Goal: Task Accomplishment & Management: Manage account settings

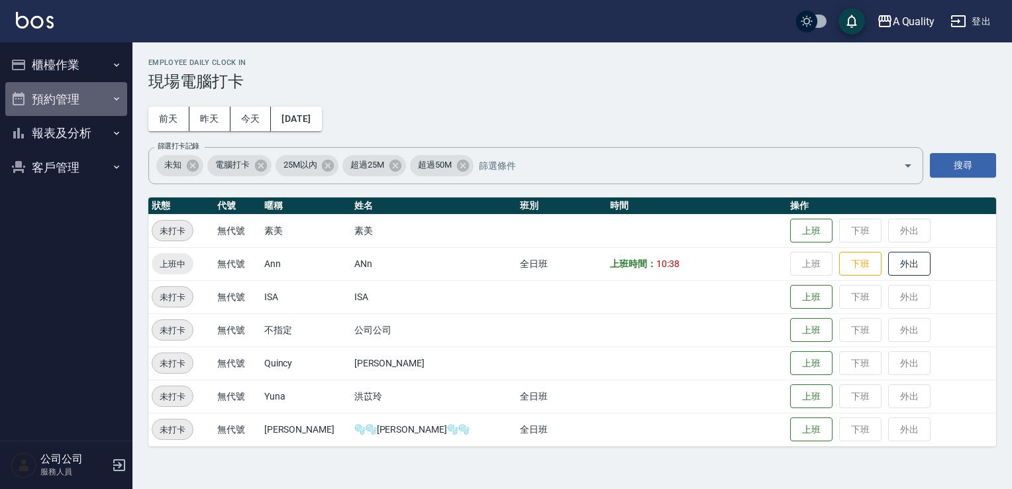
click at [72, 97] on button "預約管理" at bounding box center [66, 99] width 122 height 34
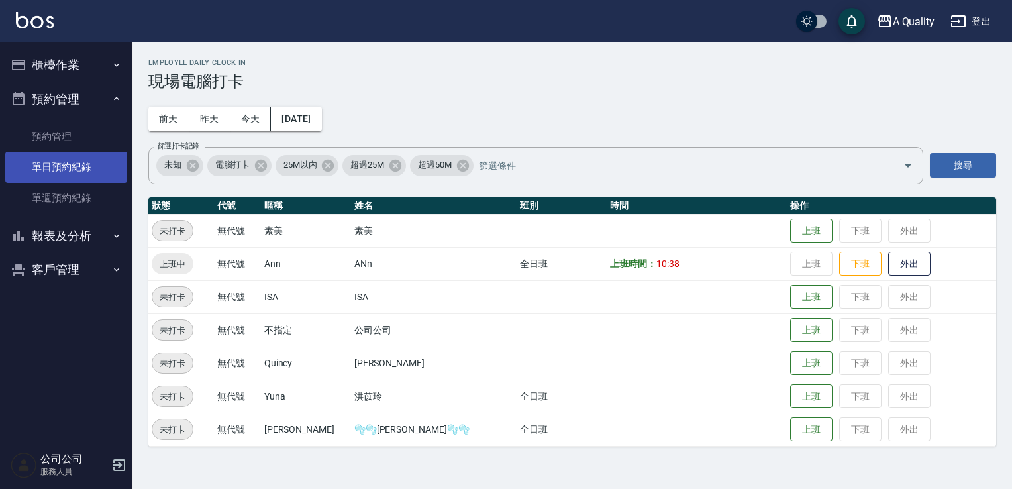
click at [79, 168] on link "單日預約紀錄" at bounding box center [66, 167] width 122 height 30
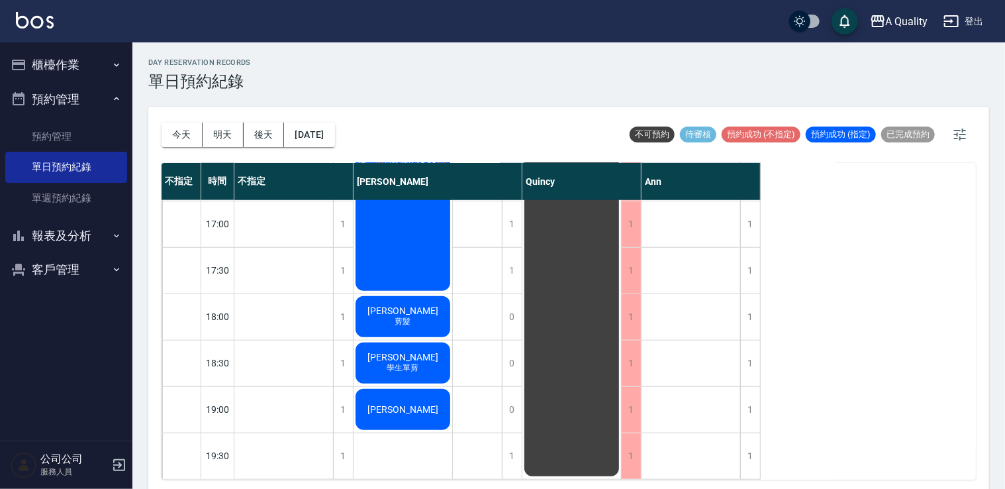
scroll to position [565, 0]
click at [332, 132] on button "[DATE]" at bounding box center [309, 135] width 50 height 25
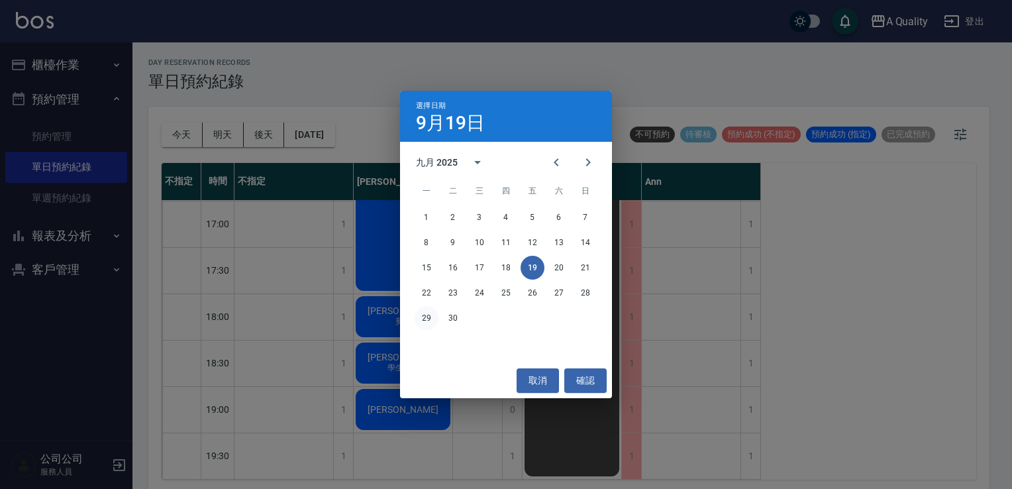
click at [424, 313] on button "29" at bounding box center [427, 318] width 24 height 24
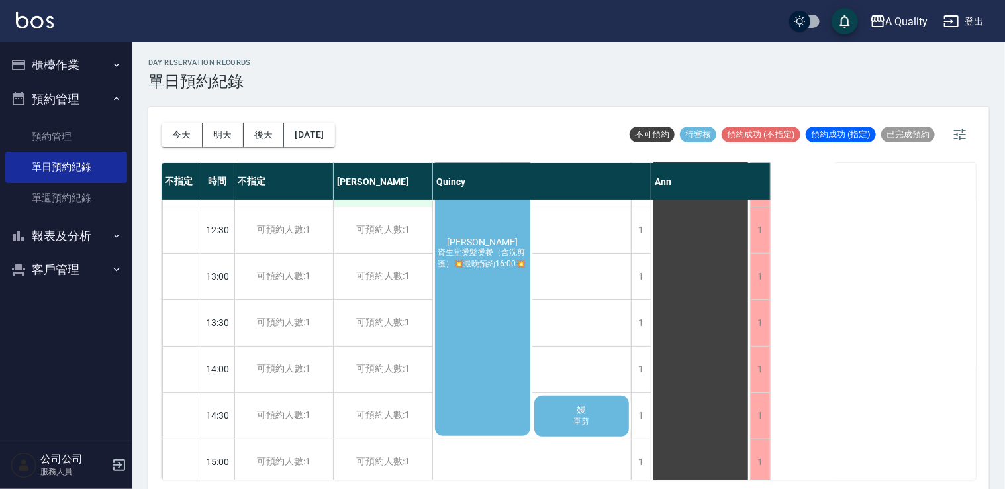
scroll to position [132, 0]
click at [55, 50] on button "櫃檯作業" at bounding box center [66, 65] width 122 height 34
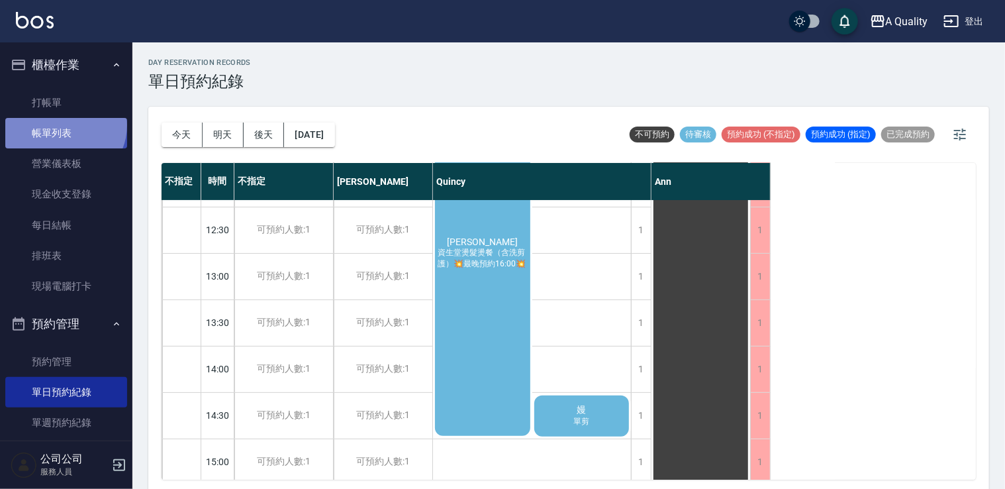
click at [64, 125] on link "帳單列表" at bounding box center [66, 133] width 122 height 30
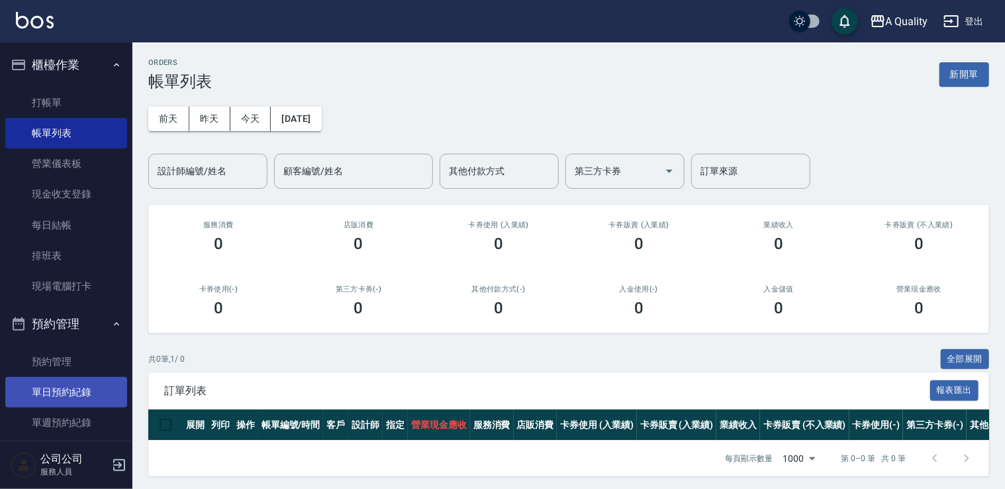
click at [87, 394] on link "單日預約紀錄" at bounding box center [66, 392] width 122 height 30
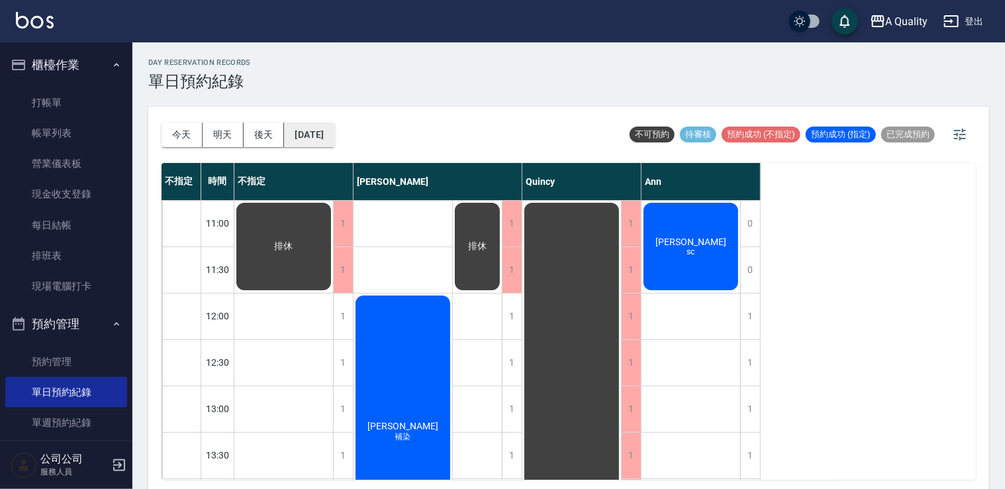
click at [334, 130] on button "[DATE]" at bounding box center [309, 135] width 50 height 25
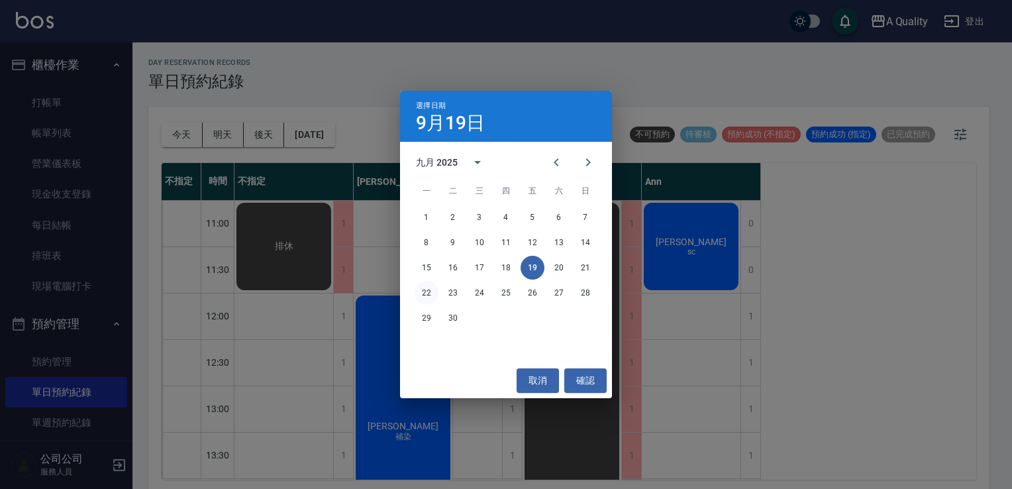
click at [421, 293] on button "22" at bounding box center [427, 293] width 24 height 24
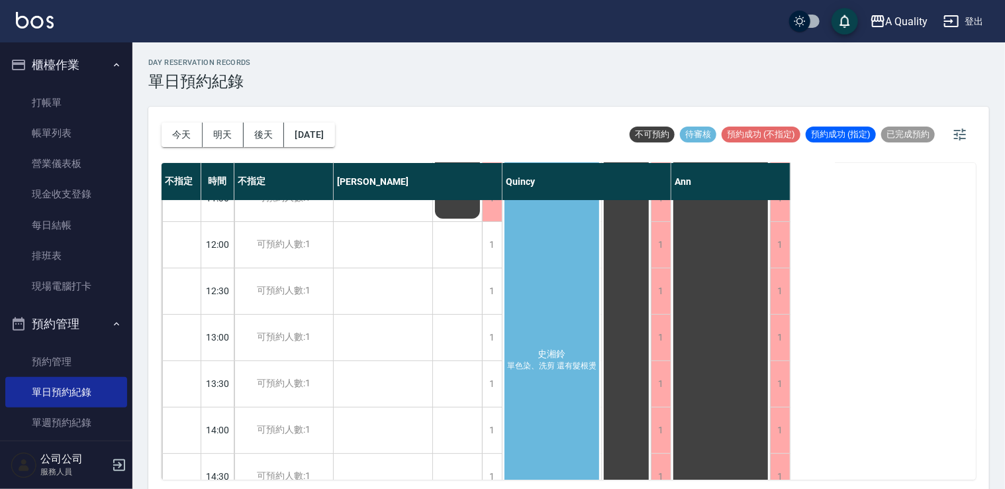
scroll to position [66, 0]
click at [586, 269] on div "史湘鈴 單色染、洗剪 還有髮根燙" at bounding box center [552, 365] width 99 height 462
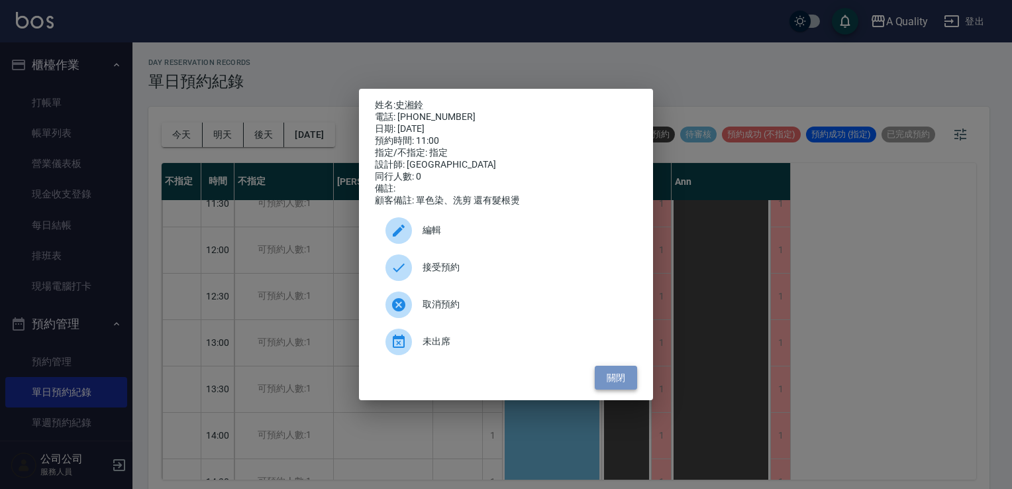
click at [620, 385] on button "關閉" at bounding box center [616, 378] width 42 height 25
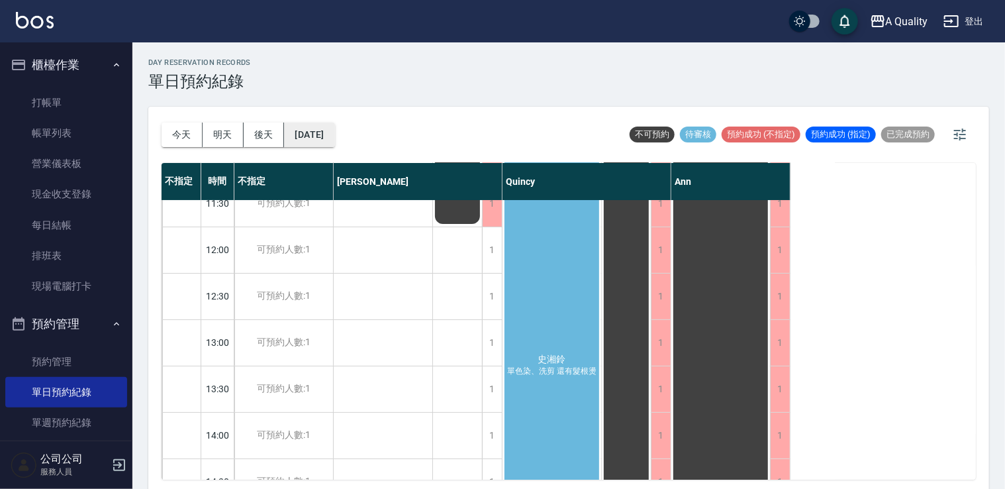
click at [334, 135] on button "2025/09/22" at bounding box center [309, 135] width 50 height 25
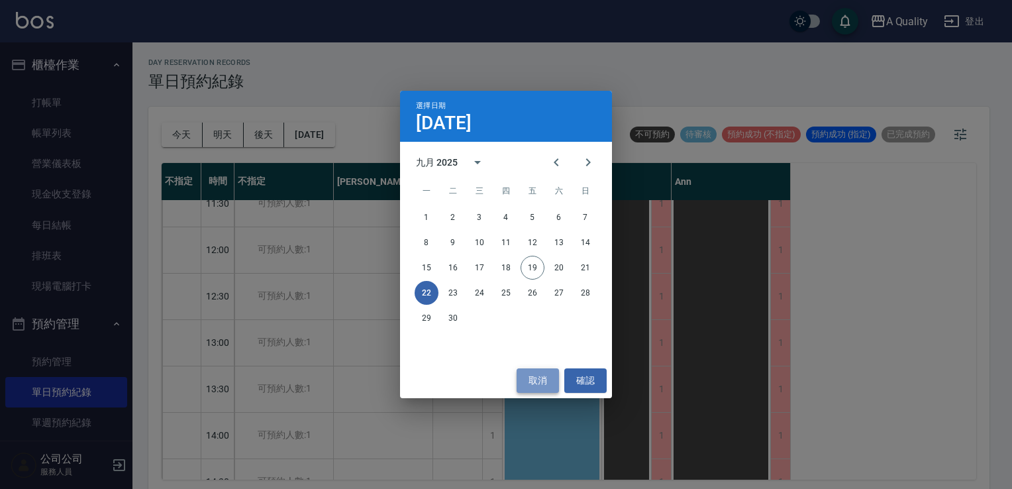
click at [533, 379] on button "取消" at bounding box center [538, 380] width 42 height 25
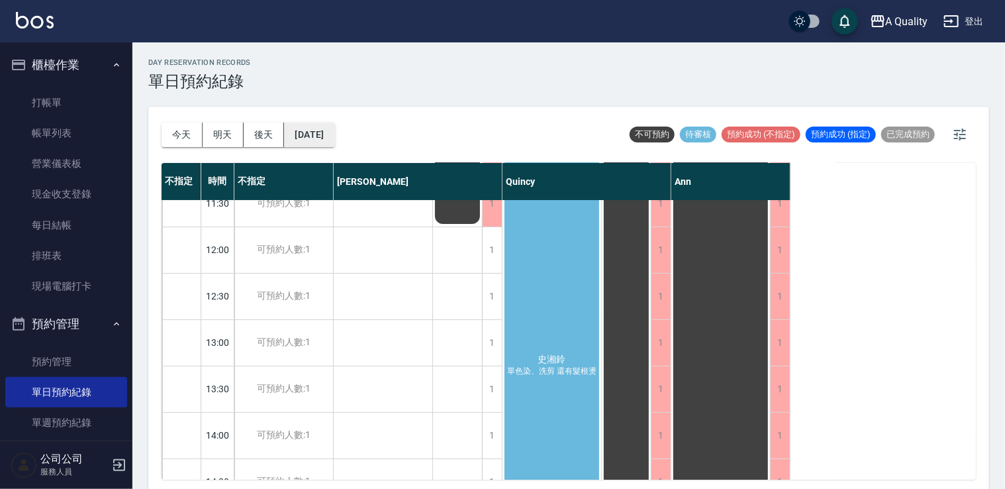
click at [334, 128] on button "2025/09/22" at bounding box center [309, 135] width 50 height 25
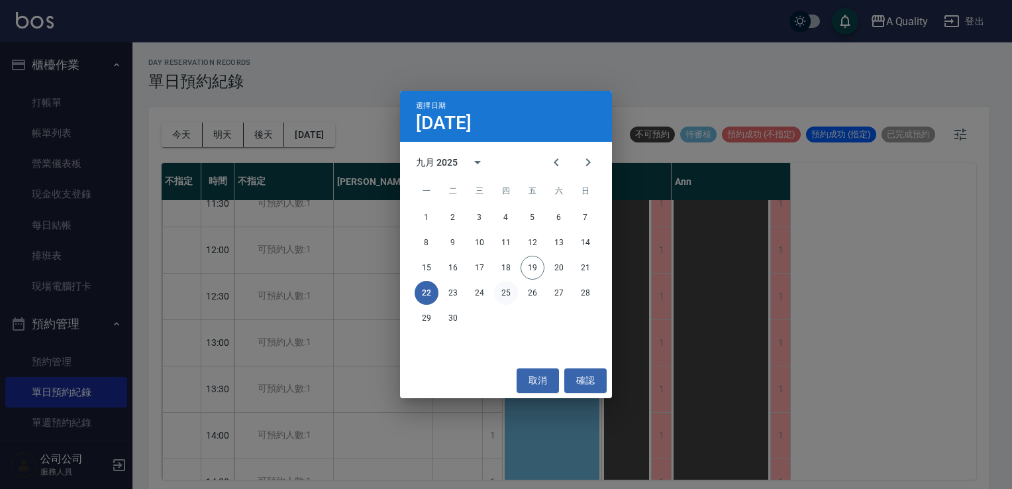
click at [508, 294] on button "25" at bounding box center [506, 293] width 24 height 24
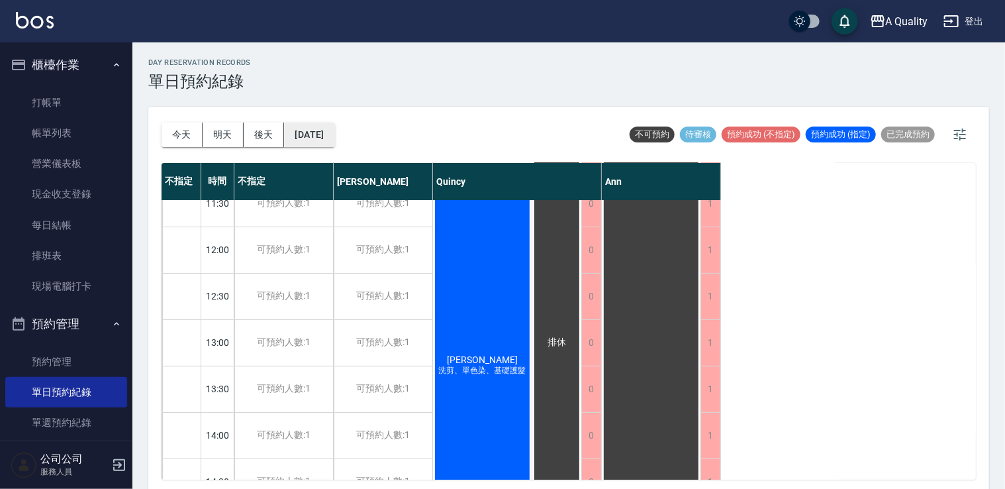
click at [318, 129] on button "2025/09/25" at bounding box center [309, 135] width 50 height 25
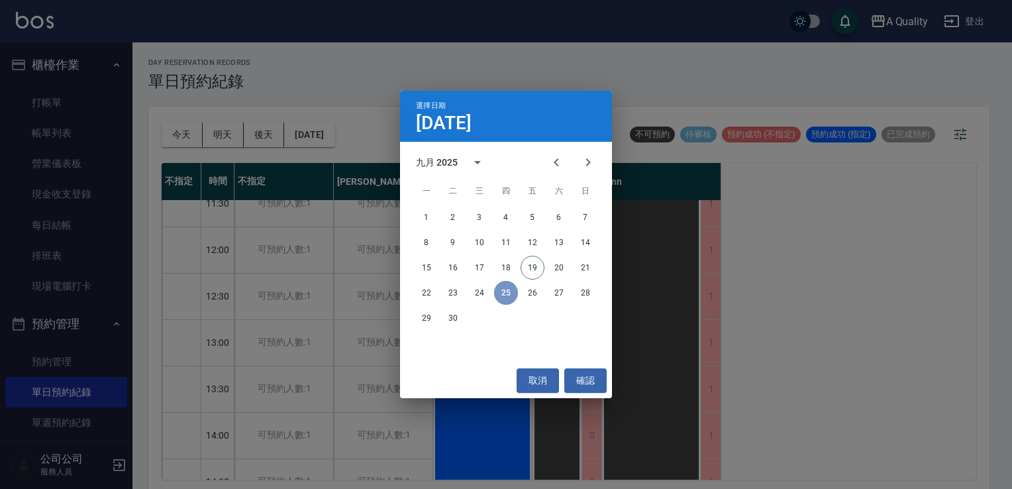
click at [504, 291] on button "25" at bounding box center [506, 293] width 24 height 24
drag, startPoint x: 532, startPoint y: 370, endPoint x: 525, endPoint y: 318, distance: 52.1
click at [532, 369] on button "取消" at bounding box center [538, 380] width 42 height 25
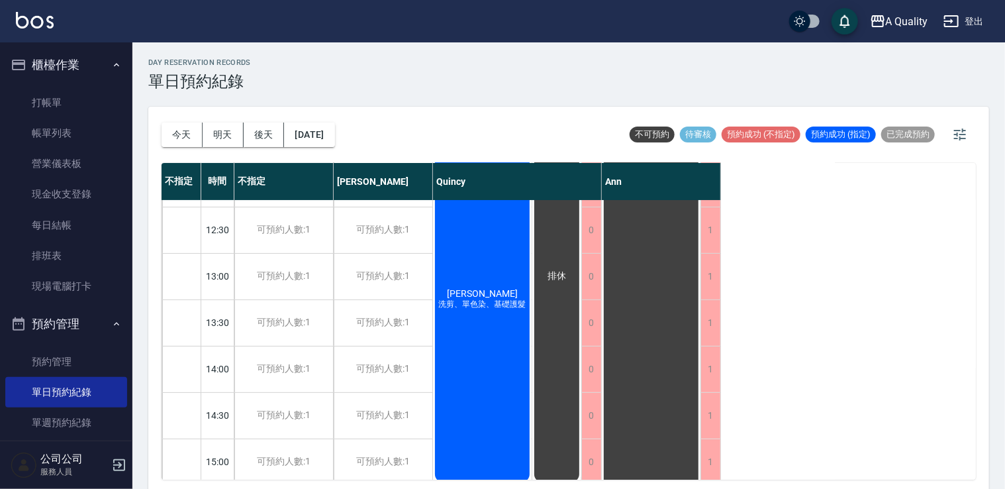
scroll to position [265, 0]
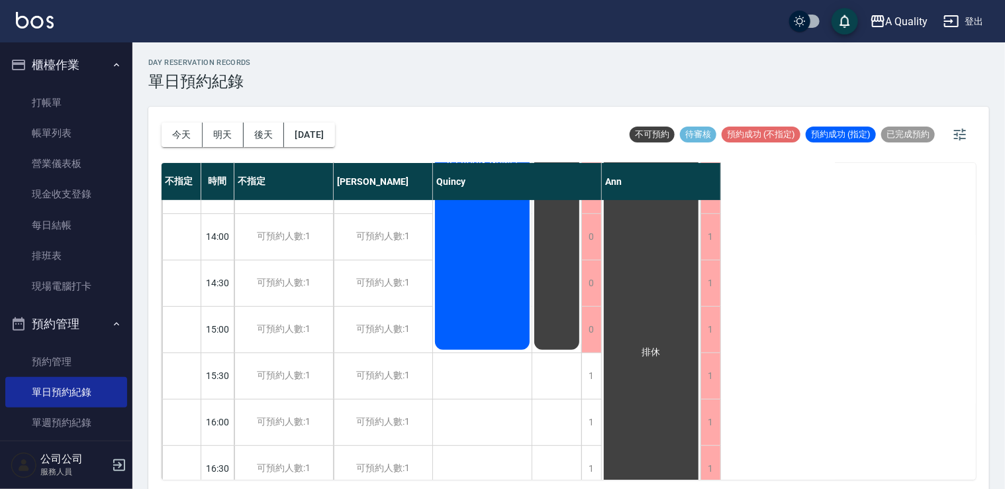
click at [576, 303] on div "排休" at bounding box center [556, 144] width 49 height 416
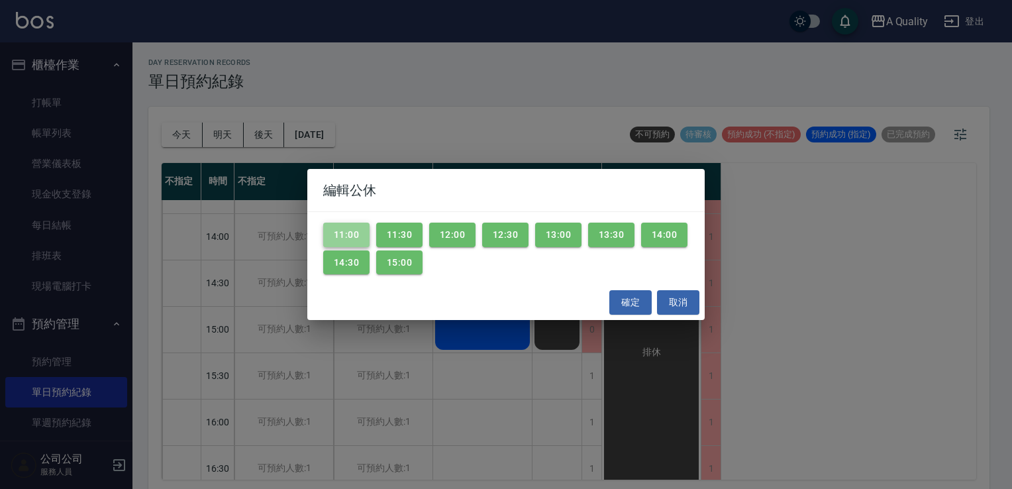
click at [344, 234] on button "11:00" at bounding box center [346, 235] width 46 height 25
drag, startPoint x: 344, startPoint y: 268, endPoint x: 409, endPoint y: 264, distance: 65.0
click at [346, 268] on button "14:30" at bounding box center [346, 262] width 46 height 25
drag, startPoint x: 409, startPoint y: 264, endPoint x: 413, endPoint y: 224, distance: 39.9
click at [411, 248] on div "11:00 11:30 12:00 12:30 13:00 13:30 14:00 14:30 15:00" at bounding box center [505, 248] width 397 height 73
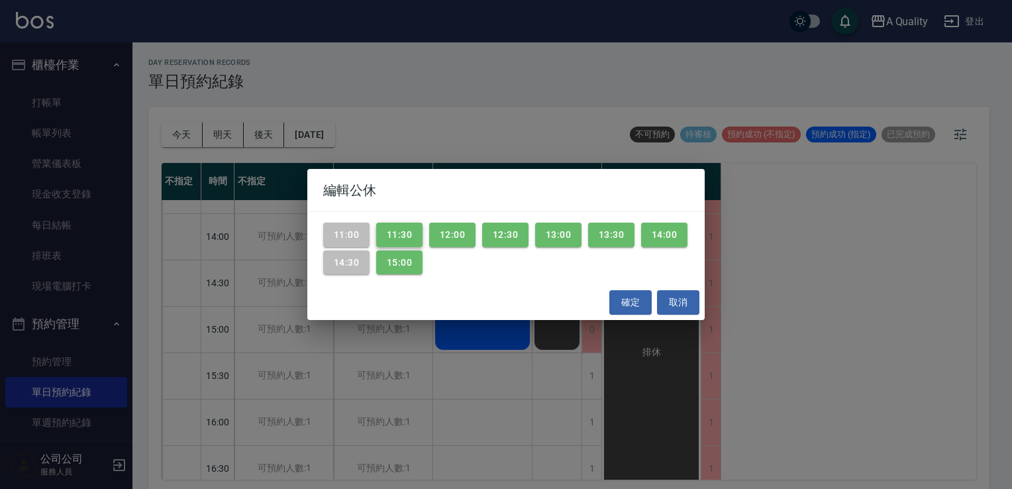
click at [413, 224] on button "11:30" at bounding box center [399, 235] width 46 height 25
click at [463, 229] on button "12:00" at bounding box center [452, 235] width 46 height 25
drag, startPoint x: 393, startPoint y: 251, endPoint x: 424, endPoint y: 249, distance: 31.2
click at [394, 251] on button "15:00" at bounding box center [399, 262] width 46 height 25
drag, startPoint x: 501, startPoint y: 233, endPoint x: 568, endPoint y: 237, distance: 67.0
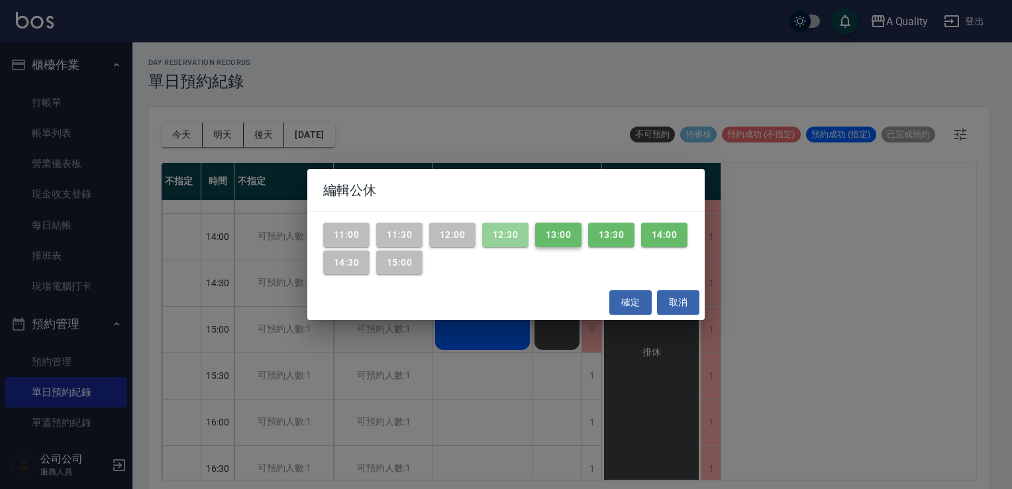
click at [501, 233] on button "12:30" at bounding box center [505, 235] width 46 height 25
click at [568, 237] on button "13:00" at bounding box center [558, 235] width 46 height 25
drag, startPoint x: 601, startPoint y: 236, endPoint x: 674, endPoint y: 236, distance: 72.2
click at [602, 236] on button "13:30" at bounding box center [611, 235] width 46 height 25
click at [674, 236] on button "14:00" at bounding box center [664, 235] width 46 height 25
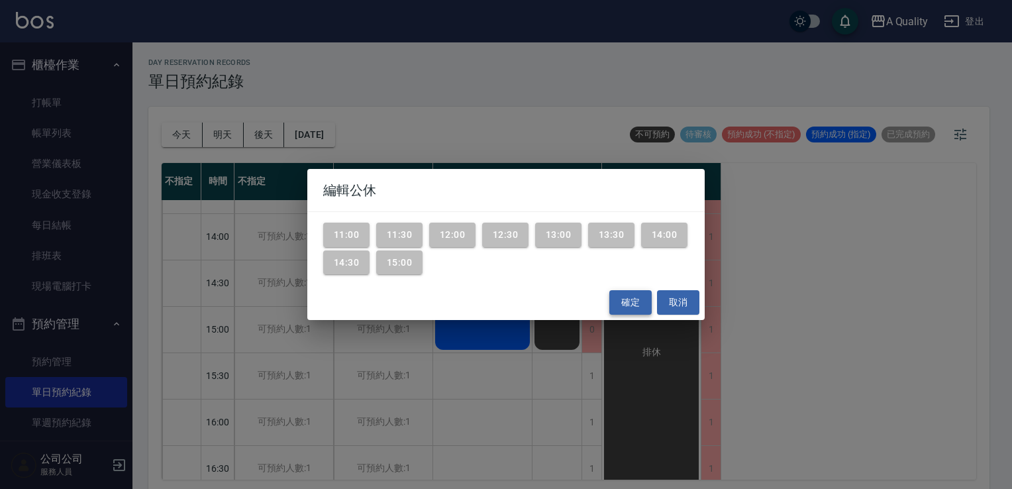
click at [626, 307] on button "確定" at bounding box center [630, 302] width 42 height 25
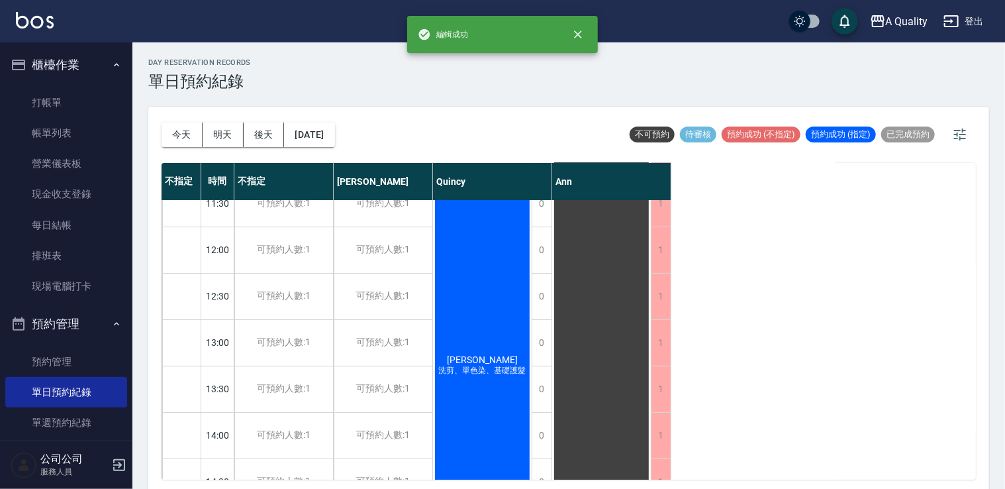
scroll to position [0, 0]
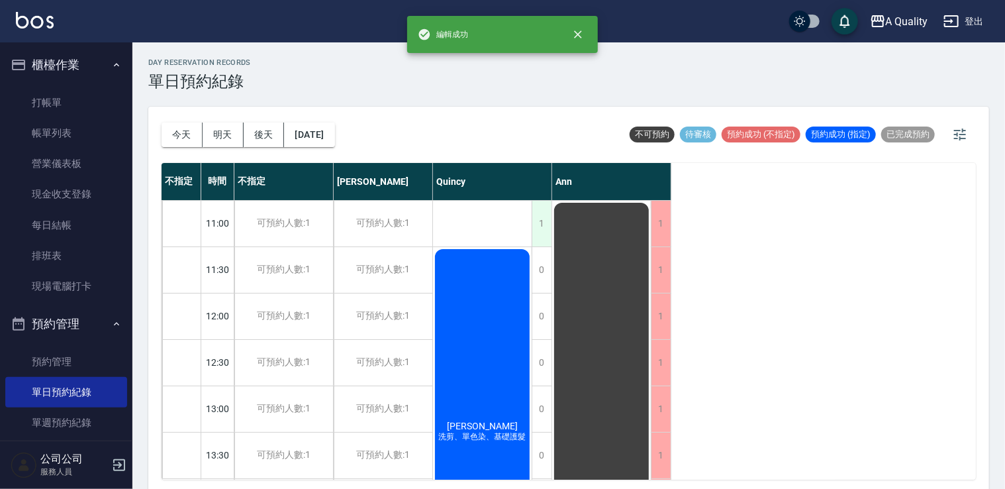
click at [543, 223] on div "1" at bounding box center [542, 224] width 20 height 46
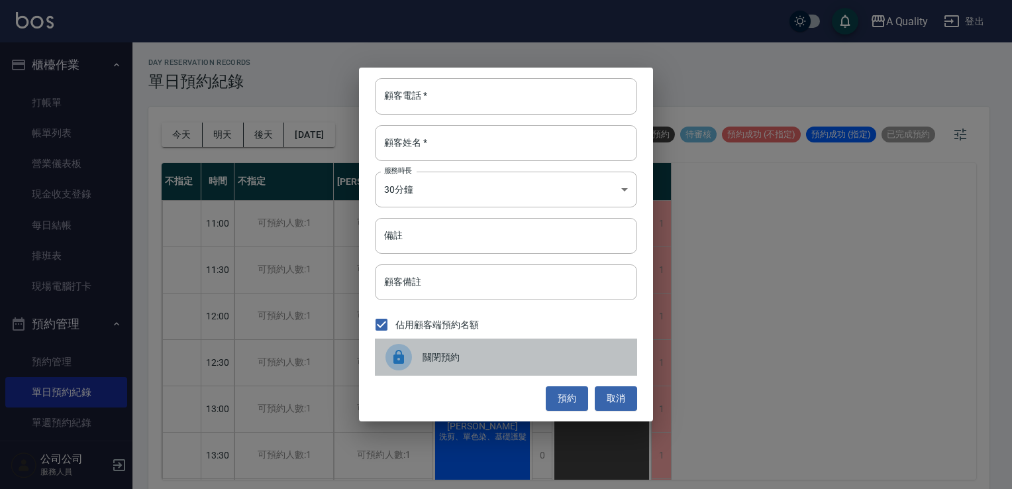
click at [442, 356] on span "關閉預約" at bounding box center [525, 357] width 204 height 14
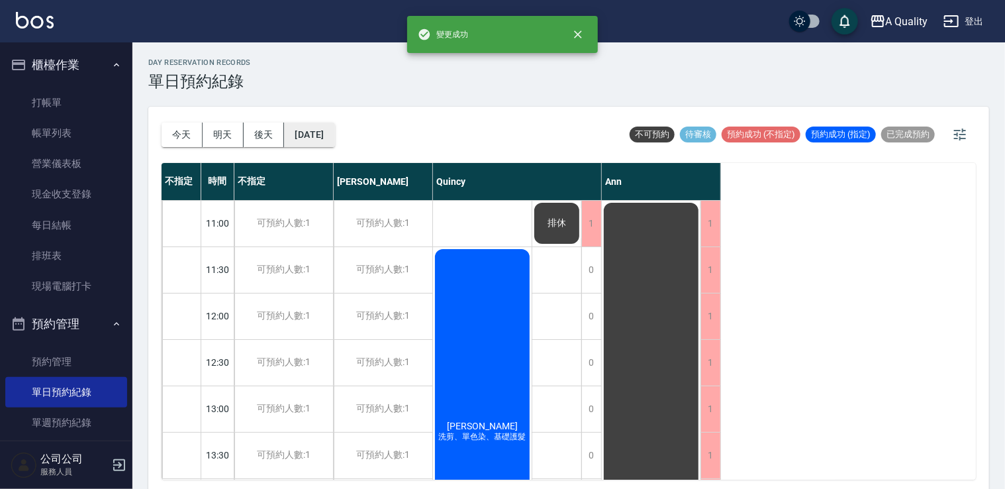
click at [334, 130] on button "2025/09/25" at bounding box center [309, 135] width 50 height 25
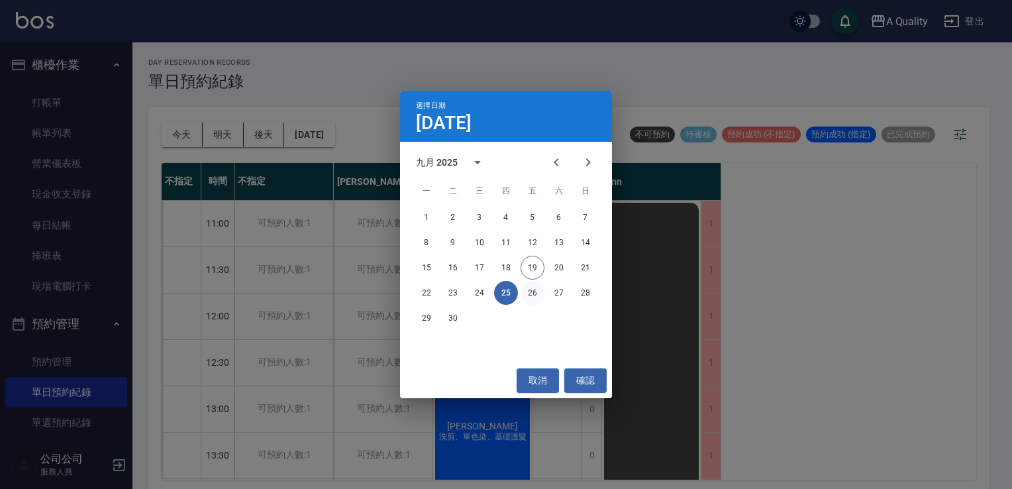
click at [533, 298] on button "26" at bounding box center [533, 293] width 24 height 24
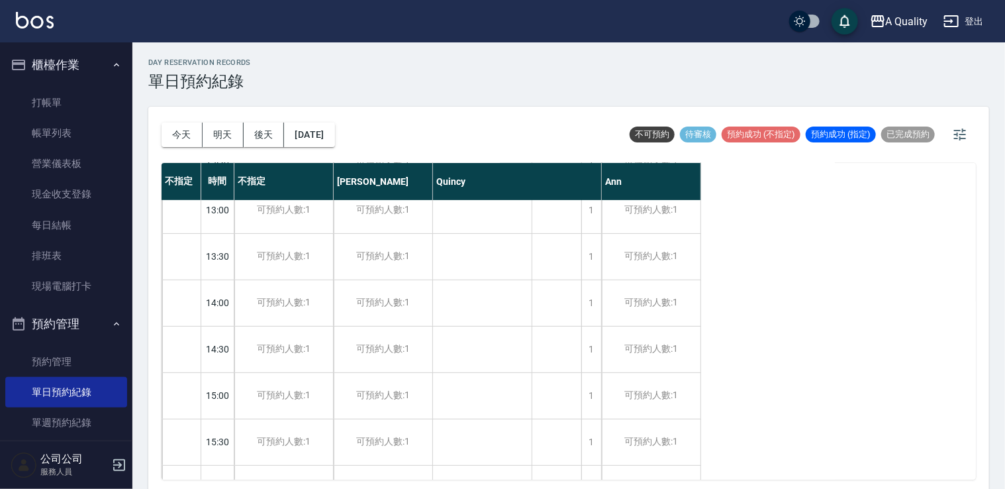
scroll to position [132, 0]
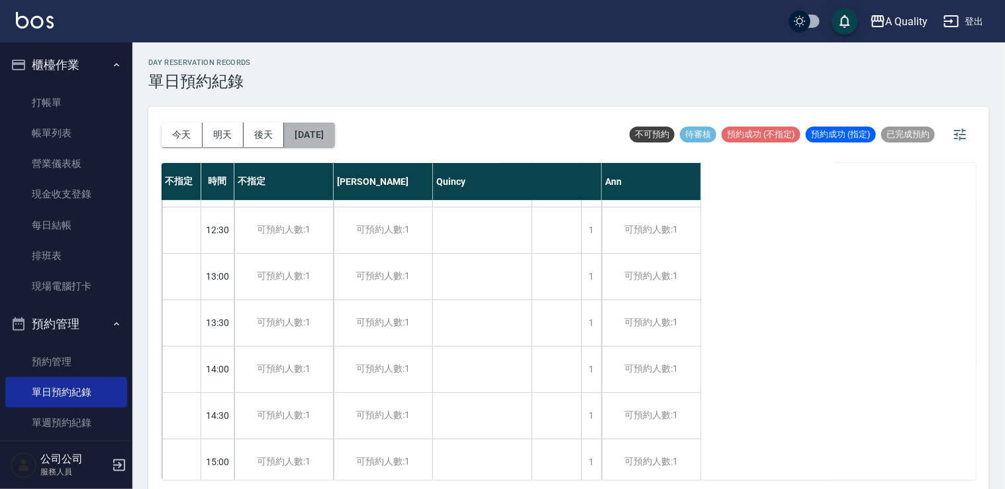
click at [317, 135] on button "2025/09/26" at bounding box center [309, 135] width 50 height 25
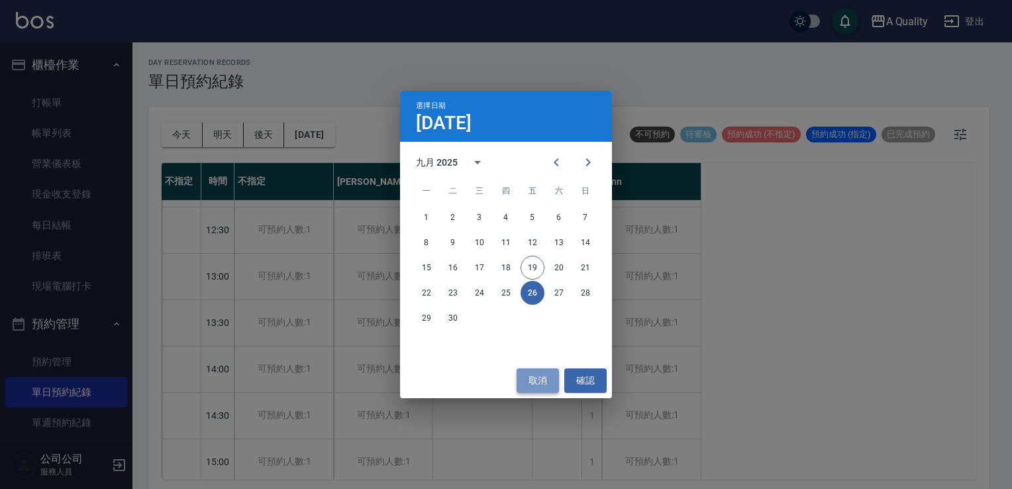
click at [540, 381] on button "取消" at bounding box center [538, 380] width 42 height 25
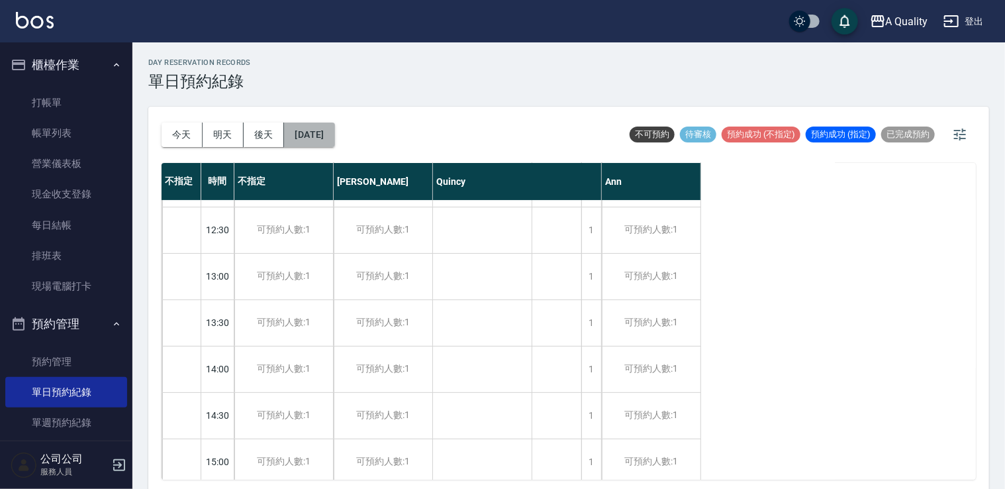
click at [318, 131] on button "2025/09/26" at bounding box center [309, 135] width 50 height 25
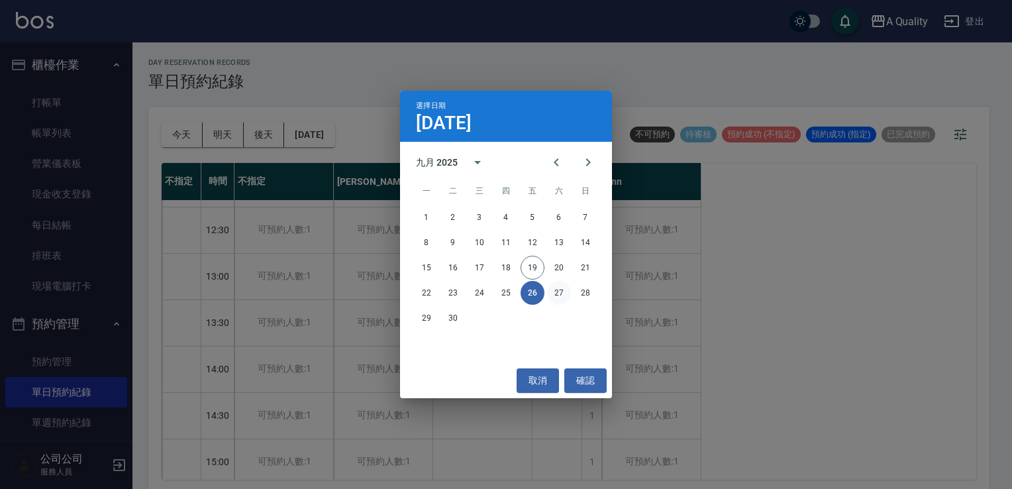
click at [566, 293] on button "27" at bounding box center [559, 293] width 24 height 24
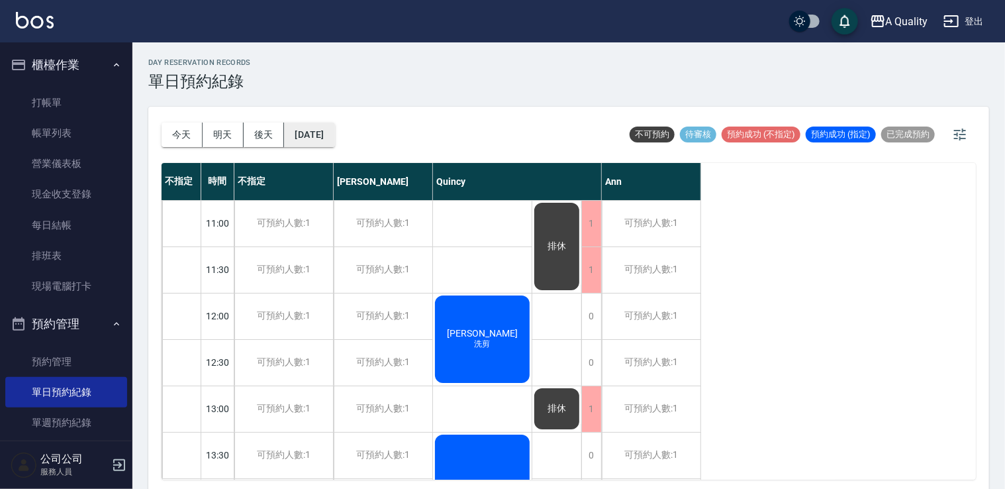
click at [321, 130] on button "2025/09/27" at bounding box center [309, 135] width 50 height 25
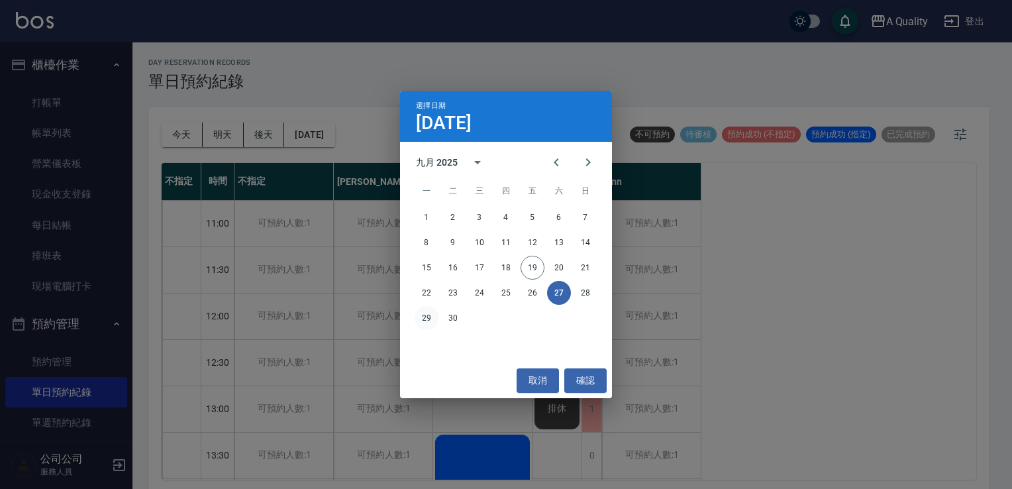
click at [426, 322] on button "29" at bounding box center [427, 318] width 24 height 24
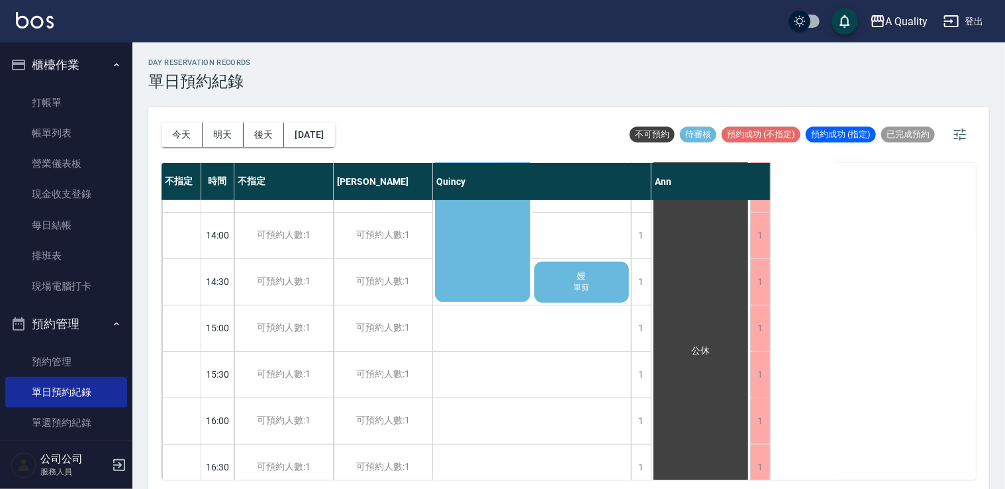
scroll to position [331, 0]
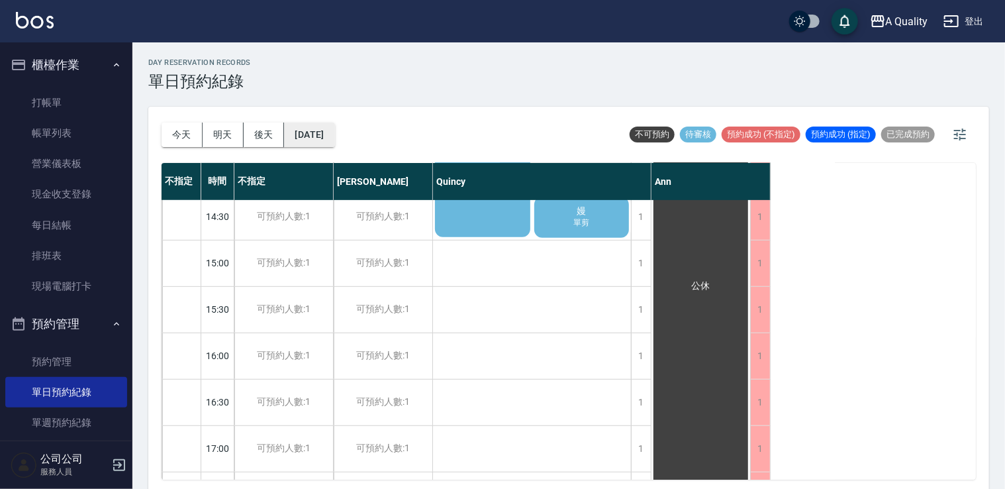
click at [311, 134] on button "2025/09/29" at bounding box center [309, 135] width 50 height 25
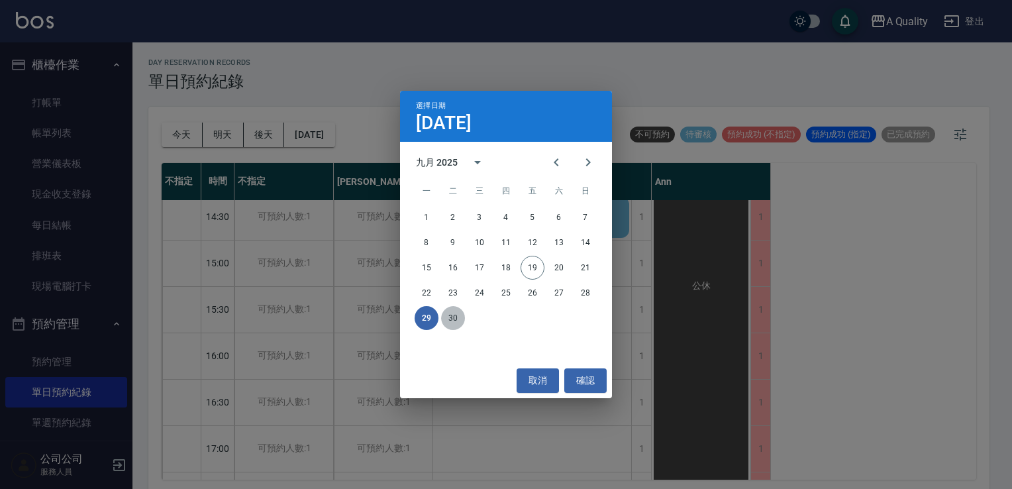
click at [452, 325] on button "30" at bounding box center [453, 318] width 24 height 24
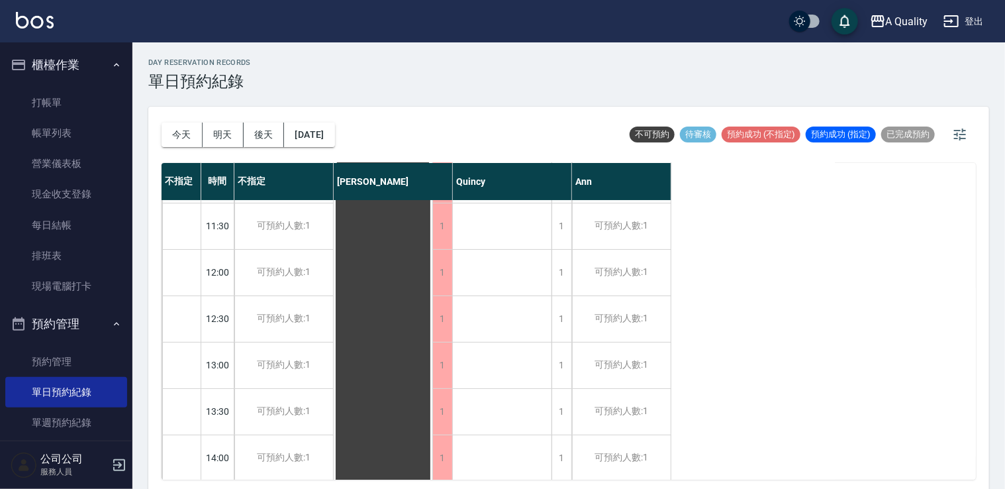
scroll to position [66, 0]
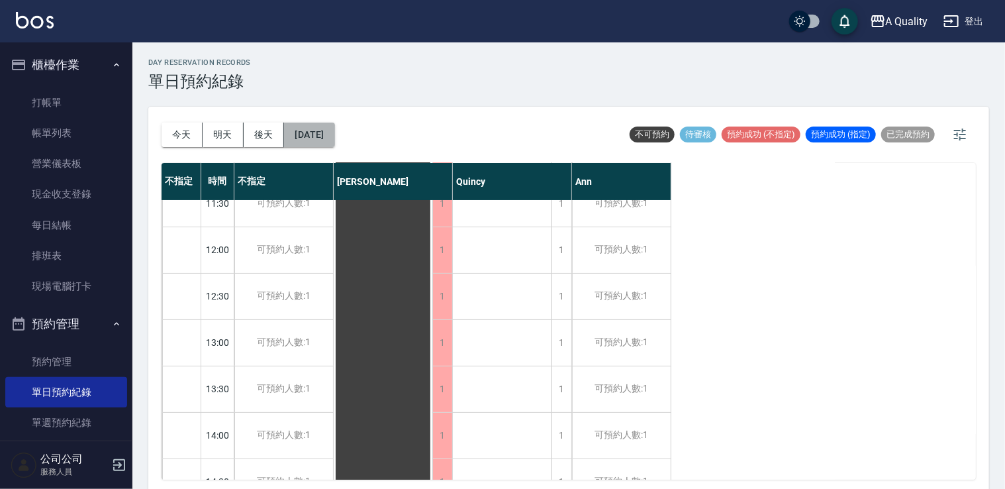
click at [332, 134] on button "2025/09/30" at bounding box center [309, 135] width 50 height 25
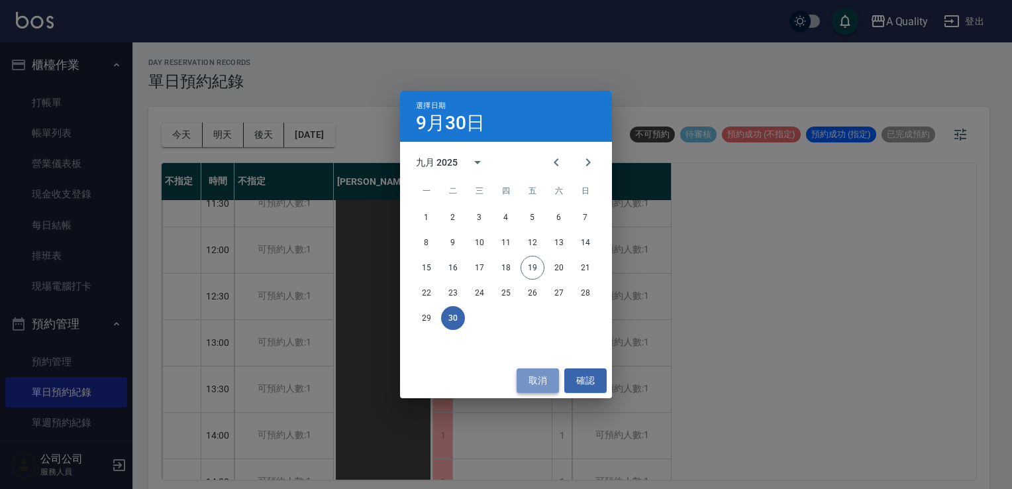
click at [538, 379] on button "取消" at bounding box center [538, 380] width 42 height 25
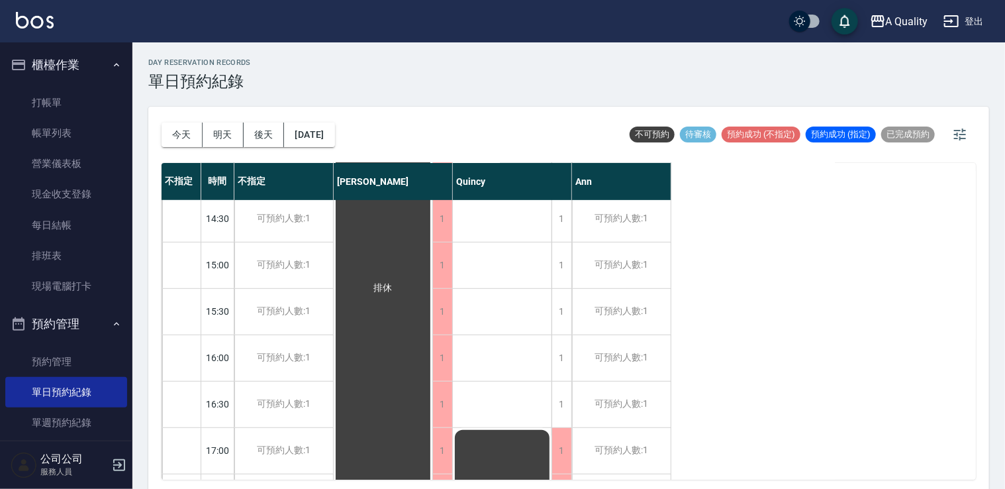
scroll to position [331, 0]
click at [334, 142] on button "2025/09/30" at bounding box center [309, 135] width 50 height 25
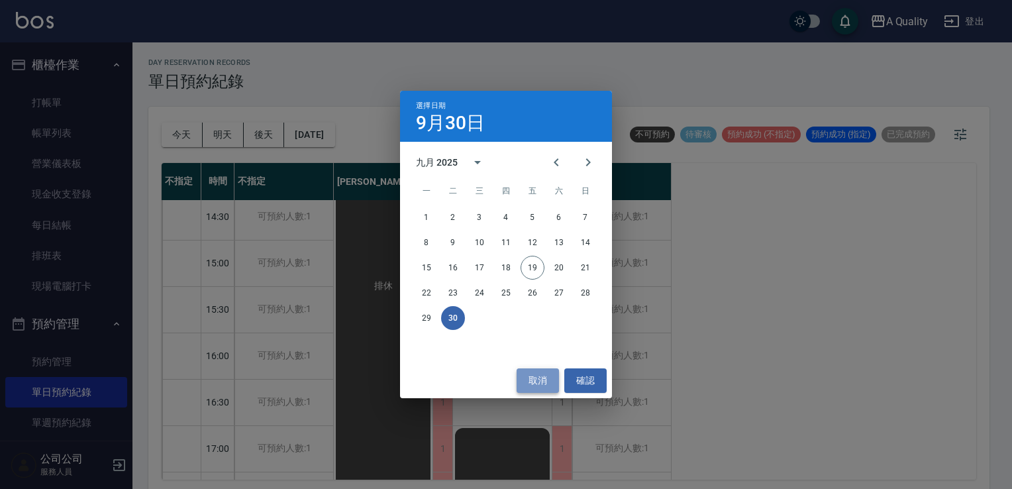
click at [544, 385] on button "取消" at bounding box center [538, 380] width 42 height 25
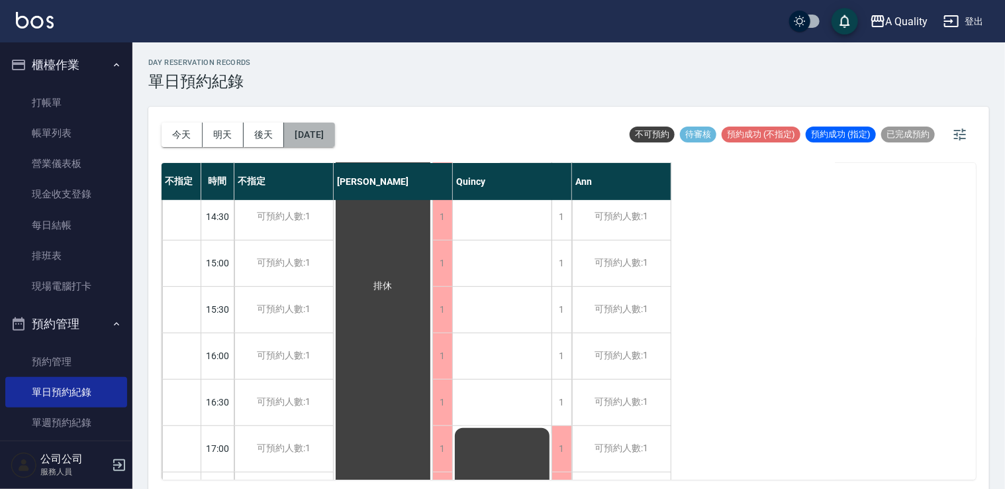
click at [334, 134] on button "2025/09/30" at bounding box center [309, 135] width 50 height 25
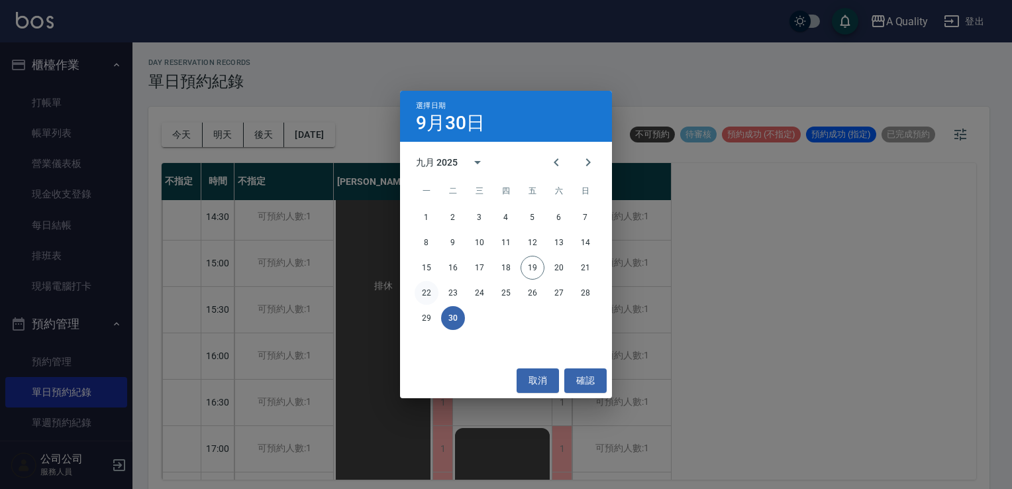
click at [428, 292] on button "22" at bounding box center [427, 293] width 24 height 24
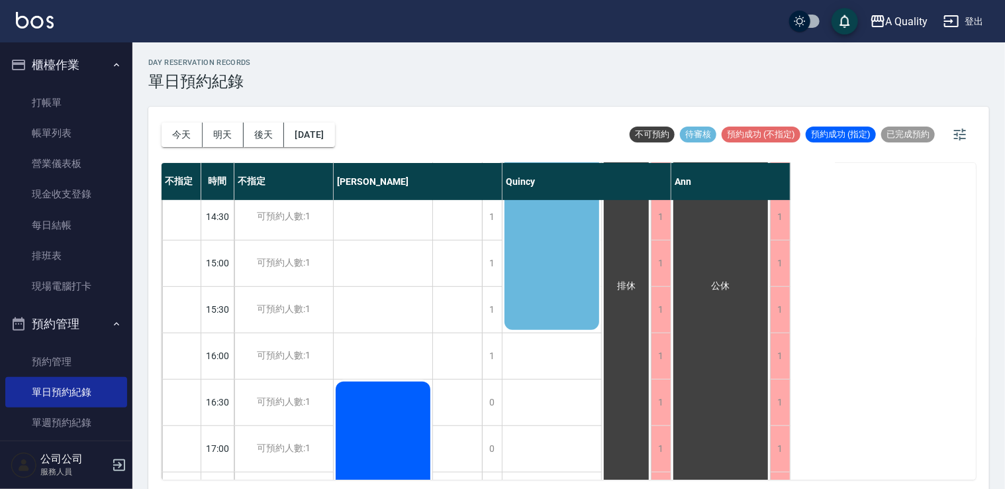
click at [534, 243] on div "史湘鈴 單色染、洗剪 還有髮根燙" at bounding box center [552, 101] width 99 height 462
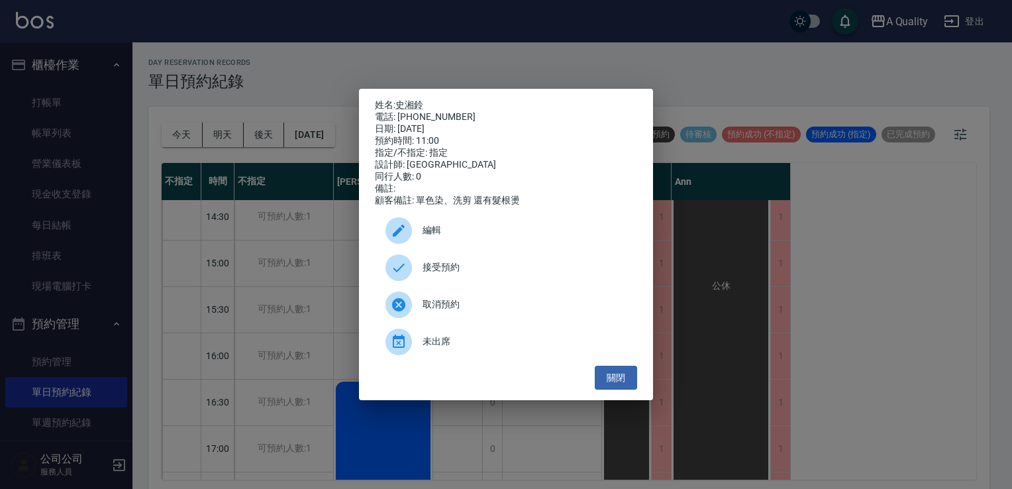
click at [499, 237] on span "編輯" at bounding box center [525, 230] width 204 height 14
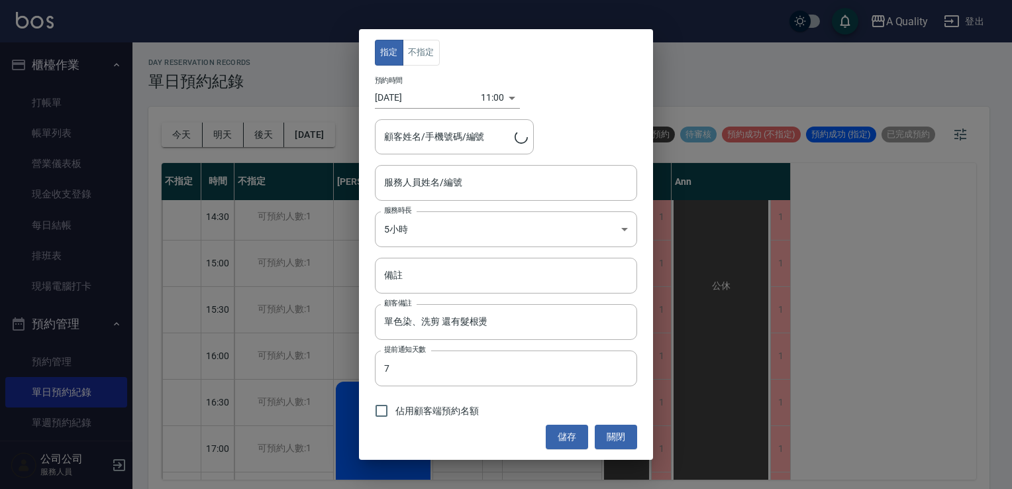
type input "史湘鈴/0912155007"
type input "Quincy(無代號)"
click at [435, 99] on input "2025/09/22" at bounding box center [428, 98] width 106 height 22
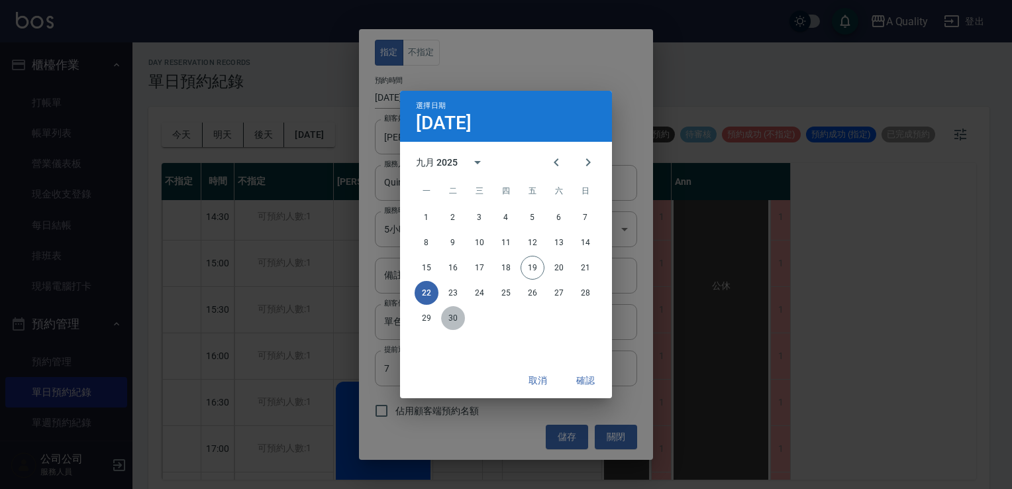
click at [450, 325] on button "30" at bounding box center [453, 318] width 24 height 24
type input "2025/09/30"
type input "1759201200000"
click at [589, 385] on button "確認" at bounding box center [585, 380] width 42 height 25
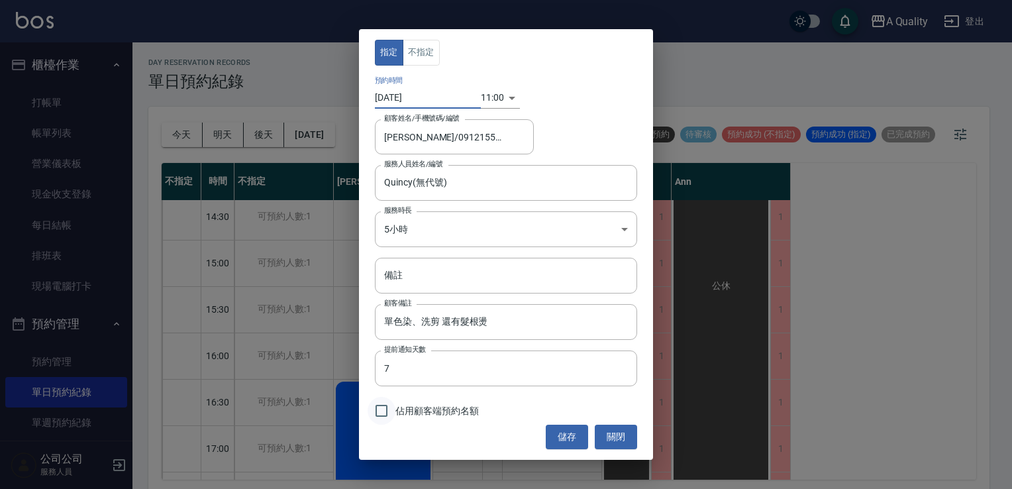
click at [378, 408] on input "佔用顧客端預約名額" at bounding box center [382, 411] width 28 height 28
checkbox input "true"
drag, startPoint x: 572, startPoint y: 445, endPoint x: 492, endPoint y: 374, distance: 107.0
click at [571, 445] on button "儲存" at bounding box center [567, 437] width 42 height 25
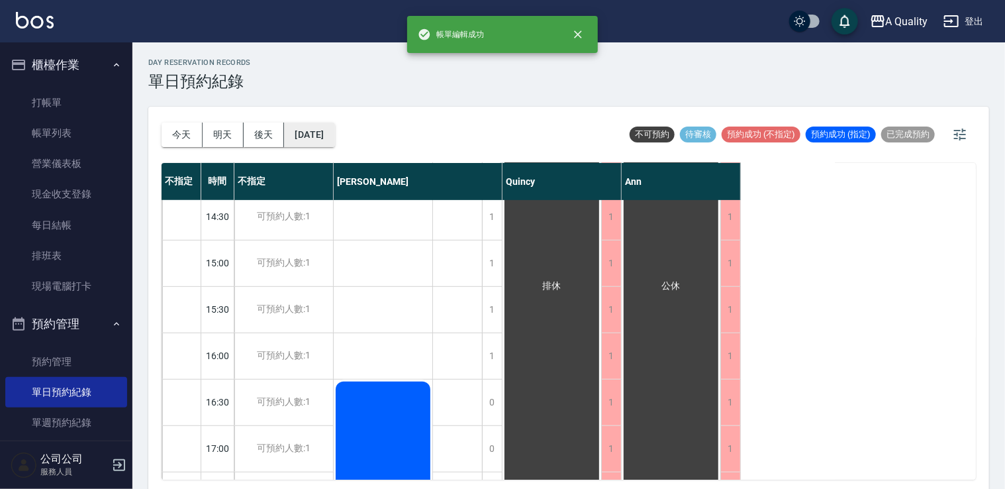
click at [334, 140] on button "2025/09/22" at bounding box center [309, 135] width 50 height 25
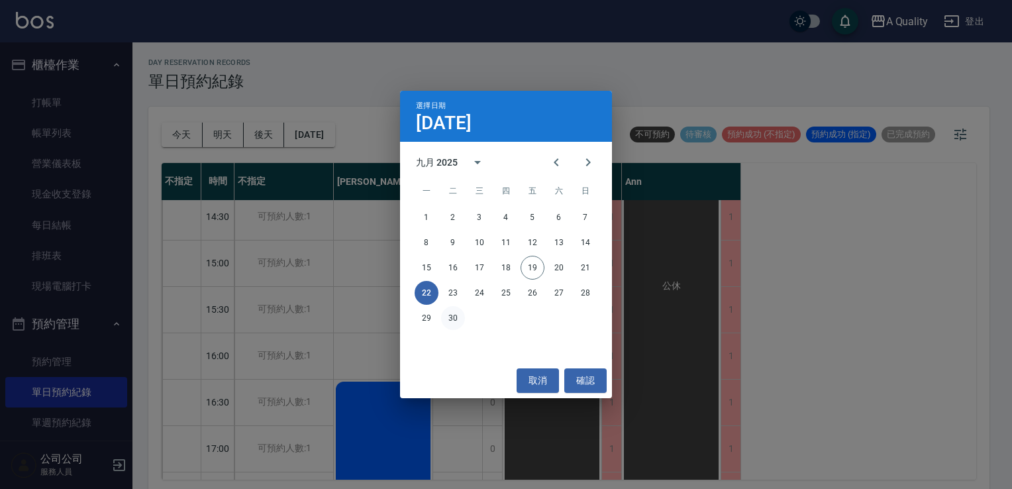
click at [451, 321] on button "30" at bounding box center [453, 318] width 24 height 24
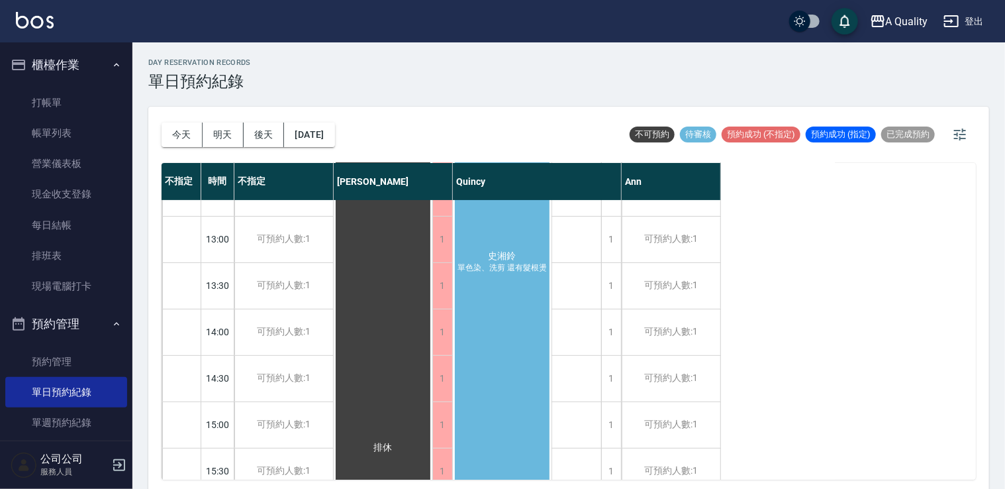
scroll to position [66, 0]
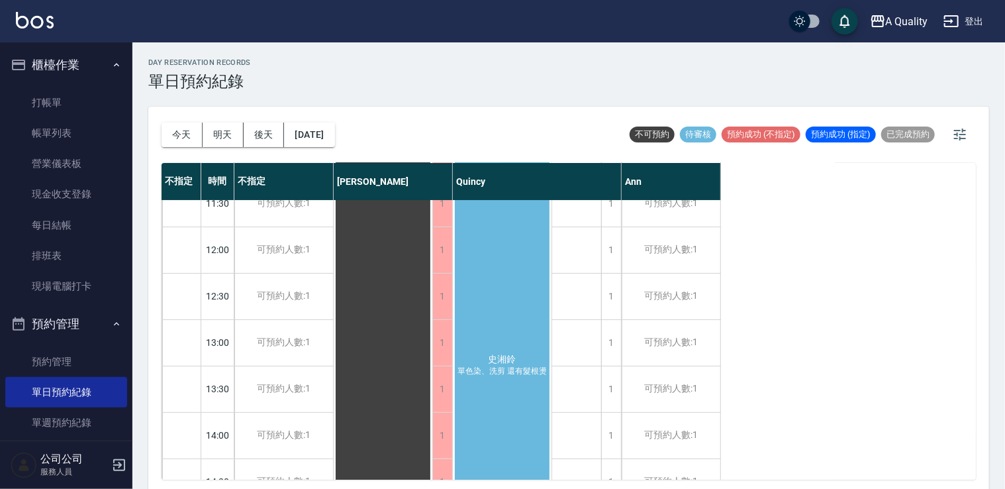
click at [511, 267] on div "史湘鈴 單色染、洗剪 還有髮根燙" at bounding box center [502, 365] width 99 height 462
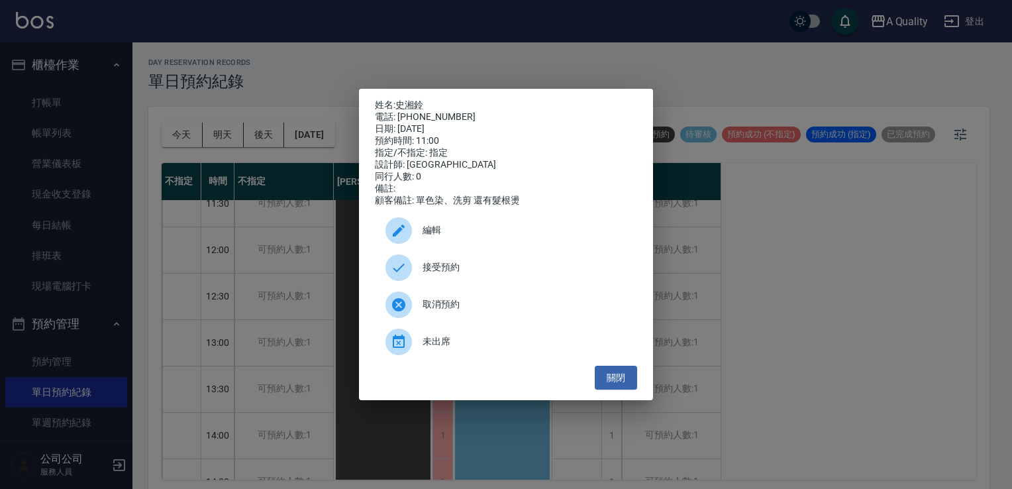
click at [439, 272] on span "接受預約" at bounding box center [525, 267] width 204 height 14
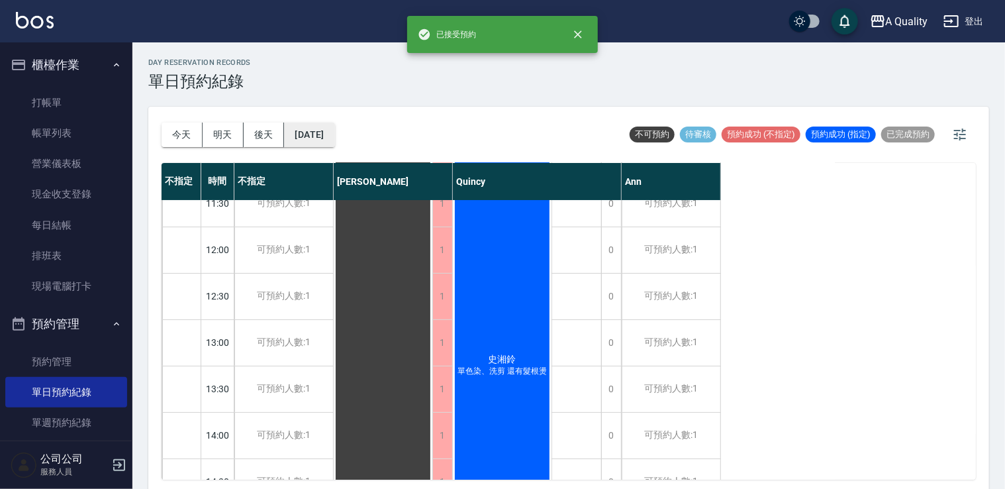
click at [333, 142] on button "2025/09/30" at bounding box center [309, 135] width 50 height 25
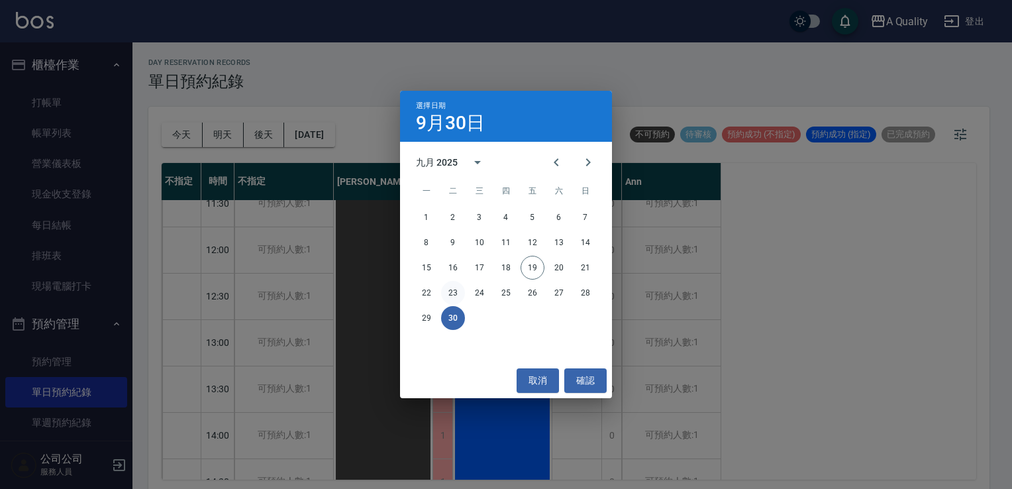
click at [448, 289] on button "23" at bounding box center [453, 293] width 24 height 24
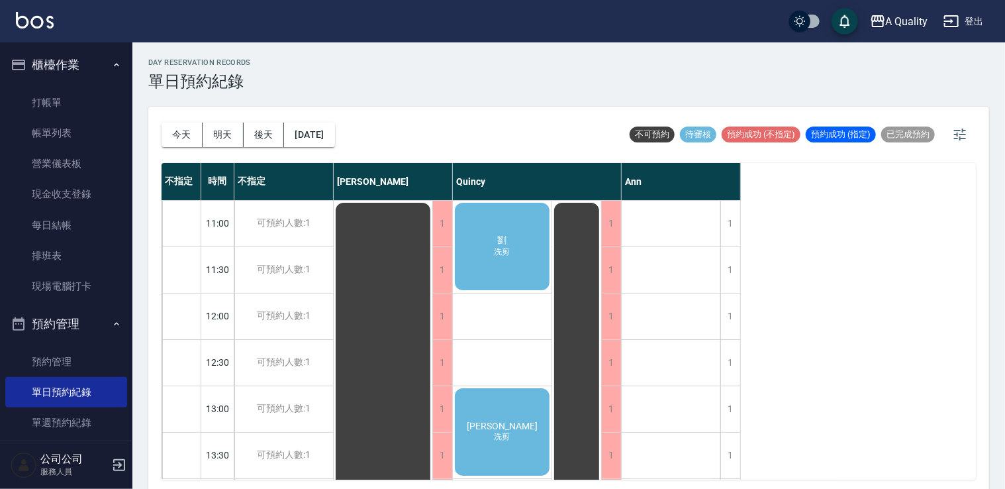
click at [541, 264] on div "劉 洗剪" at bounding box center [502, 246] width 99 height 91
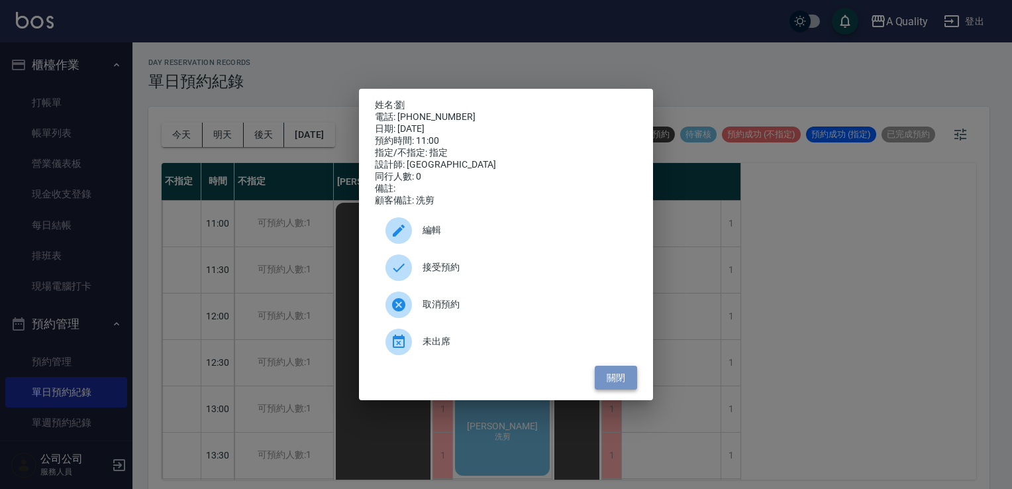
click at [623, 376] on button "關閉" at bounding box center [616, 378] width 42 height 25
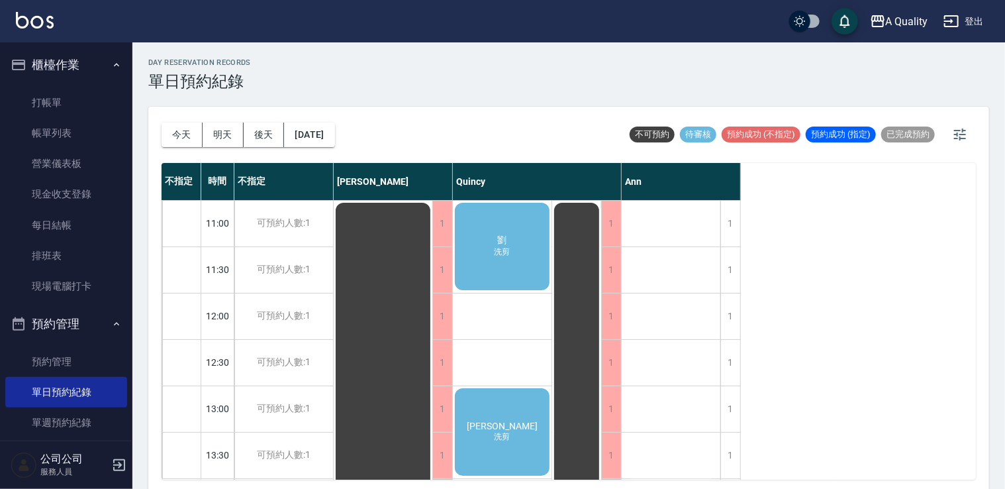
click at [494, 239] on div "劉 洗剪" at bounding box center [502, 246] width 99 height 91
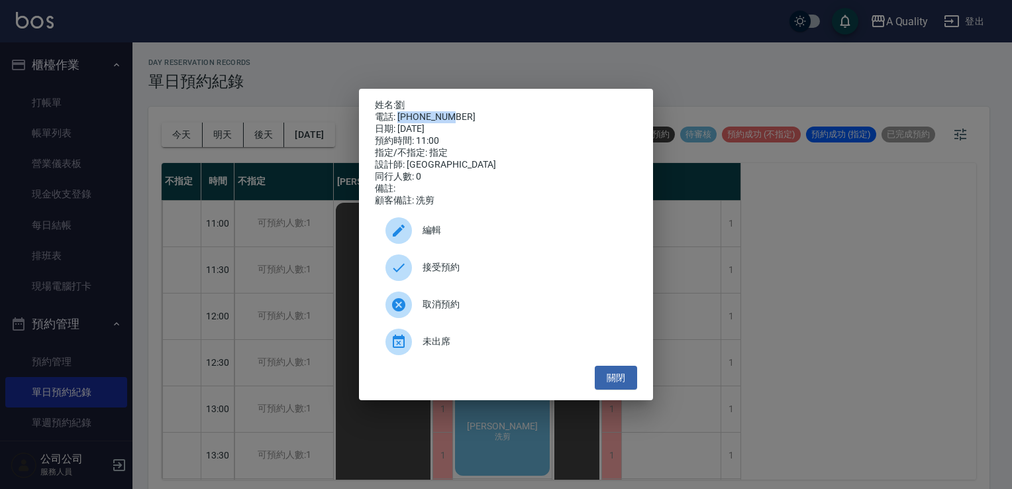
drag, startPoint x: 399, startPoint y: 111, endPoint x: 449, endPoint y: 115, distance: 50.5
click at [449, 115] on div "電話: 0919705851" at bounding box center [506, 117] width 262 height 12
drag, startPoint x: 449, startPoint y: 115, endPoint x: 404, endPoint y: 101, distance: 47.1
click at [405, 103] on p "姓名: 劉" at bounding box center [506, 105] width 262 height 12
click at [404, 101] on link "劉" at bounding box center [399, 104] width 9 height 11
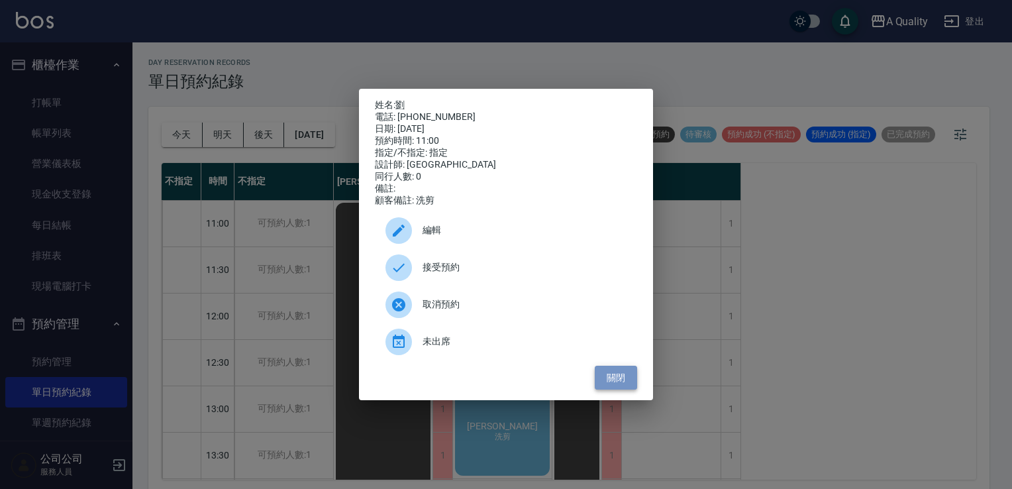
click at [624, 380] on button "關閉" at bounding box center [616, 378] width 42 height 25
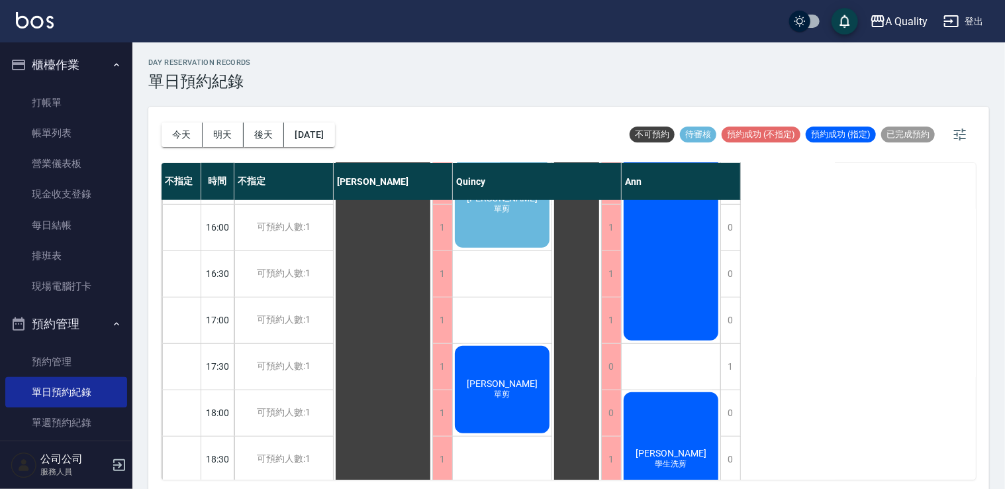
scroll to position [565, 0]
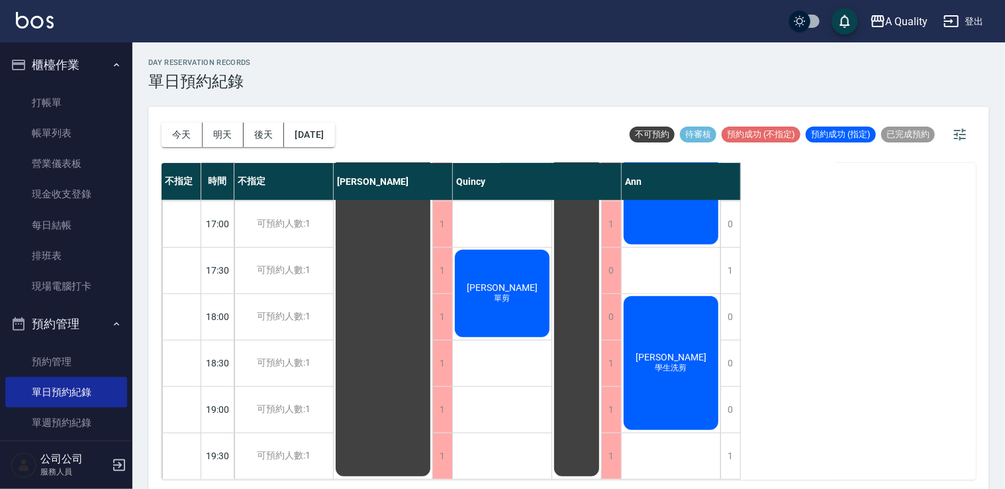
click at [511, 293] on span "單剪" at bounding box center [502, 298] width 21 height 11
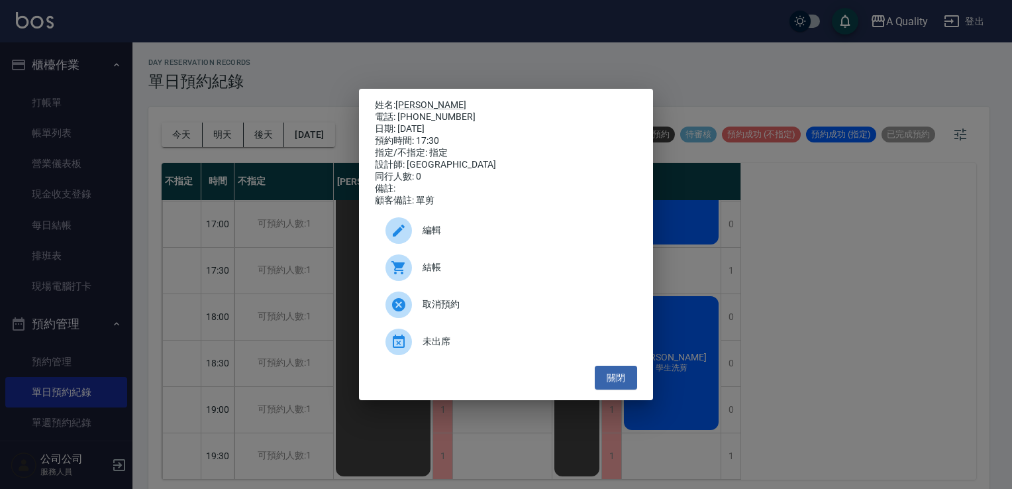
drag, startPoint x: 50, startPoint y: 226, endPoint x: 48, endPoint y: 233, distance: 7.8
click at [50, 227] on div "姓名: 郭珊妤 電話: 0958151788 日期: 2025/09/23 預約時間: 17:30 指定/不指定: 指定 設計師: Quincy 同行人數: …" at bounding box center [506, 244] width 1012 height 489
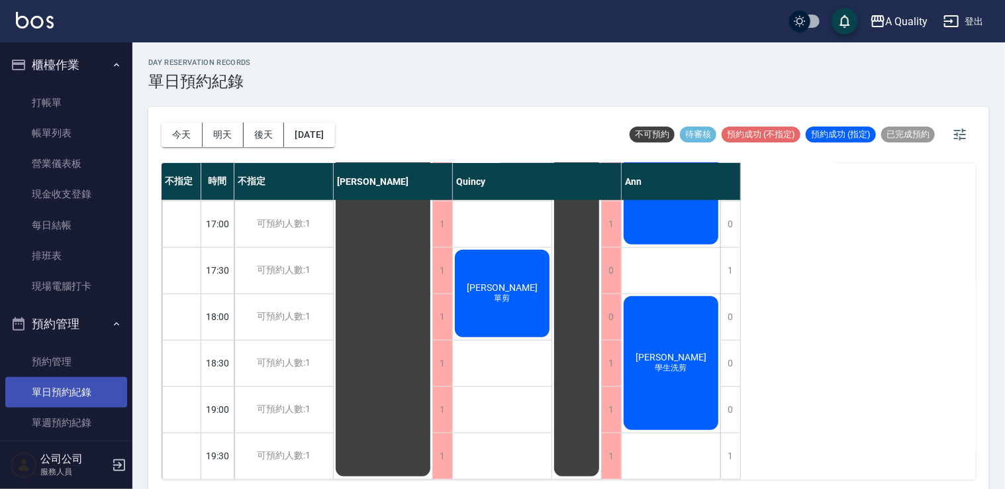
click at [75, 393] on link "單日預約紀錄" at bounding box center [66, 392] width 122 height 30
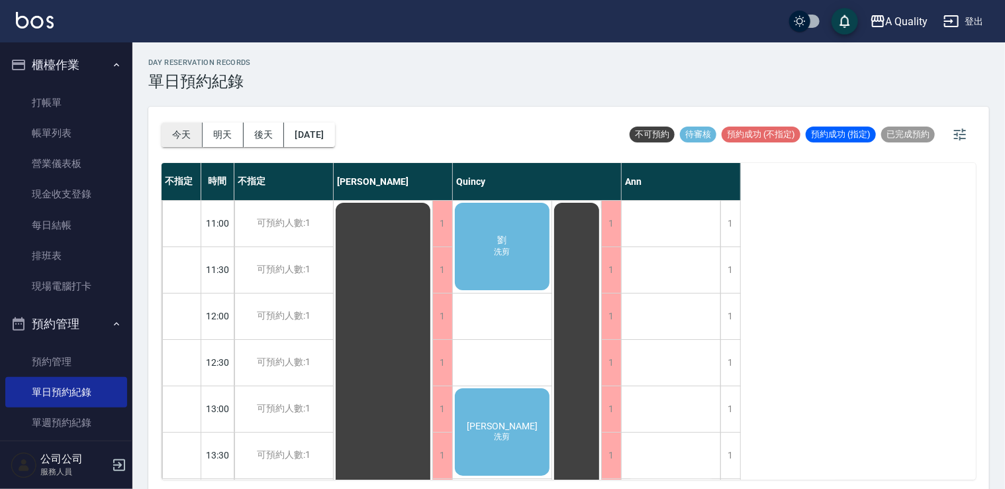
click at [178, 128] on button "今天" at bounding box center [182, 135] width 41 height 25
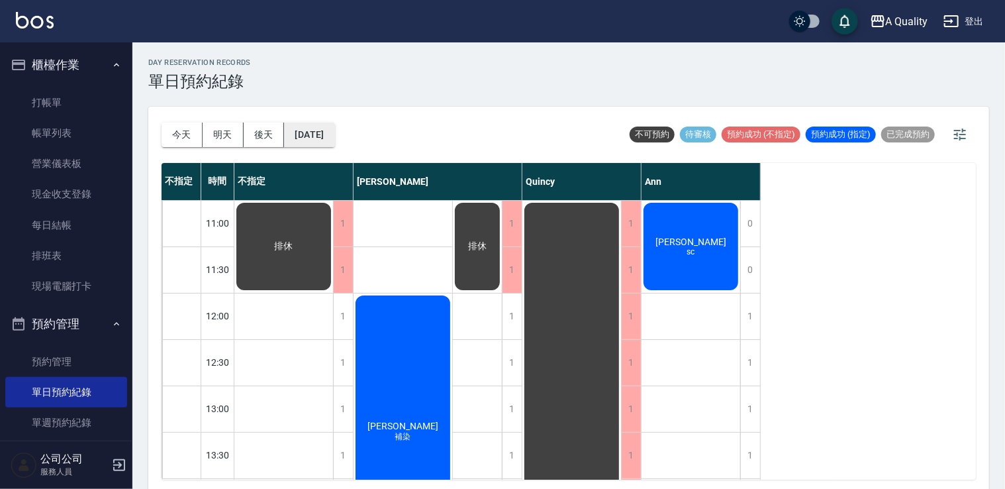
click at [324, 129] on button "[DATE]" at bounding box center [309, 135] width 50 height 25
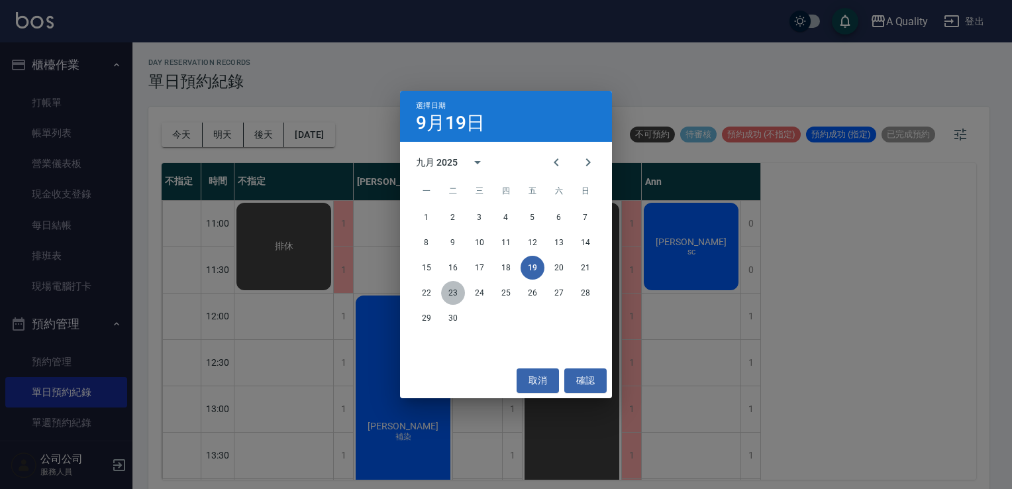
click at [453, 295] on button "23" at bounding box center [453, 293] width 24 height 24
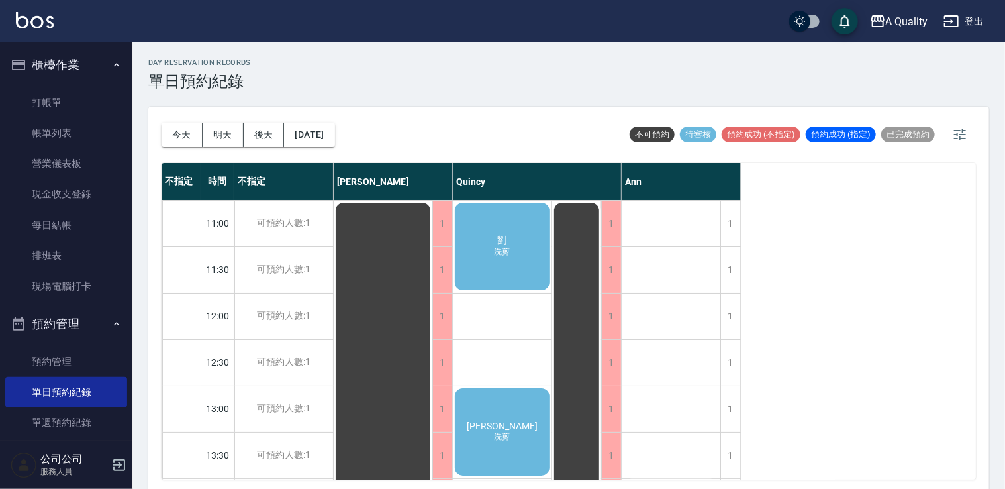
click at [501, 238] on span "劉" at bounding box center [502, 240] width 15 height 12
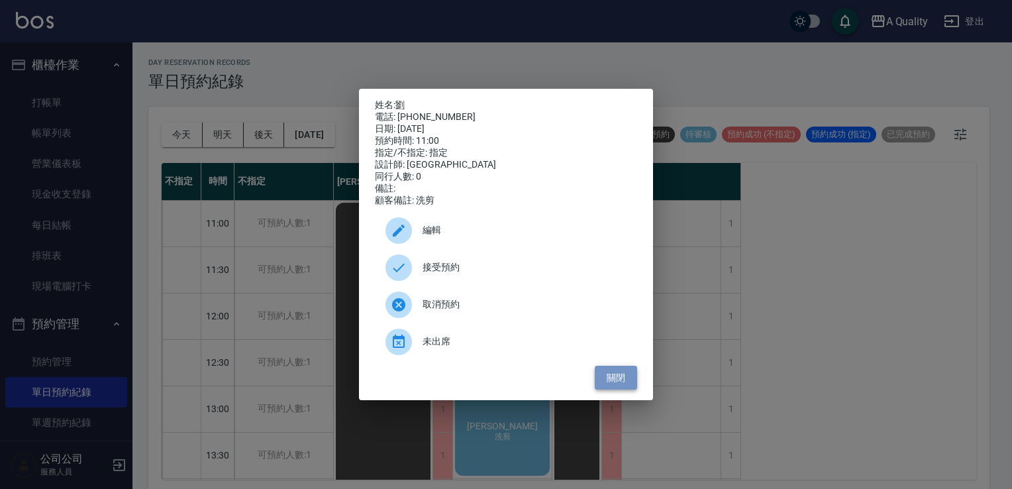
click at [605, 390] on button "關閉" at bounding box center [616, 378] width 42 height 25
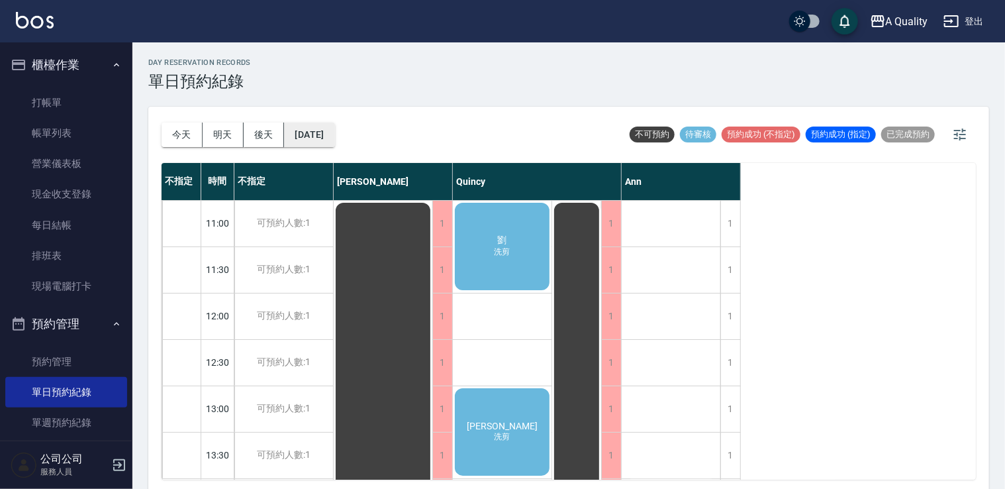
click at [331, 125] on button "2025/09/23" at bounding box center [309, 135] width 50 height 25
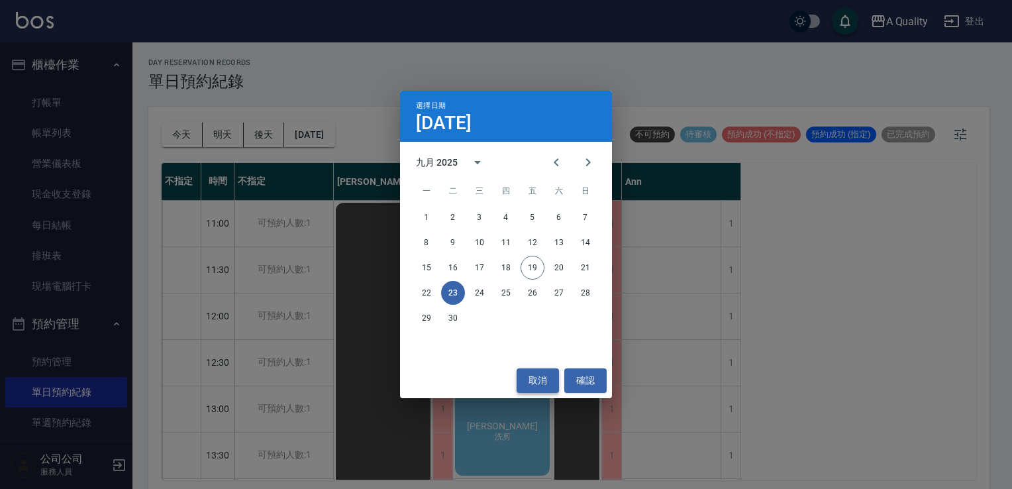
click at [537, 383] on button "取消" at bounding box center [538, 380] width 42 height 25
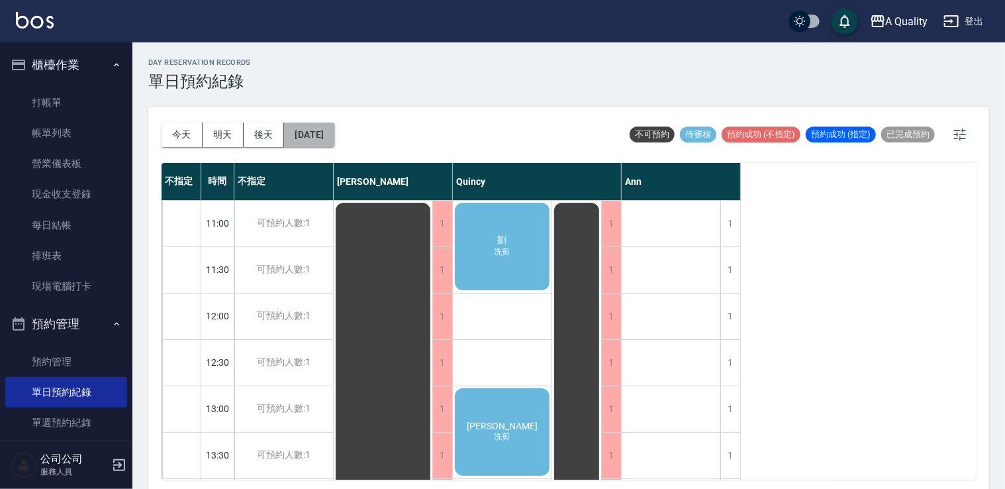
click at [326, 135] on button "2025/09/23" at bounding box center [309, 135] width 50 height 25
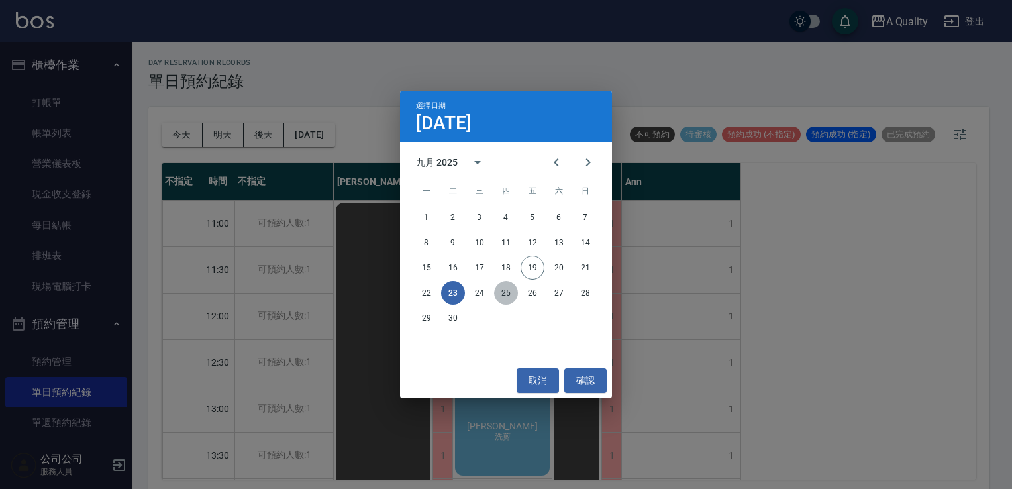
click at [509, 294] on button "25" at bounding box center [506, 293] width 24 height 24
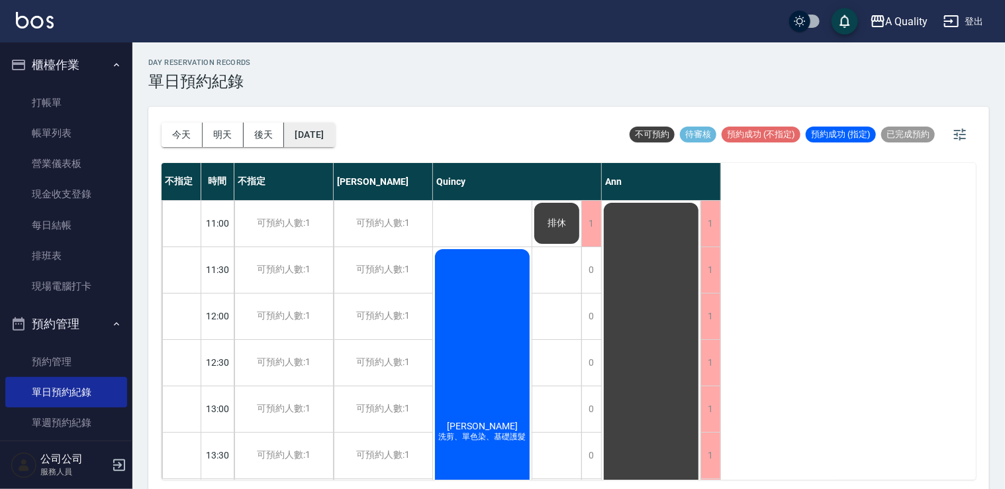
click at [330, 139] on button "2025/09/25" at bounding box center [309, 135] width 50 height 25
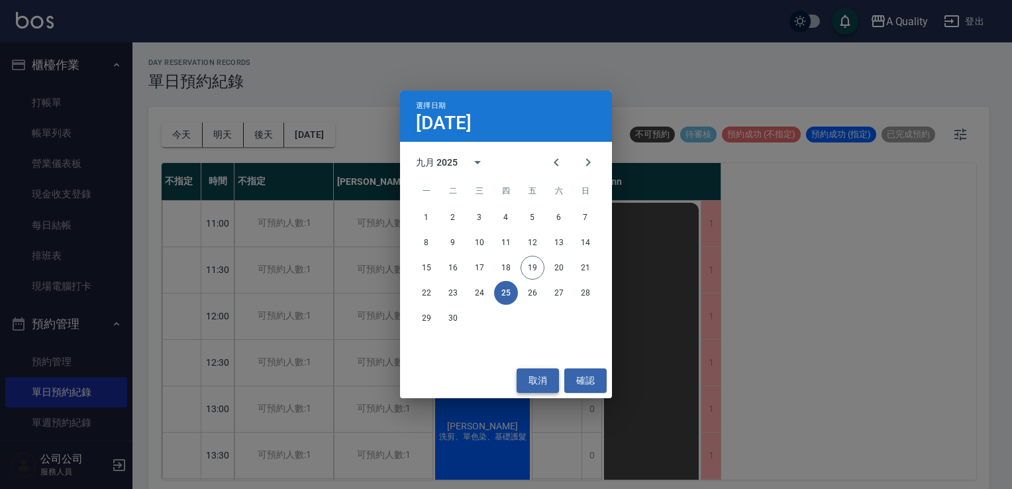
click at [535, 380] on button "取消" at bounding box center [538, 380] width 42 height 25
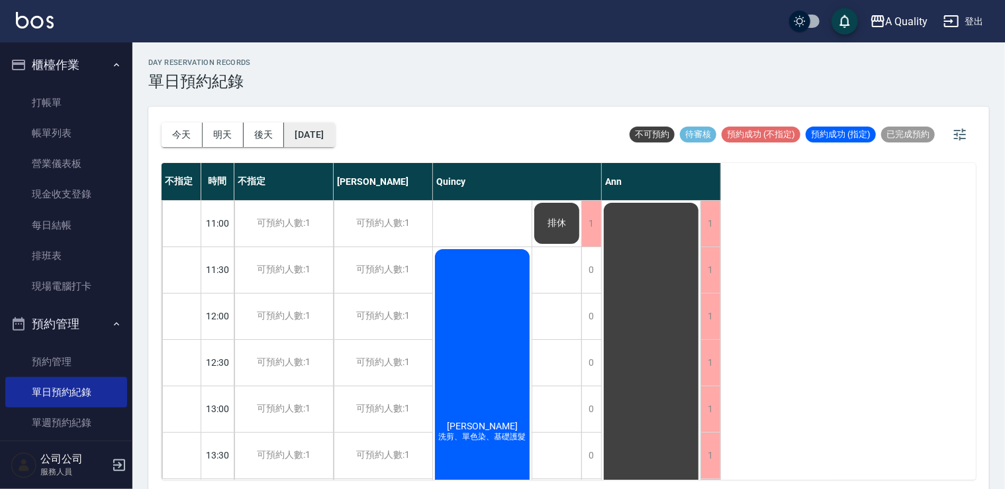
click at [334, 138] on button "2025/09/25" at bounding box center [309, 135] width 50 height 25
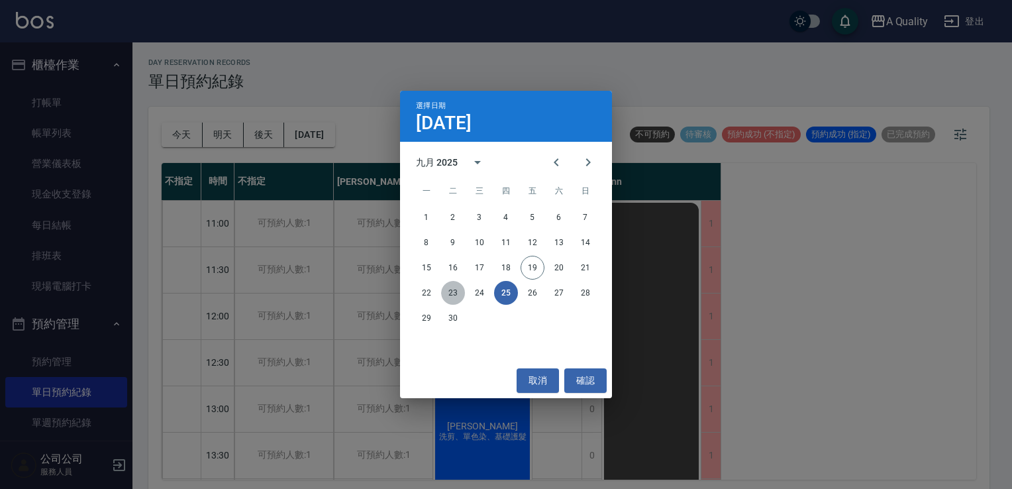
click at [453, 299] on button "23" at bounding box center [453, 293] width 24 height 24
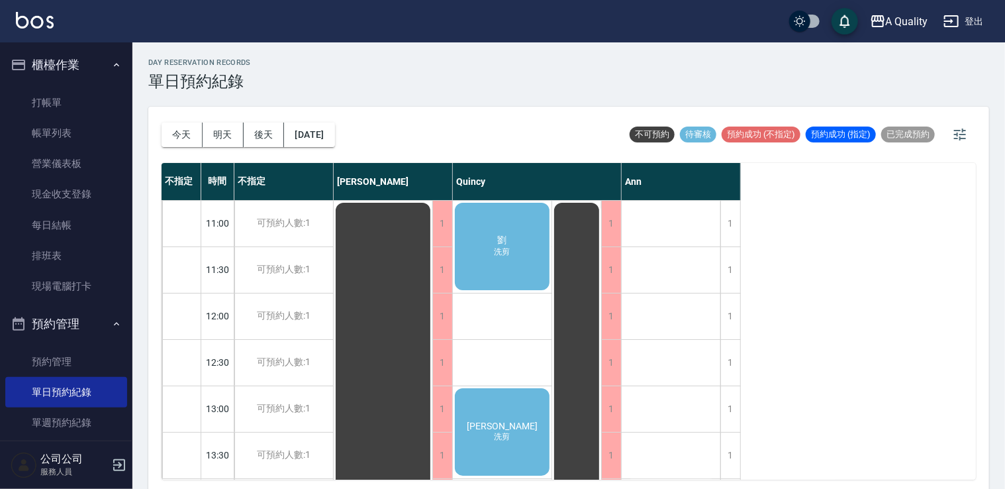
click at [495, 229] on div "劉 洗剪" at bounding box center [502, 246] width 99 height 91
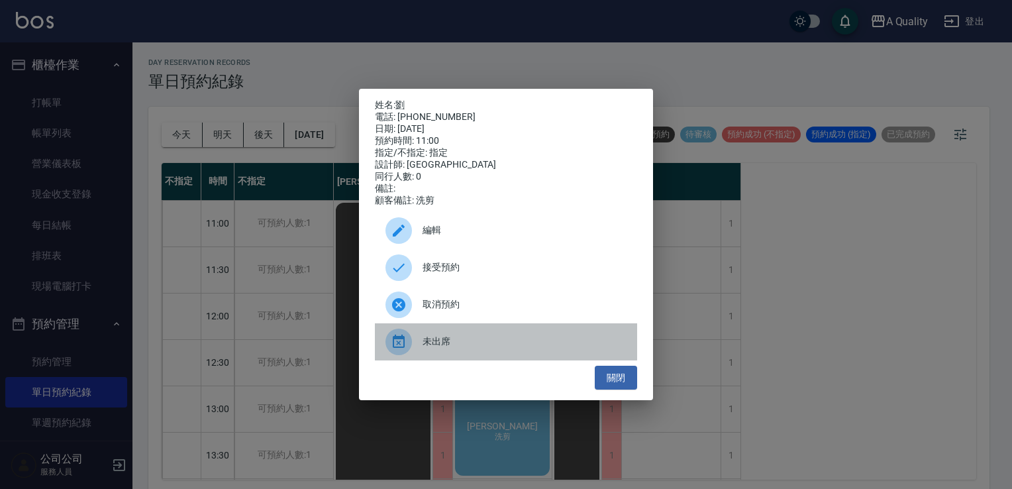
drag, startPoint x: 438, startPoint y: 346, endPoint x: 421, endPoint y: 192, distance: 154.6
click at [437, 344] on span "未出席" at bounding box center [525, 341] width 204 height 14
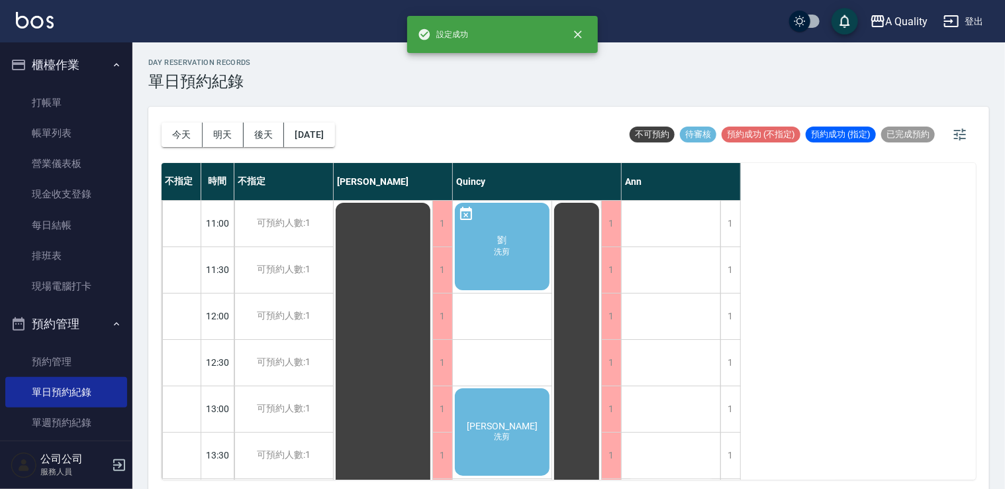
click at [501, 259] on div "劉 洗剪" at bounding box center [502, 246] width 99 height 91
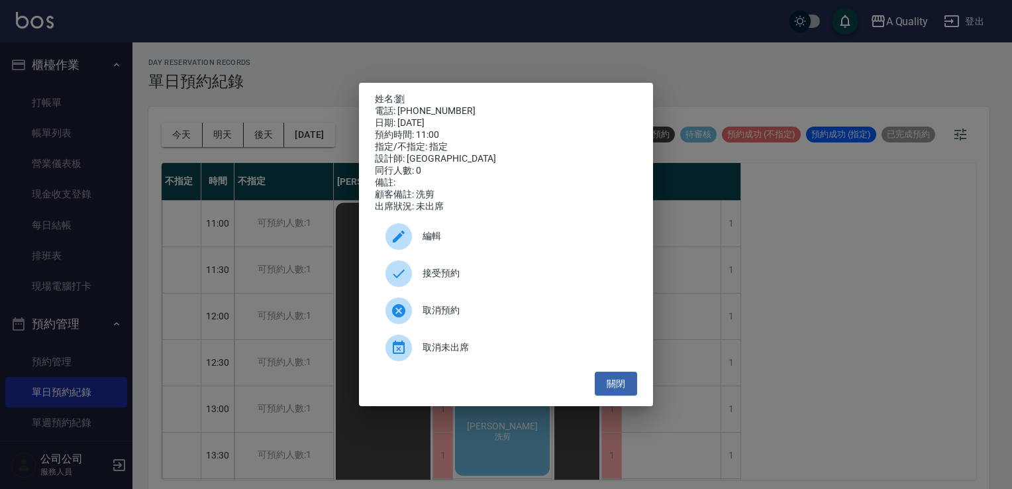
click at [428, 243] on span "編輯" at bounding box center [525, 236] width 204 height 14
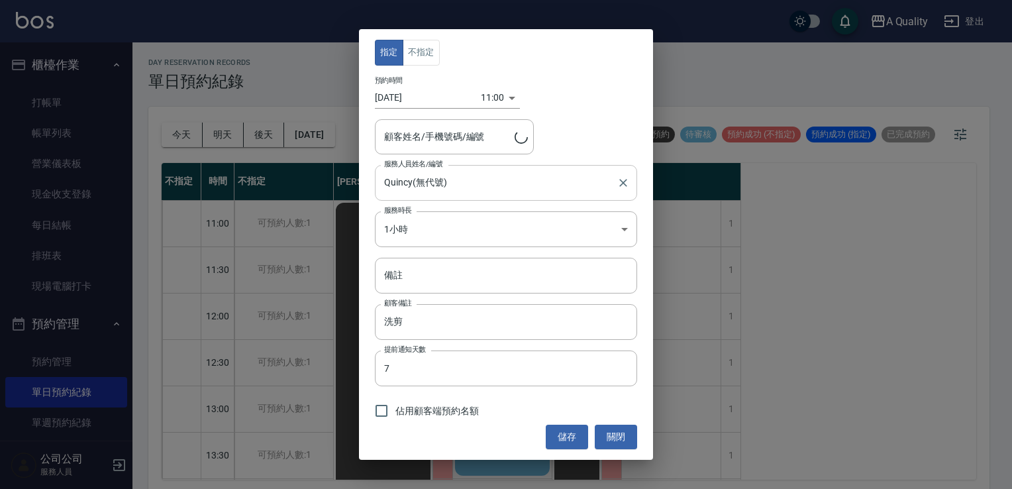
type input "劉/0919705851"
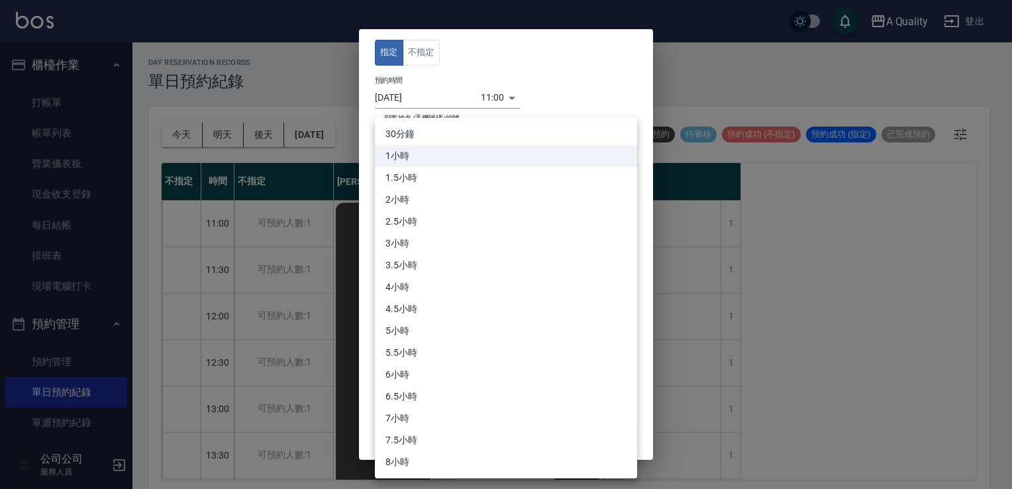
click at [424, 229] on body "A Quality 登出 櫃檯作業 打帳單 帳單列表 營業儀表板 現金收支登錄 每日結帳 排班表 現場電腦打卡 預約管理 預約管理 單日預約紀錄 單週預約紀錄…" at bounding box center [506, 246] width 1012 height 493
click at [419, 150] on li "1小時" at bounding box center [506, 156] width 262 height 22
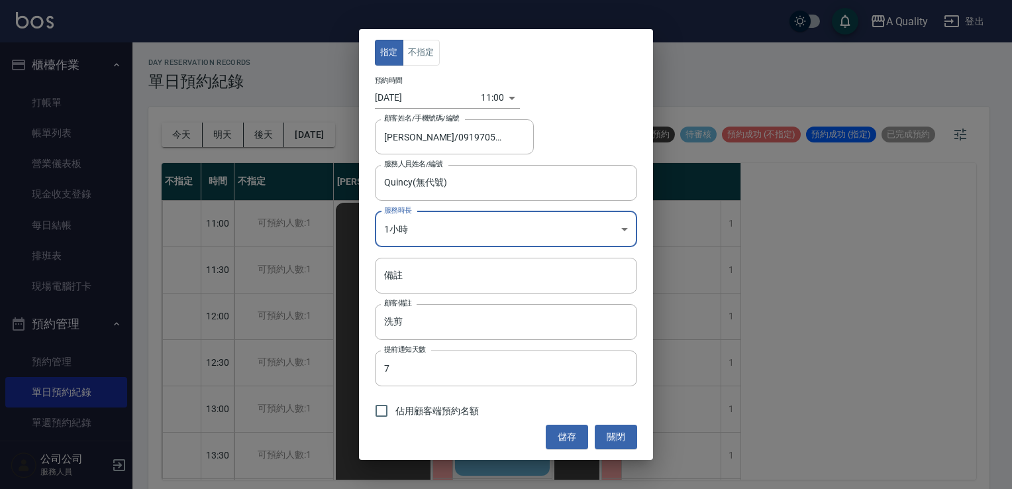
click at [416, 232] on body "A Quality 登出 櫃檯作業 打帳單 帳單列表 營業儀表板 現金收支登錄 每日結帳 排班表 現場電腦打卡 預約管理 預約管理 單日預約紀錄 單週預約紀錄…" at bounding box center [506, 246] width 1012 height 493
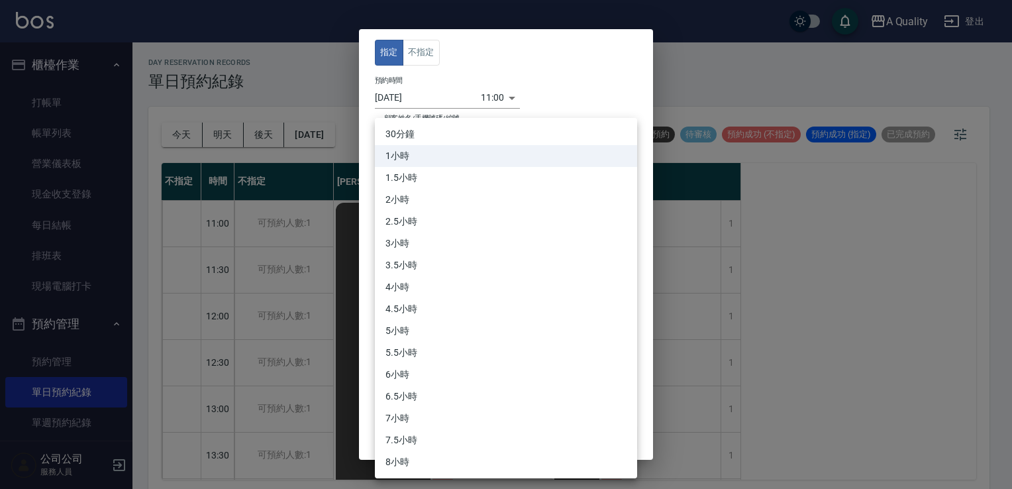
click at [419, 127] on li "30分鐘" at bounding box center [506, 134] width 262 height 22
type input "1"
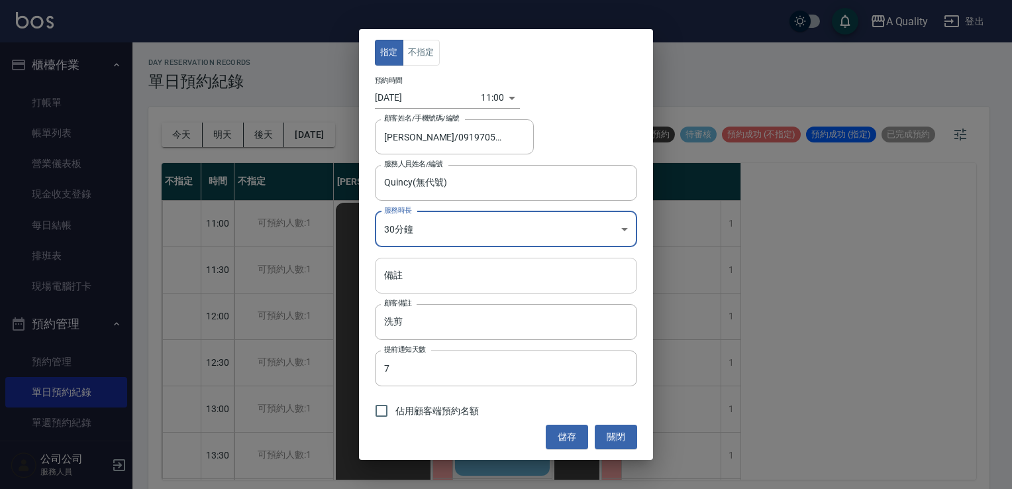
drag, startPoint x: 423, startPoint y: 283, endPoint x: 433, endPoint y: 283, distance: 10.6
click at [423, 283] on input "備註" at bounding box center [506, 276] width 262 height 36
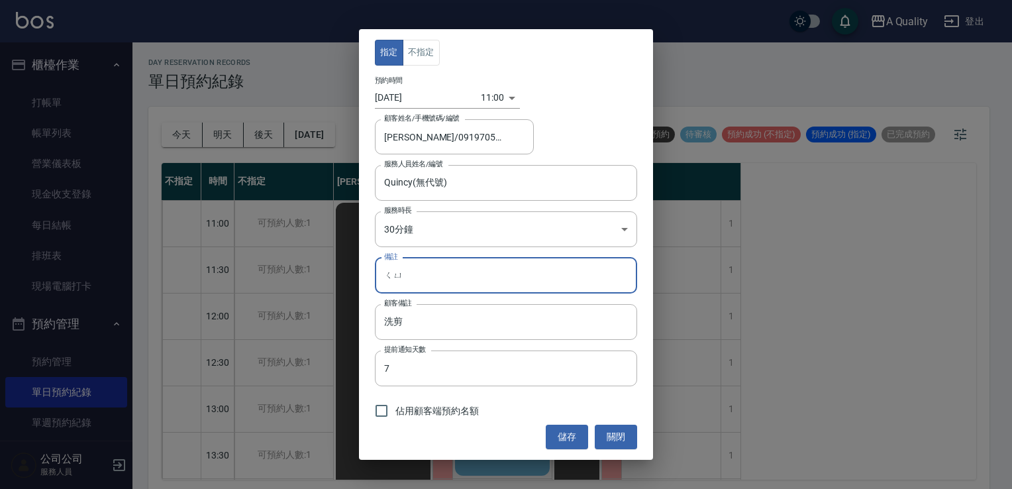
type input "區"
type input "取消"
click at [561, 434] on button "儲存" at bounding box center [567, 437] width 42 height 25
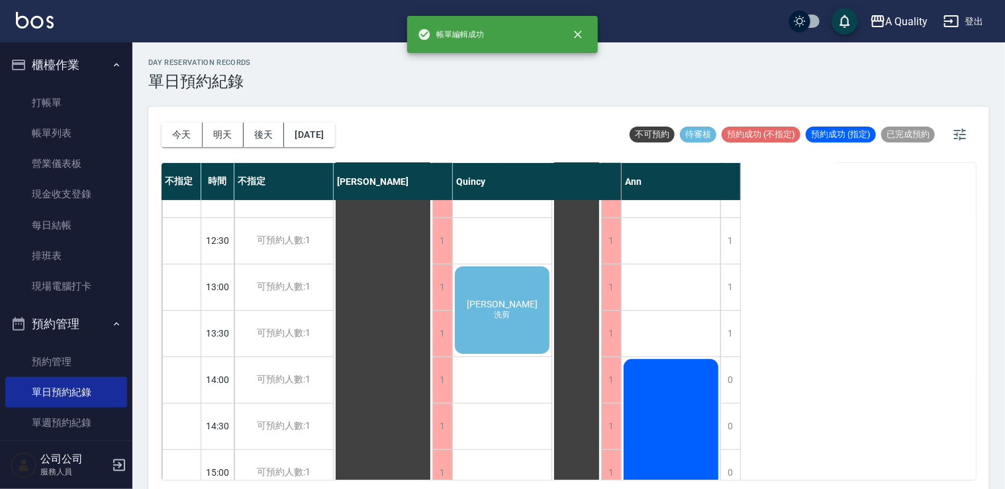
scroll to position [199, 0]
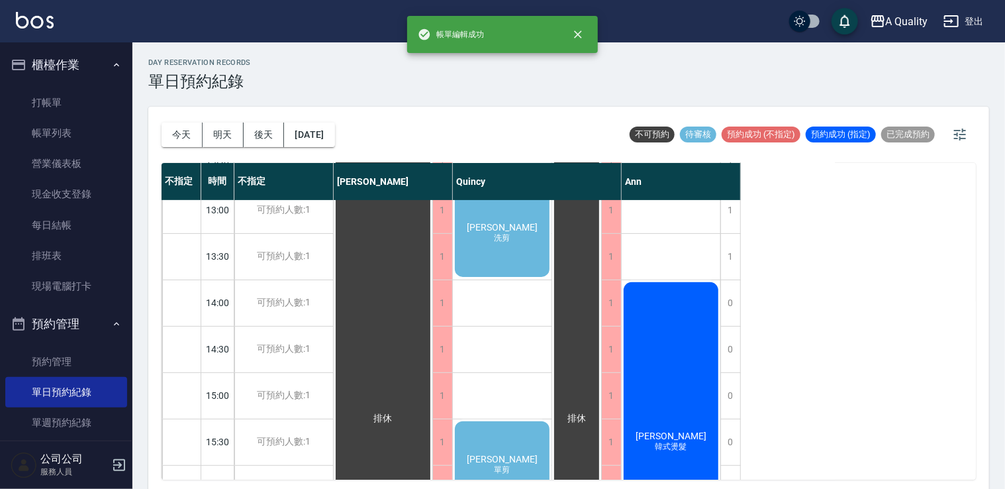
click at [520, 276] on div "黃曉菁 洗剪" at bounding box center [502, 232] width 99 height 91
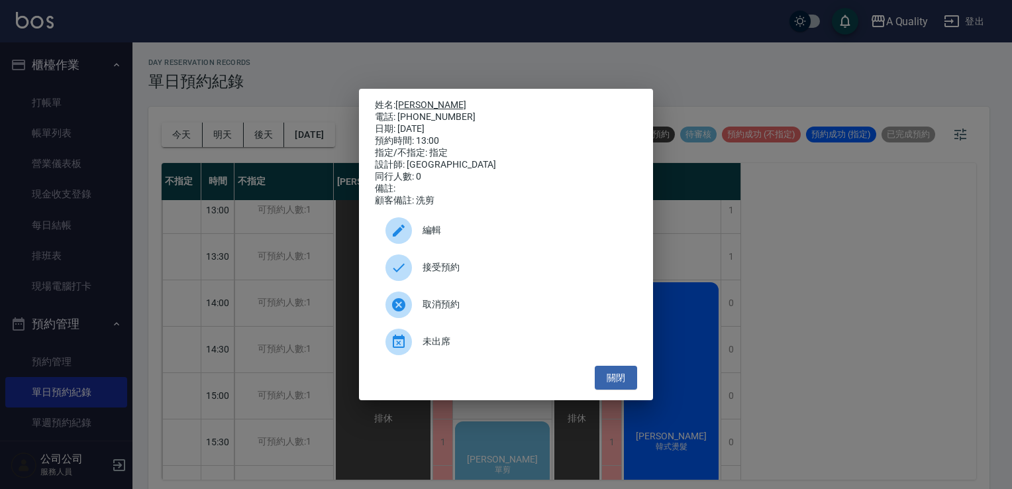
click at [423, 99] on link "[PERSON_NAME]" at bounding box center [430, 104] width 71 height 11
click at [598, 381] on button "關閉" at bounding box center [616, 378] width 42 height 25
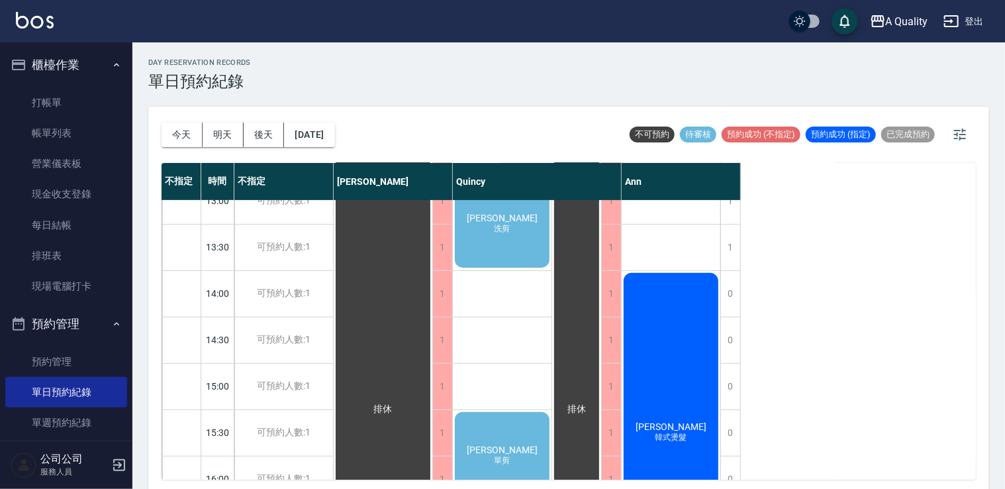
scroll to position [66, 0]
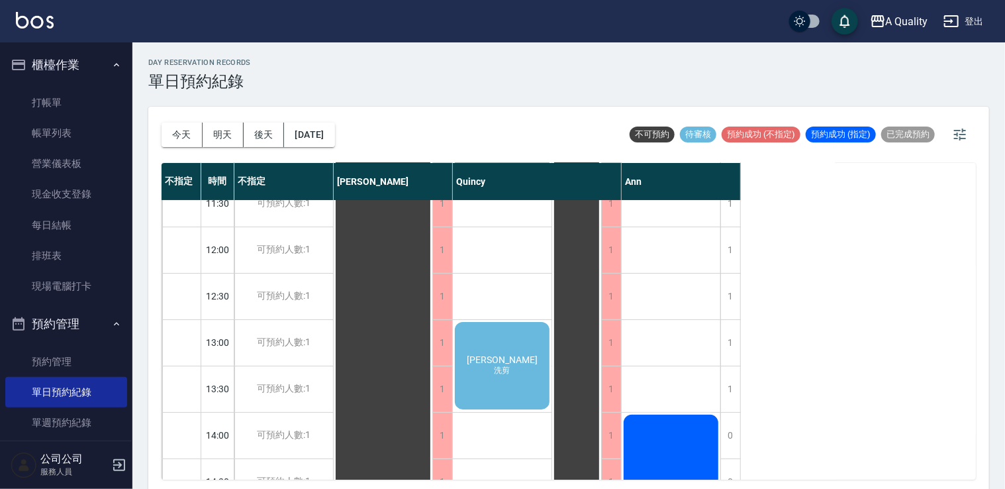
click at [525, 387] on div "黃曉菁 洗剪" at bounding box center [502, 365] width 99 height 91
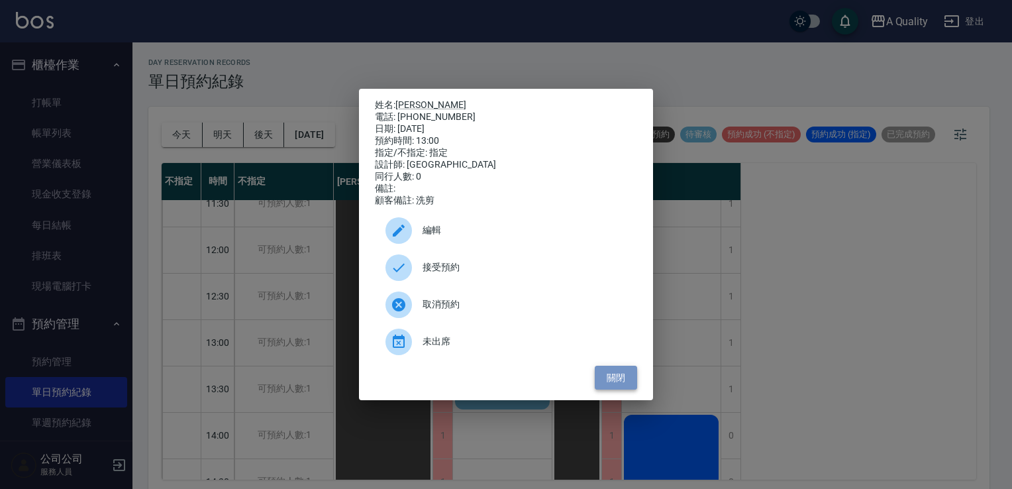
click at [618, 378] on button "關閉" at bounding box center [616, 378] width 42 height 25
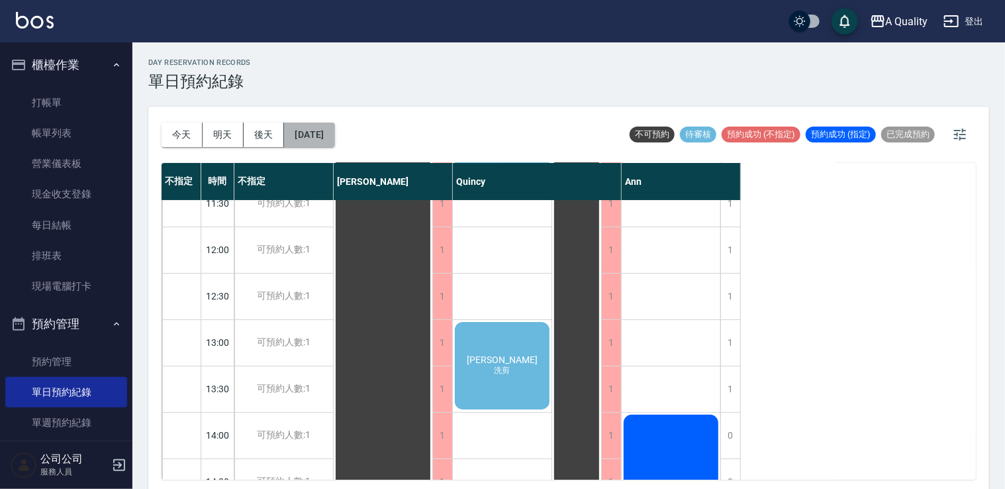
click at [334, 138] on button "2025/09/23" at bounding box center [309, 135] width 50 height 25
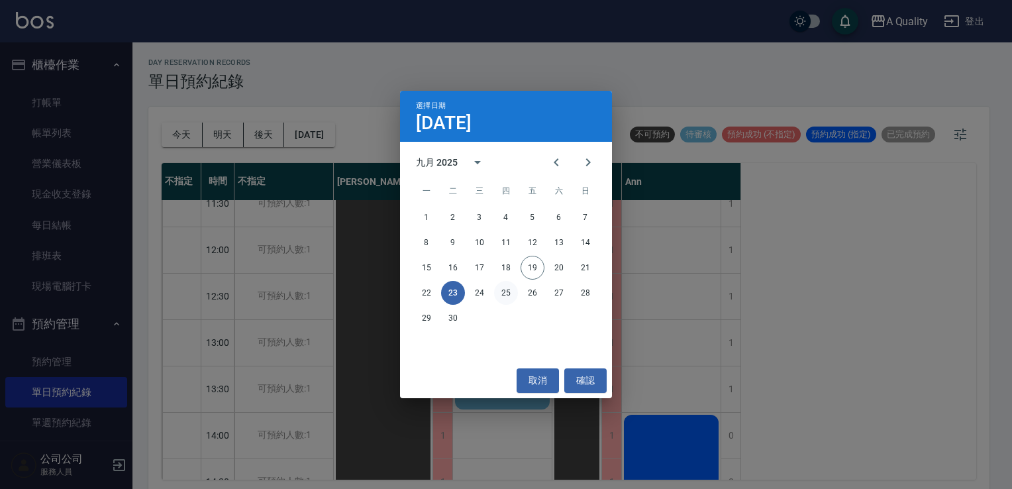
click at [509, 295] on button "25" at bounding box center [506, 293] width 24 height 24
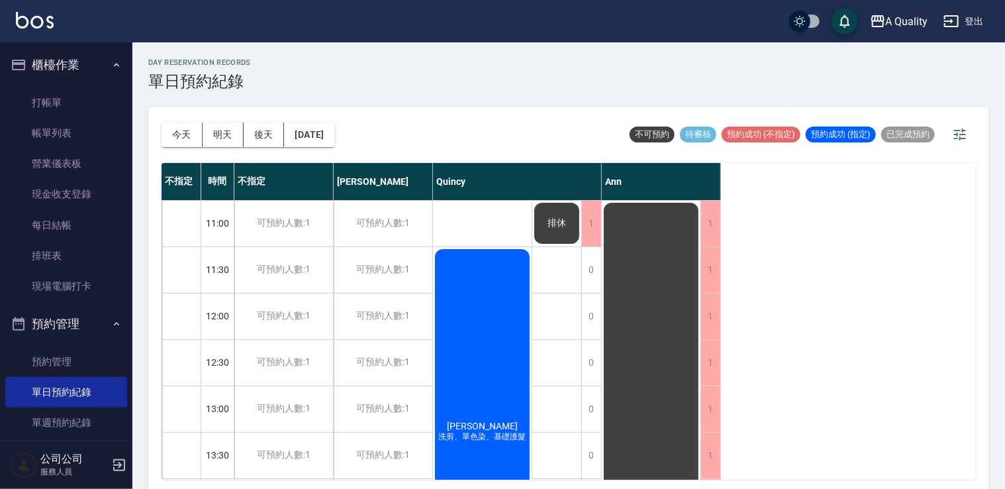
scroll to position [66, 0]
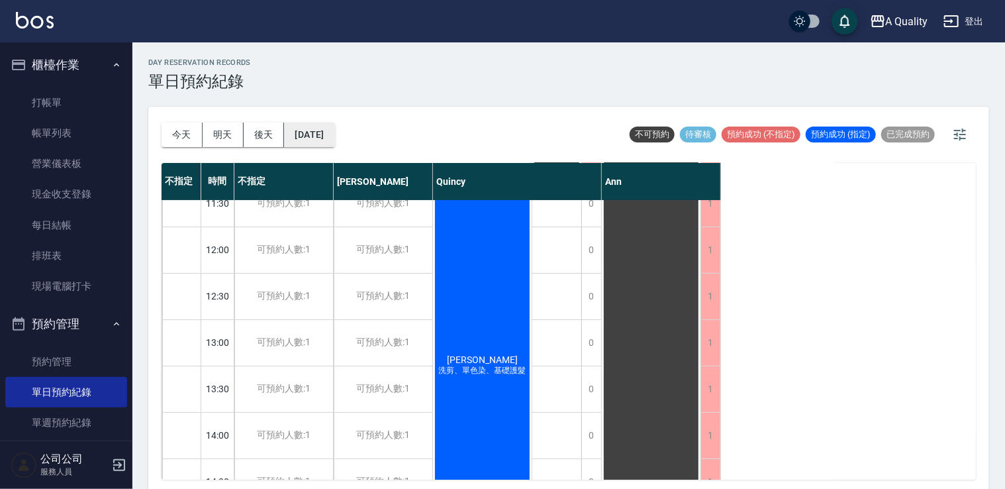
click at [319, 127] on button "2025/09/25" at bounding box center [309, 135] width 50 height 25
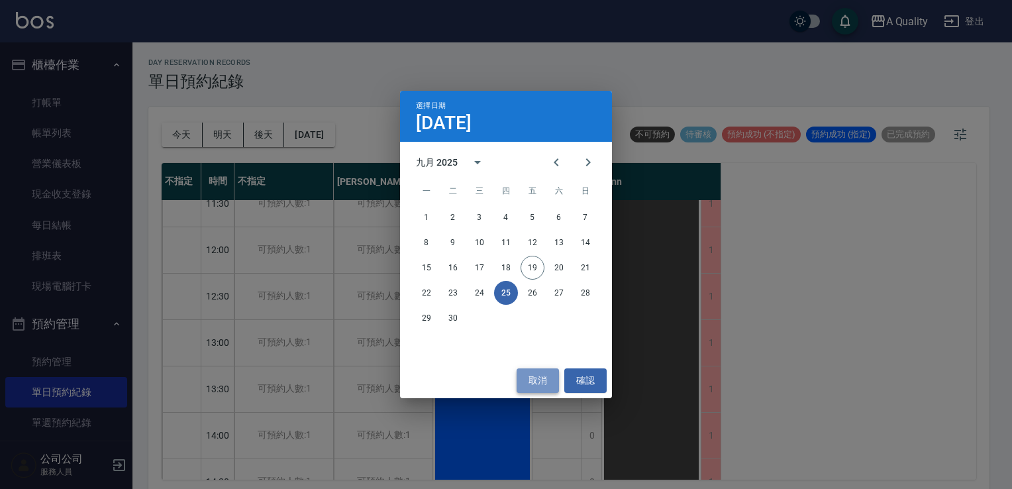
click at [540, 389] on button "取消" at bounding box center [538, 380] width 42 height 25
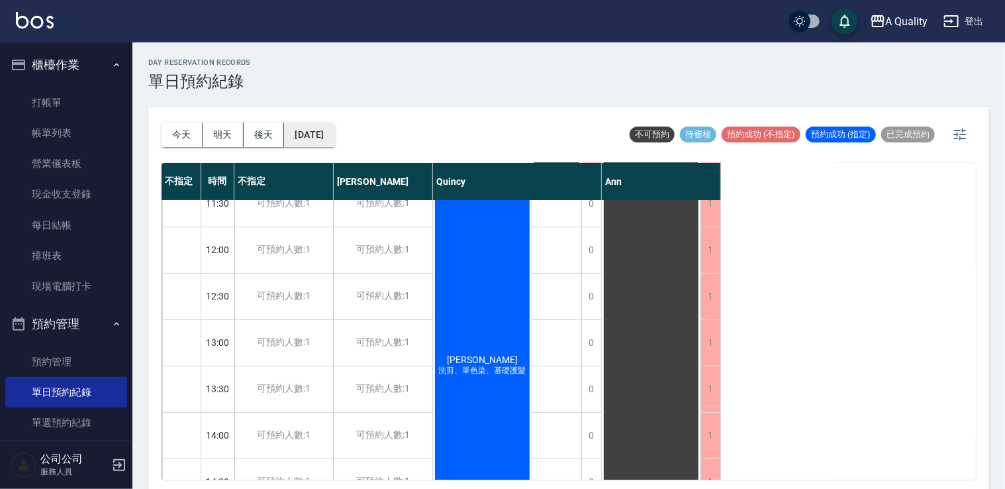
click at [323, 125] on button "2025/09/25" at bounding box center [309, 135] width 50 height 25
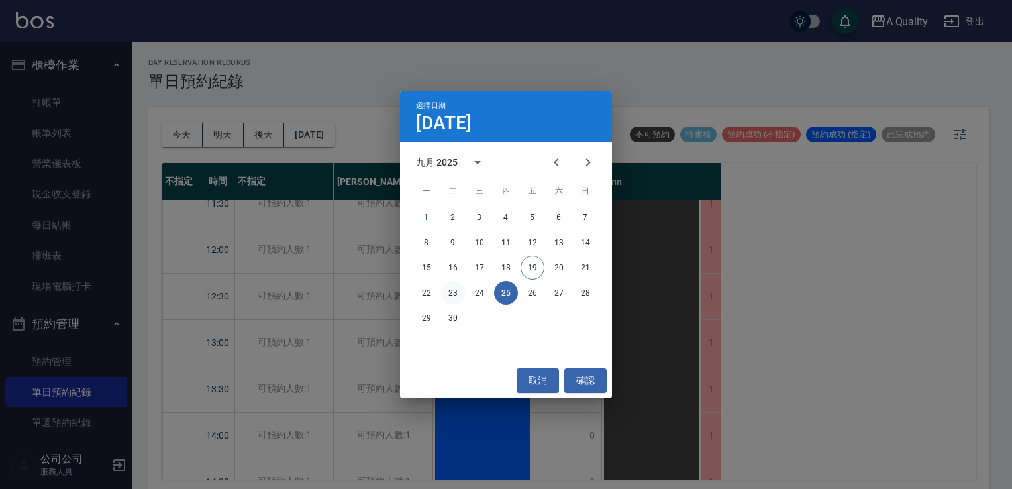
click at [453, 303] on button "23" at bounding box center [453, 293] width 24 height 24
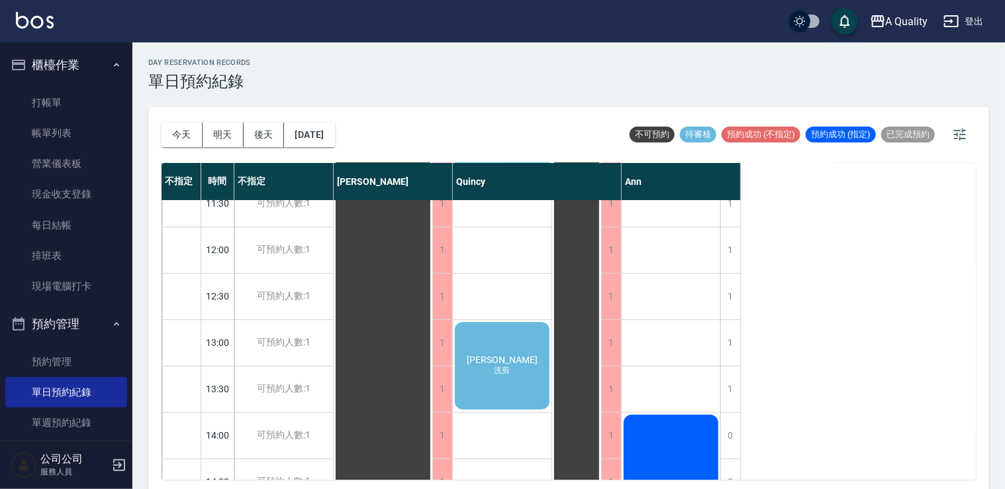
click at [536, 355] on div "黃曉菁 洗剪" at bounding box center [502, 365] width 99 height 91
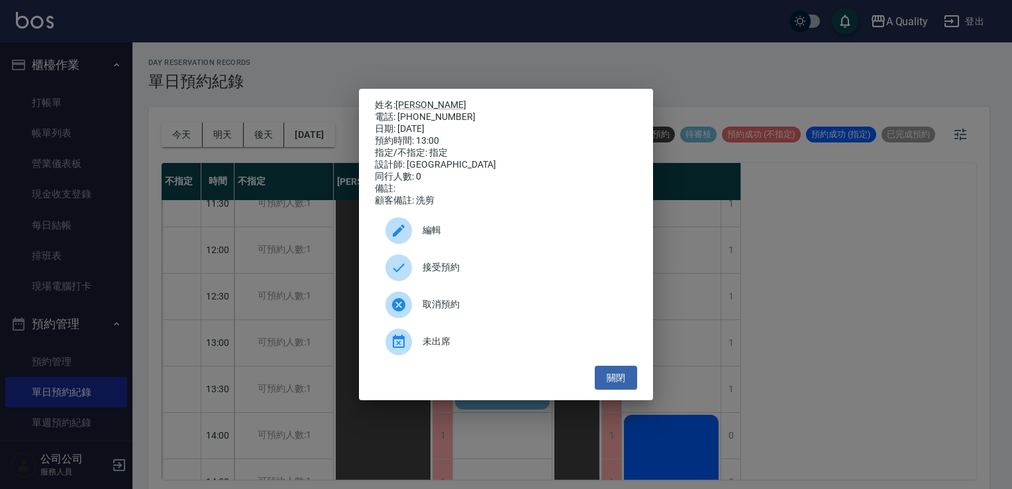
click at [473, 230] on span "編輯" at bounding box center [525, 230] width 204 height 14
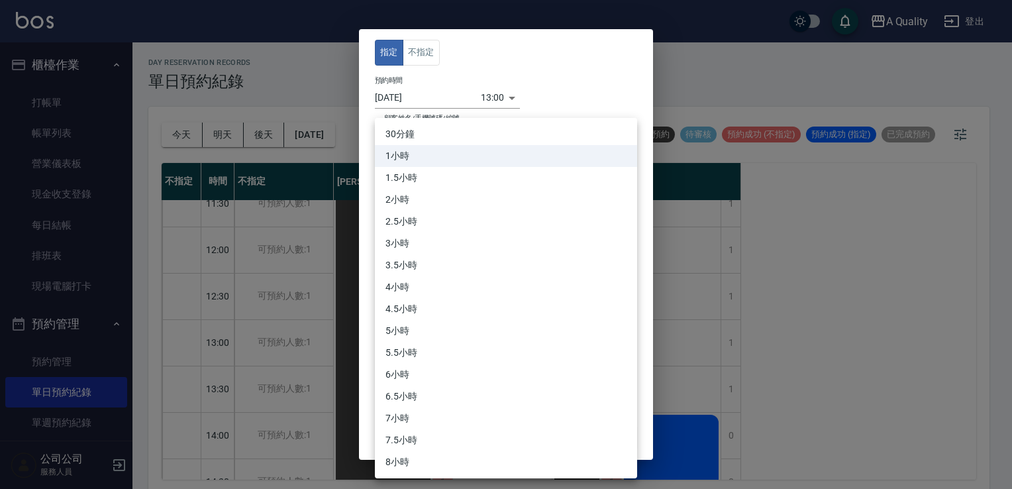
click at [423, 232] on body "A Quality 登出 櫃檯作業 打帳單 帳單列表 營業儀表板 現金收支登錄 每日結帳 排班表 現場電腦打卡 預約管理 預約管理 單日預約紀錄 單週預約紀錄…" at bounding box center [506, 246] width 1012 height 493
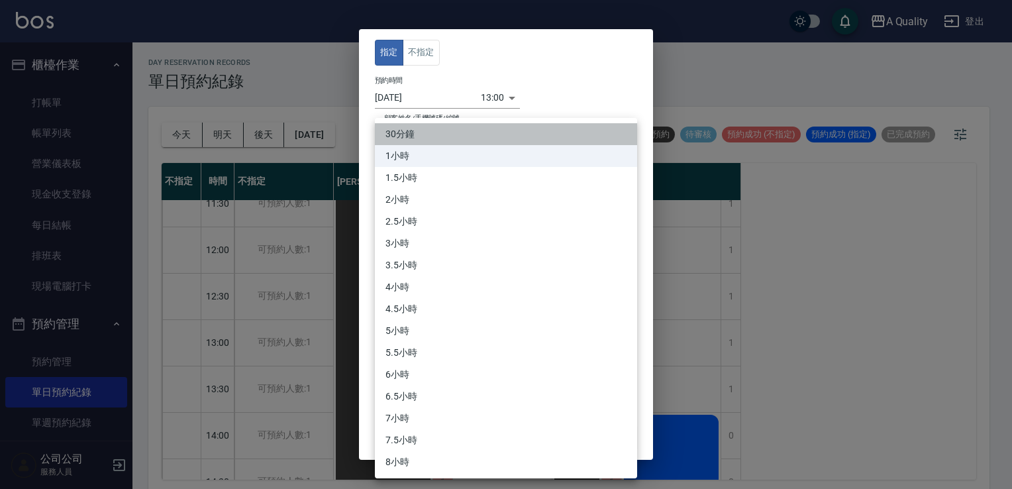
click at [411, 136] on li "30分鐘" at bounding box center [506, 134] width 262 height 22
type input "1"
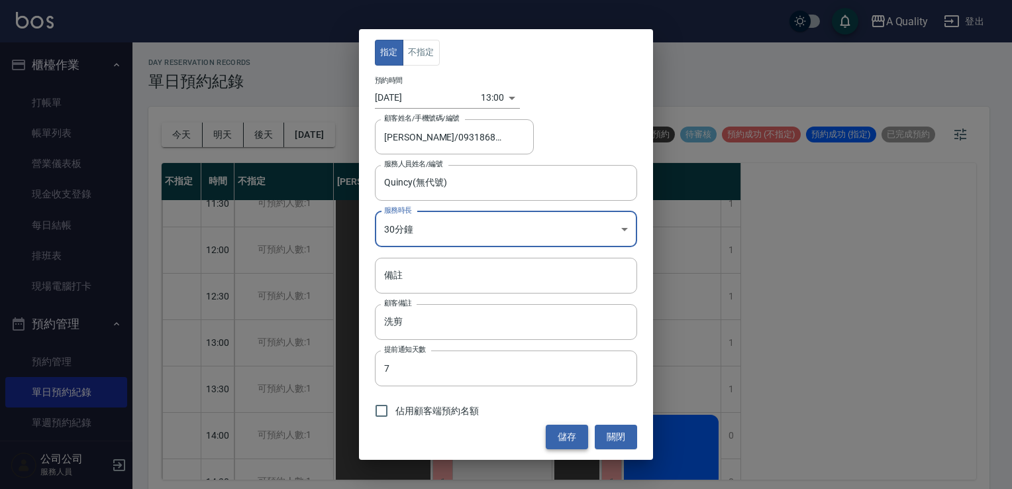
click at [569, 441] on button "儲存" at bounding box center [567, 437] width 42 height 25
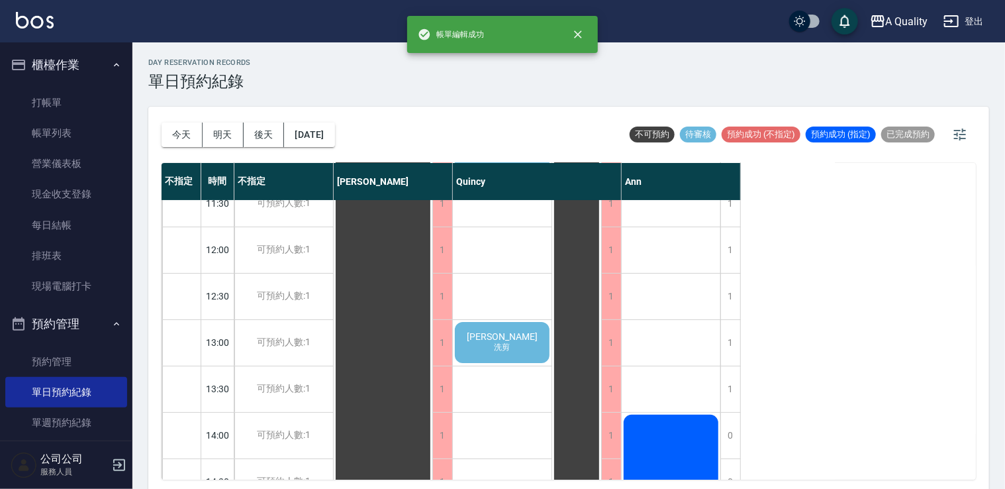
click at [505, 328] on div "黃曉菁 洗剪" at bounding box center [502, 342] width 99 height 45
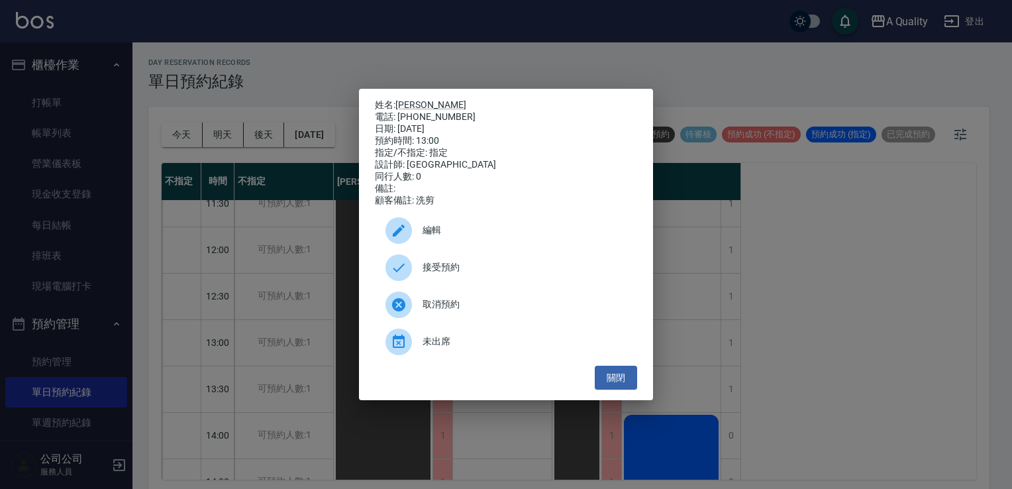
click at [447, 227] on div "編輯" at bounding box center [506, 230] width 262 height 37
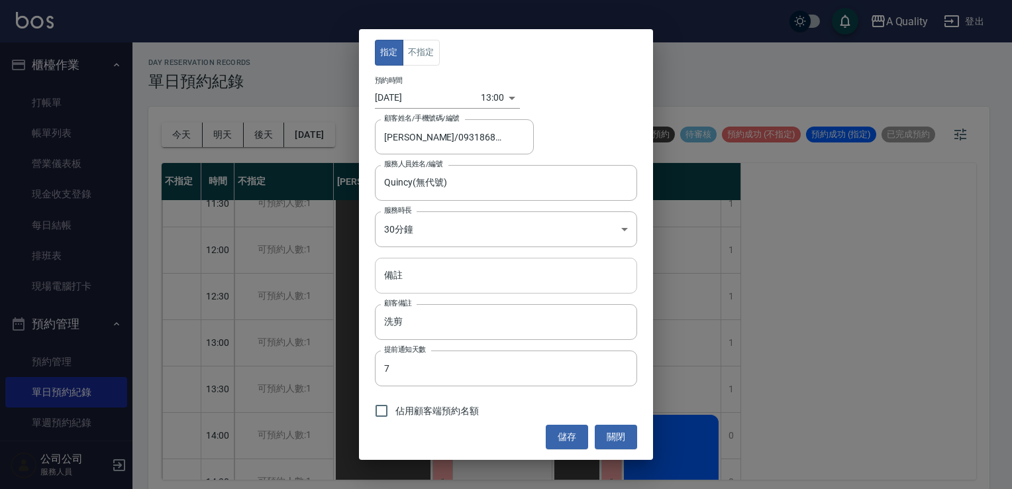
click at [429, 285] on input "備註" at bounding box center [506, 276] width 262 height 36
type input "區"
type input "取消"
click at [562, 433] on button "儲存" at bounding box center [567, 437] width 42 height 25
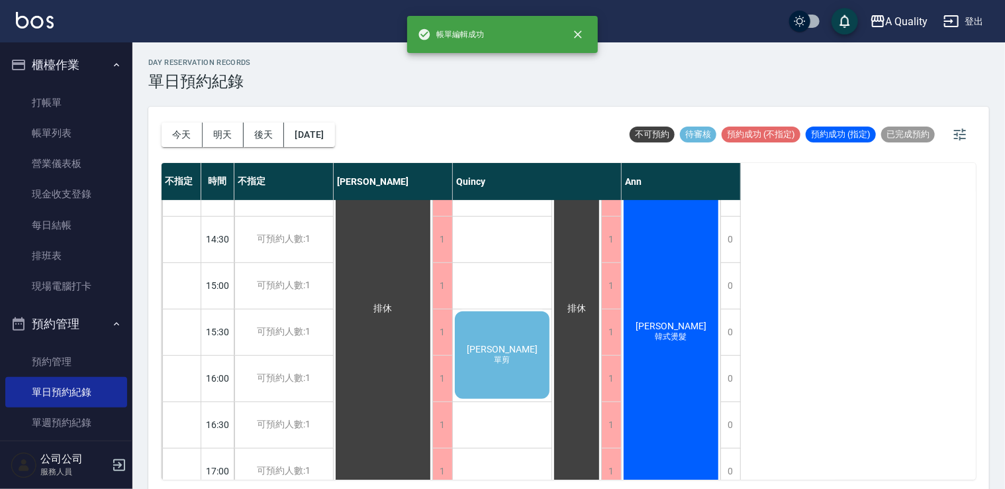
scroll to position [331, 0]
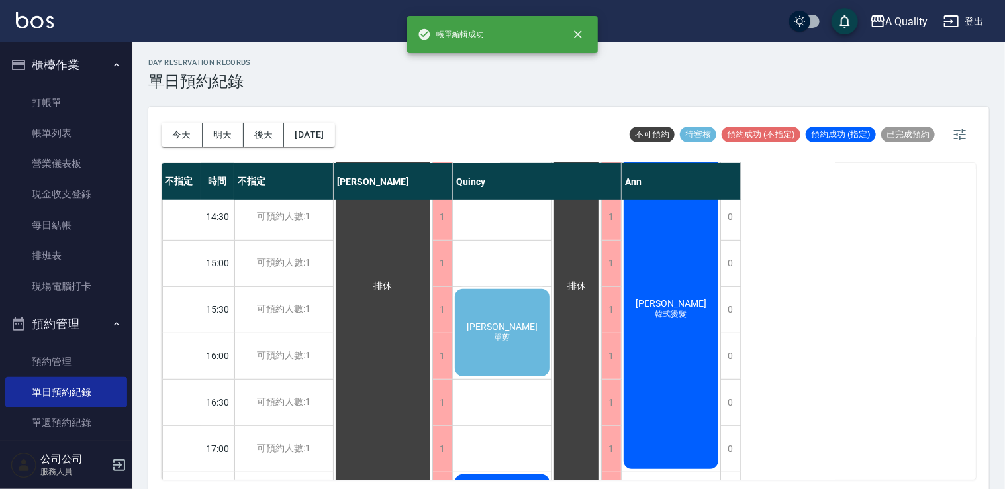
click at [518, 326] on span "[PERSON_NAME]" at bounding box center [502, 326] width 76 height 11
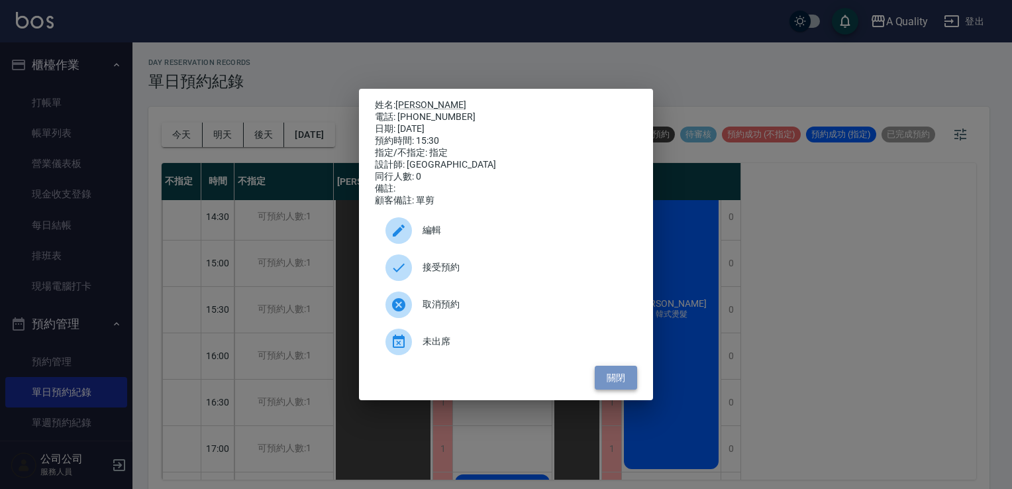
click at [614, 379] on button "關閉" at bounding box center [616, 378] width 42 height 25
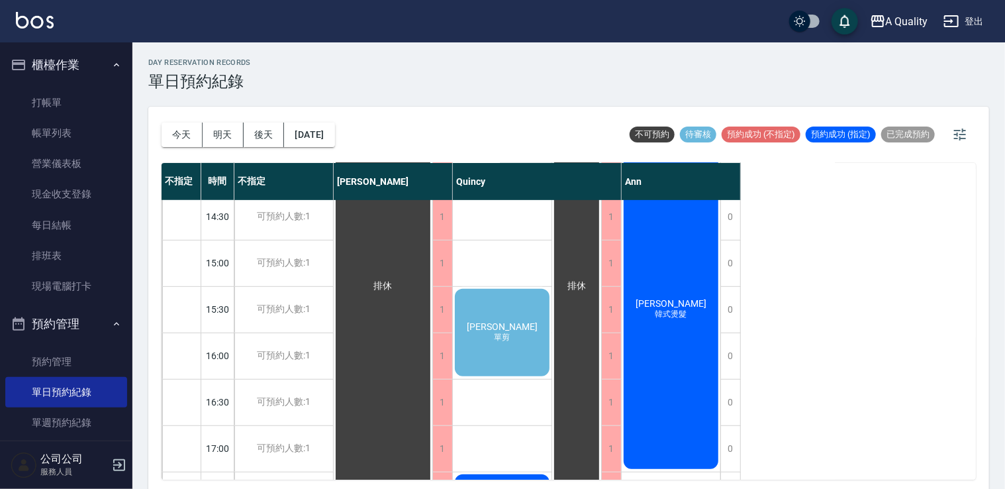
click at [527, 340] on div "林貴容 單剪" at bounding box center [502, 332] width 99 height 91
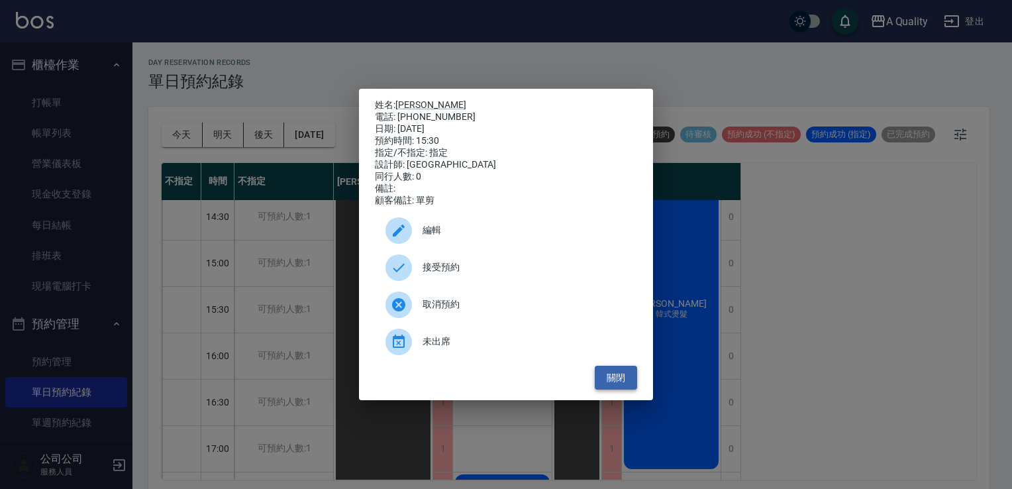
drag, startPoint x: 627, startPoint y: 371, endPoint x: 615, endPoint y: 366, distance: 12.8
click at [627, 371] on button "關閉" at bounding box center [616, 378] width 42 height 25
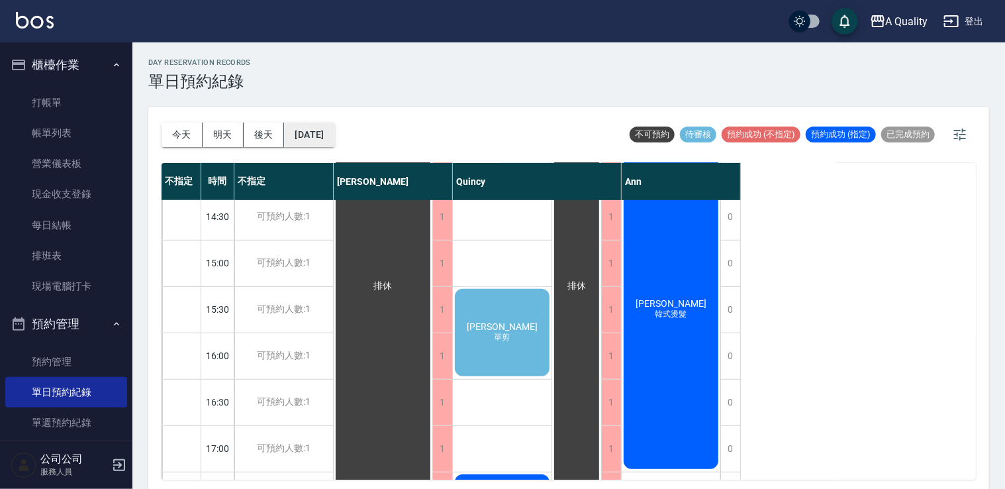
click at [332, 138] on button "2025/09/23" at bounding box center [309, 135] width 50 height 25
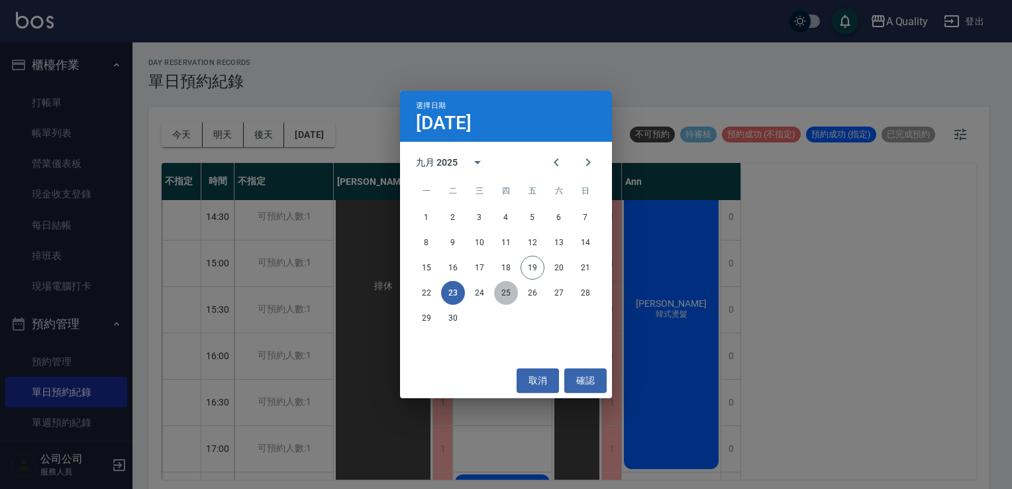
click at [505, 296] on button "25" at bounding box center [506, 293] width 24 height 24
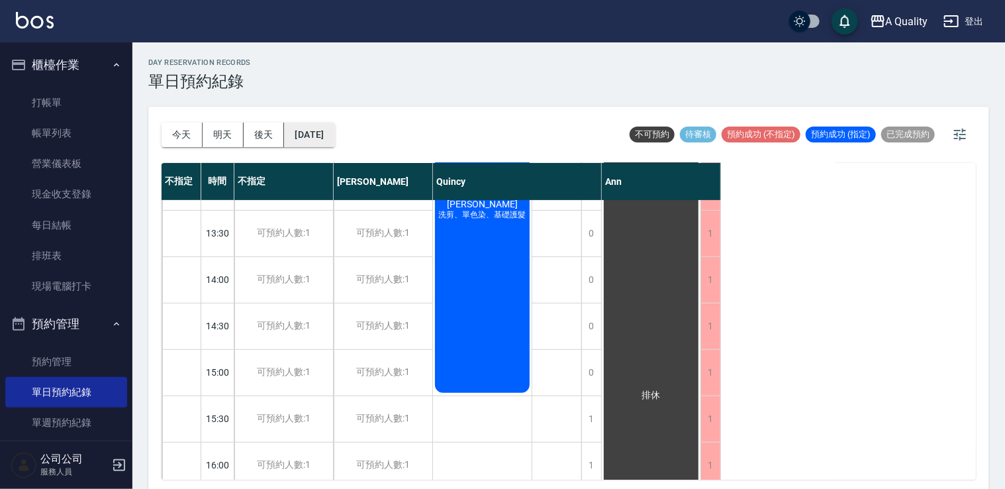
scroll to position [199, 0]
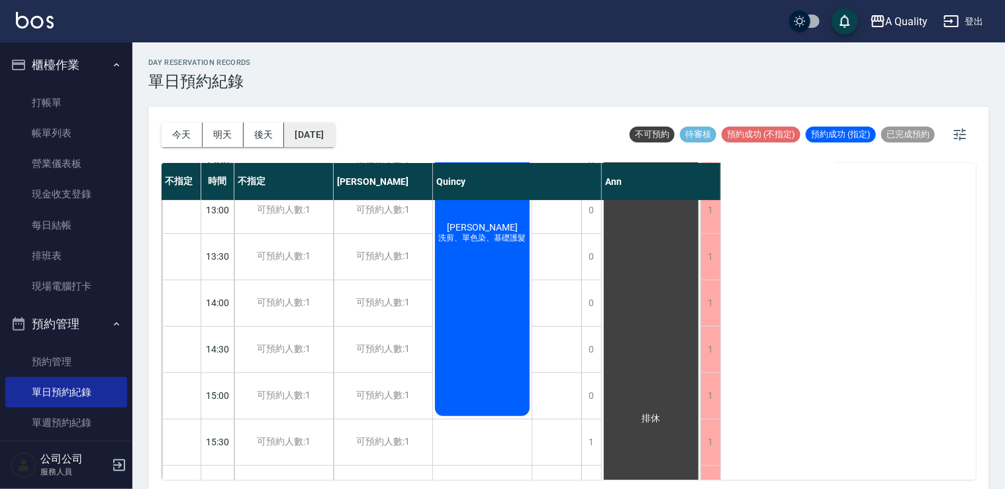
click at [323, 132] on button "2025/09/25" at bounding box center [309, 135] width 50 height 25
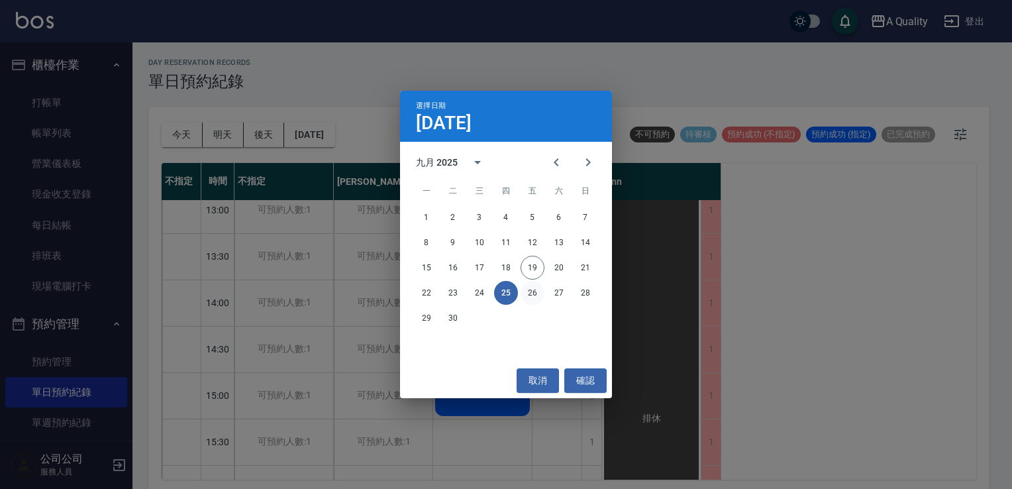
click at [534, 292] on button "26" at bounding box center [533, 293] width 24 height 24
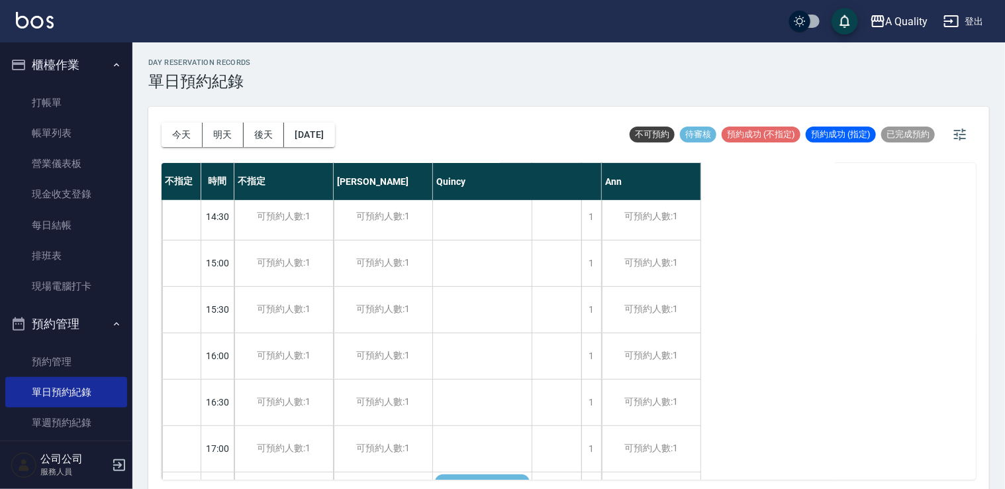
scroll to position [729, 0]
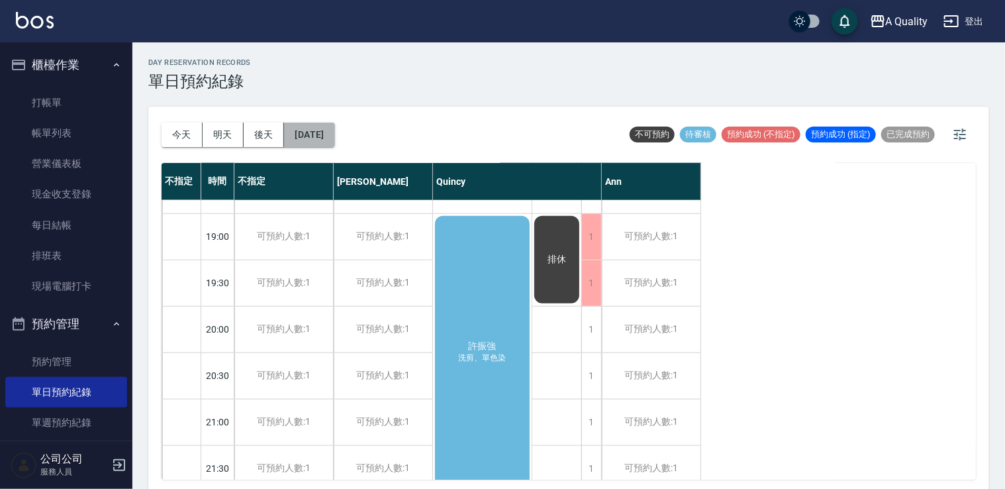
click at [315, 137] on button "2025/09/26" at bounding box center [309, 135] width 50 height 25
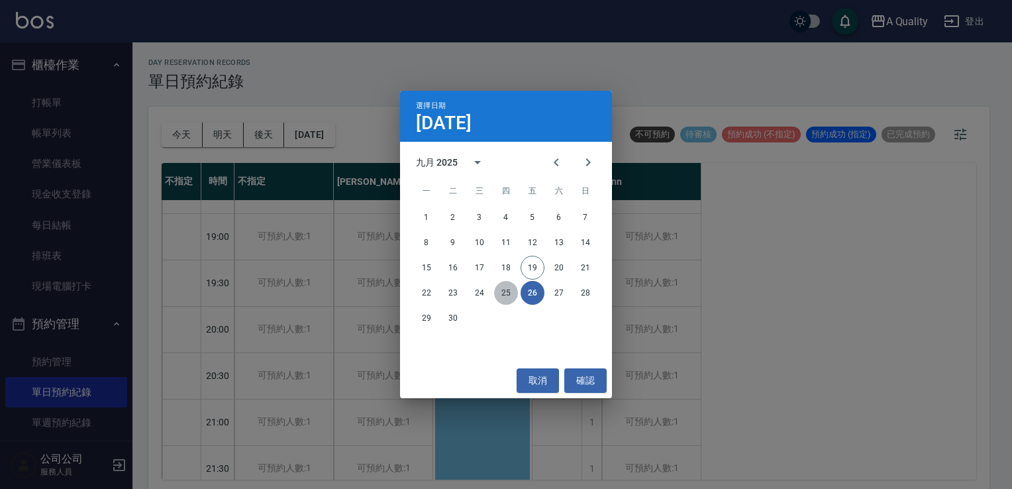
click at [511, 290] on button "25" at bounding box center [506, 293] width 24 height 24
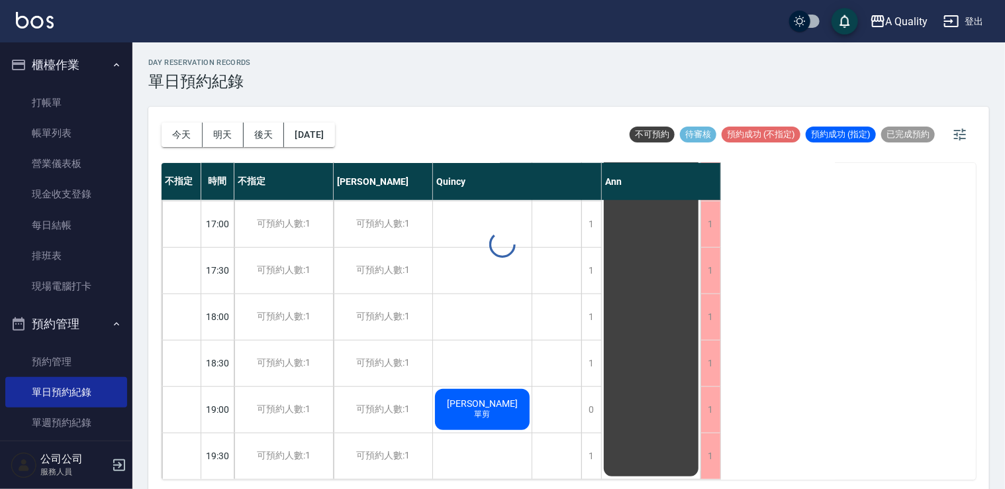
scroll to position [565, 0]
click at [502, 405] on div "黃朝駿 單剪" at bounding box center [482, 409] width 99 height 45
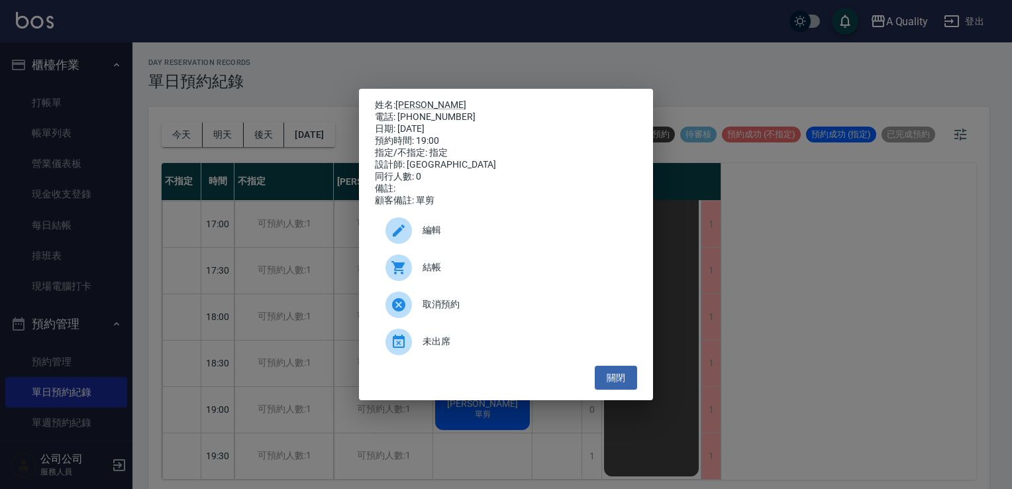
click at [473, 230] on span "編輯" at bounding box center [525, 230] width 204 height 14
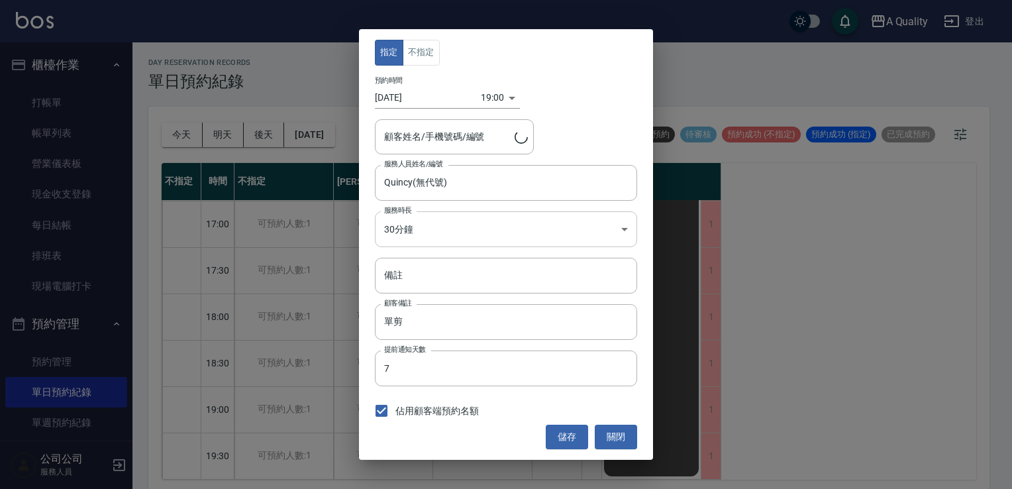
type input "黃朝駿/0932995850/"
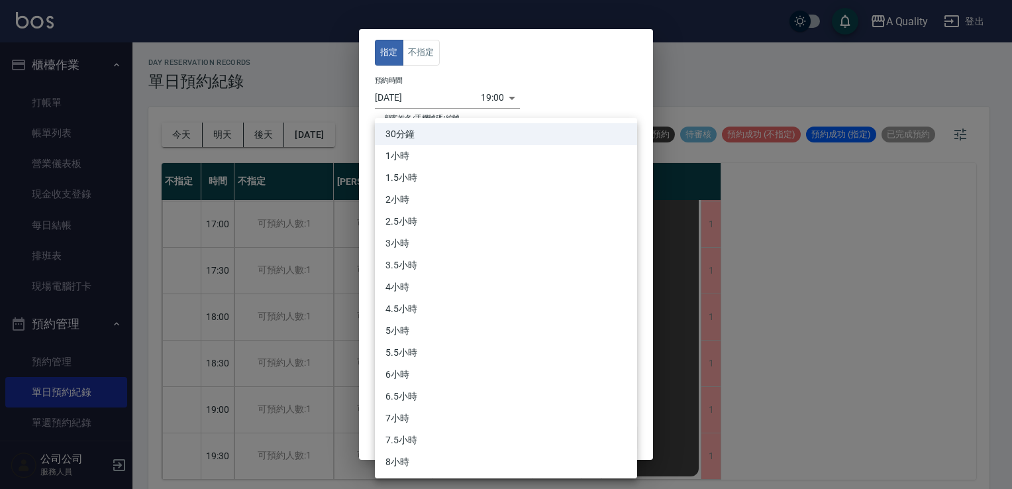
drag, startPoint x: 448, startPoint y: 221, endPoint x: 431, endPoint y: 140, distance: 82.6
click at [448, 221] on body "A Quality 登出 櫃檯作業 打帳單 帳單列表 營業儀表板 現金收支登錄 每日結帳 排班表 現場電腦打卡 預約管理 預約管理 單日預約紀錄 單週預約紀錄…" at bounding box center [506, 246] width 1012 height 493
click at [415, 148] on li "1小時" at bounding box center [506, 156] width 262 height 22
type input "2"
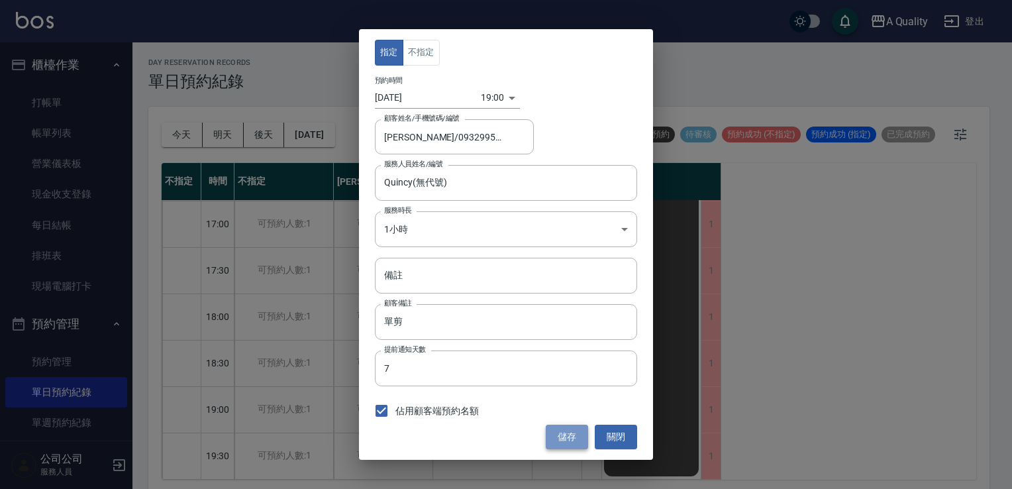
click at [565, 430] on button "儲存" at bounding box center [567, 437] width 42 height 25
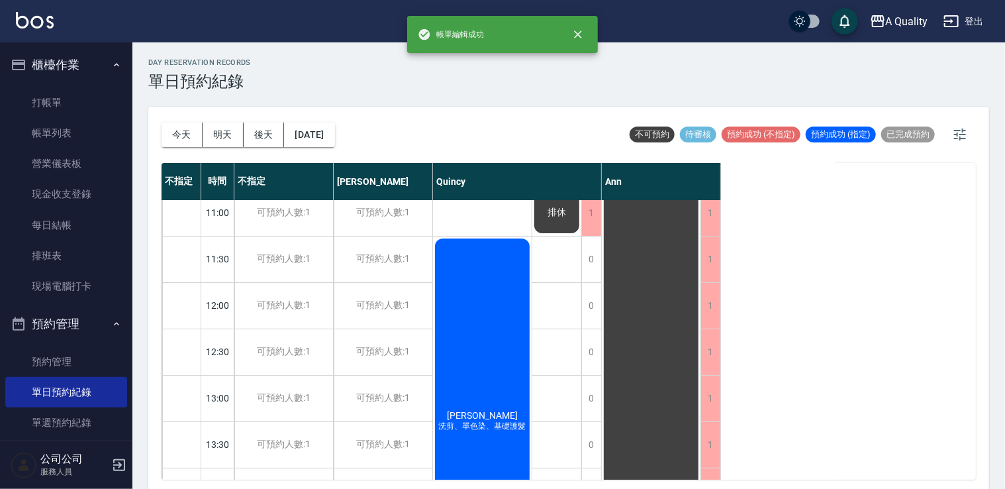
scroll to position [0, 0]
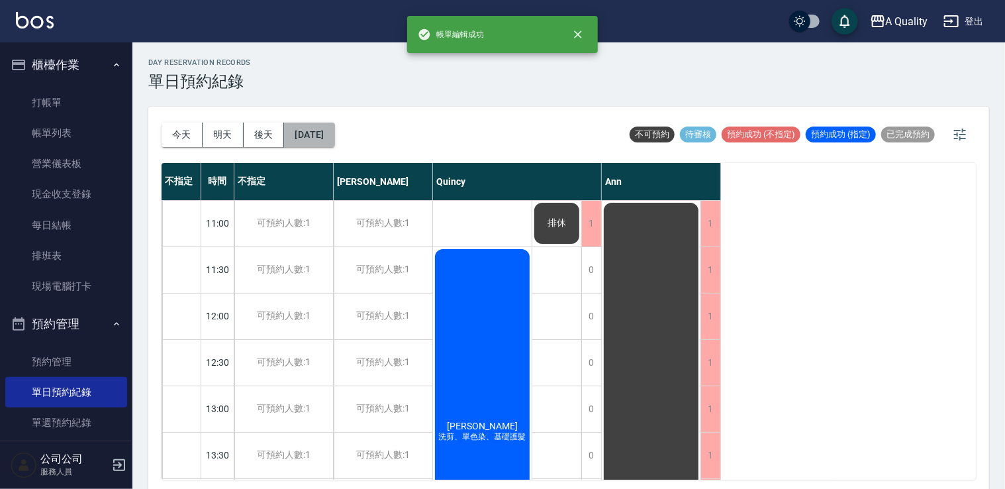
click at [331, 136] on button "2025/09/25" at bounding box center [309, 135] width 50 height 25
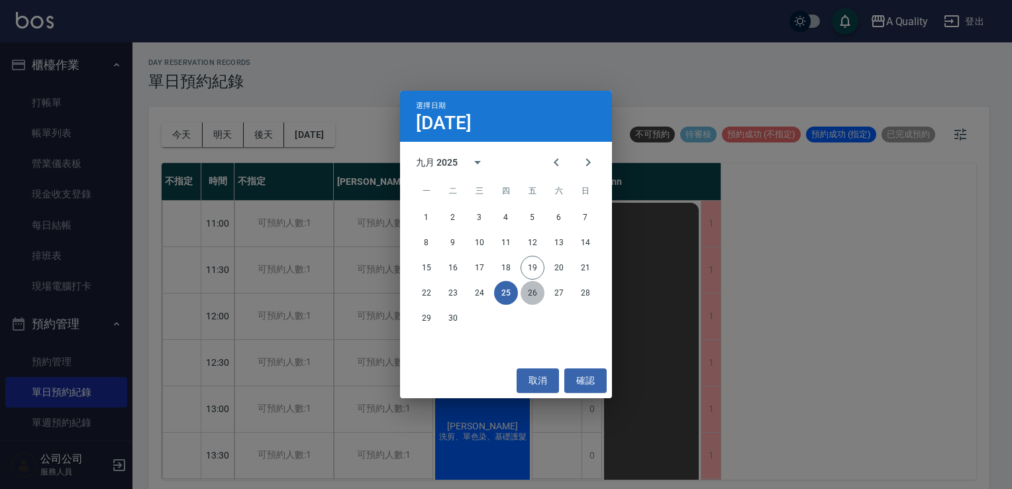
click at [528, 291] on button "26" at bounding box center [533, 293] width 24 height 24
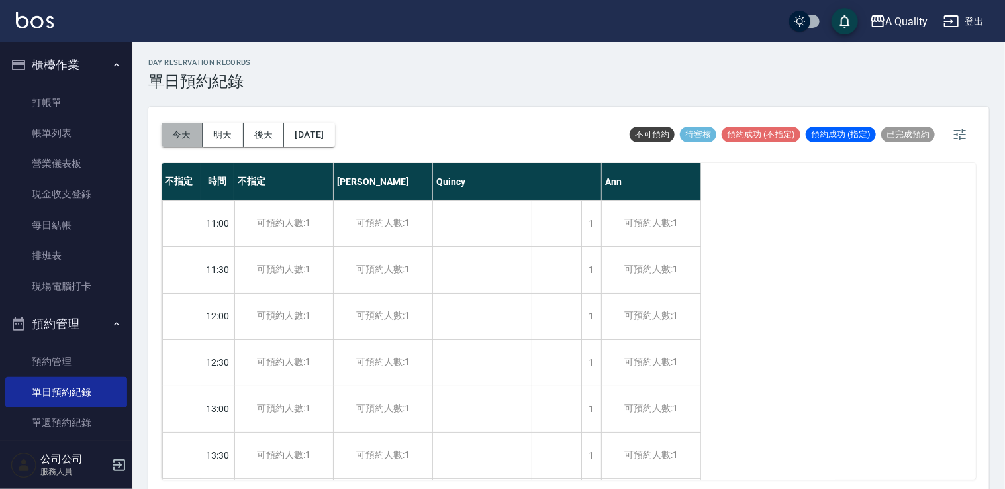
click at [186, 132] on button "今天" at bounding box center [182, 135] width 41 height 25
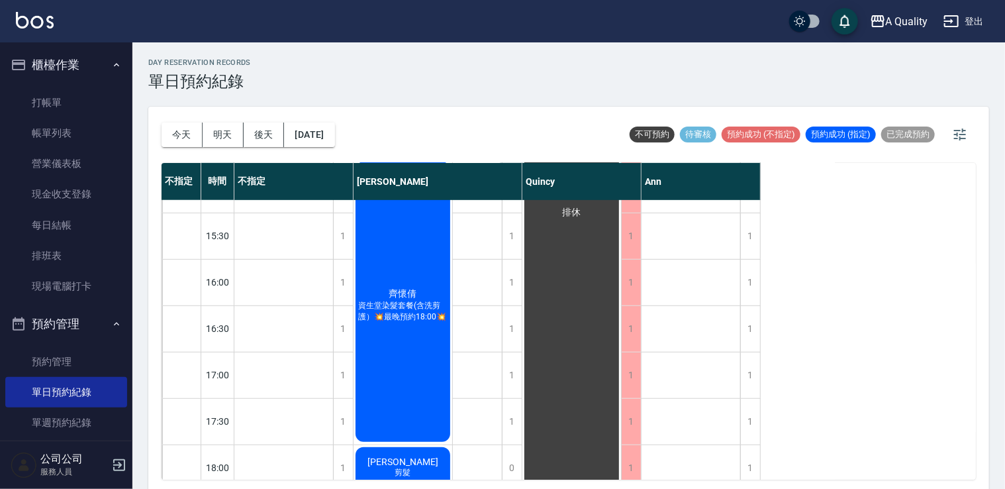
scroll to position [464, 0]
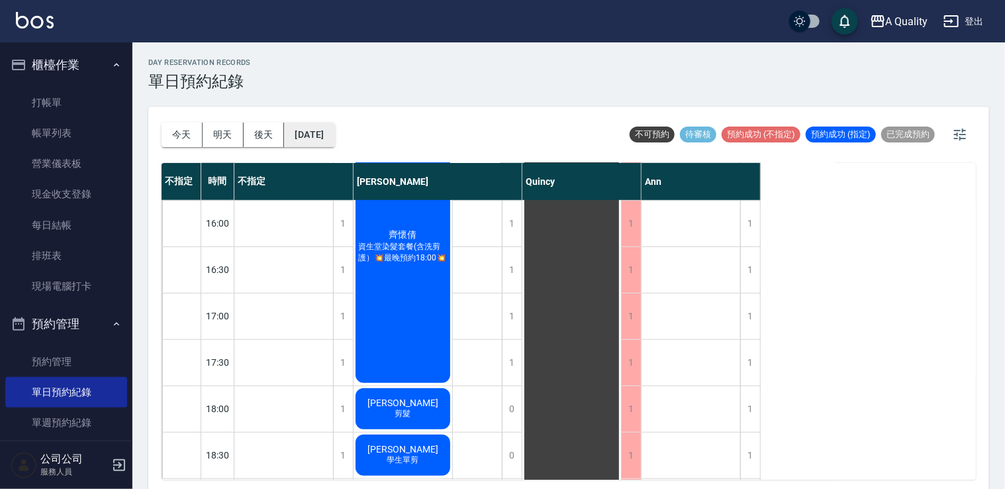
click at [334, 138] on button "[DATE]" at bounding box center [309, 135] width 50 height 25
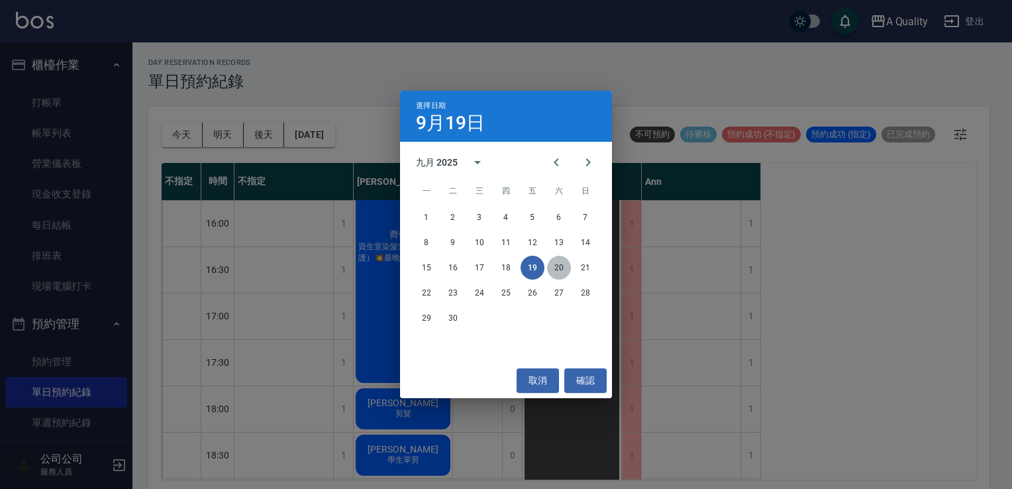
click at [557, 267] on button "20" at bounding box center [559, 268] width 24 height 24
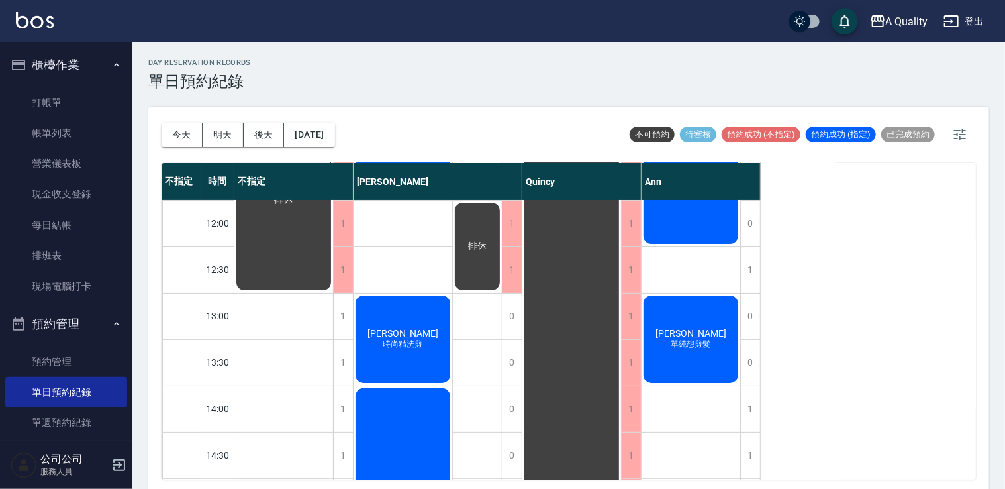
scroll to position [199, 0]
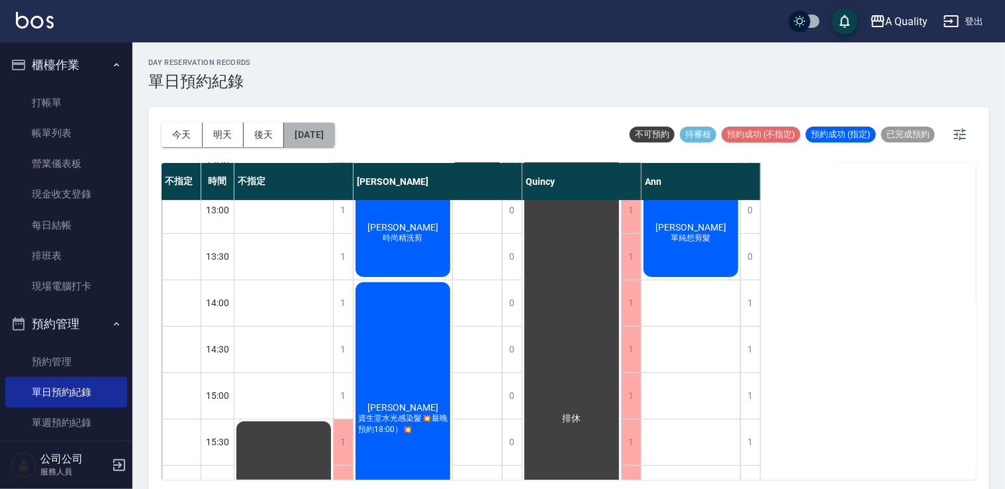
click at [301, 126] on button "[DATE]" at bounding box center [309, 135] width 50 height 25
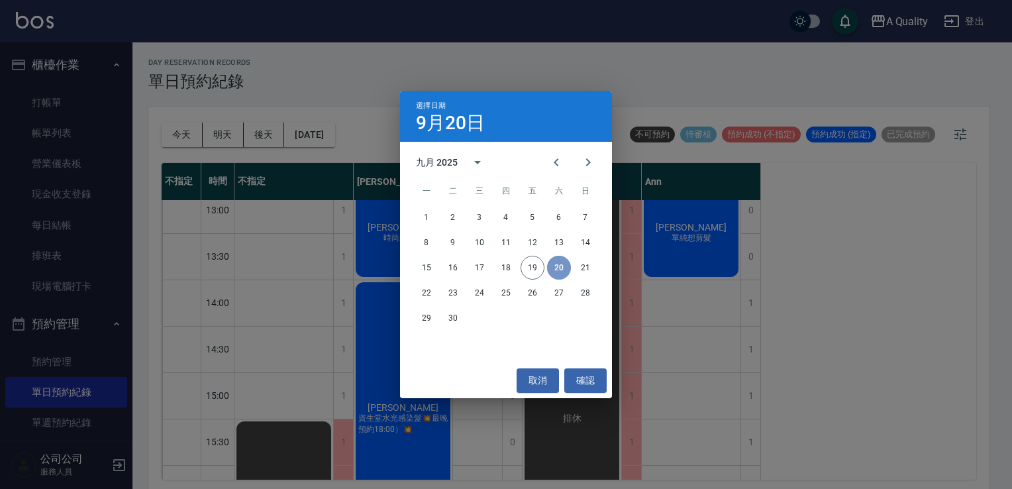
click at [564, 264] on button "20" at bounding box center [559, 268] width 24 height 24
click at [544, 381] on button "取消" at bounding box center [538, 380] width 42 height 25
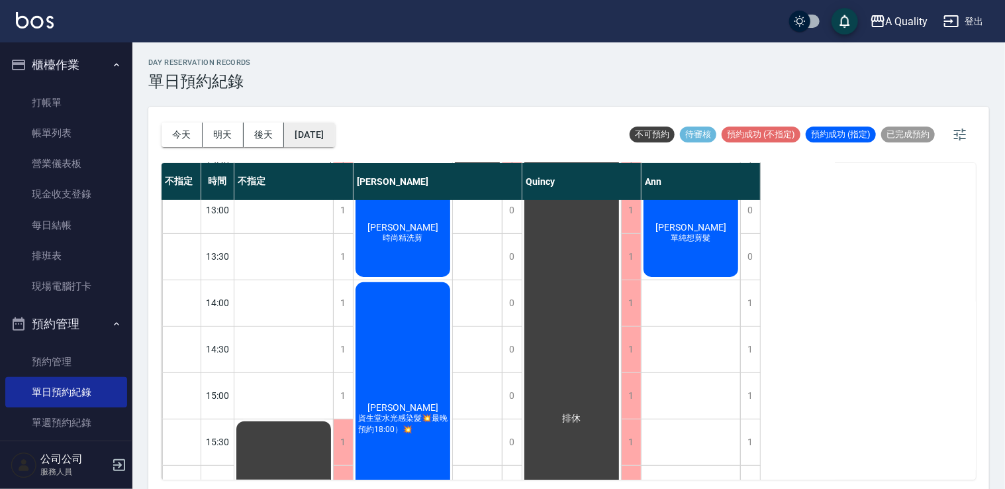
click at [334, 130] on button "[DATE]" at bounding box center [309, 135] width 50 height 25
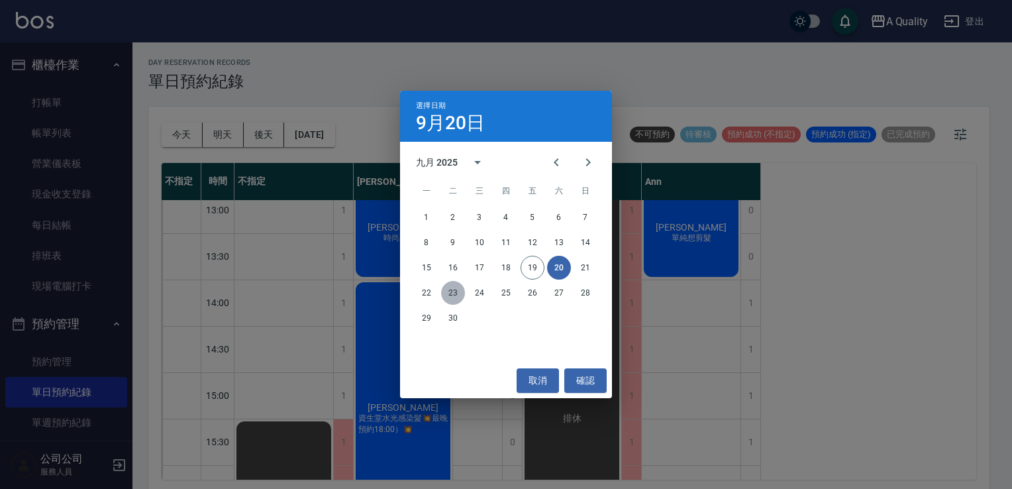
click at [456, 295] on button "23" at bounding box center [453, 293] width 24 height 24
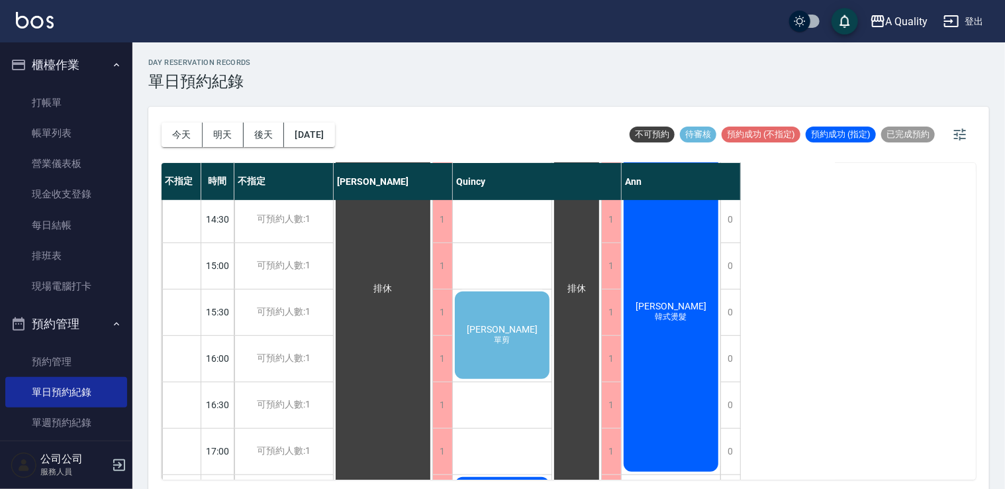
scroll to position [331, 0]
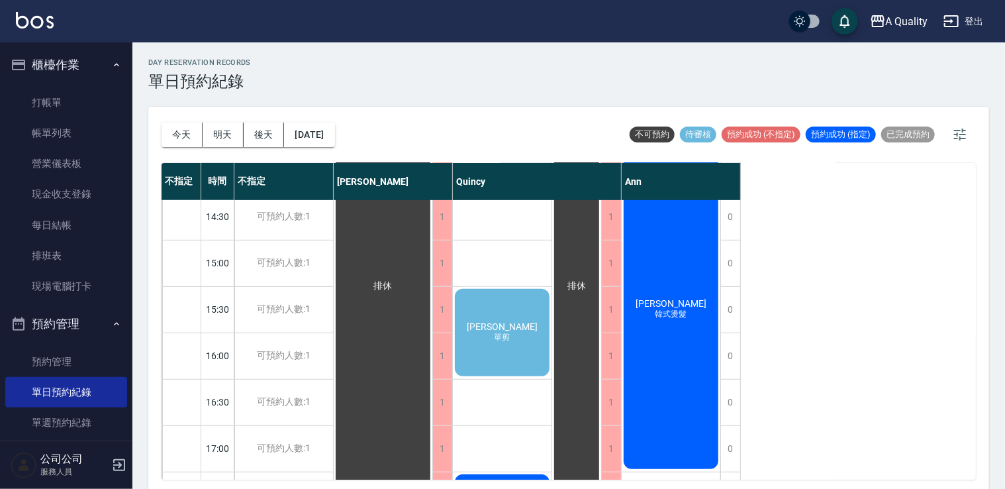
click at [507, 312] on div "林貴容 單剪" at bounding box center [502, 332] width 99 height 91
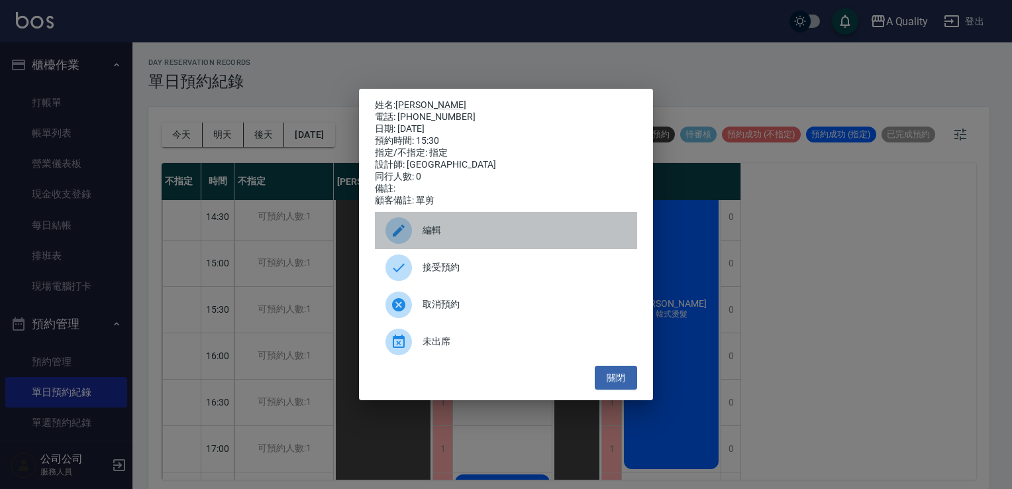
click at [468, 235] on span "編輯" at bounding box center [525, 230] width 204 height 14
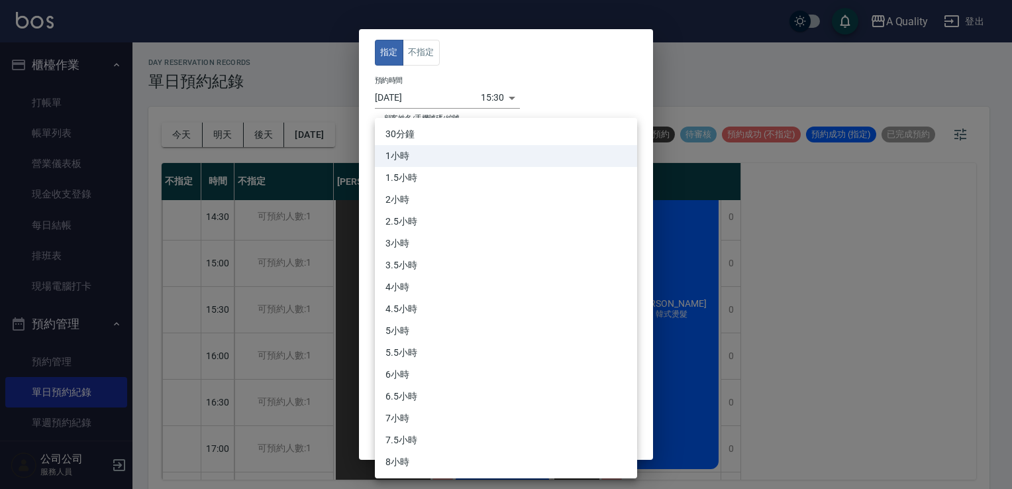
click at [417, 233] on body "A Quality 登出 櫃檯作業 打帳單 帳單列表 營業儀表板 現金收支登錄 每日結帳 排班表 現場電腦打卡 預約管理 預約管理 單日預約紀錄 單週預約紀錄…" at bounding box center [506, 246] width 1012 height 493
click at [392, 155] on li "1小時" at bounding box center [506, 156] width 262 height 22
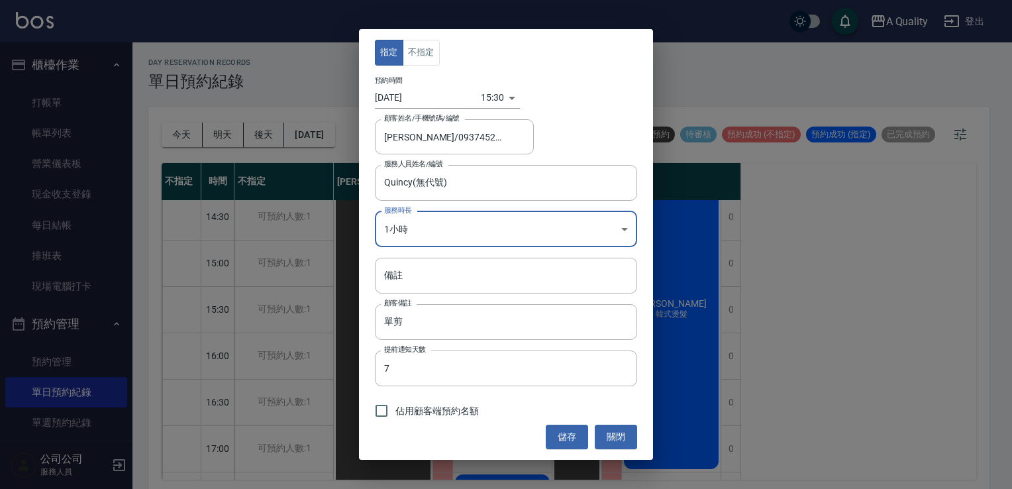
click at [412, 221] on body "A Quality 登出 櫃檯作業 打帳單 帳單列表 營業儀表板 現金收支登錄 每日結帳 排班表 現場電腦打卡 預約管理 預約管理 單日預約紀錄 單週預約紀錄…" at bounding box center [506, 246] width 1012 height 493
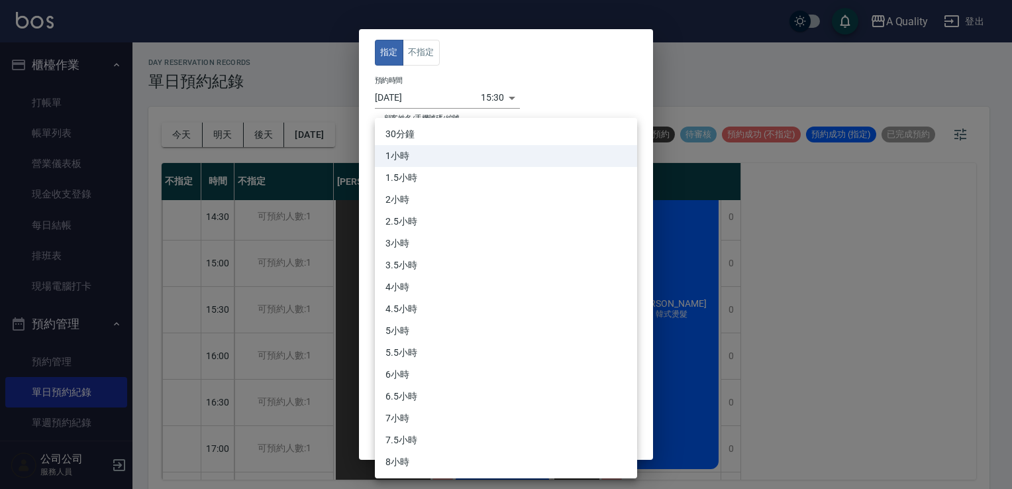
click at [401, 131] on li "30分鐘" at bounding box center [506, 134] width 262 height 22
type input "1"
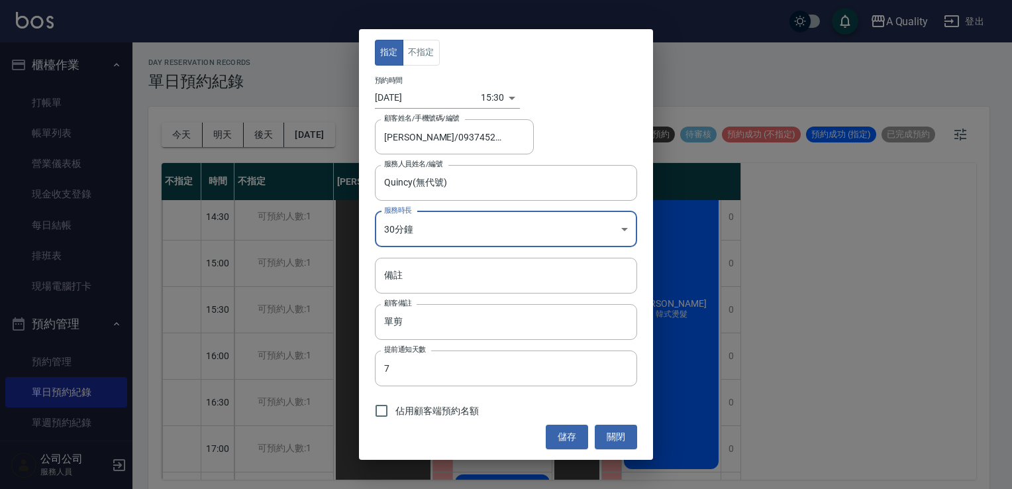
click at [562, 434] on button "儲存" at bounding box center [567, 437] width 42 height 25
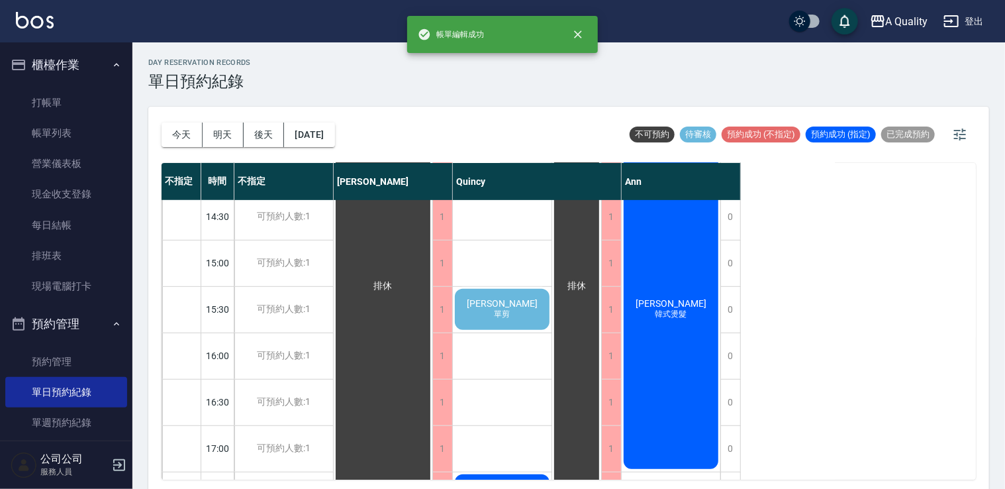
click at [502, 317] on span "單剪" at bounding box center [502, 314] width 21 height 11
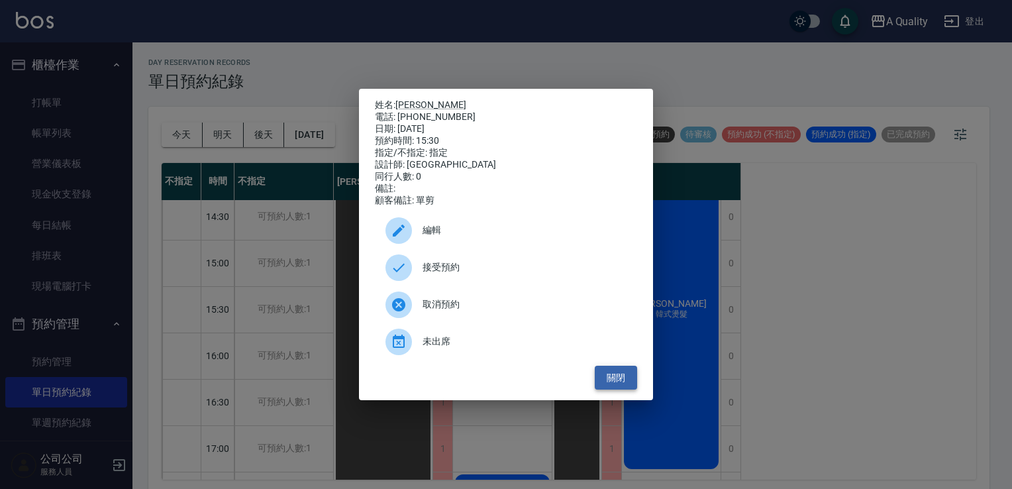
click at [612, 389] on button "關閉" at bounding box center [616, 378] width 42 height 25
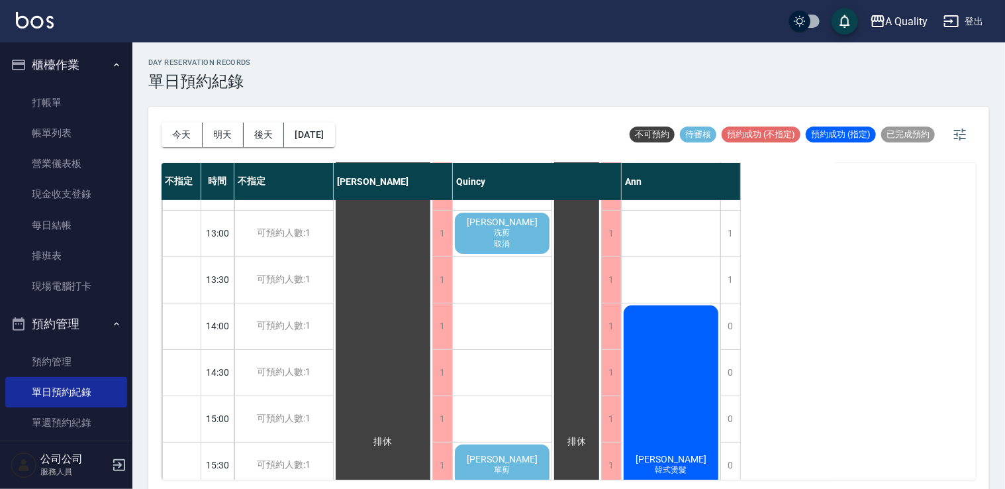
scroll to position [66, 0]
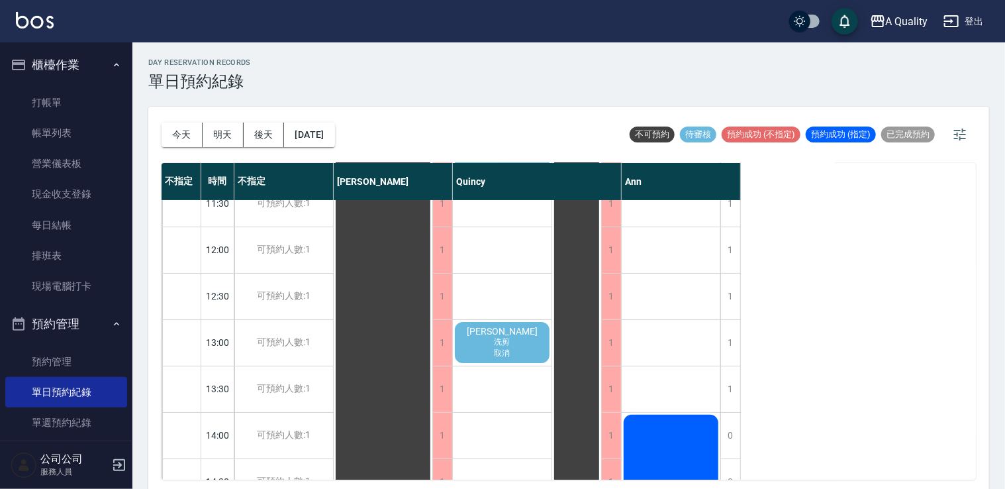
click at [505, 343] on span "洗剪" at bounding box center [502, 341] width 21 height 11
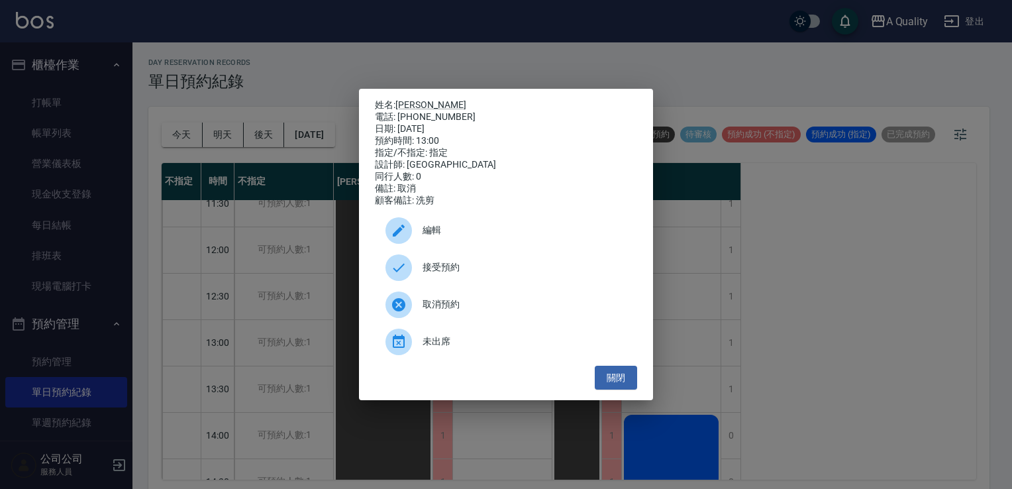
click at [437, 230] on span "編輯" at bounding box center [525, 230] width 204 height 14
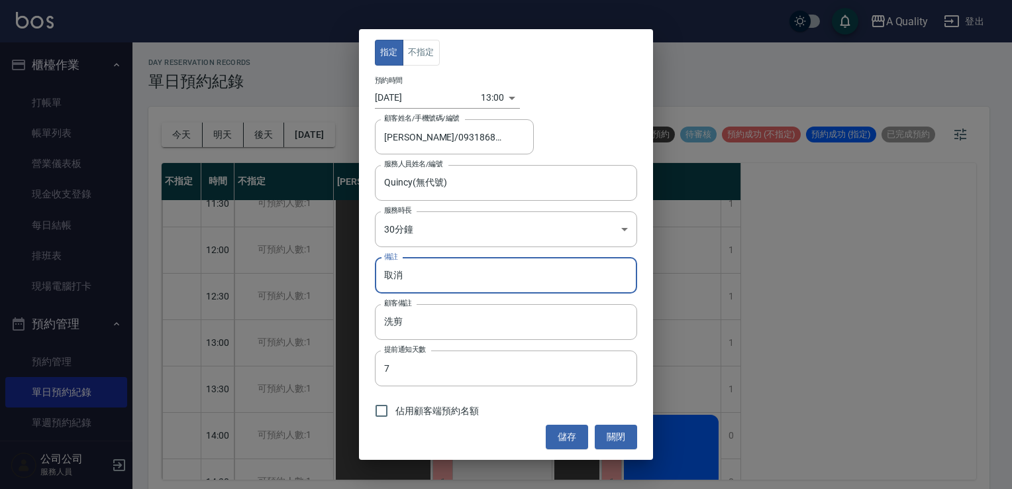
drag, startPoint x: 386, startPoint y: 278, endPoint x: 378, endPoint y: 278, distance: 7.9
click at [378, 278] on input "取消" at bounding box center [506, 276] width 262 height 36
drag, startPoint x: 614, startPoint y: 438, endPoint x: 548, endPoint y: 411, distance: 71.0
click at [613, 436] on button "關閉" at bounding box center [616, 437] width 42 height 25
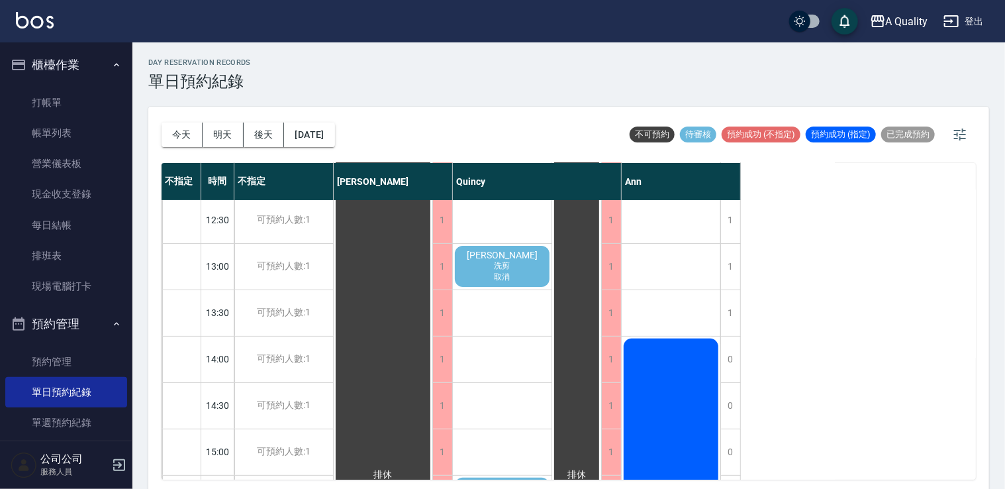
scroll to position [199, 0]
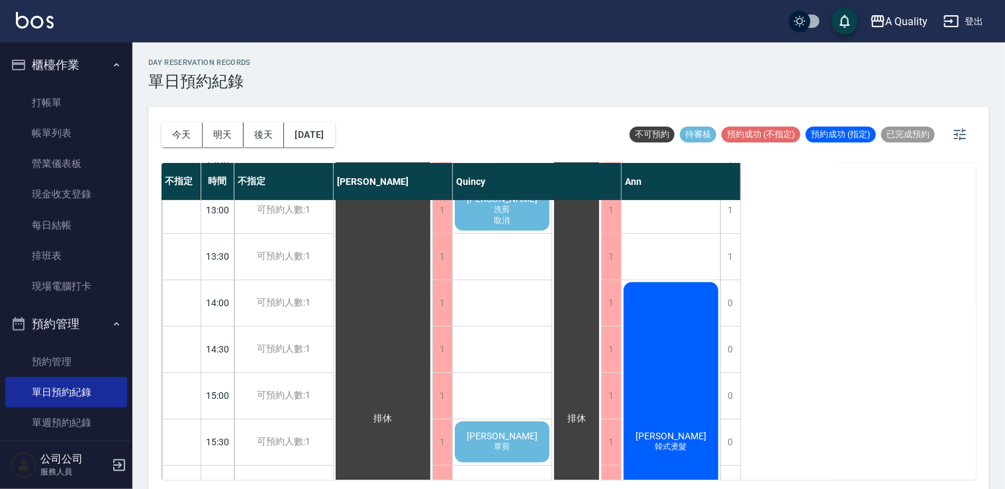
click at [511, 457] on div "林貴容 單剪" at bounding box center [502, 441] width 99 height 45
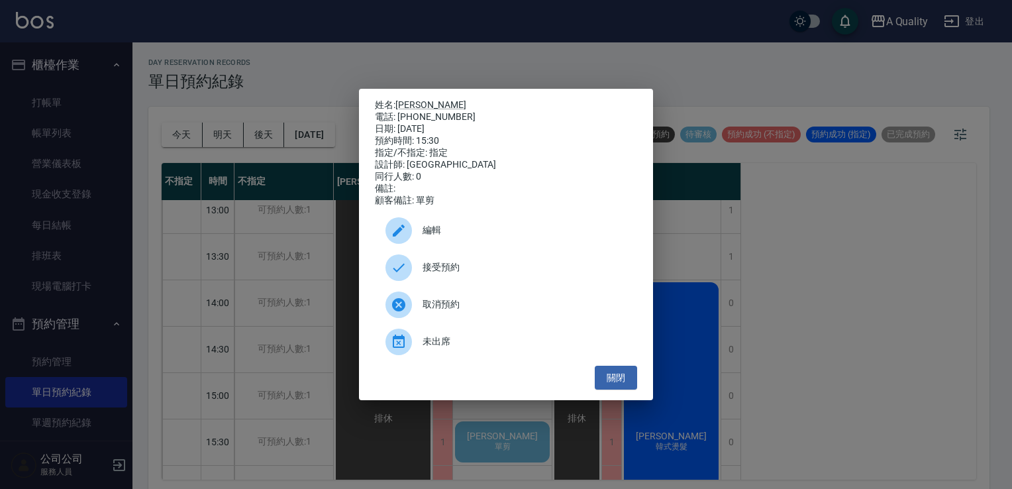
click at [445, 227] on div "編輯" at bounding box center [506, 230] width 262 height 37
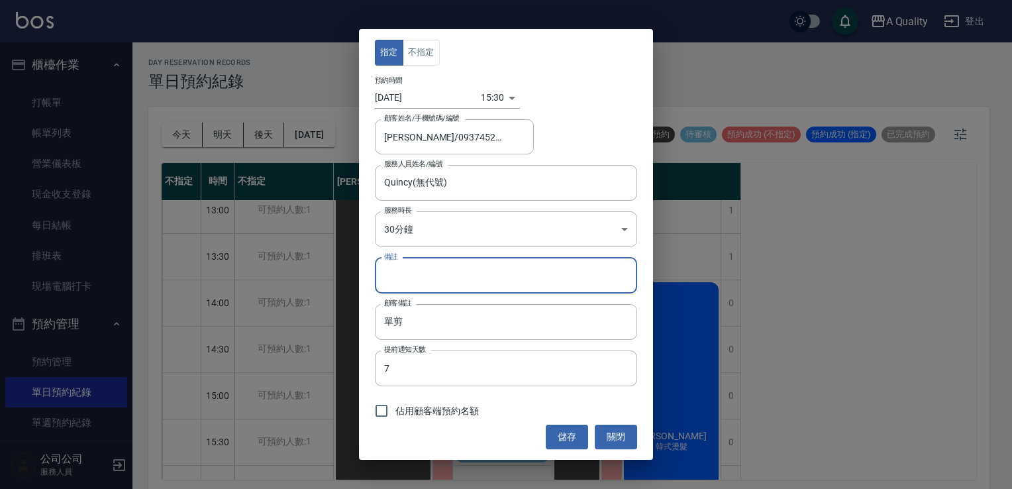
click at [442, 271] on input "備註" at bounding box center [506, 276] width 262 height 36
drag, startPoint x: 442, startPoint y: 271, endPoint x: 414, endPoint y: 266, distance: 28.9
click at [414, 266] on input "備註" at bounding box center [506, 276] width 262 height 36
type input "取消"
click at [580, 444] on button "儲存" at bounding box center [567, 437] width 42 height 25
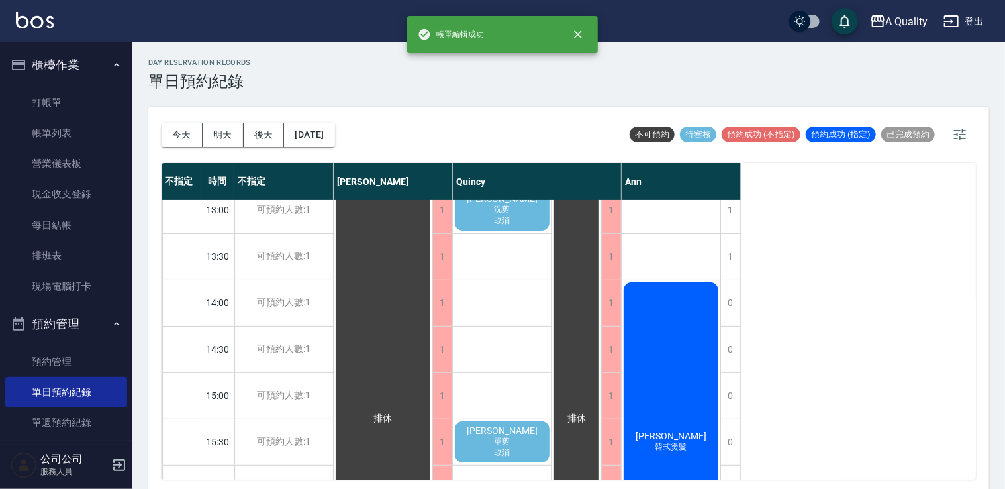
click at [519, 433] on div "林貴容 單剪 取消" at bounding box center [502, 441] width 99 height 45
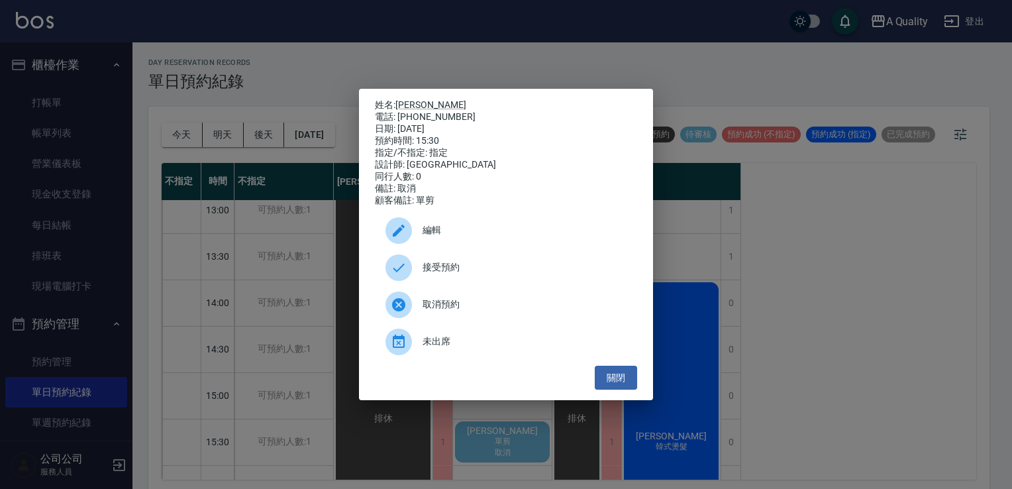
click at [459, 357] on div "未出席" at bounding box center [506, 341] width 262 height 37
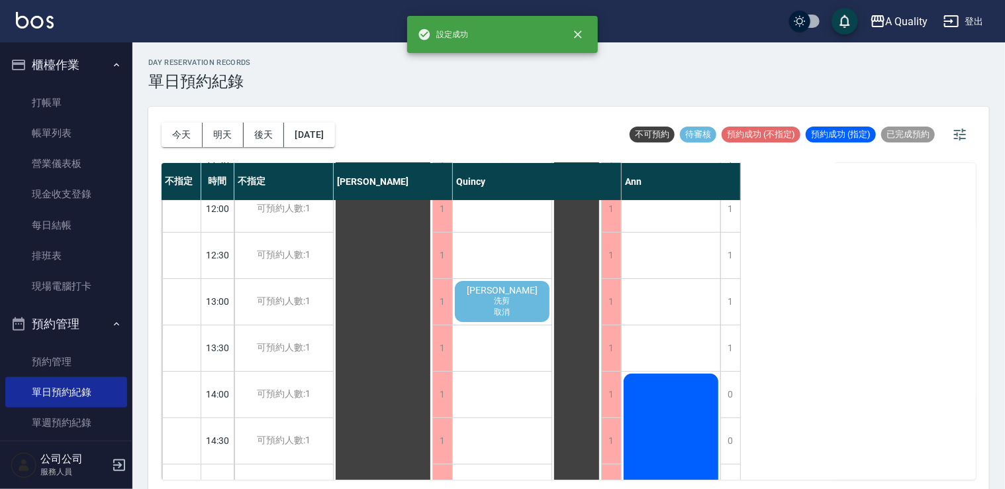
scroll to position [0, 0]
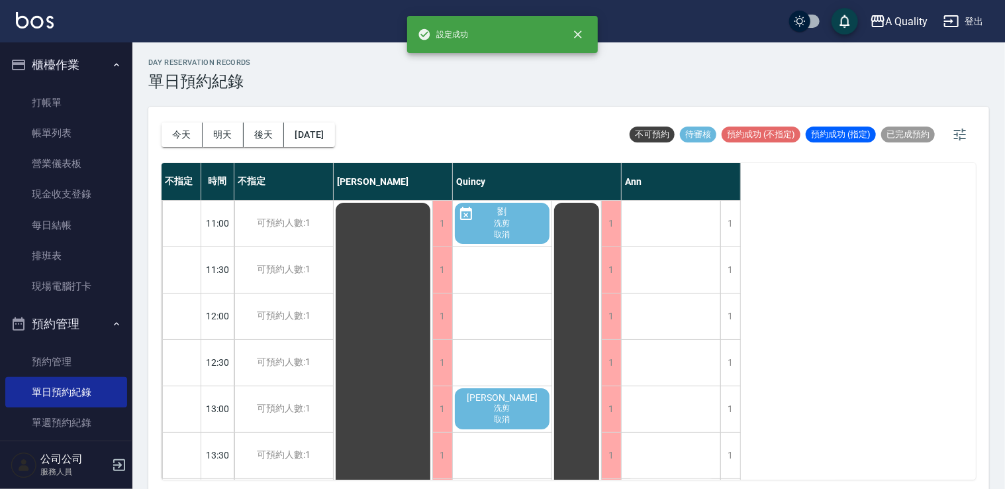
click at [511, 412] on span "洗剪" at bounding box center [502, 408] width 21 height 11
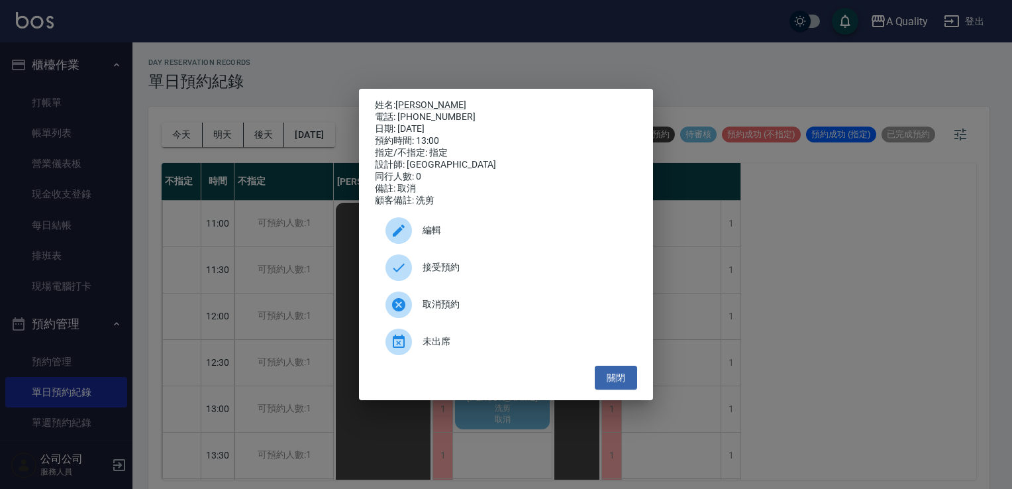
click at [466, 348] on span "未出席" at bounding box center [525, 341] width 204 height 14
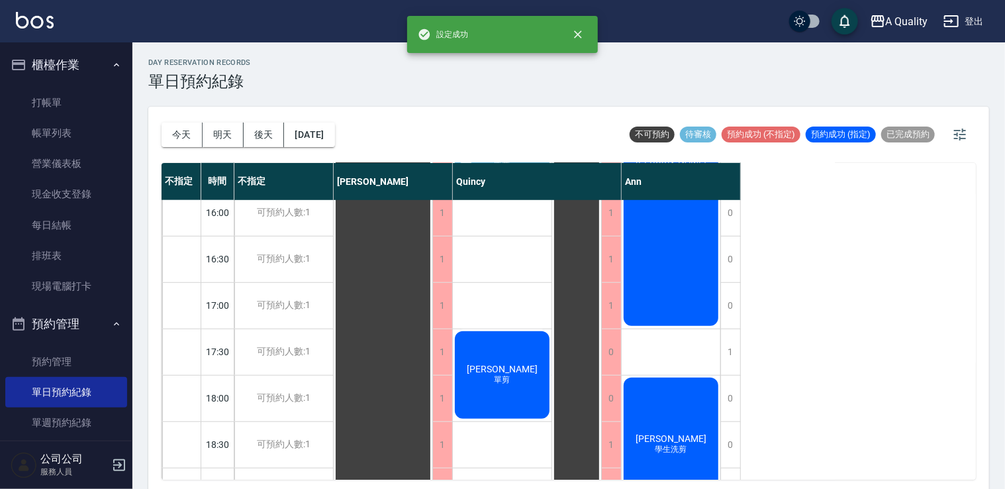
scroll to position [565, 0]
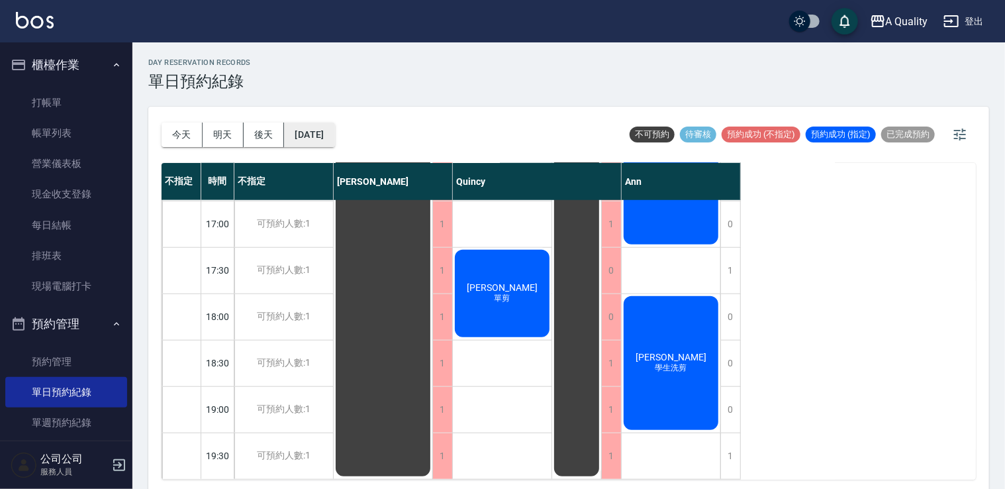
click at [310, 131] on button "2025/09/23" at bounding box center [309, 135] width 50 height 25
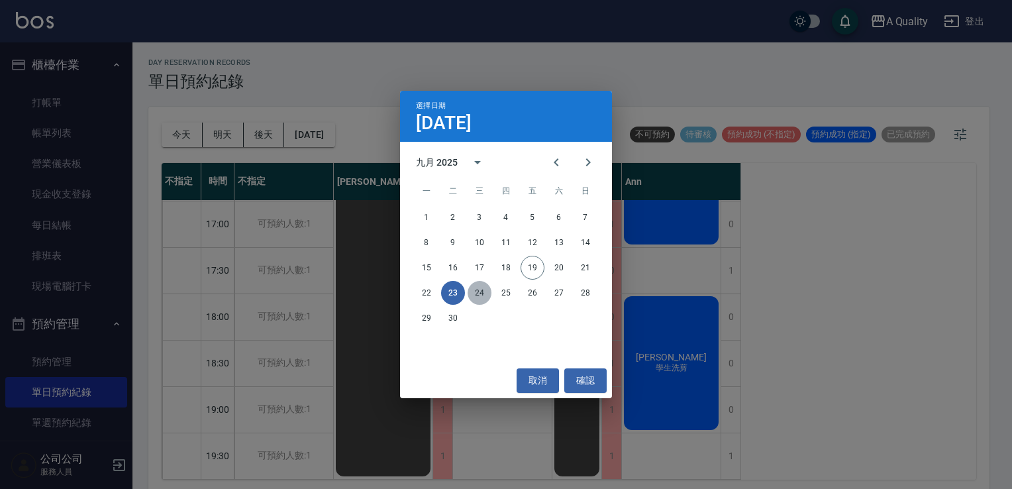
click at [483, 293] on button "24" at bounding box center [480, 293] width 24 height 24
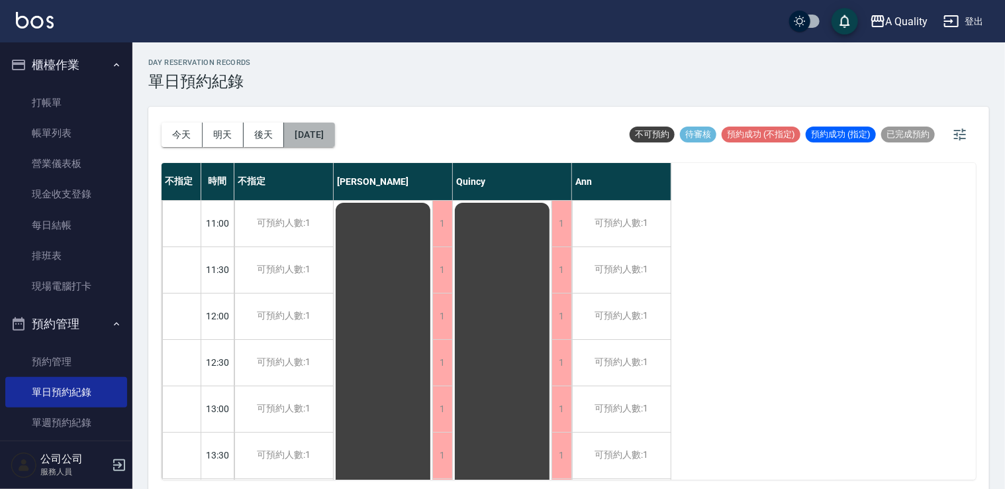
click at [319, 136] on button "2025/09/24" at bounding box center [309, 135] width 50 height 25
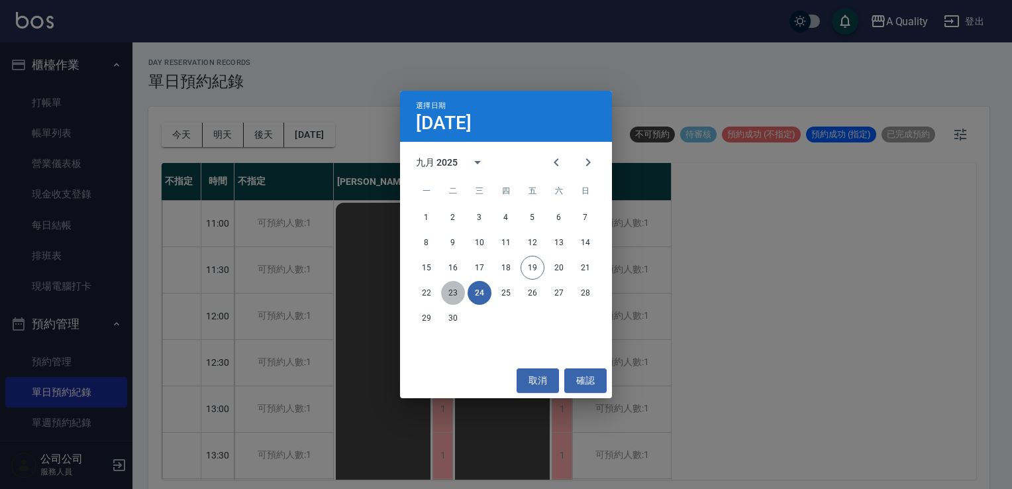
click at [453, 291] on button "23" at bounding box center [453, 293] width 24 height 24
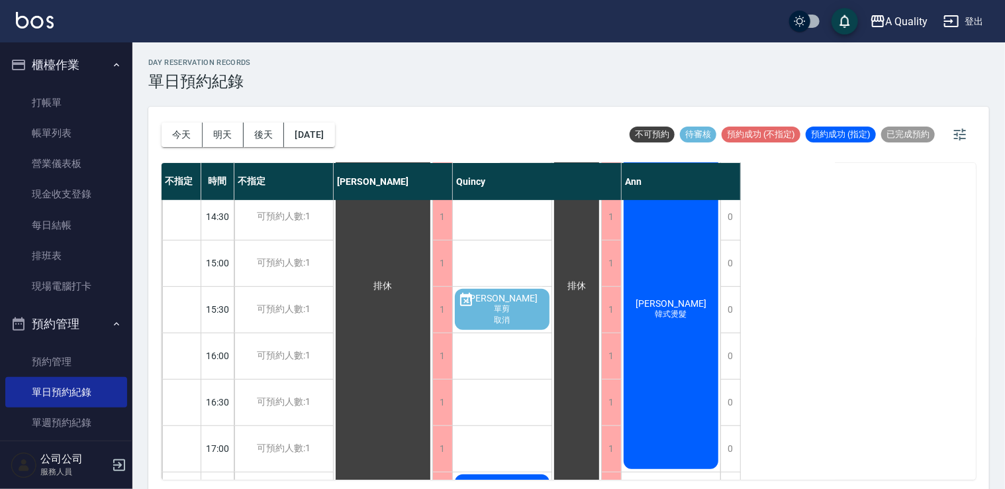
scroll to position [199, 0]
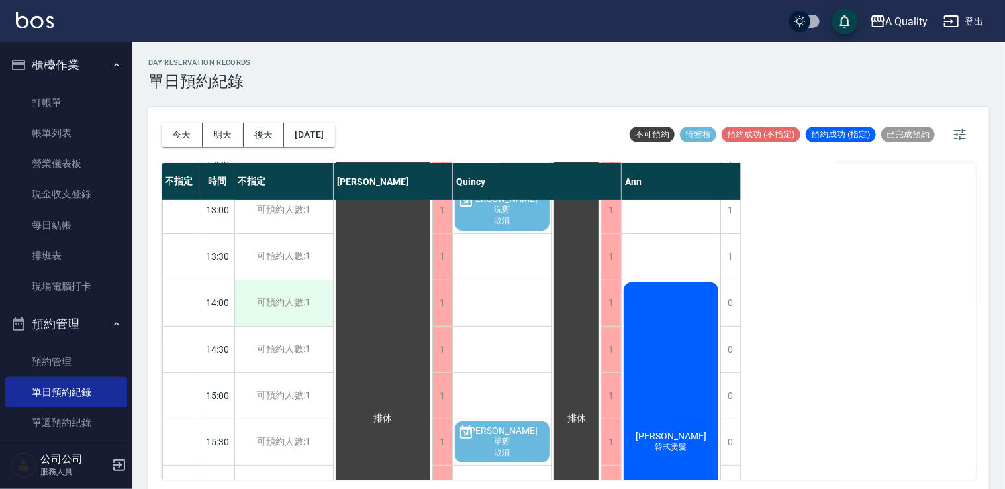
click at [319, 299] on div "可預約人數:1" at bounding box center [283, 303] width 99 height 46
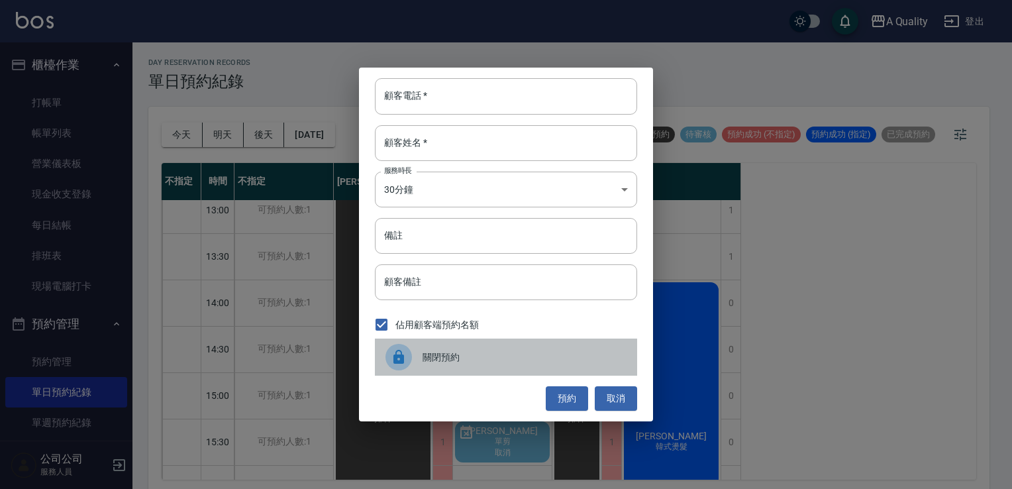
drag, startPoint x: 436, startPoint y: 355, endPoint x: 360, endPoint y: 342, distance: 76.5
click at [429, 357] on span "關閉預約" at bounding box center [525, 357] width 204 height 14
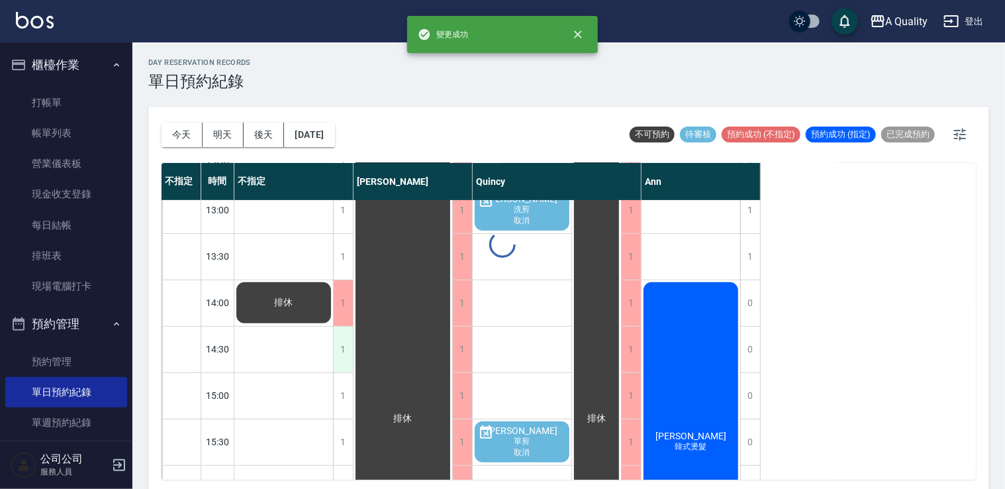
click at [337, 352] on div "1 1 1 1 1 1 1 1 1 1 1 1 1 1 1 1 1 1 排休" at bounding box center [293, 418] width 119 height 835
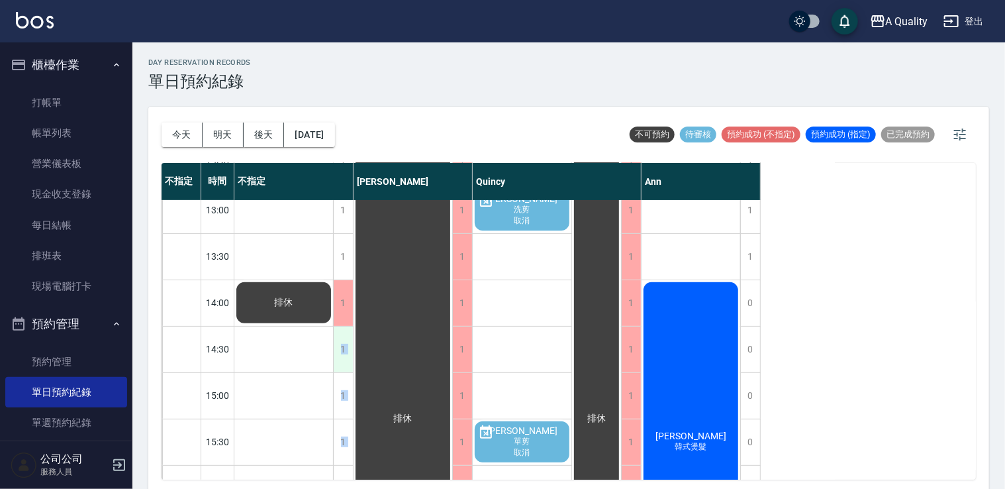
drag, startPoint x: 337, startPoint y: 352, endPoint x: 346, endPoint y: 352, distance: 9.3
click at [346, 352] on div "1" at bounding box center [343, 350] width 20 height 46
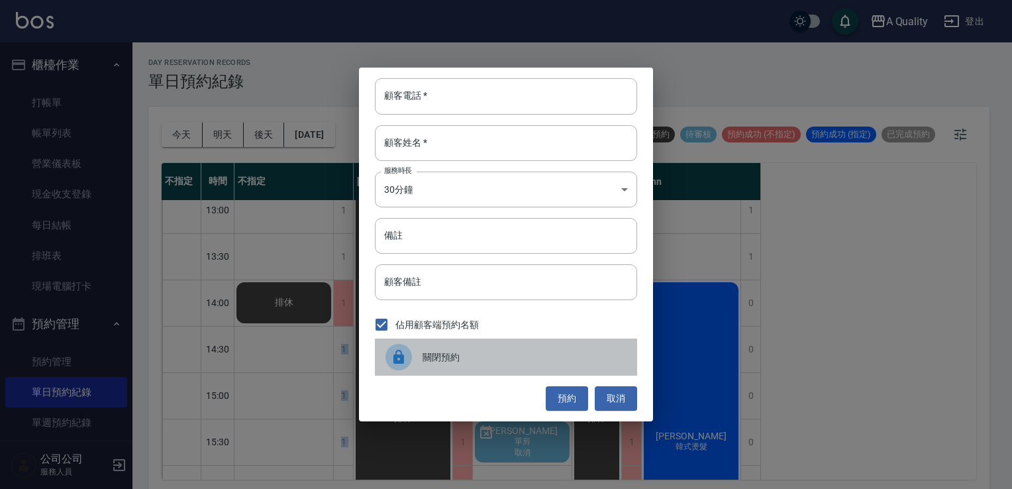
drag, startPoint x: 411, startPoint y: 366, endPoint x: 368, endPoint y: 380, distance: 45.4
click at [403, 370] on div at bounding box center [403, 357] width 37 height 26
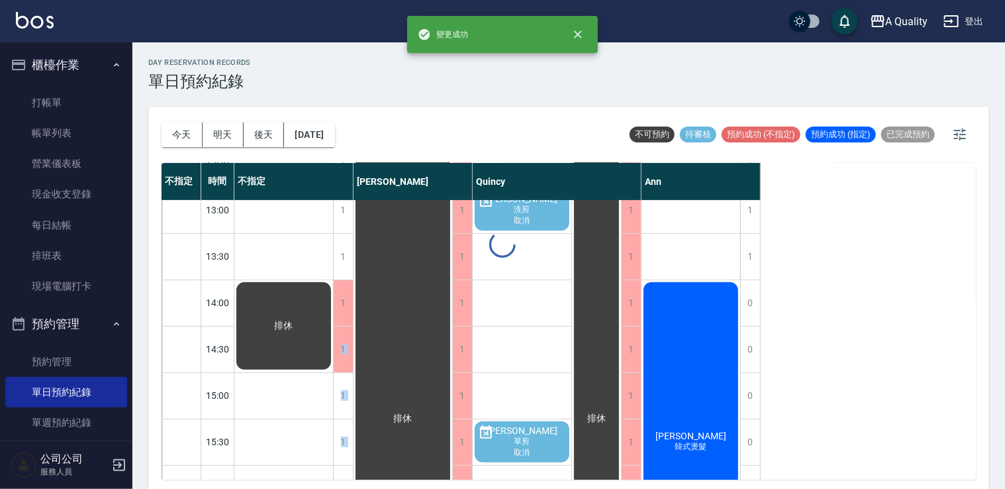
click at [348, 397] on div "1" at bounding box center [343, 396] width 20 height 46
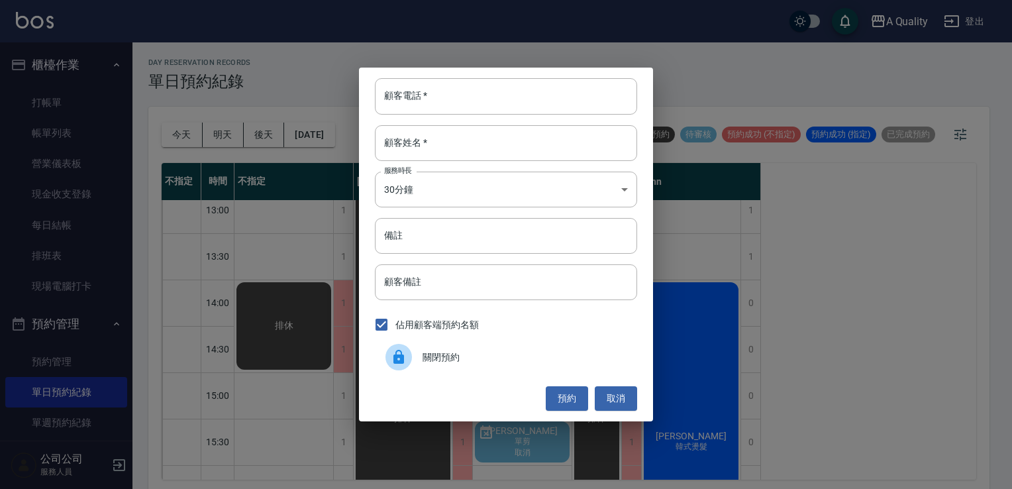
click at [444, 354] on div "關閉預約" at bounding box center [506, 356] width 262 height 37
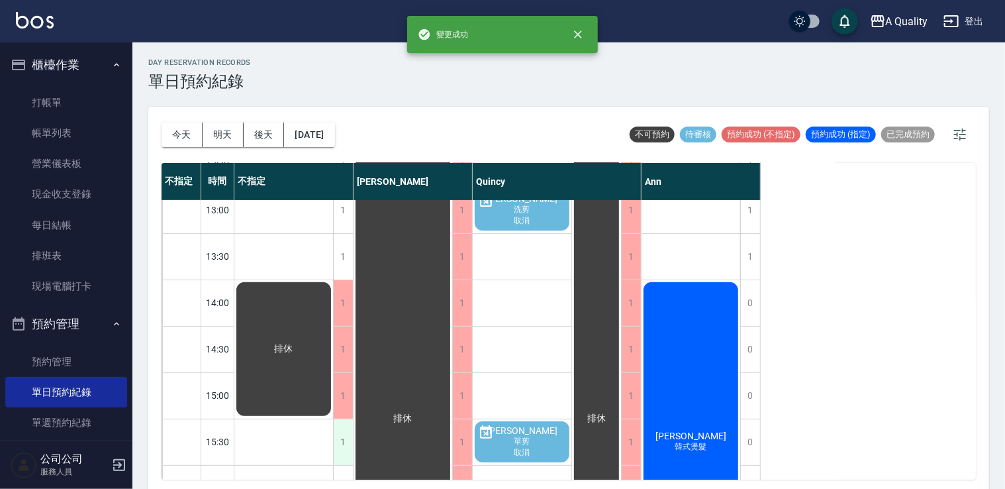
click at [336, 430] on div "1" at bounding box center [343, 442] width 20 height 46
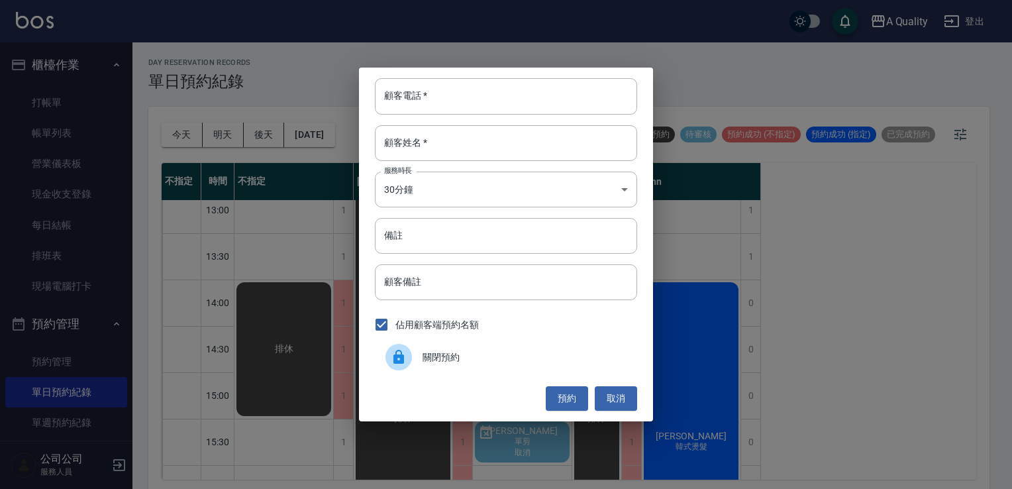
click at [446, 358] on span "關閉預約" at bounding box center [525, 357] width 204 height 14
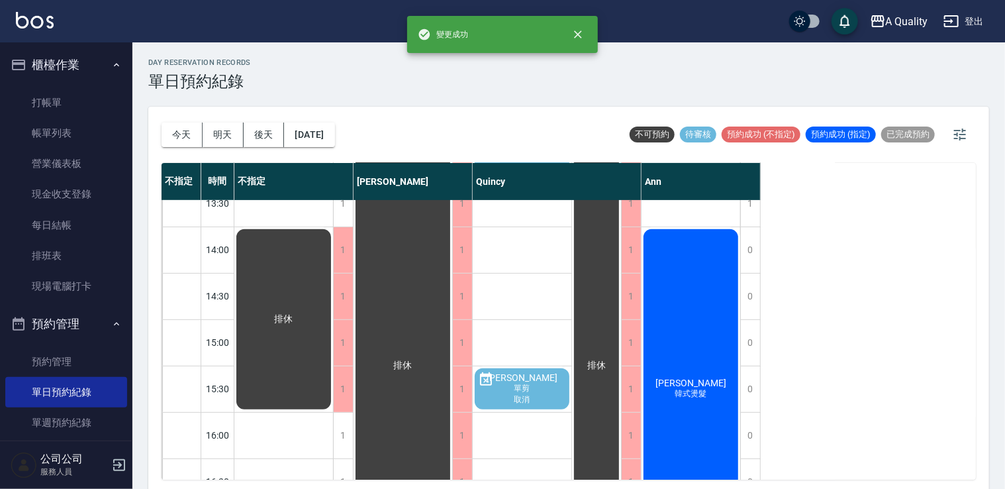
scroll to position [331, 0]
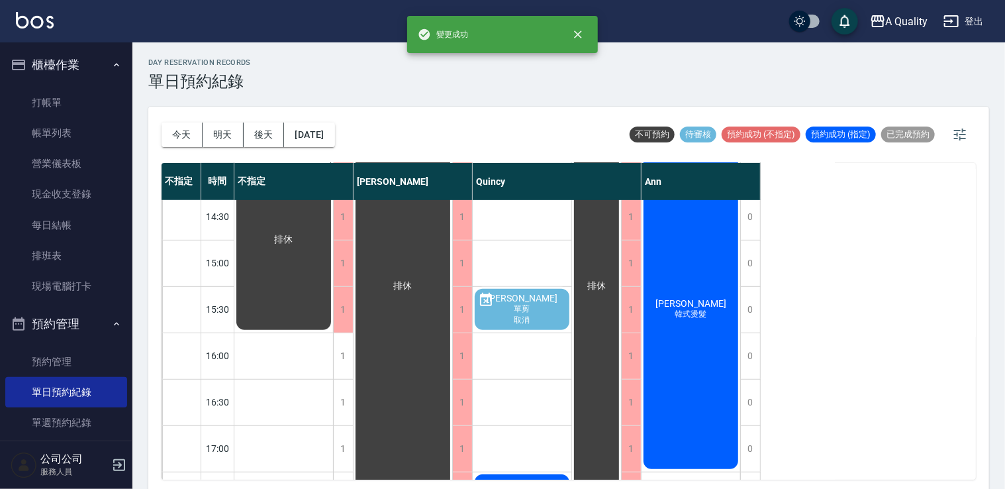
click at [355, 359] on div "排休" at bounding box center [403, 286] width 99 height 833
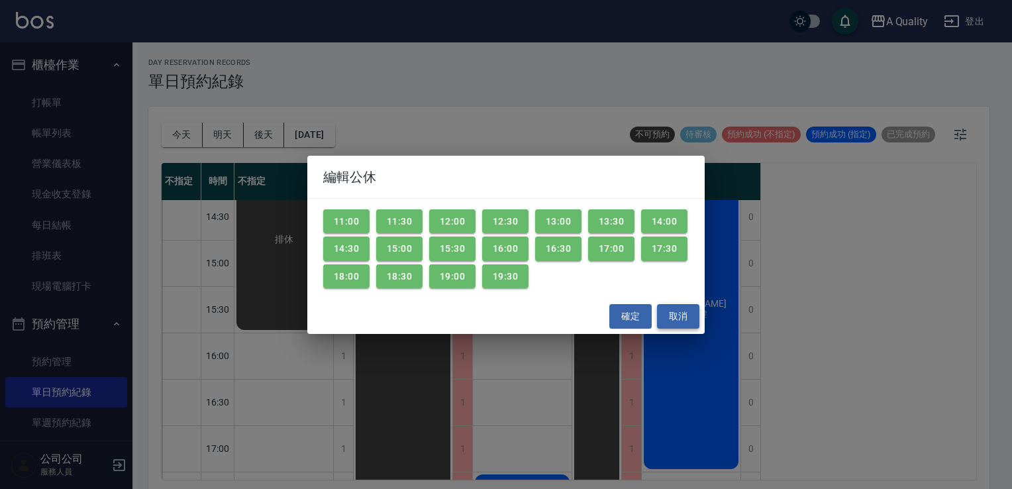
drag, startPoint x: 693, startPoint y: 307, endPoint x: 681, endPoint y: 309, distance: 12.1
click at [692, 307] on button "取消" at bounding box center [678, 316] width 42 height 25
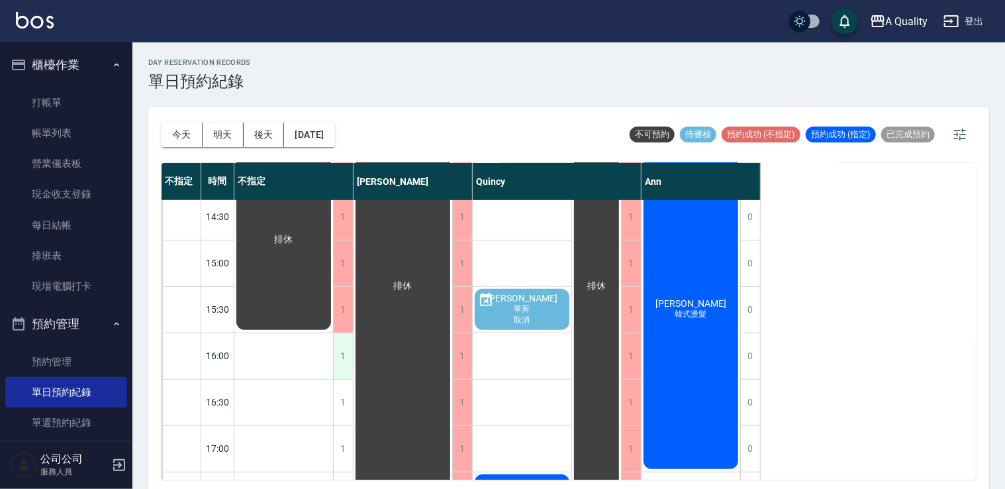
click at [336, 354] on div "1" at bounding box center [343, 356] width 20 height 46
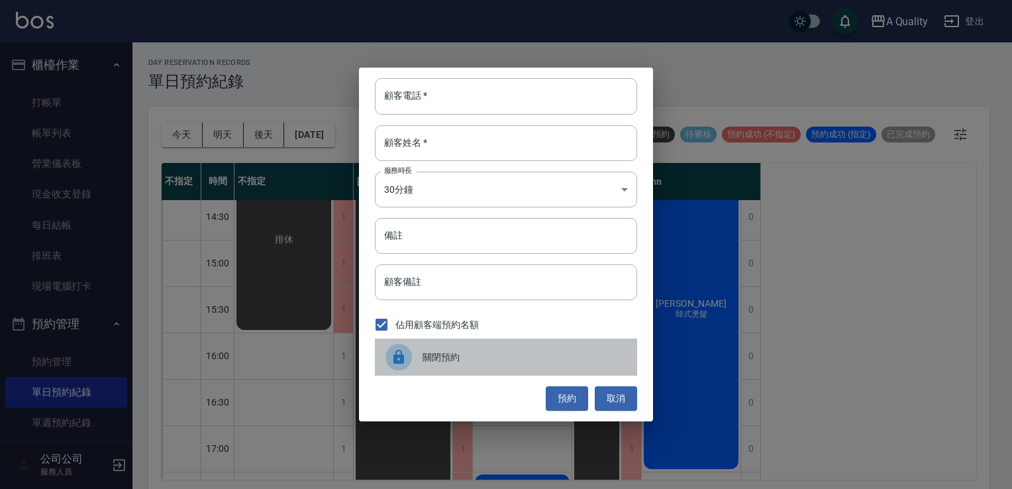
drag, startPoint x: 395, startPoint y: 356, endPoint x: 350, endPoint y: 377, distance: 49.5
click at [381, 362] on div "關閉預約" at bounding box center [506, 356] width 262 height 37
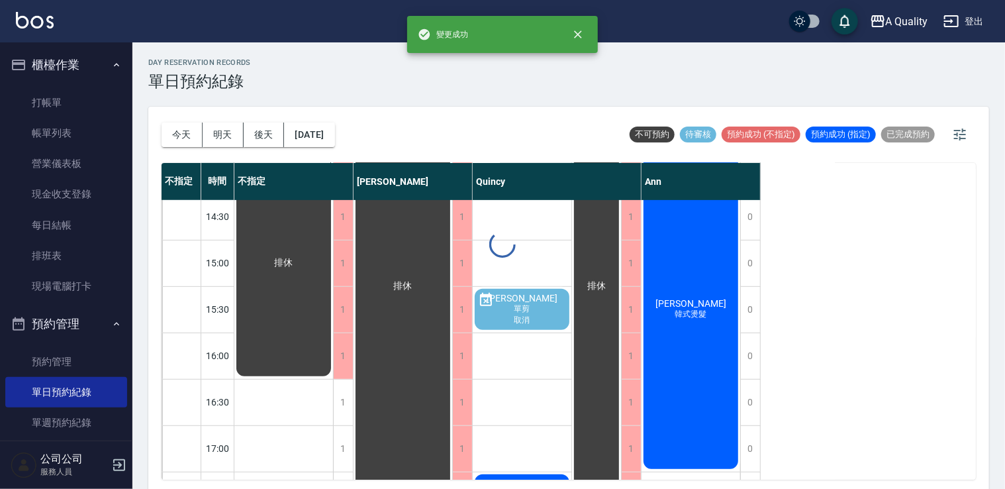
click at [342, 403] on div "1" at bounding box center [343, 402] width 20 height 46
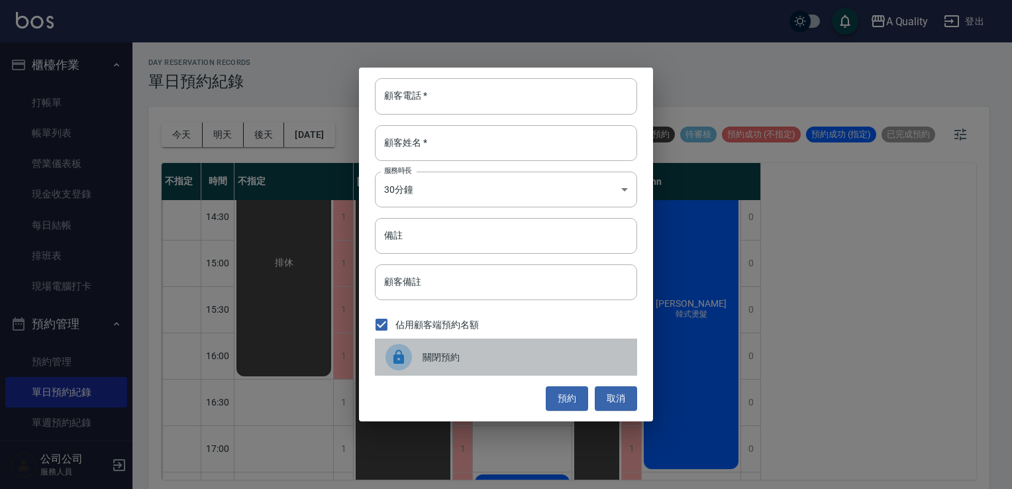
drag, startPoint x: 436, startPoint y: 352, endPoint x: 381, endPoint y: 399, distance: 72.4
click at [430, 360] on span "關閉預約" at bounding box center [525, 357] width 204 height 14
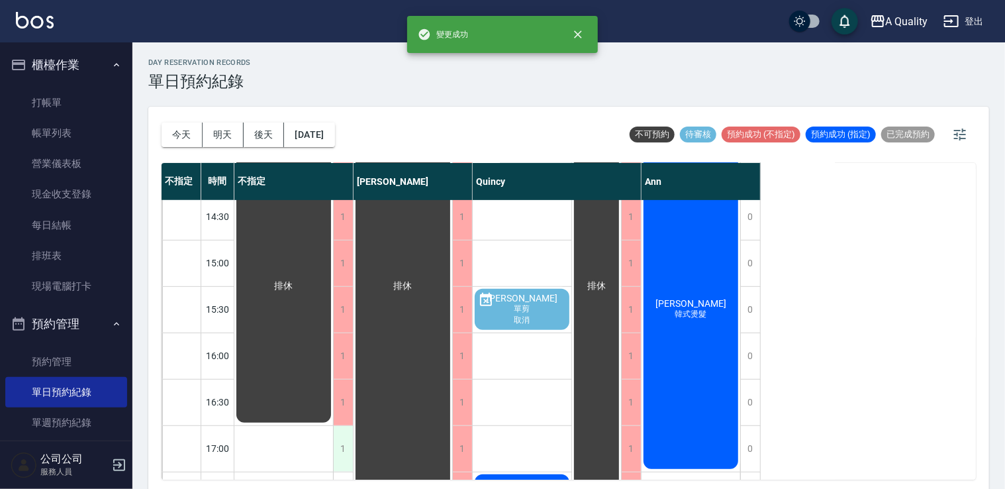
click at [342, 444] on div "1" at bounding box center [343, 449] width 20 height 46
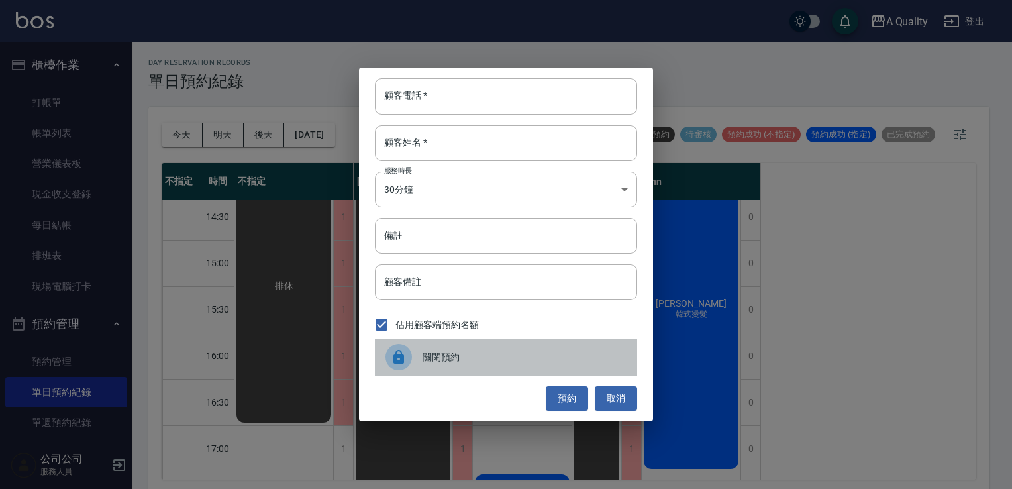
click at [457, 361] on span "關閉預約" at bounding box center [525, 357] width 204 height 14
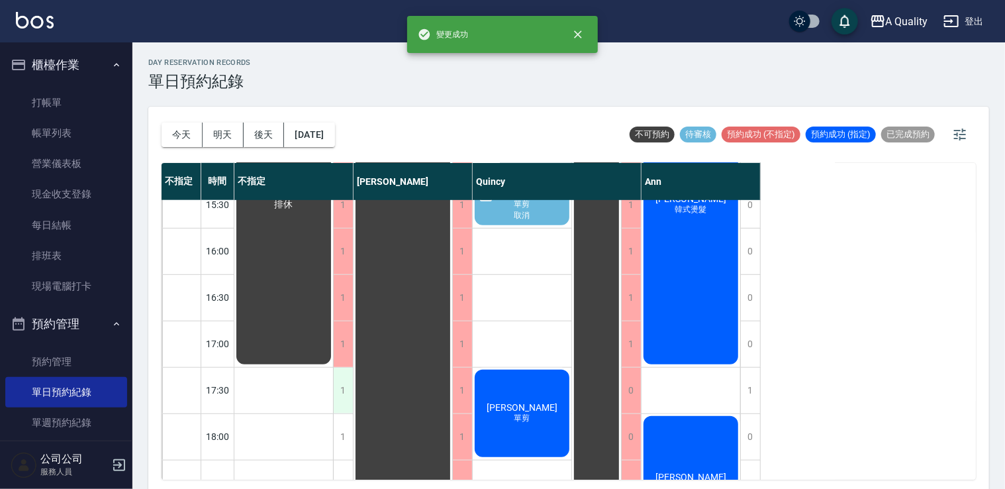
scroll to position [464, 0]
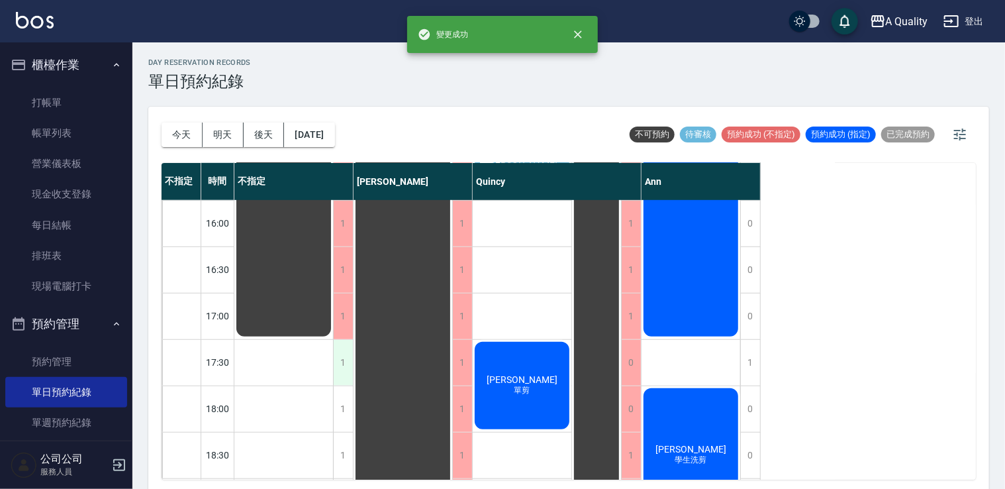
click at [340, 364] on div "1" at bounding box center [343, 363] width 20 height 46
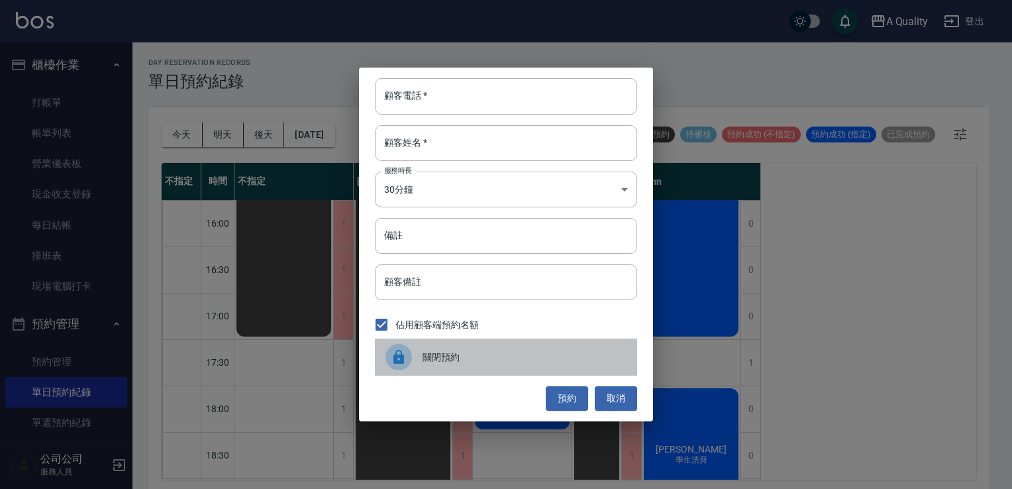
drag, startPoint x: 407, startPoint y: 354, endPoint x: 360, endPoint y: 370, distance: 49.2
click at [405, 354] on div at bounding box center [398, 357] width 26 height 26
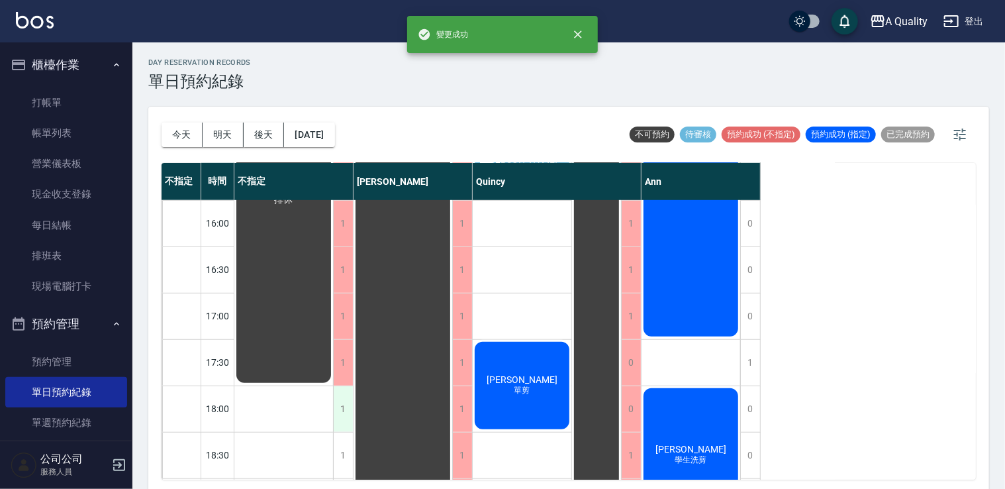
click at [341, 409] on div "1" at bounding box center [343, 409] width 20 height 46
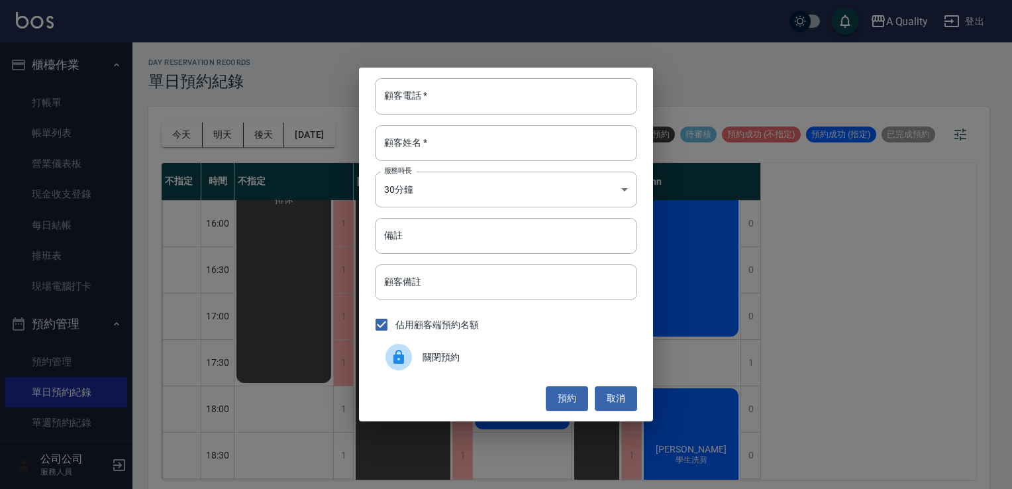
click at [448, 351] on span "關閉預約" at bounding box center [525, 357] width 204 height 14
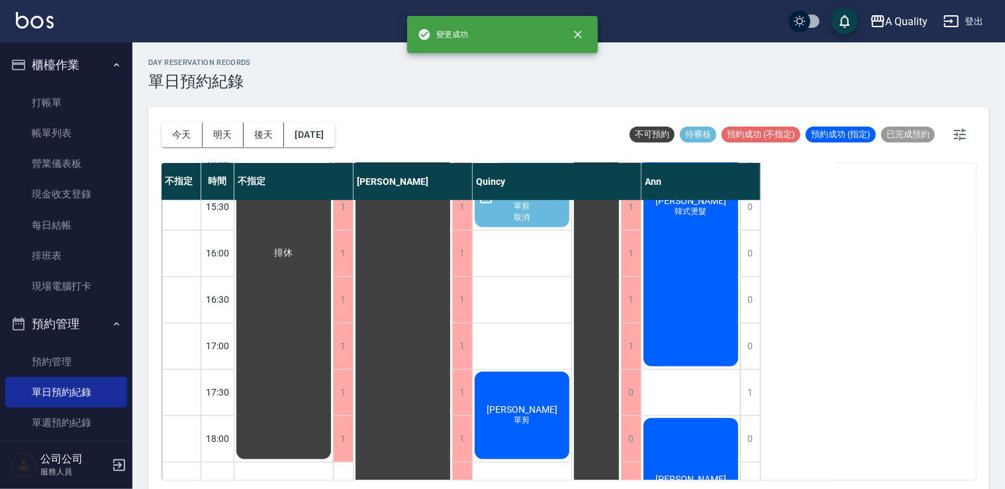
scroll to position [530, 0]
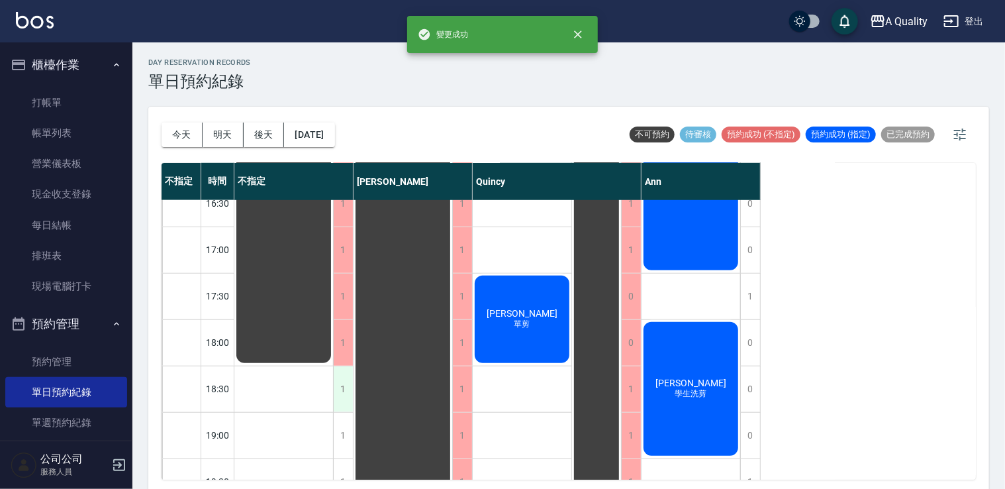
click at [342, 385] on div "1" at bounding box center [343, 389] width 20 height 46
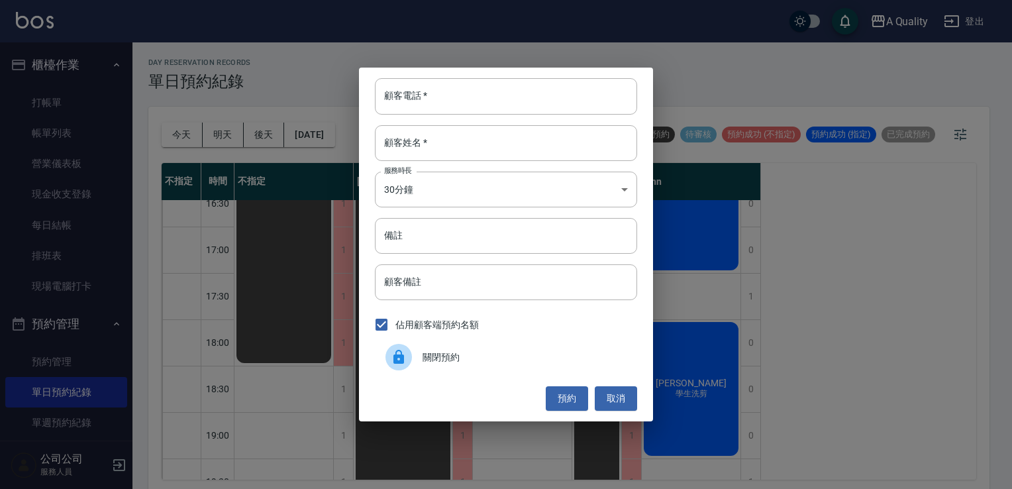
click at [427, 359] on span "關閉預約" at bounding box center [525, 357] width 204 height 14
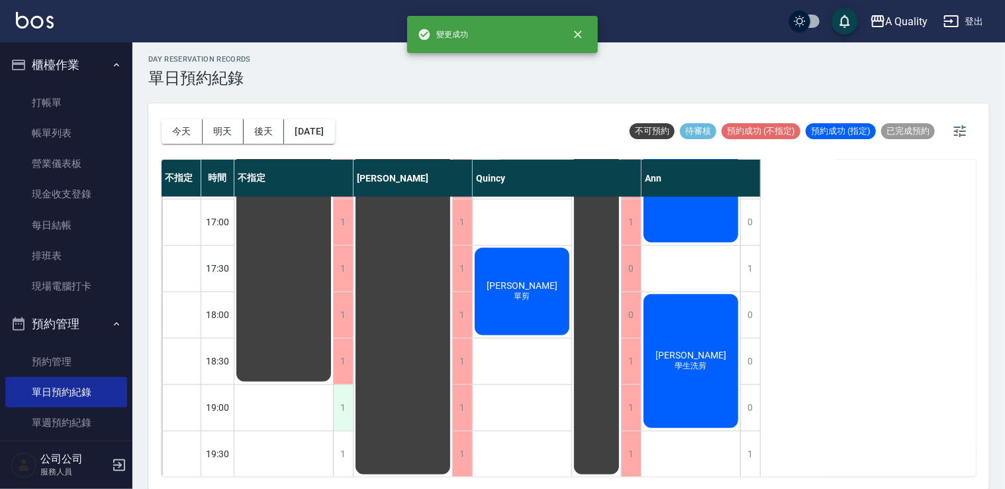
scroll to position [565, 0]
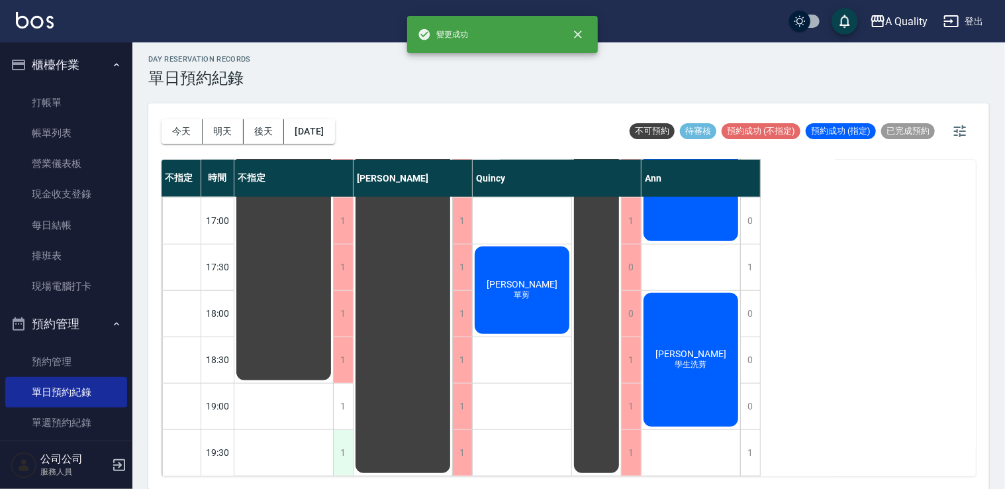
click at [344, 442] on div "1" at bounding box center [343, 453] width 20 height 46
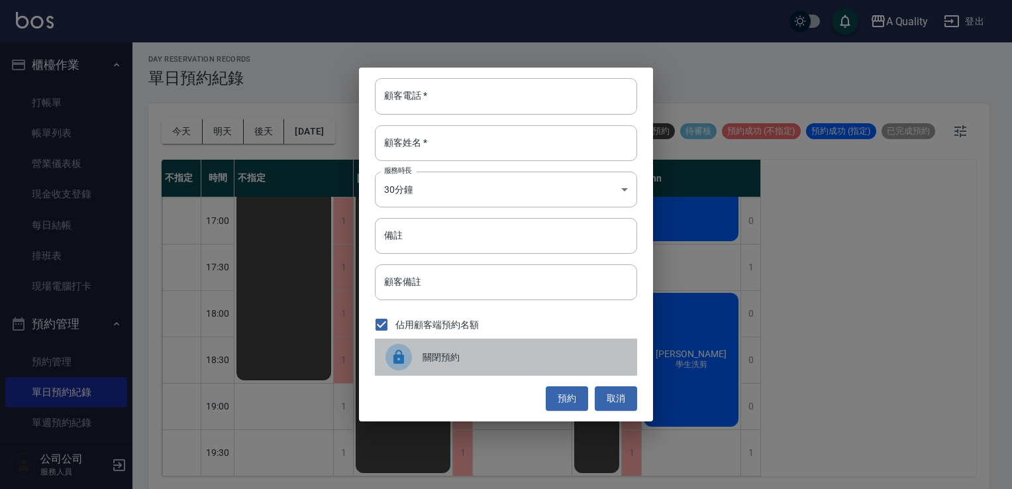
click at [419, 362] on div at bounding box center [403, 357] width 37 height 26
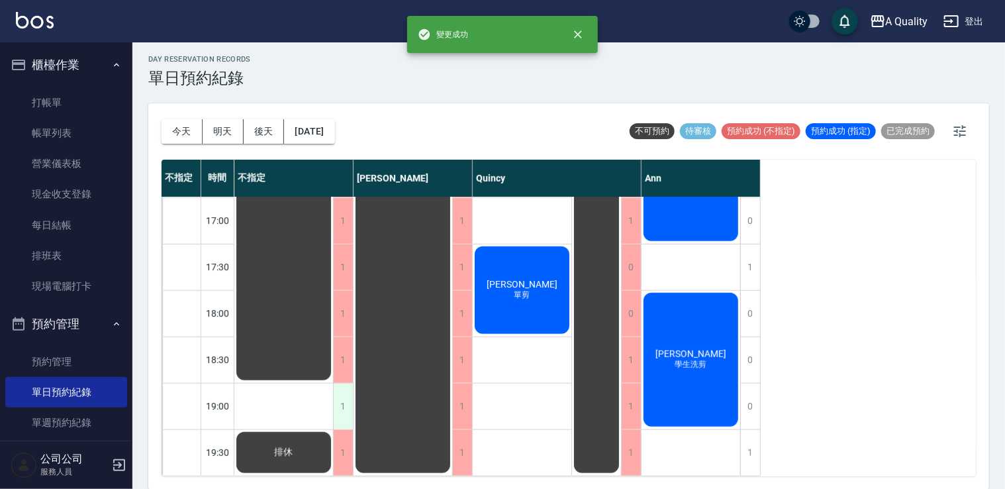
click at [347, 398] on div "1" at bounding box center [343, 406] width 20 height 46
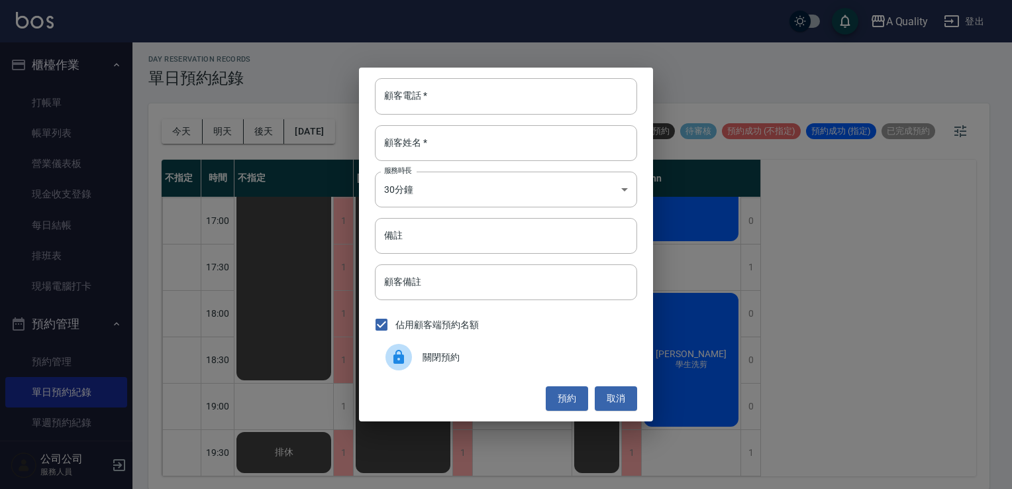
click at [436, 359] on span "關閉預約" at bounding box center [525, 357] width 204 height 14
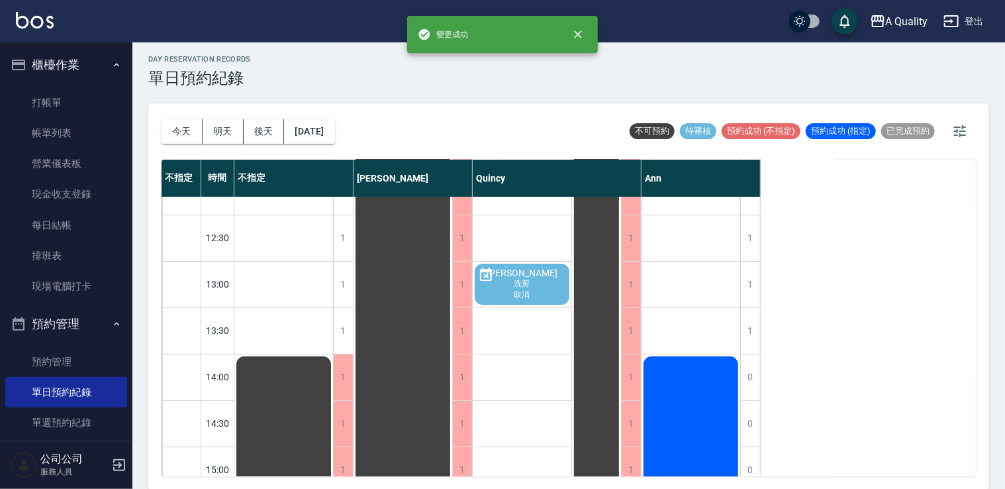
scroll to position [0, 0]
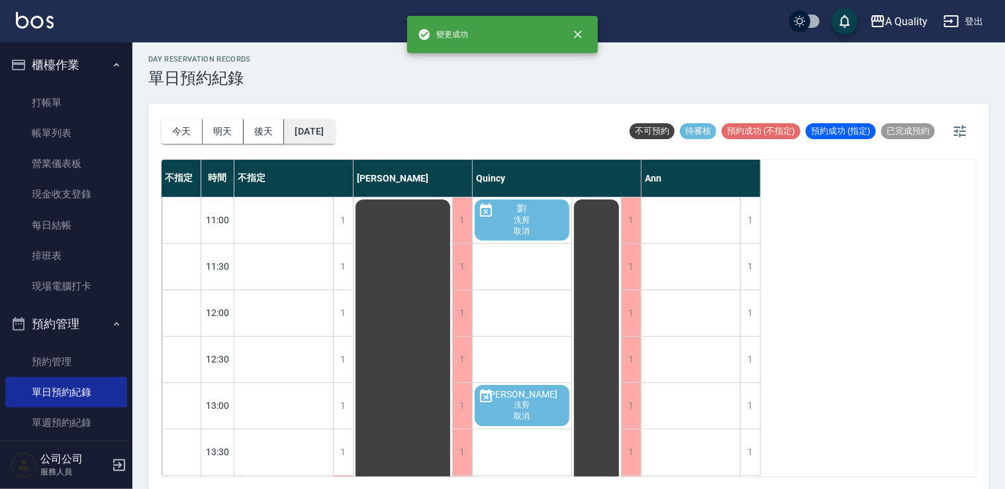
click at [315, 132] on button "2025/09/23" at bounding box center [309, 131] width 50 height 25
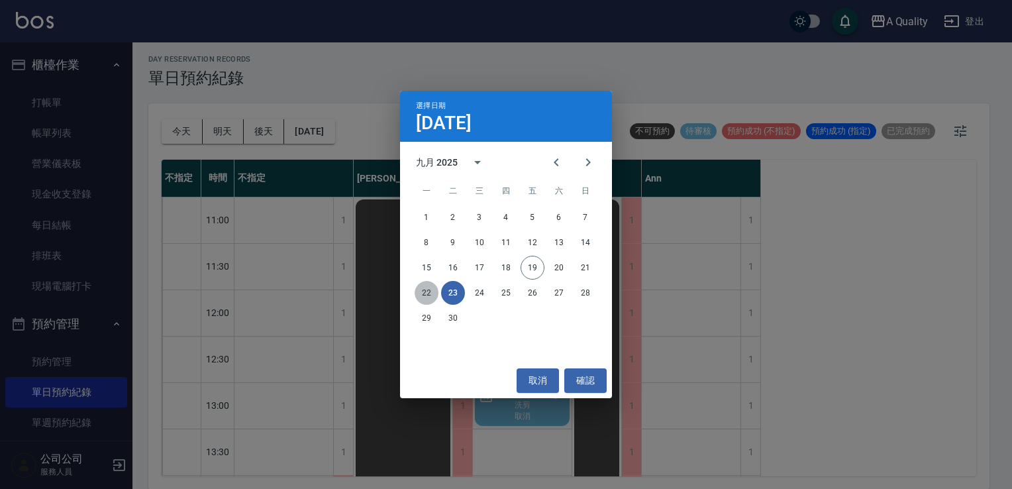
click at [424, 293] on button "22" at bounding box center [427, 293] width 24 height 24
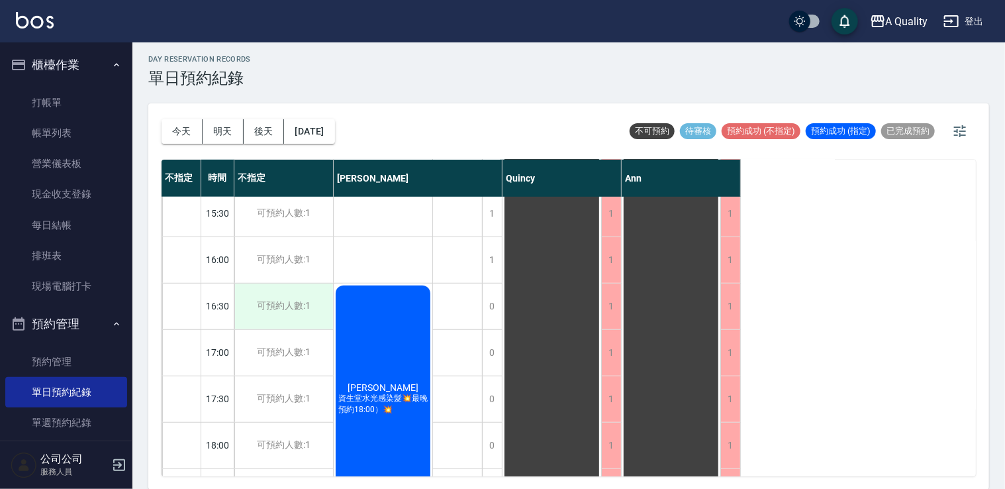
scroll to position [432, 0]
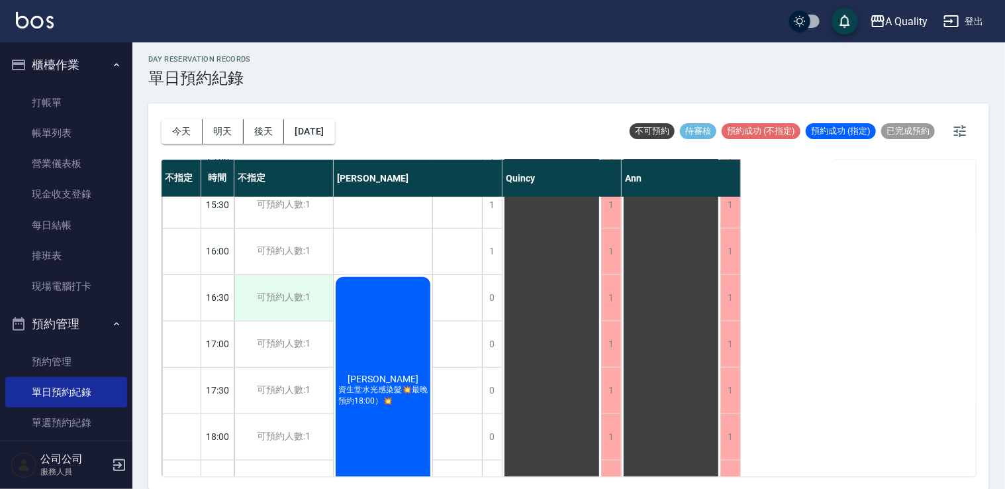
click at [325, 294] on div "可預約人數:1" at bounding box center [283, 298] width 99 height 46
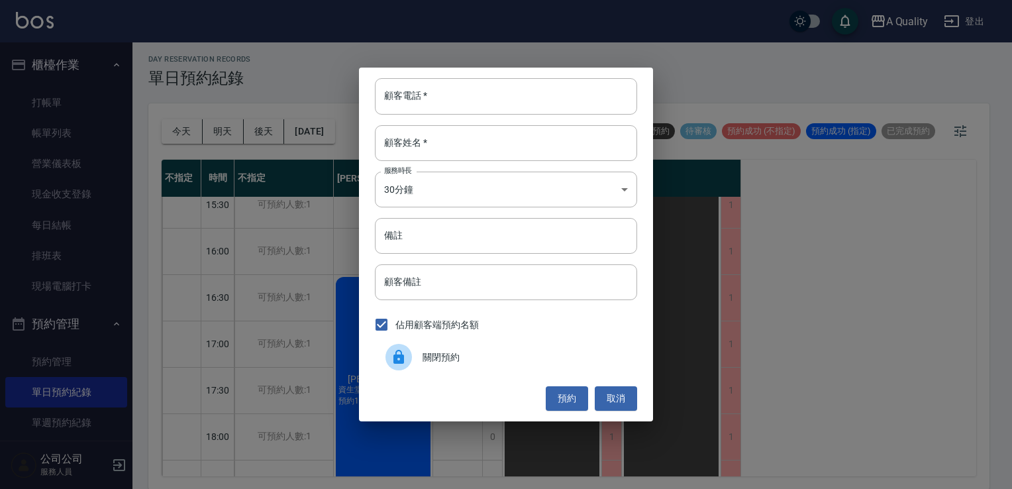
click at [409, 353] on div at bounding box center [398, 357] width 26 height 26
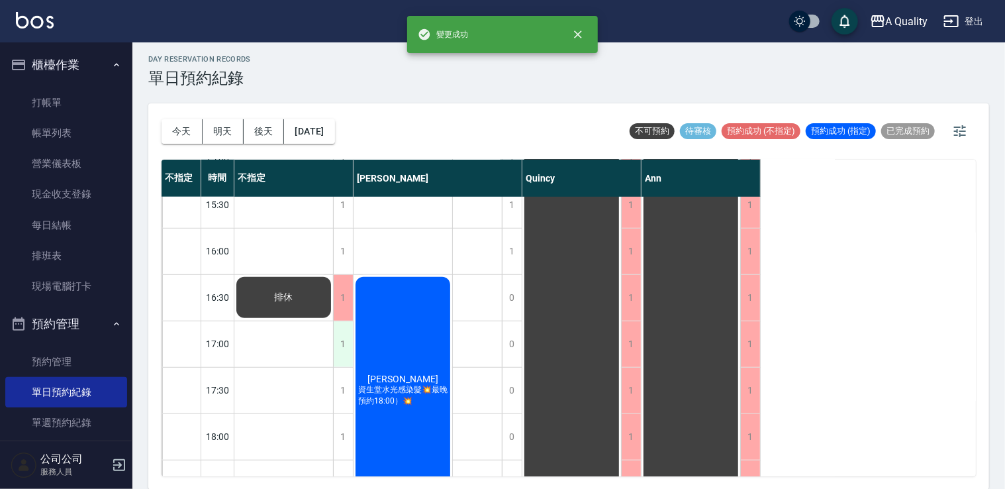
click at [346, 350] on div "1" at bounding box center [343, 344] width 20 height 46
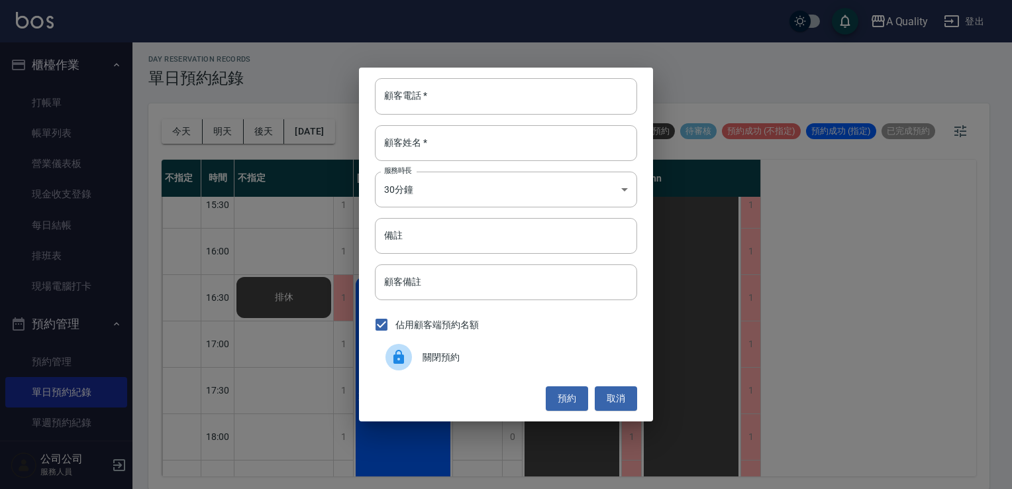
drag, startPoint x: 390, startPoint y: 353, endPoint x: 376, endPoint y: 362, distance: 16.4
click at [391, 354] on icon at bounding box center [399, 357] width 16 height 16
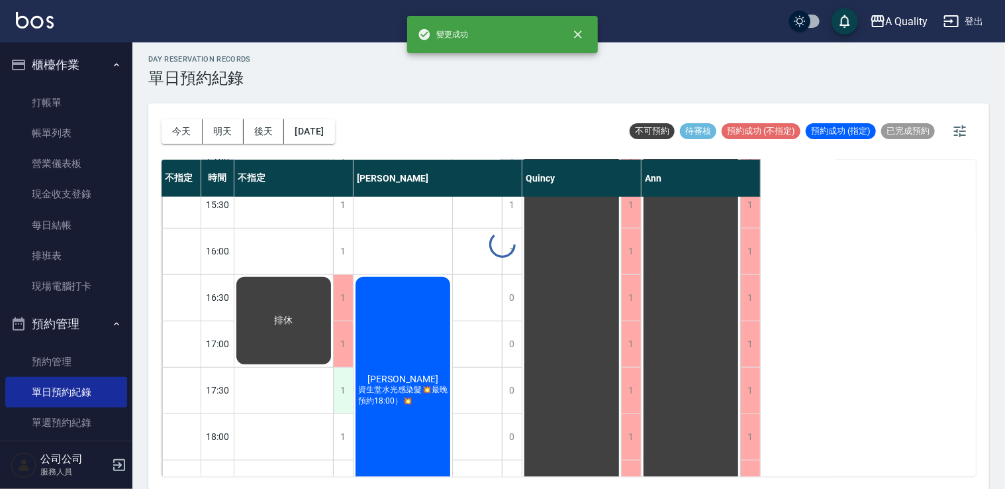
click at [350, 391] on div "1" at bounding box center [343, 391] width 20 height 46
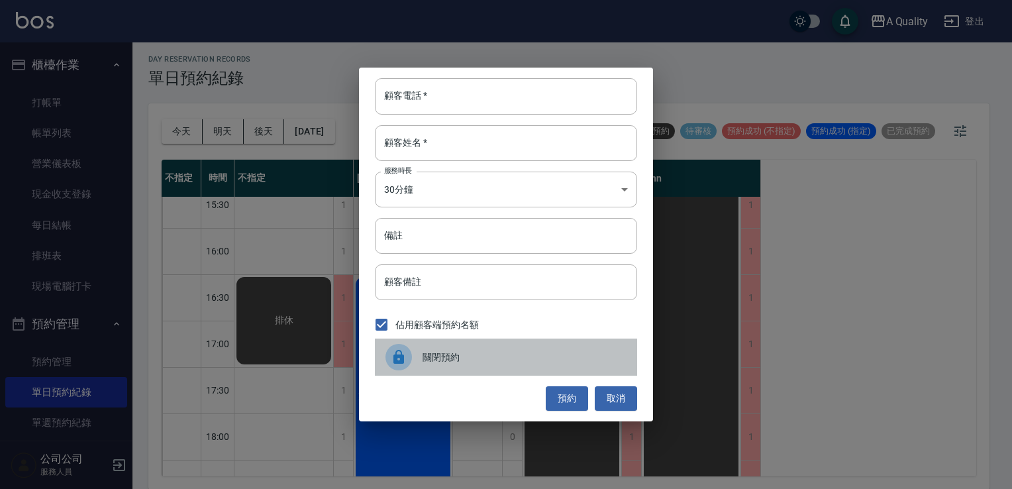
click at [408, 363] on div at bounding box center [398, 357] width 26 height 26
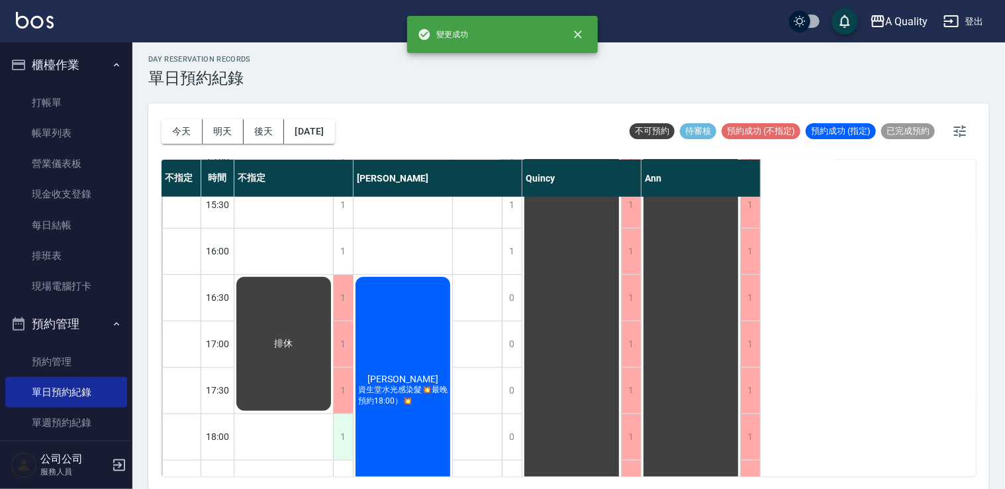
click at [344, 427] on div "1" at bounding box center [343, 437] width 20 height 46
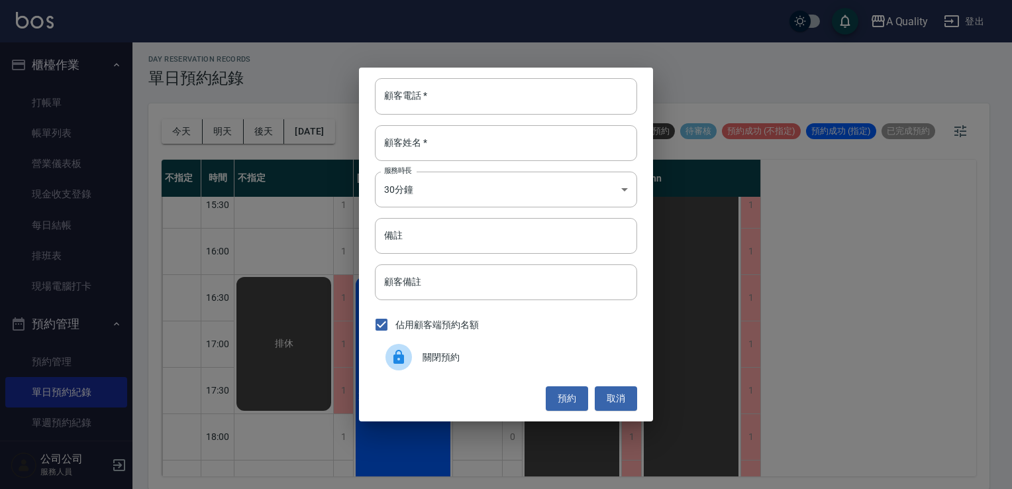
click at [419, 358] on div at bounding box center [403, 357] width 37 height 26
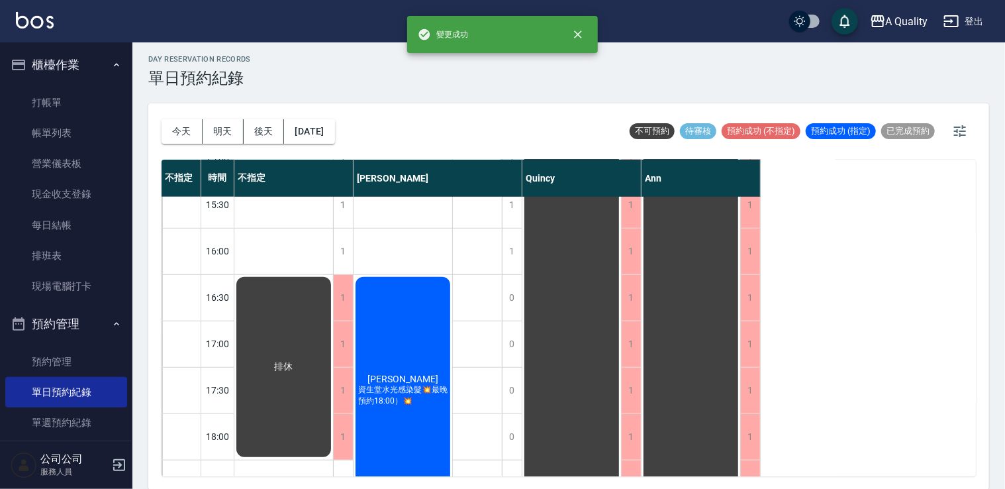
scroll to position [565, 0]
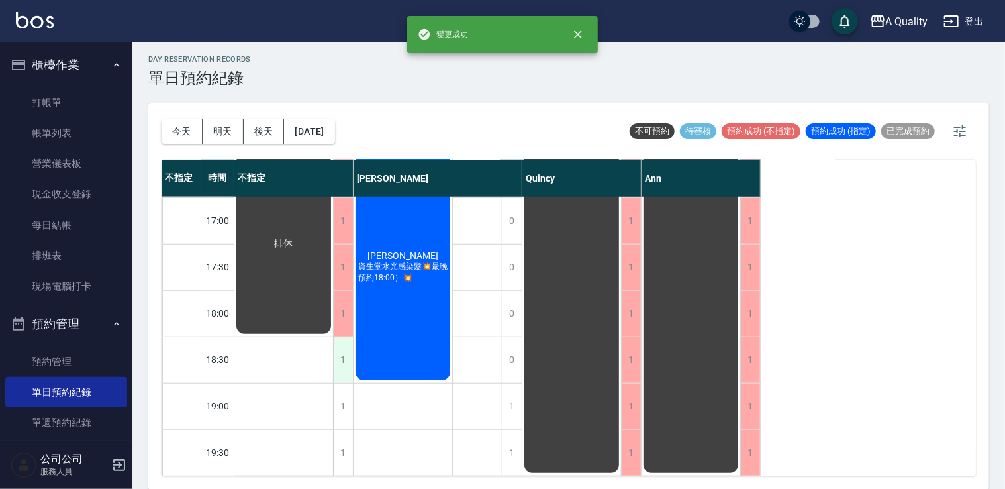
click at [347, 353] on div "1" at bounding box center [343, 360] width 20 height 46
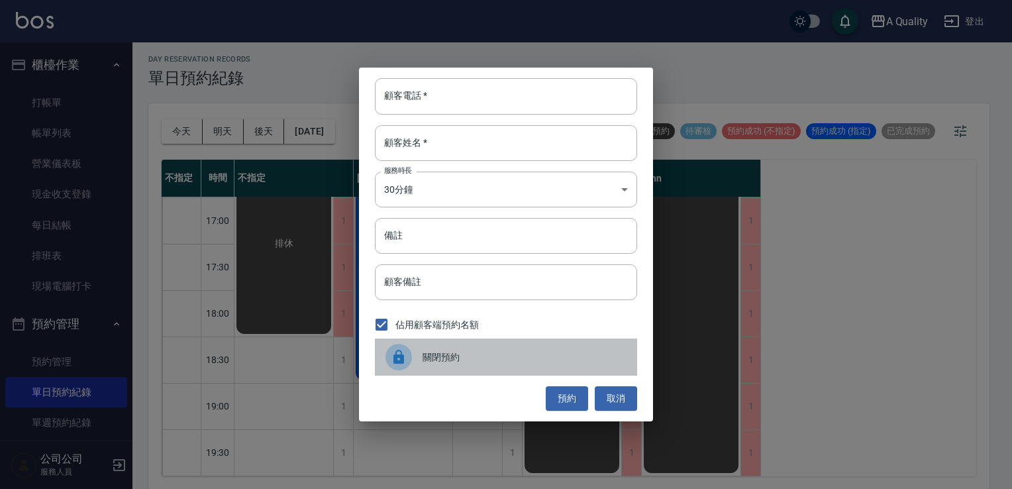
drag, startPoint x: 413, startPoint y: 351, endPoint x: 392, endPoint y: 355, distance: 20.9
click at [412, 351] on div at bounding box center [403, 357] width 37 height 26
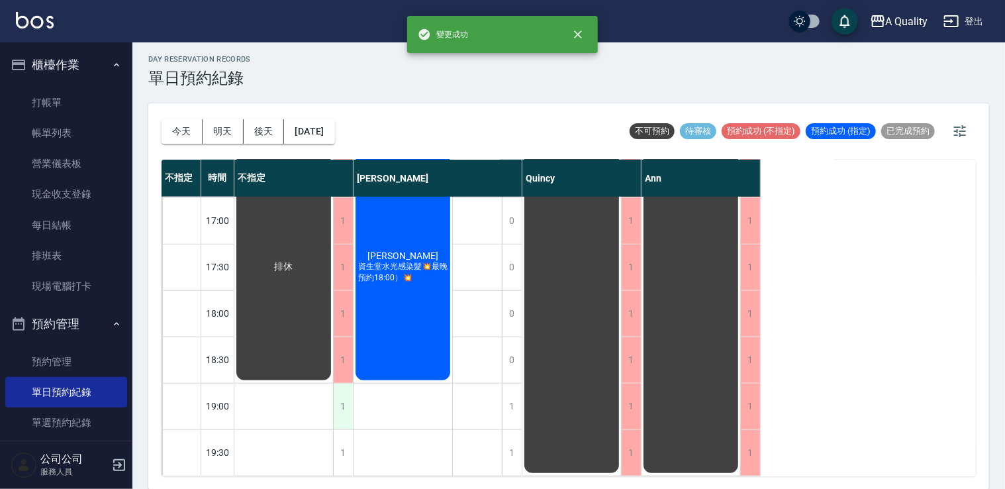
click at [343, 383] on div "1" at bounding box center [343, 406] width 20 height 46
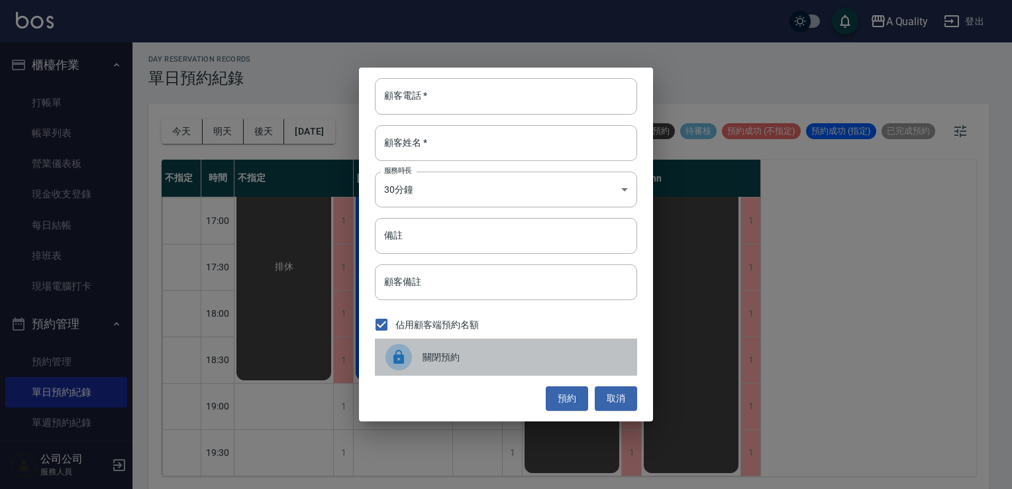
click at [409, 360] on div at bounding box center [398, 357] width 26 height 26
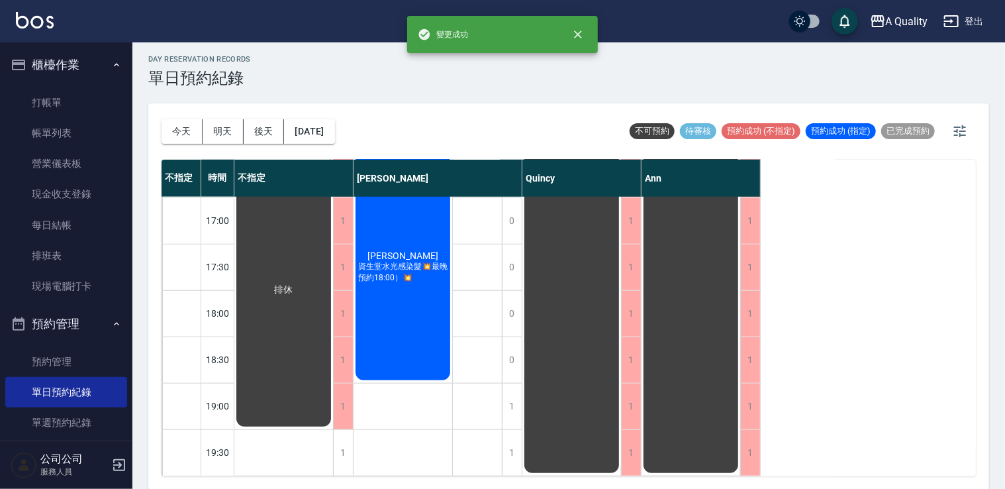
click at [405, 332] on div "廖恩嫺Elaine 資生堂水光感染髮💥最晚預約18:00）💥" at bounding box center [403, 267] width 99 height 230
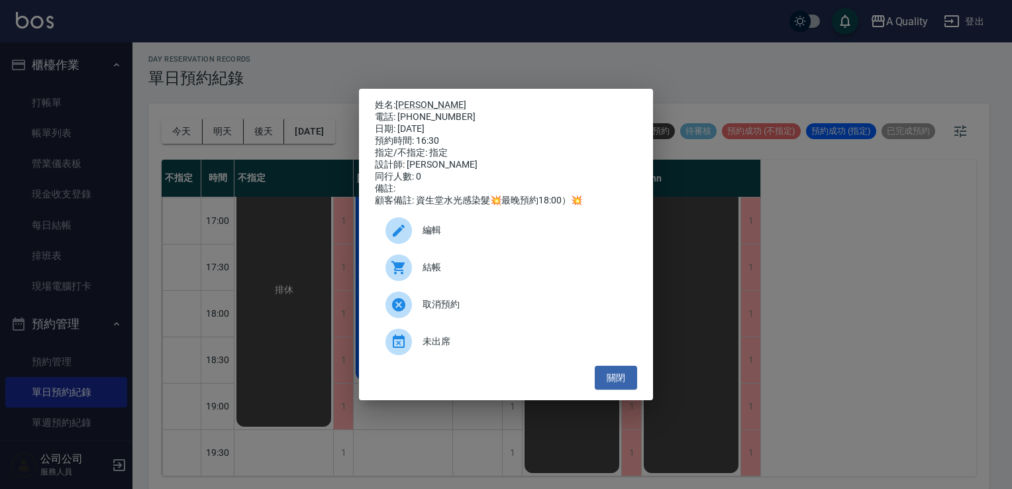
click at [448, 237] on span "編輯" at bounding box center [525, 230] width 204 height 14
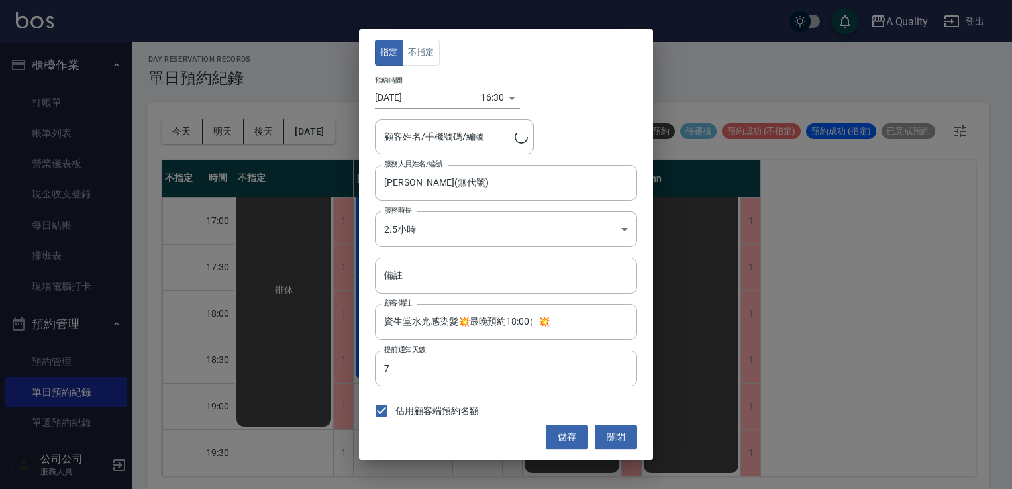
type input "廖恩嫺Elaine/0911036365"
click at [434, 226] on body "A Quality 登出 櫃檯作業 打帳單 帳單列表 營業儀表板 現金收支登錄 每日結帳 排班表 現場電腦打卡 預約管理 預約管理 單日預約紀錄 單週預約紀錄…" at bounding box center [506, 243] width 1012 height 493
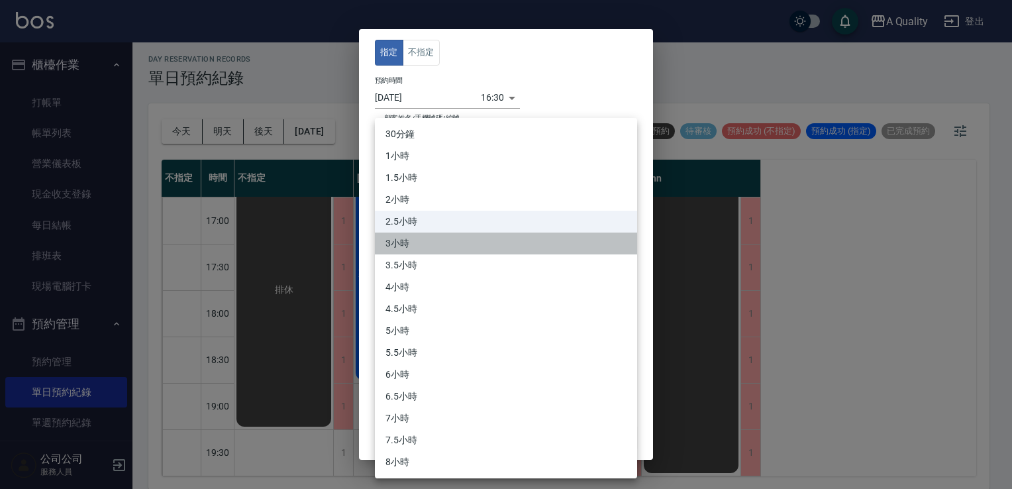
drag, startPoint x: 419, startPoint y: 244, endPoint x: 583, endPoint y: 352, distance: 195.6
click at [421, 246] on li "3小時" at bounding box center [506, 243] width 262 height 22
type input "6"
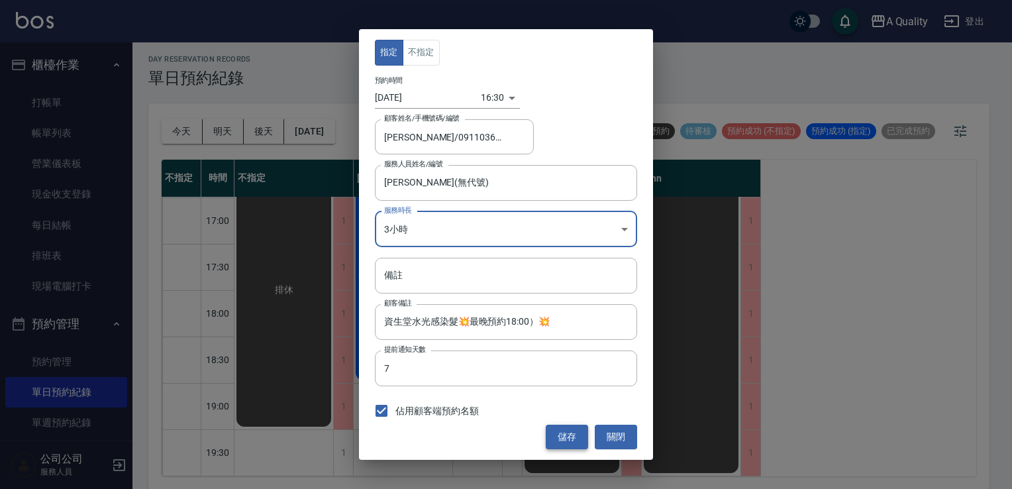
drag, startPoint x: 570, startPoint y: 435, endPoint x: 557, endPoint y: 436, distance: 12.7
click at [569, 436] on button "儲存" at bounding box center [567, 437] width 42 height 25
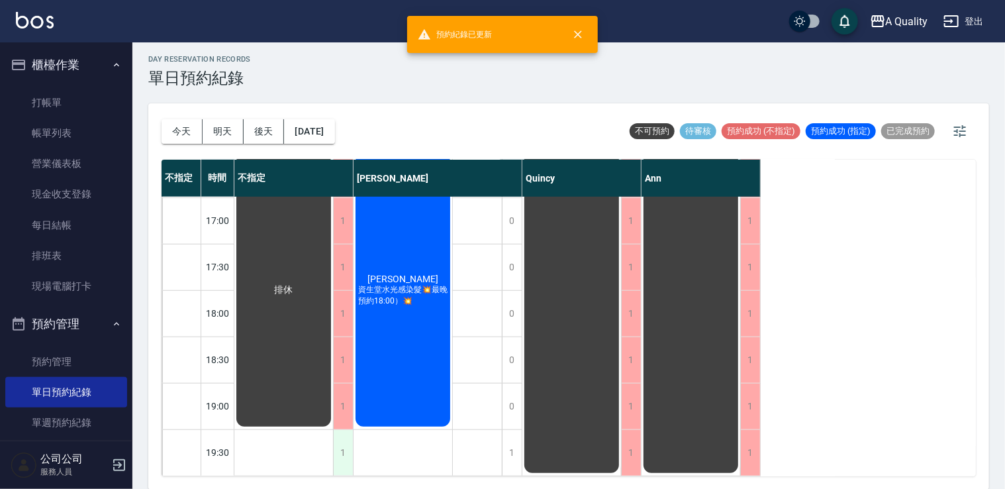
click at [336, 444] on div "1" at bounding box center [343, 453] width 20 height 46
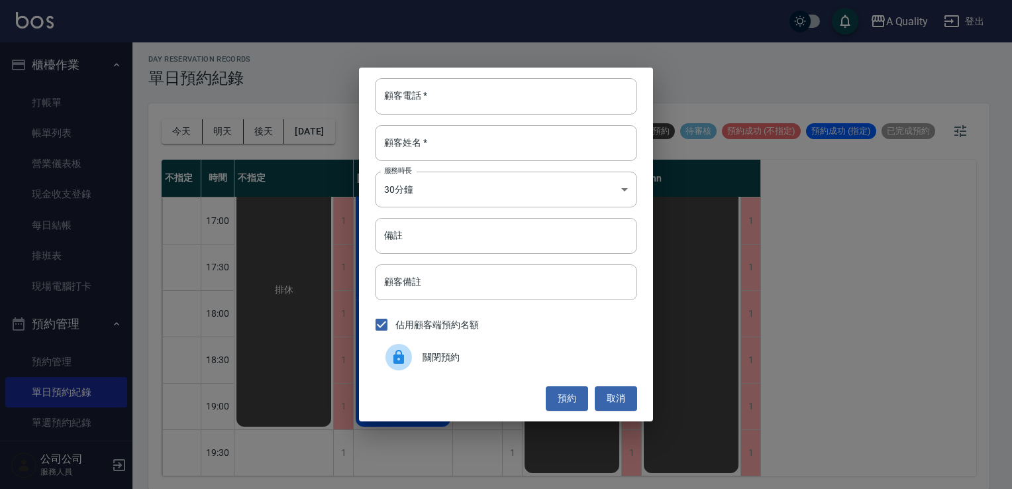
click at [450, 359] on span "關閉預約" at bounding box center [525, 357] width 204 height 14
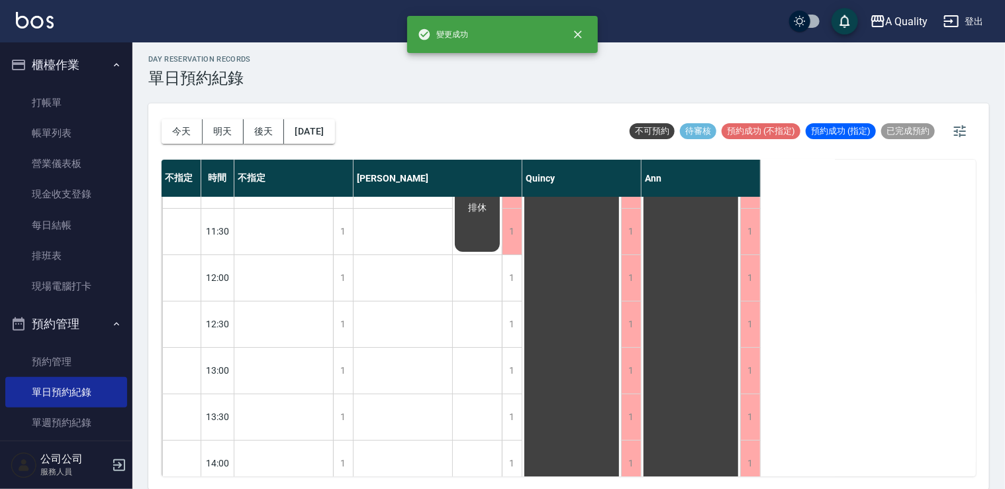
scroll to position [0, 0]
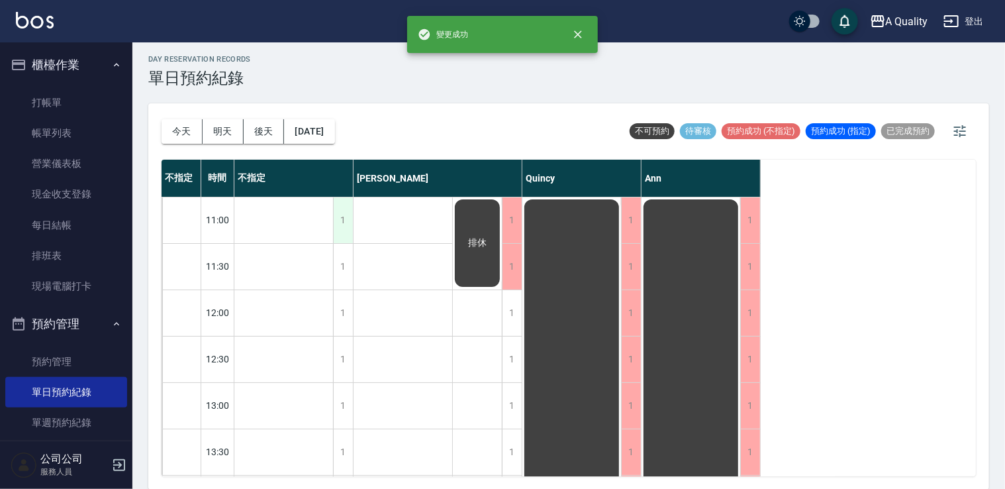
click at [337, 216] on div "1" at bounding box center [343, 220] width 20 height 46
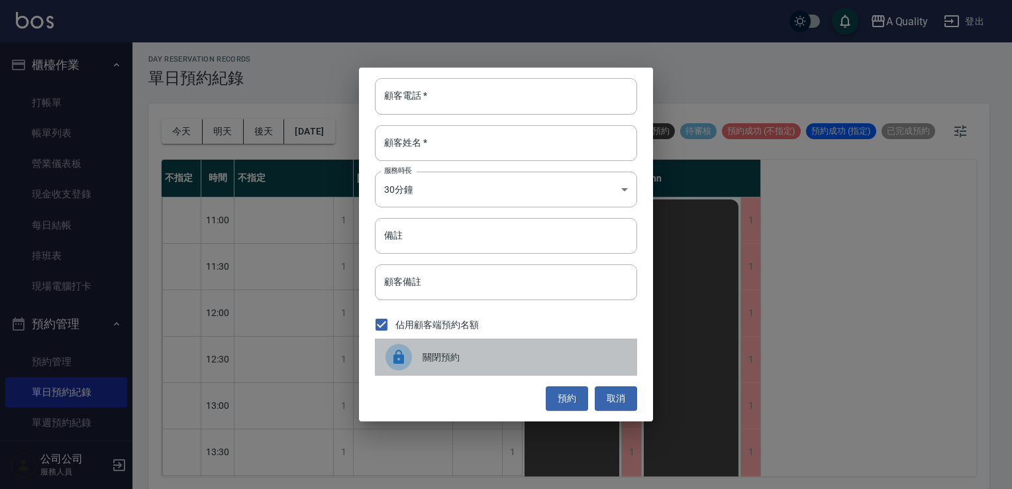
click at [423, 354] on span "關閉預約" at bounding box center [525, 357] width 204 height 14
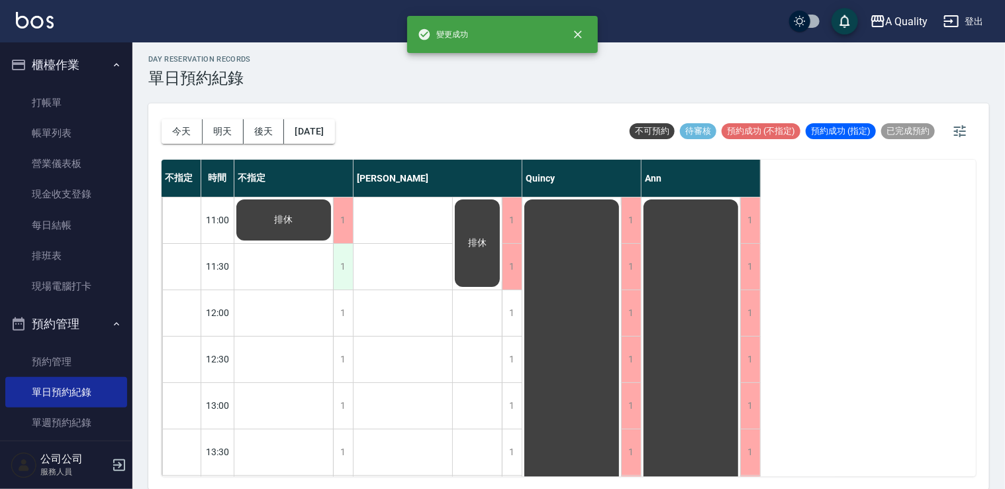
click at [340, 264] on div "1" at bounding box center [343, 267] width 20 height 46
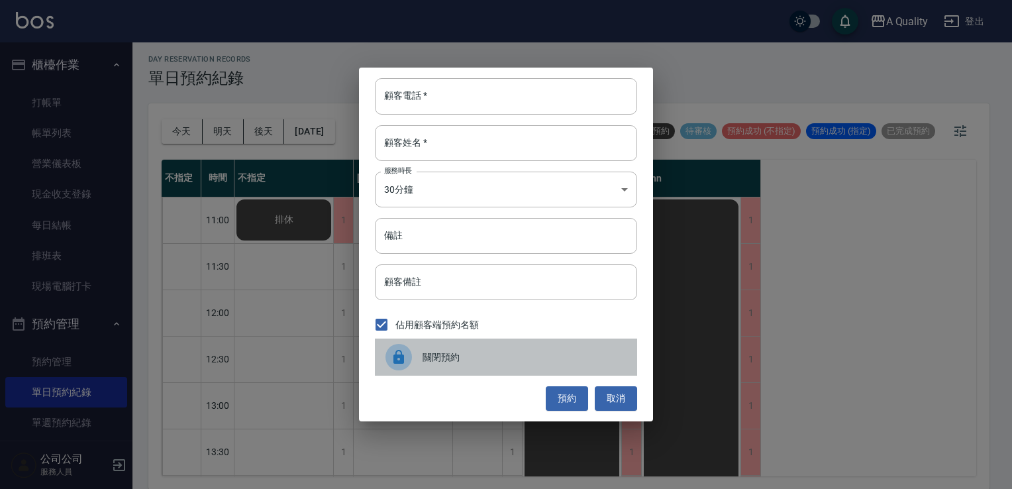
drag, startPoint x: 410, startPoint y: 349, endPoint x: 397, endPoint y: 338, distance: 16.9
click at [408, 349] on div at bounding box center [398, 357] width 26 height 26
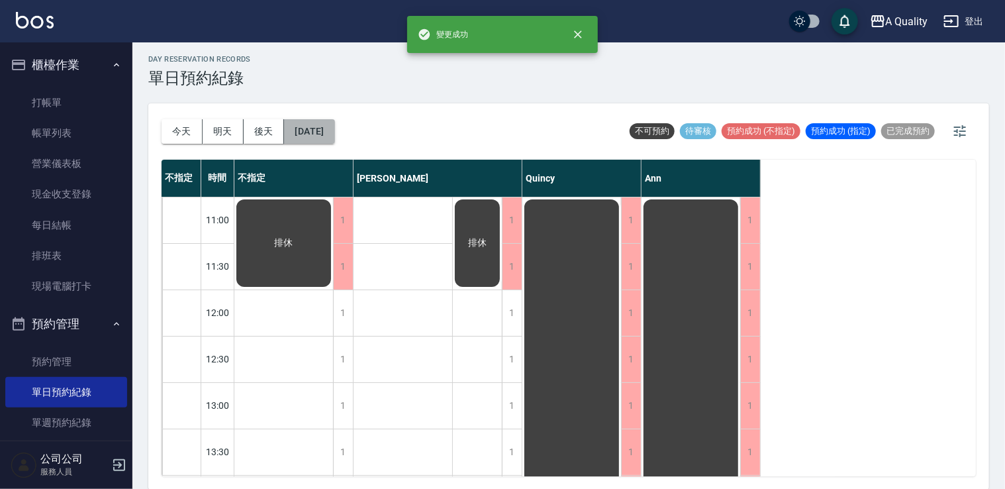
drag, startPoint x: 334, startPoint y: 133, endPoint x: 344, endPoint y: 136, distance: 11.1
click at [334, 136] on button "2025/09/22" at bounding box center [309, 131] width 50 height 25
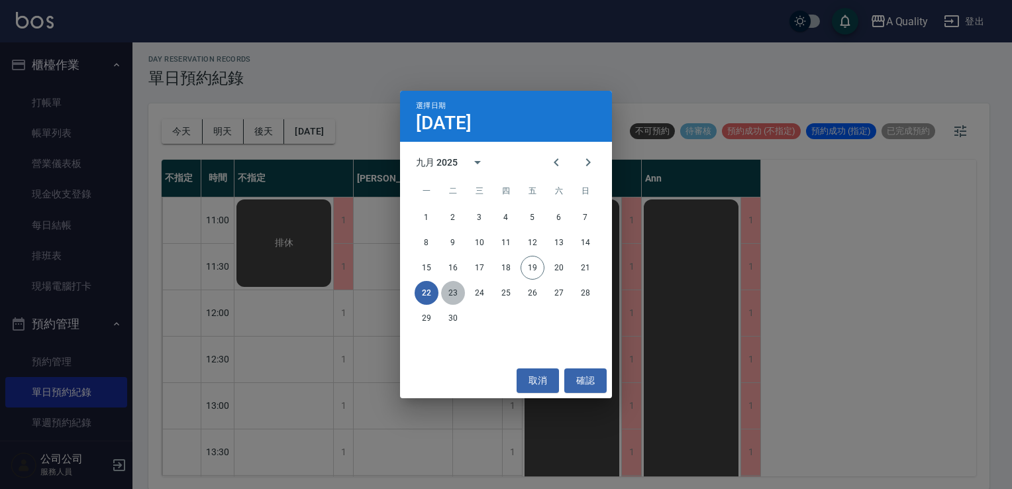
click at [453, 303] on button "23" at bounding box center [453, 293] width 24 height 24
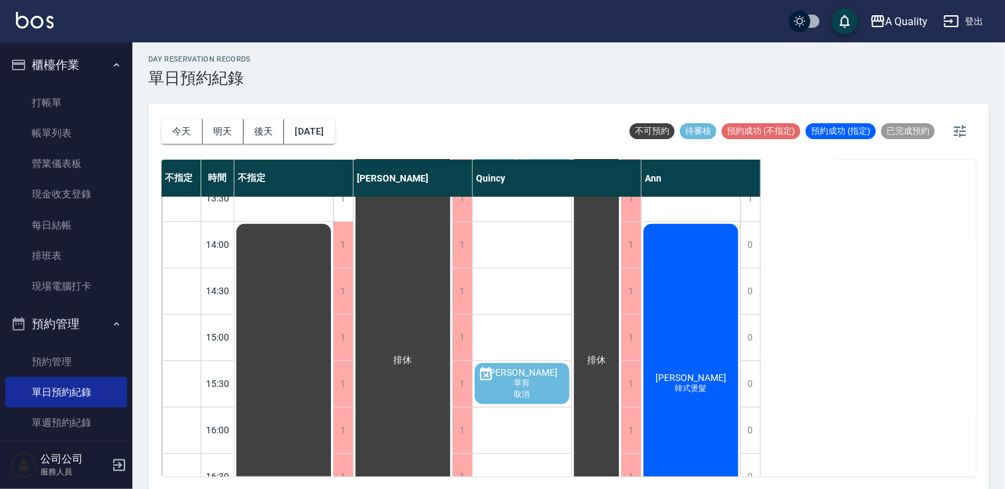
scroll to position [234, 0]
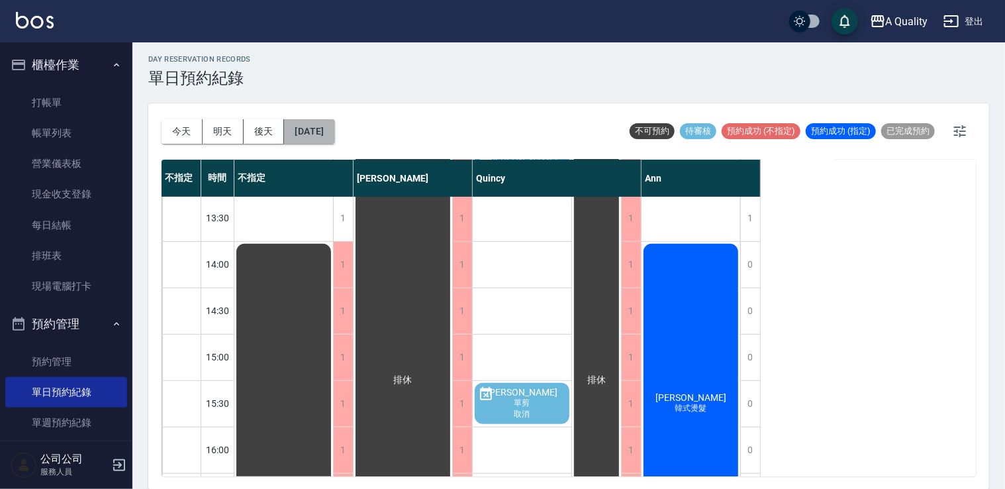
click at [334, 130] on button "2025/09/23" at bounding box center [309, 131] width 50 height 25
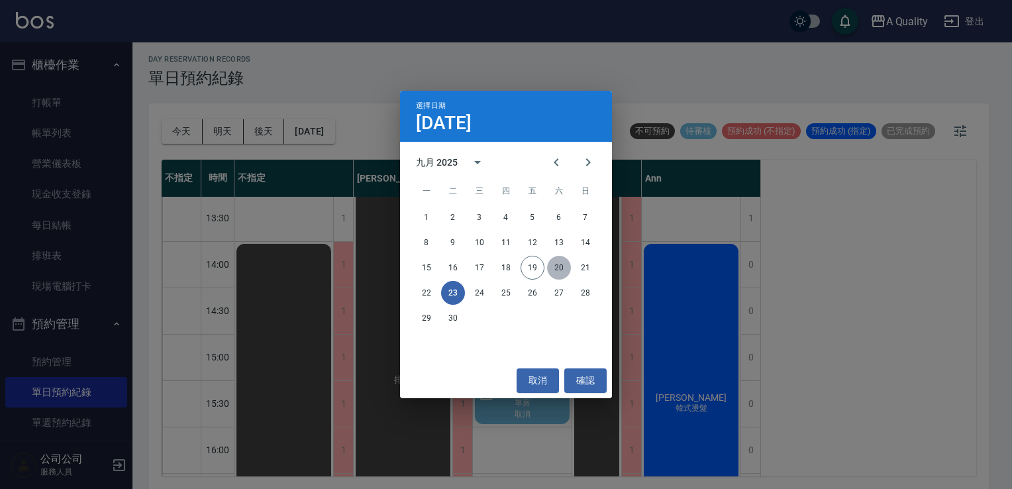
click at [557, 270] on button "20" at bounding box center [559, 268] width 24 height 24
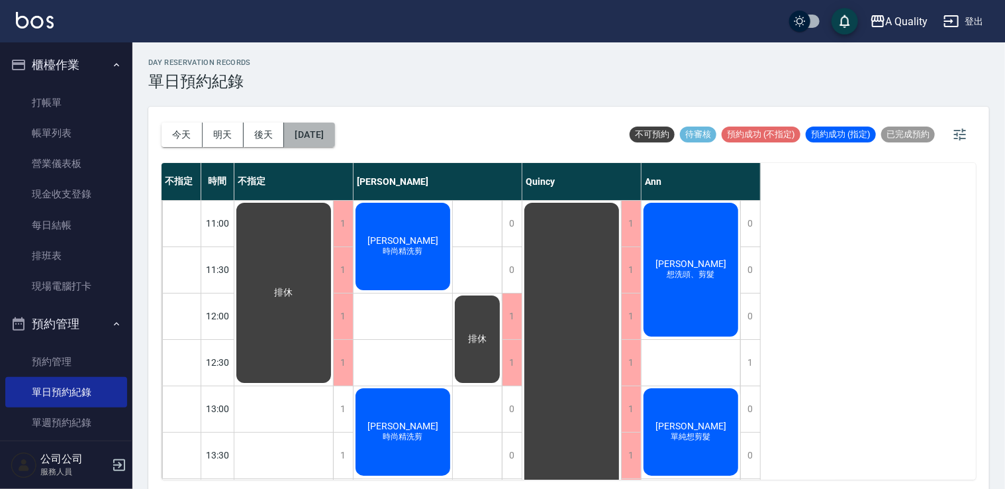
click at [324, 128] on button "[DATE]" at bounding box center [309, 135] width 50 height 25
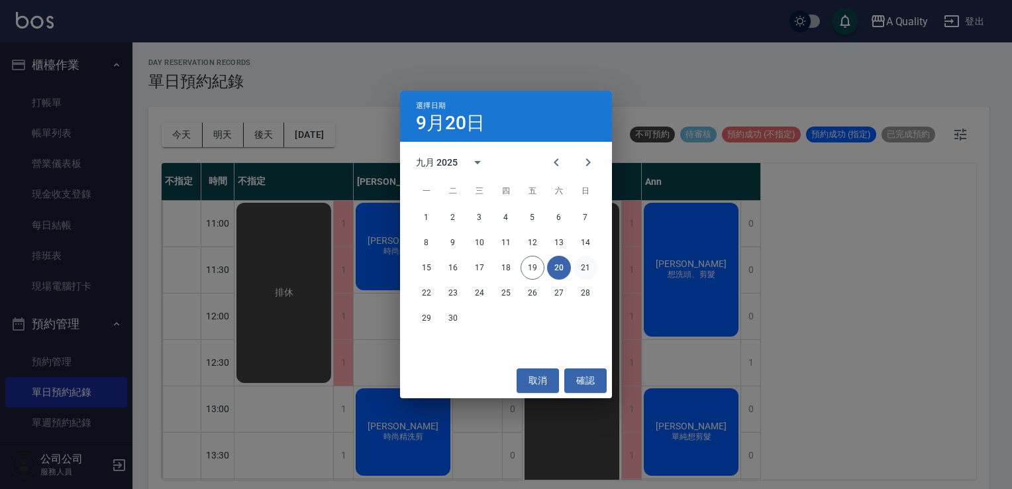
click at [589, 267] on button "21" at bounding box center [586, 268] width 24 height 24
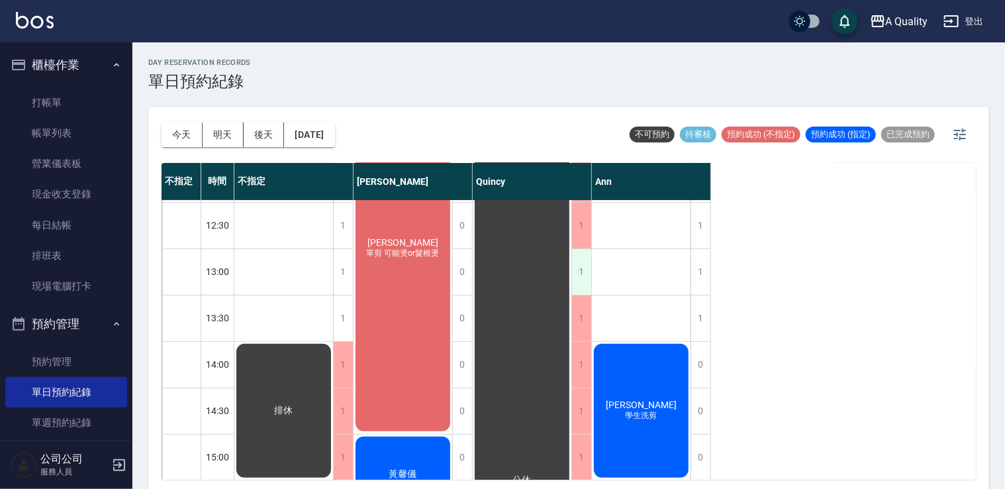
scroll to position [66, 0]
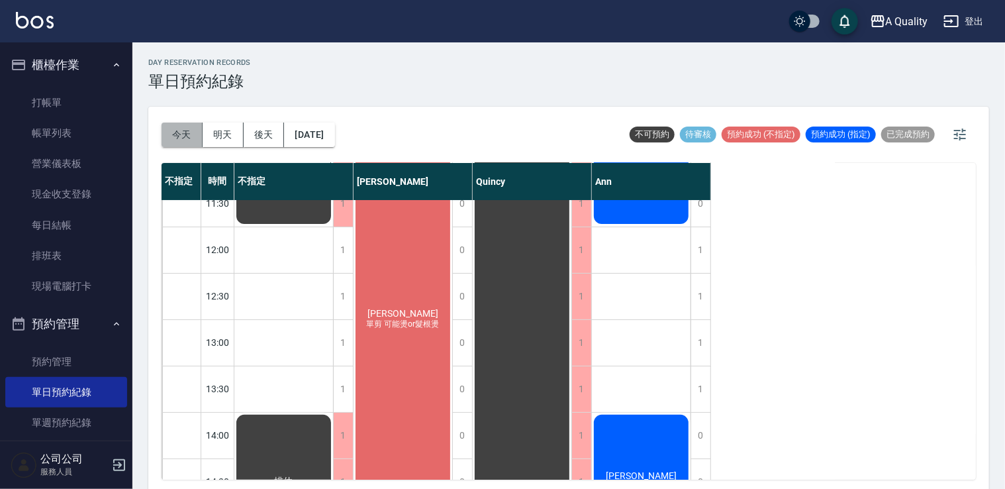
click at [180, 134] on button "今天" at bounding box center [182, 135] width 41 height 25
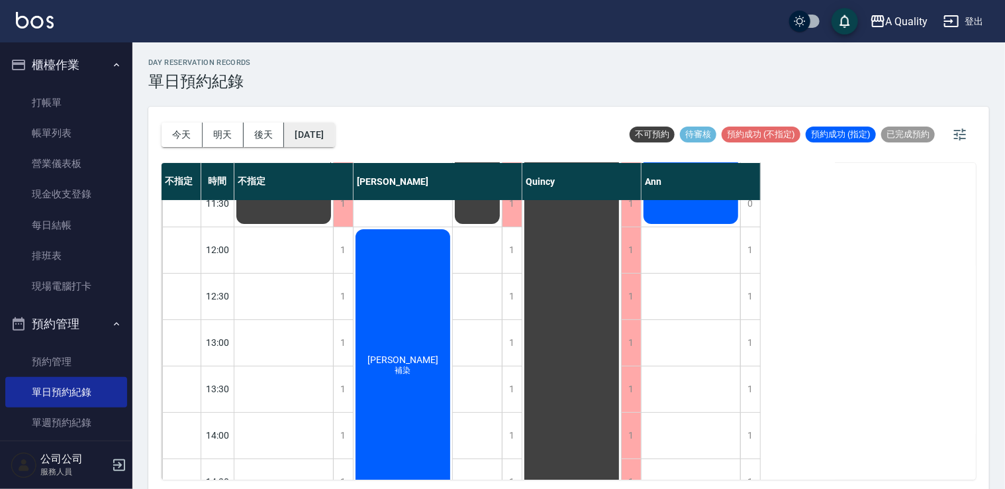
click at [308, 130] on button "[DATE]" at bounding box center [309, 135] width 50 height 25
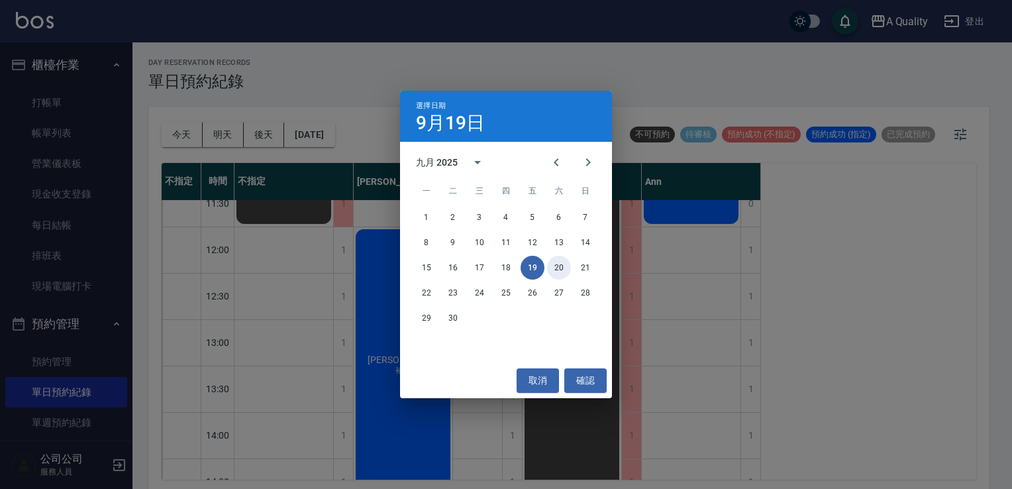
click at [556, 260] on button "20" at bounding box center [559, 268] width 24 height 24
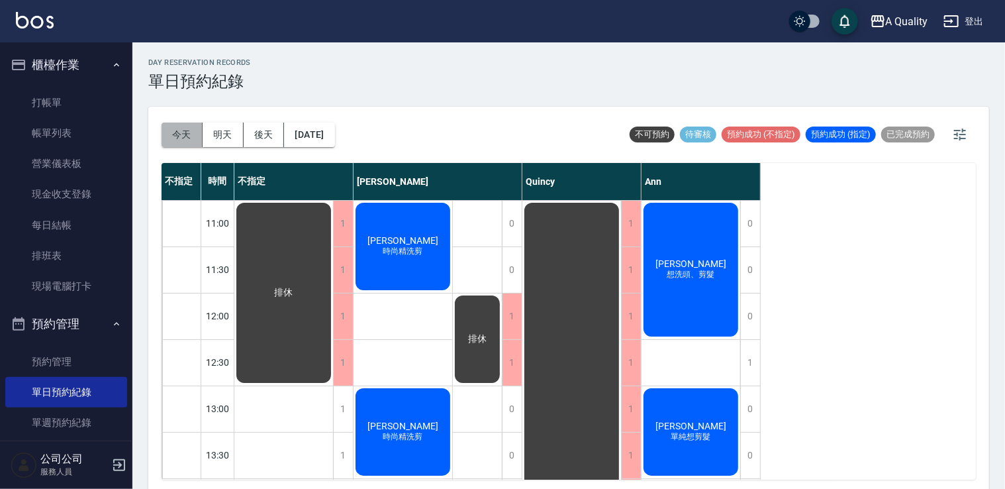
click at [172, 140] on button "今天" at bounding box center [182, 135] width 41 height 25
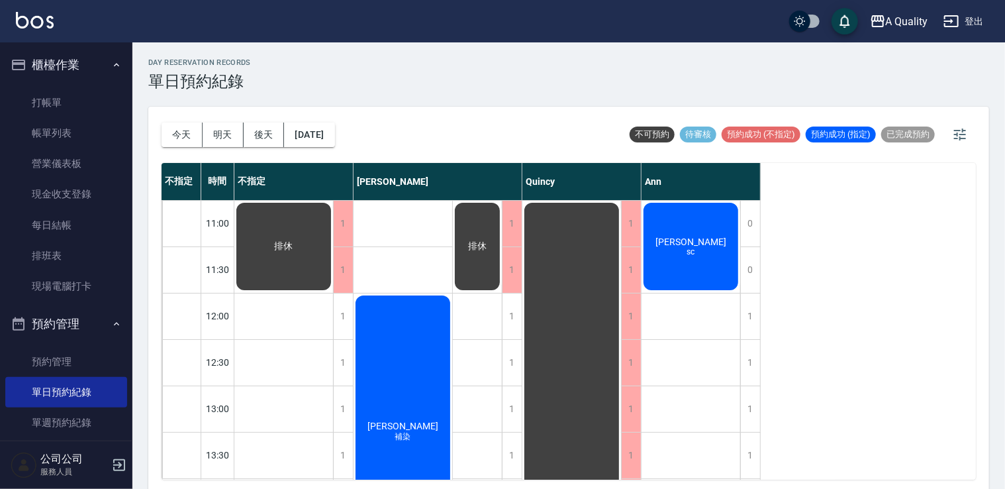
click at [680, 229] on div "鄒明德 sc" at bounding box center [691, 246] width 99 height 91
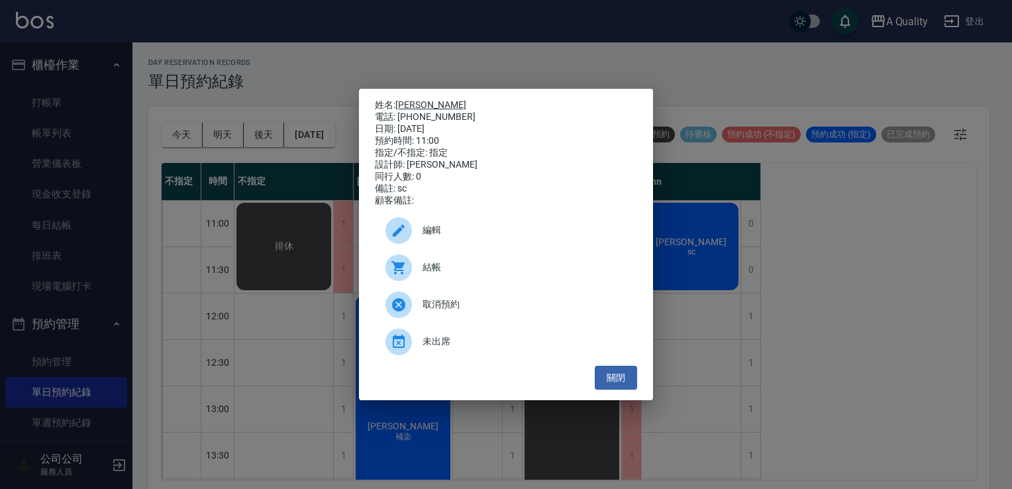
click at [413, 99] on link "鄒明德" at bounding box center [430, 104] width 71 height 11
drag, startPoint x: 624, startPoint y: 387, endPoint x: 420, endPoint y: 248, distance: 246.9
click at [619, 385] on button "關閉" at bounding box center [616, 378] width 42 height 25
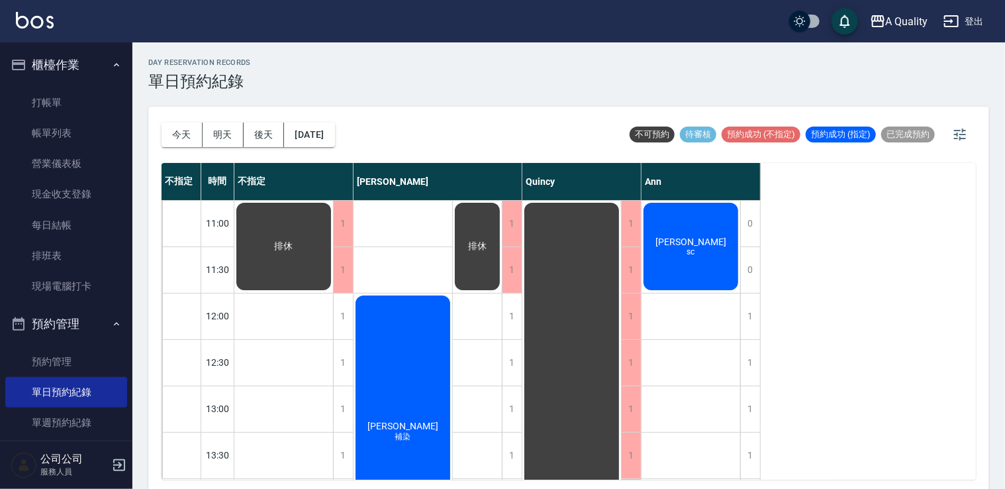
drag, startPoint x: 314, startPoint y: 121, endPoint x: 344, endPoint y: 136, distance: 34.1
click at [318, 123] on div "今天 明天 後天 2025/09/19" at bounding box center [249, 135] width 174 height 56
click at [334, 136] on button "[DATE]" at bounding box center [309, 135] width 50 height 25
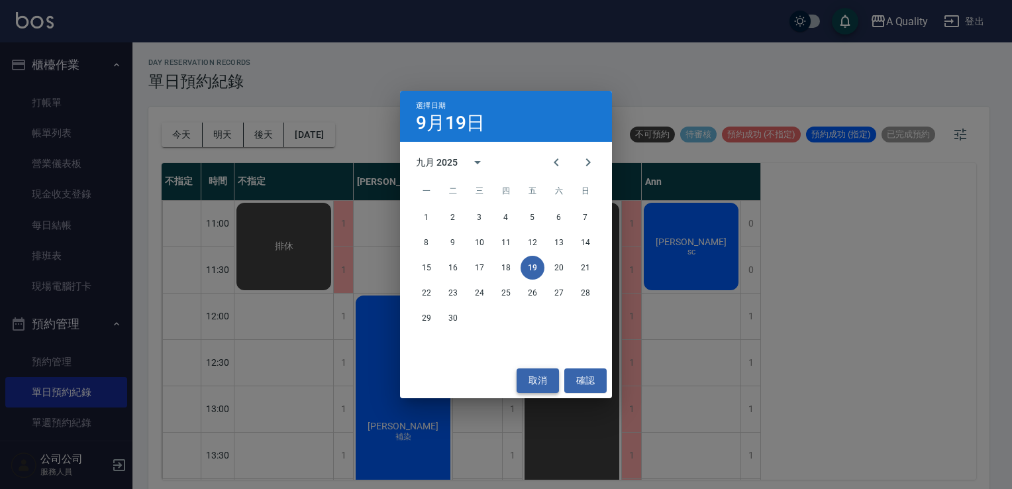
click at [540, 378] on button "取消" at bounding box center [538, 380] width 42 height 25
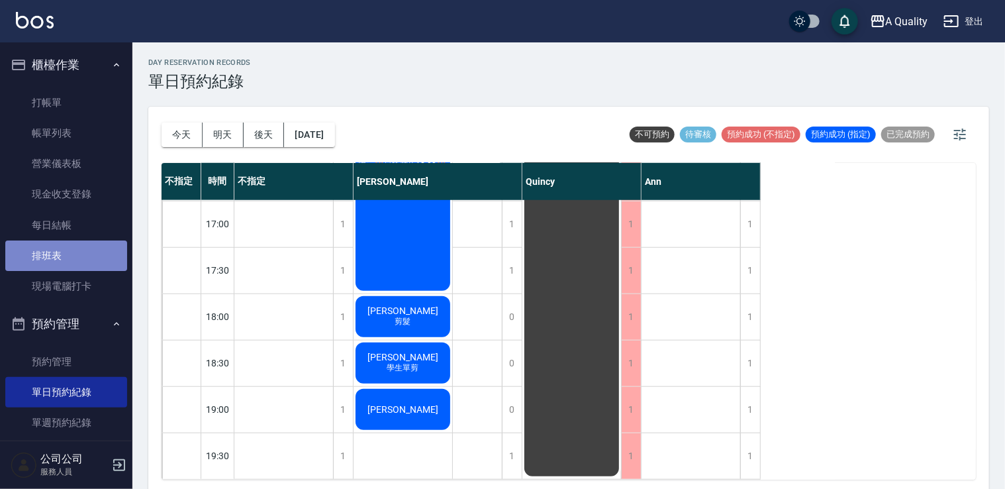
click at [75, 258] on link "排班表" at bounding box center [66, 255] width 122 height 30
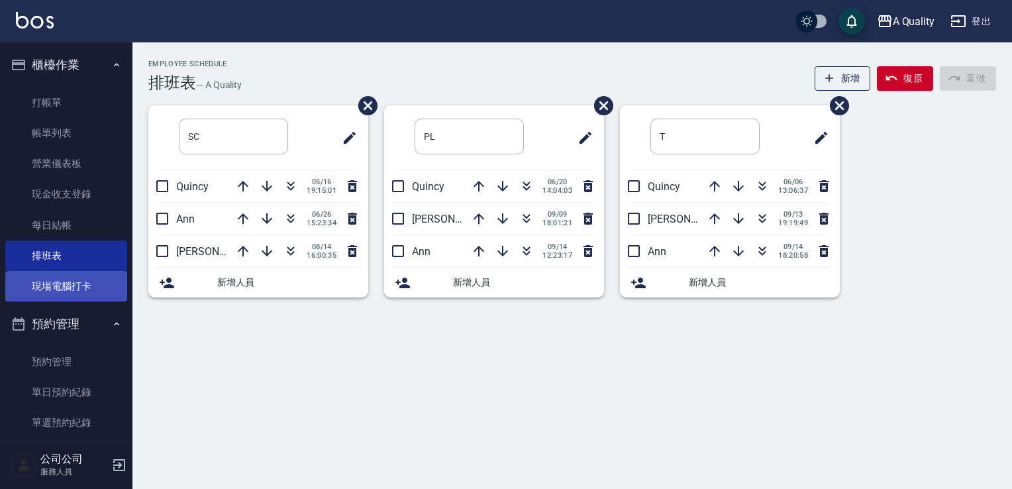
click at [88, 287] on link "現場電腦打卡" at bounding box center [66, 286] width 122 height 30
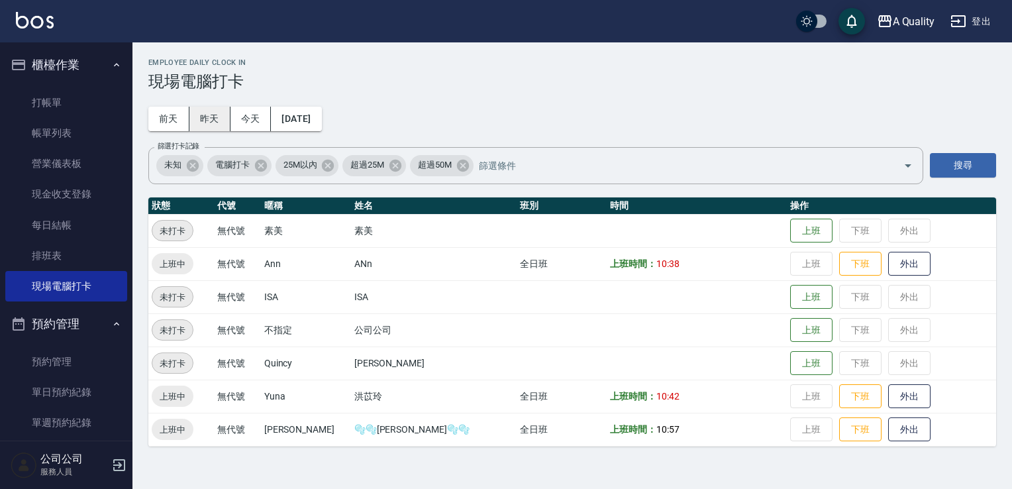
click at [222, 113] on button "昨天" at bounding box center [209, 119] width 41 height 25
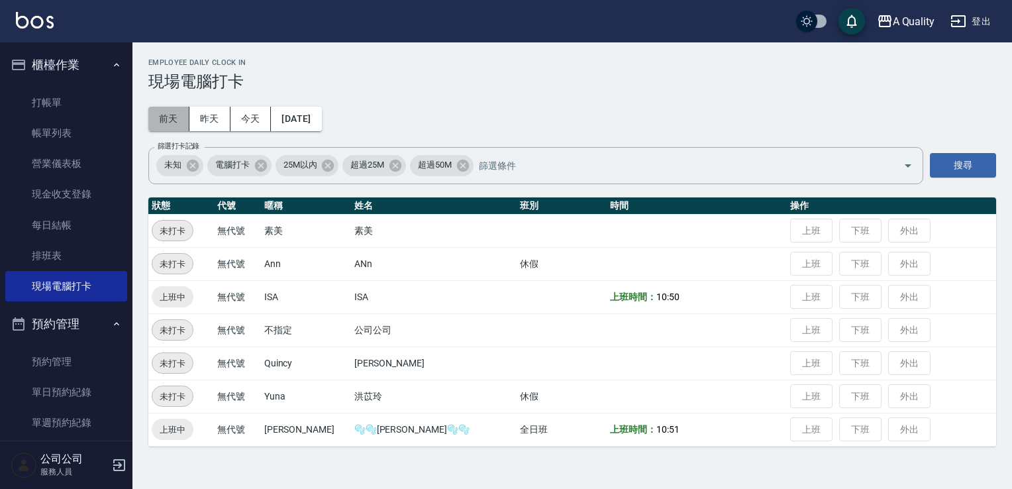
click at [156, 117] on button "前天" at bounding box center [168, 119] width 41 height 25
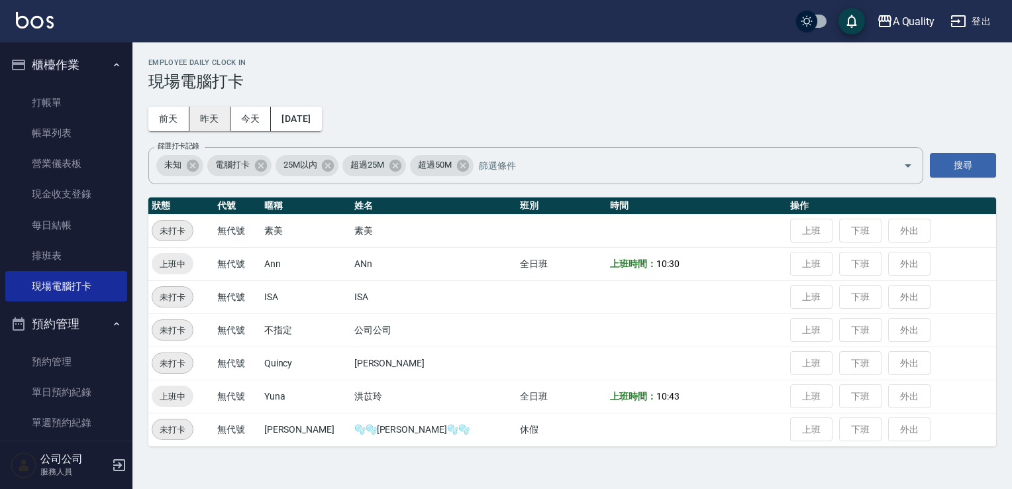
click at [223, 122] on button "昨天" at bounding box center [209, 119] width 41 height 25
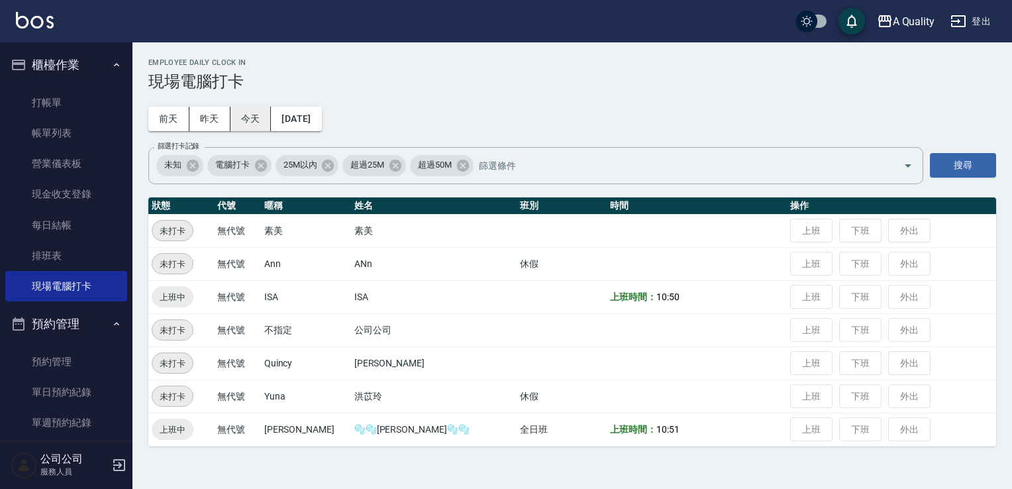
click at [250, 117] on button "今天" at bounding box center [250, 119] width 41 height 25
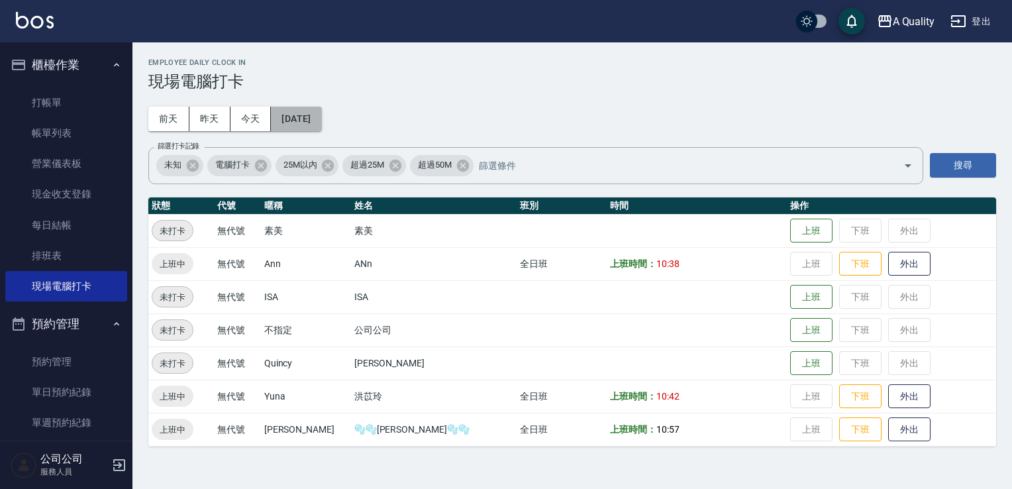
click at [297, 118] on button "[DATE]" at bounding box center [296, 119] width 50 height 25
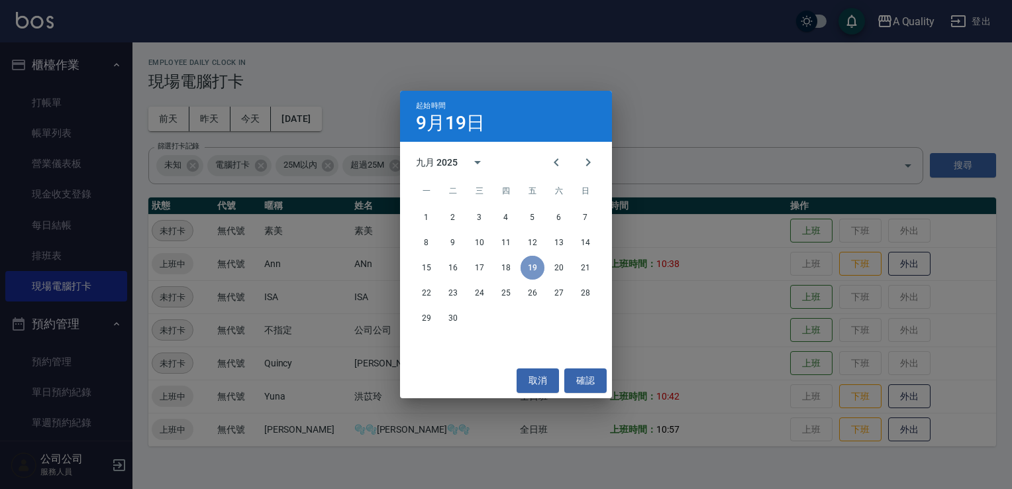
click at [536, 271] on button "19" at bounding box center [533, 268] width 24 height 24
click at [536, 379] on button "取消" at bounding box center [538, 380] width 42 height 25
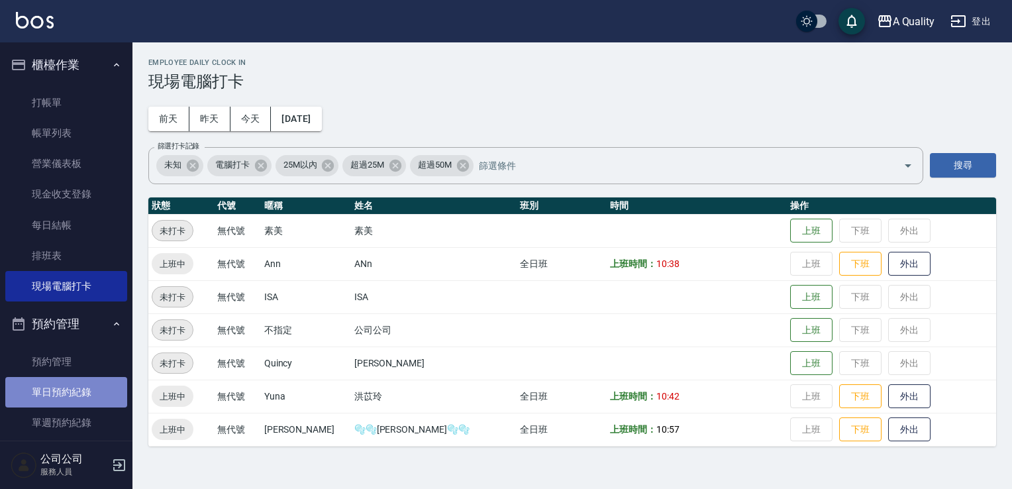
click at [95, 383] on link "單日預約紀錄" at bounding box center [66, 392] width 122 height 30
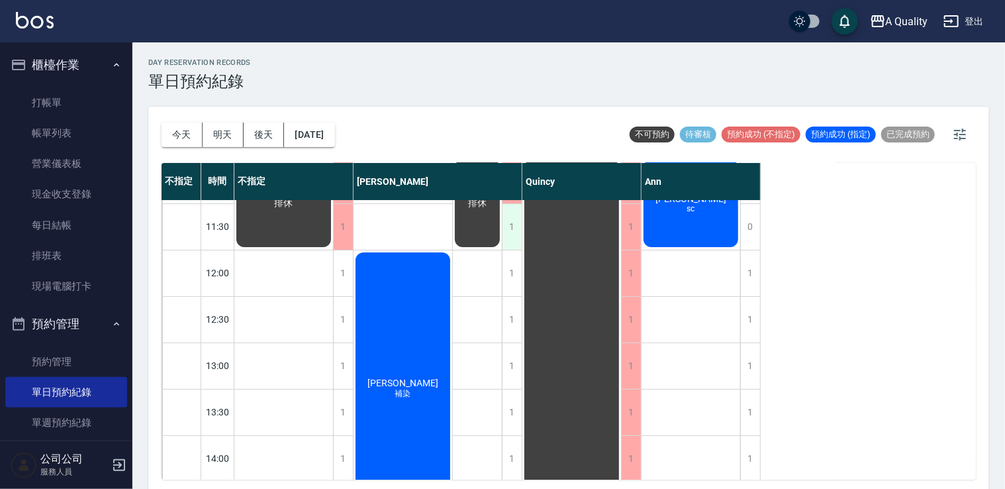
scroll to position [66, 0]
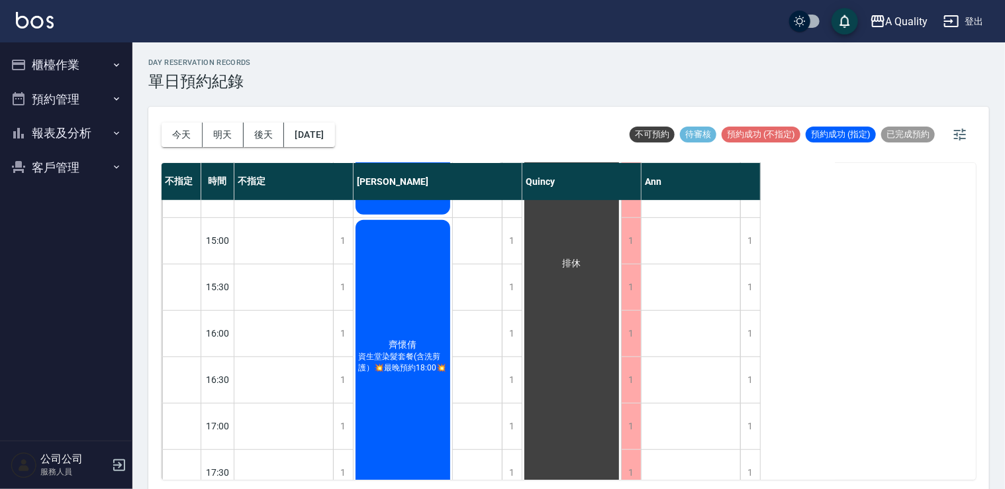
scroll to position [464, 0]
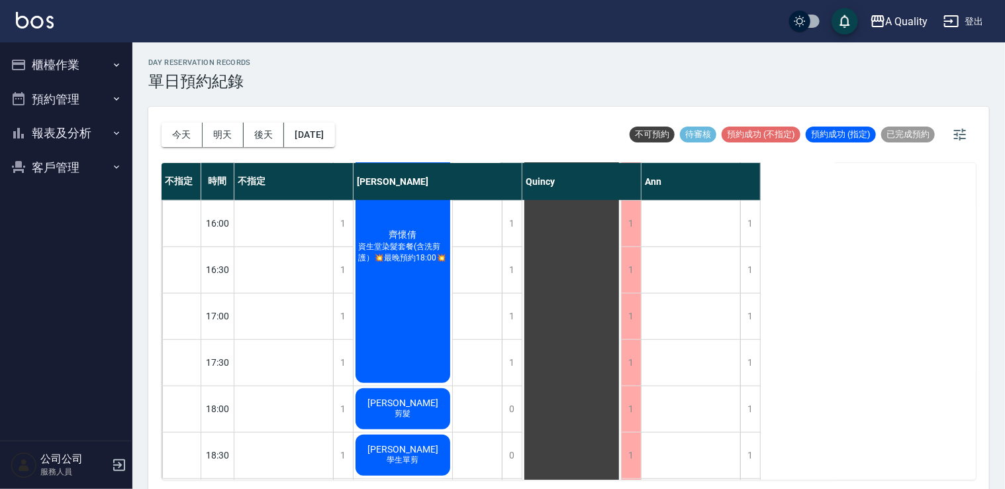
click at [423, 293] on div "[PERSON_NAME] 資生堂染髮套餐(含洗剪護）💥最晚預約18:00💥" at bounding box center [403, 246] width 99 height 277
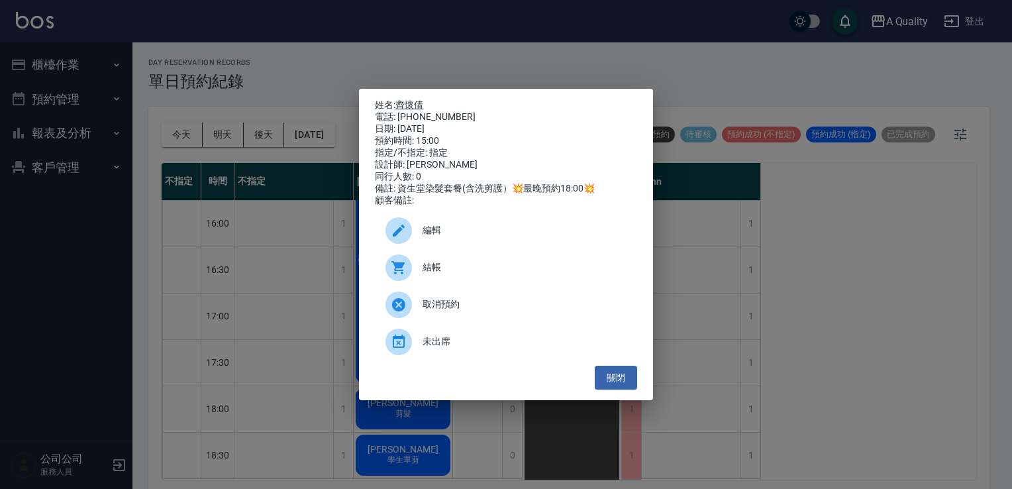
click at [408, 101] on link "齊懷倩" at bounding box center [409, 104] width 28 height 11
drag, startPoint x: 617, startPoint y: 378, endPoint x: 604, endPoint y: 372, distance: 14.5
click at [612, 378] on button "關閉" at bounding box center [616, 378] width 42 height 25
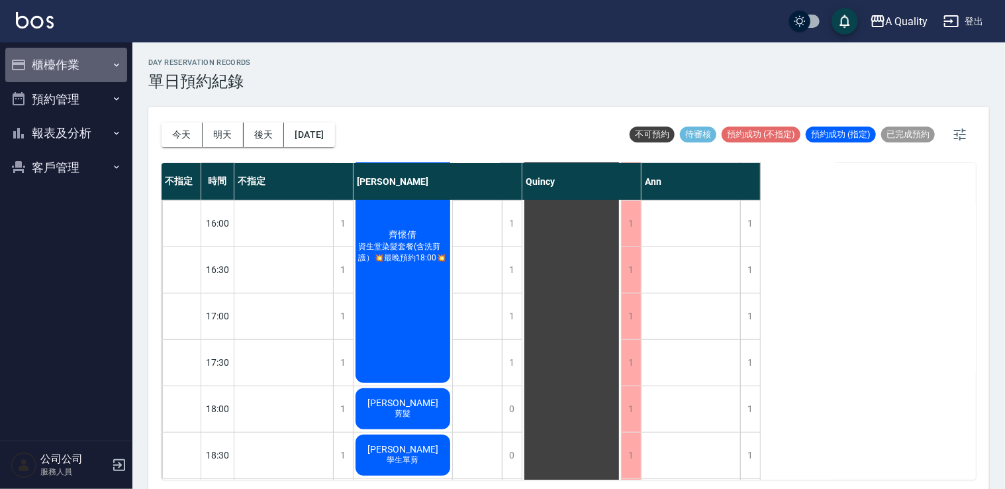
drag, startPoint x: 83, startPoint y: 66, endPoint x: 75, endPoint y: 71, distance: 9.2
click at [80, 66] on button "櫃檯作業" at bounding box center [66, 65] width 122 height 34
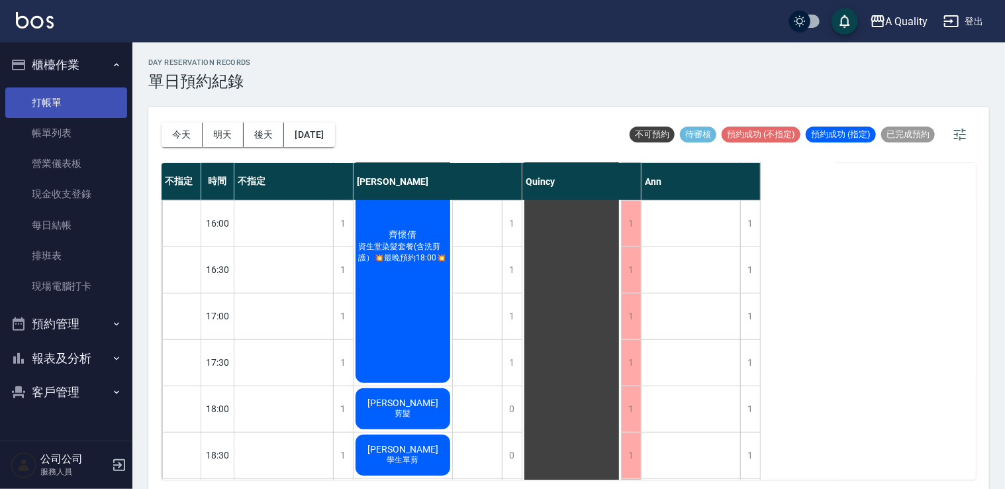
click at [54, 104] on link "打帳單" at bounding box center [66, 102] width 122 height 30
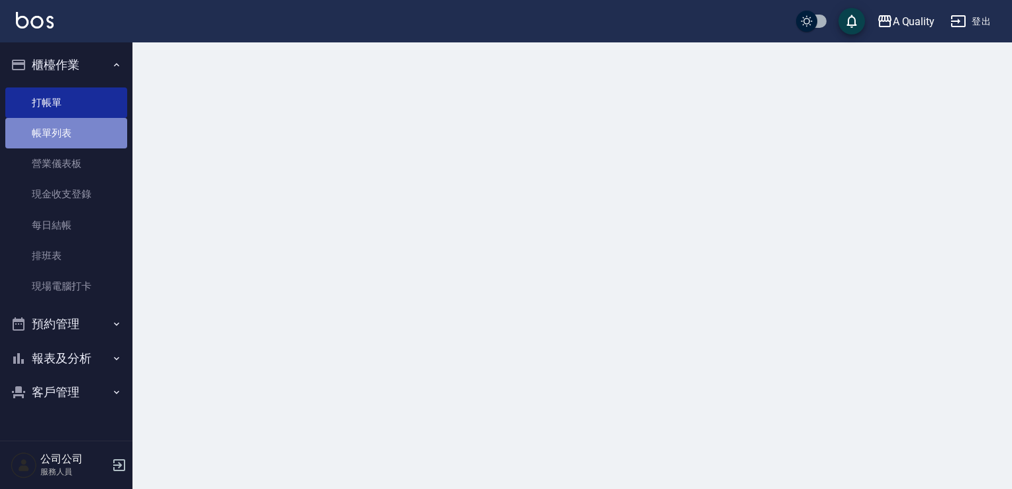
click at [58, 139] on link "帳單列表" at bounding box center [66, 133] width 122 height 30
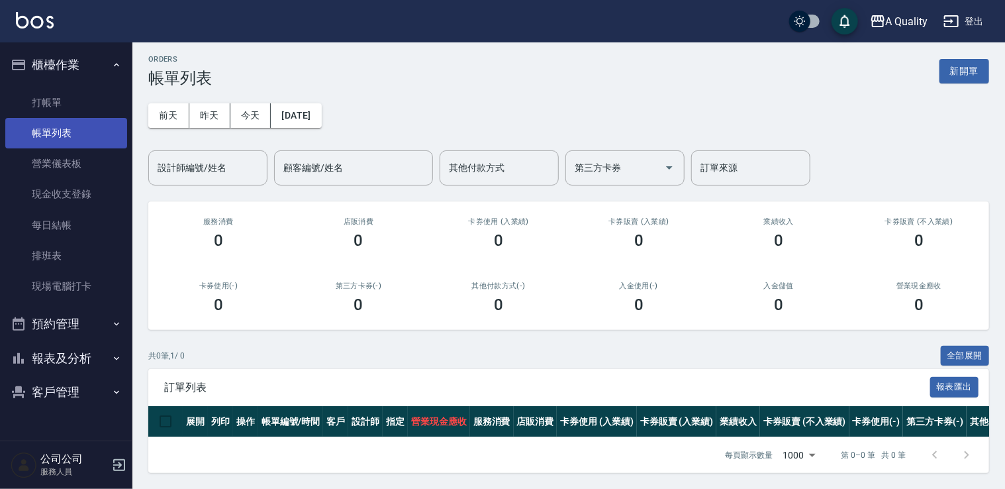
scroll to position [13, 0]
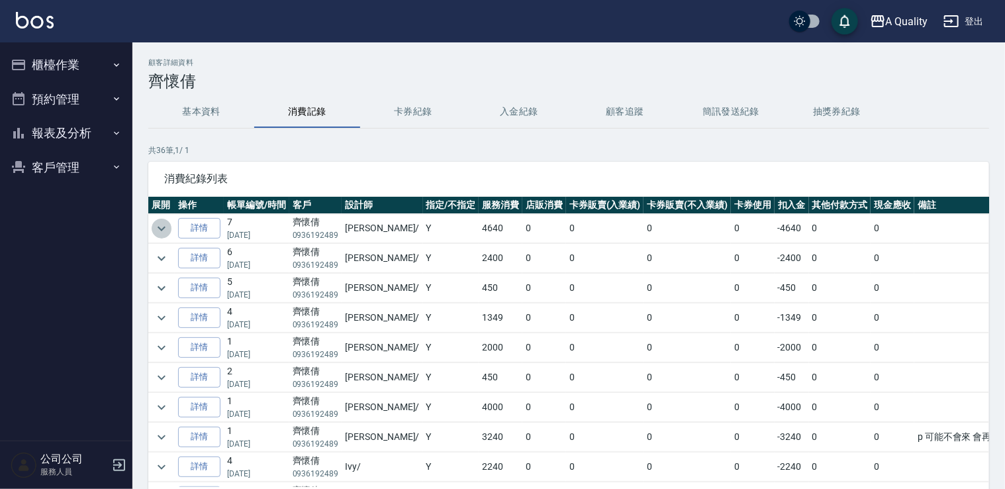
click at [162, 234] on icon "expand row" at bounding box center [162, 229] width 16 height 16
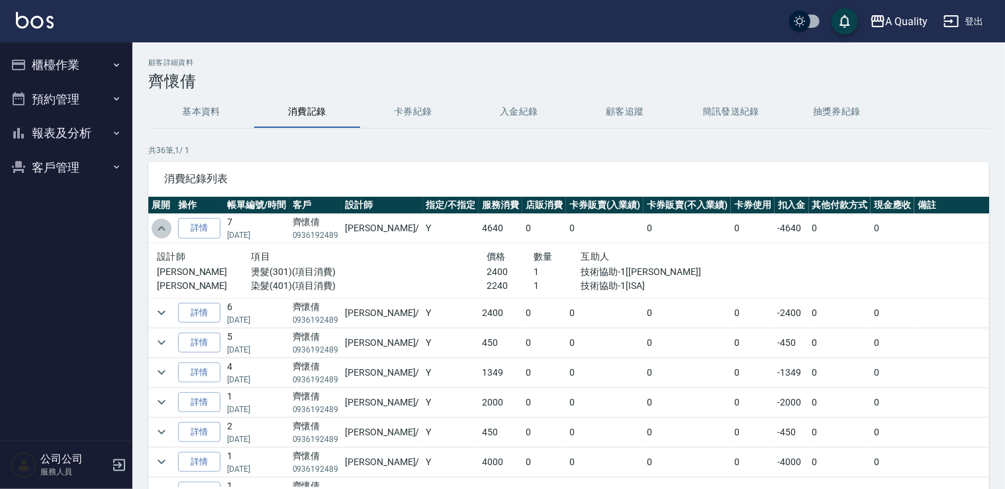
click at [162, 234] on icon "expand row" at bounding box center [162, 229] width 16 height 16
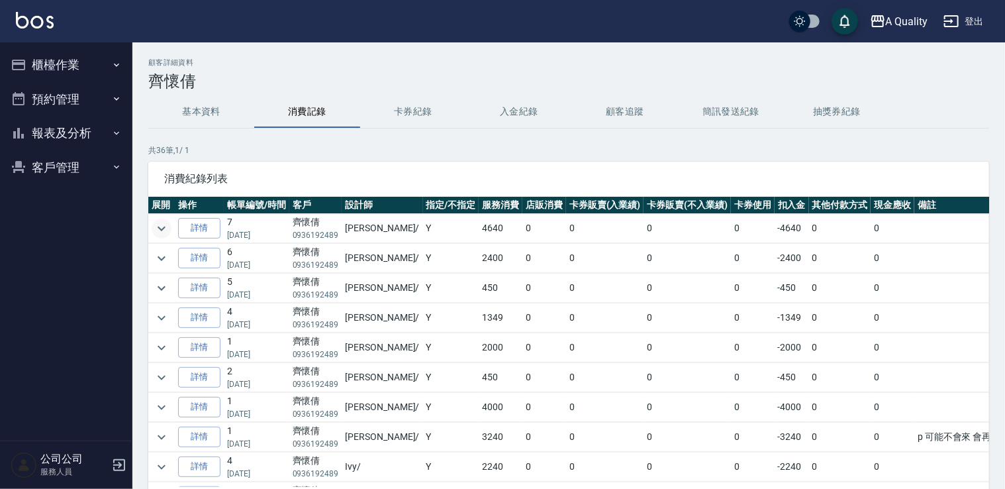
click at [43, 91] on button "預約管理" at bounding box center [66, 99] width 122 height 34
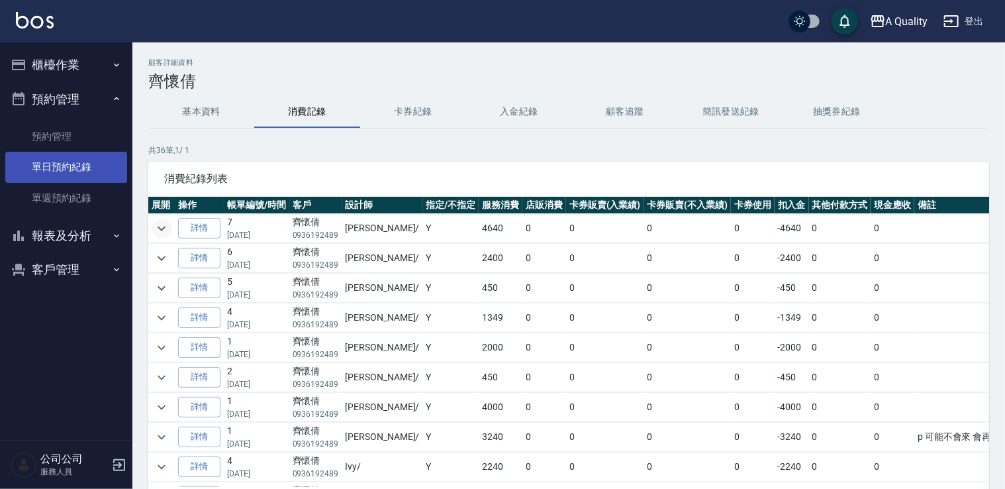
click at [67, 173] on link "單日預約紀錄" at bounding box center [66, 167] width 122 height 30
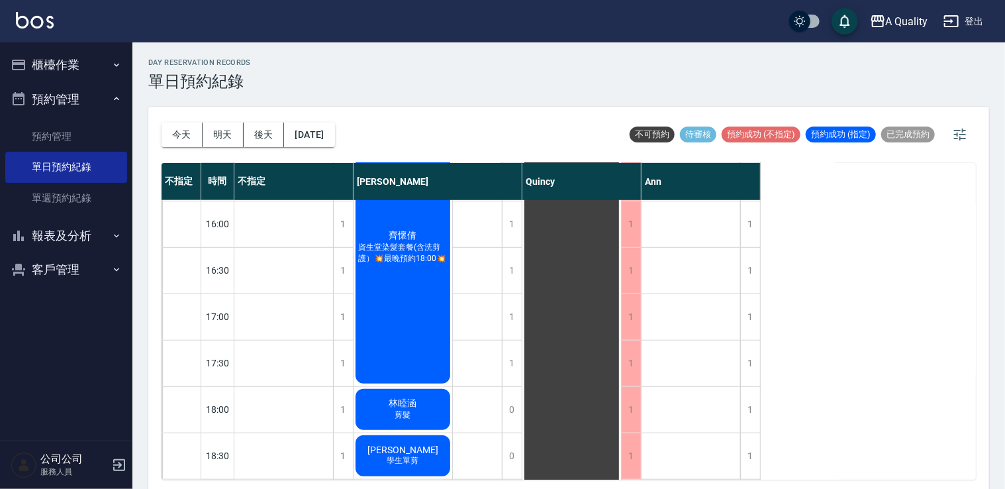
scroll to position [565, 0]
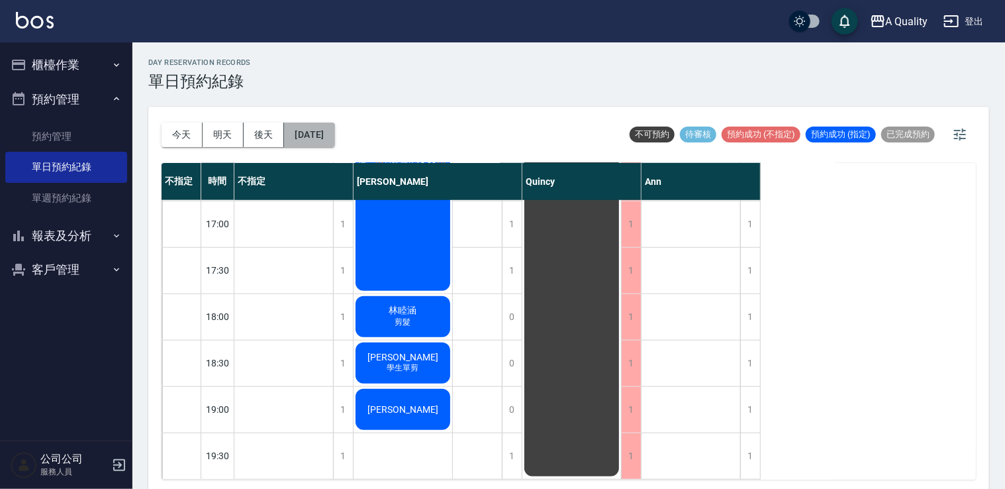
click at [321, 134] on button "[DATE]" at bounding box center [309, 135] width 50 height 25
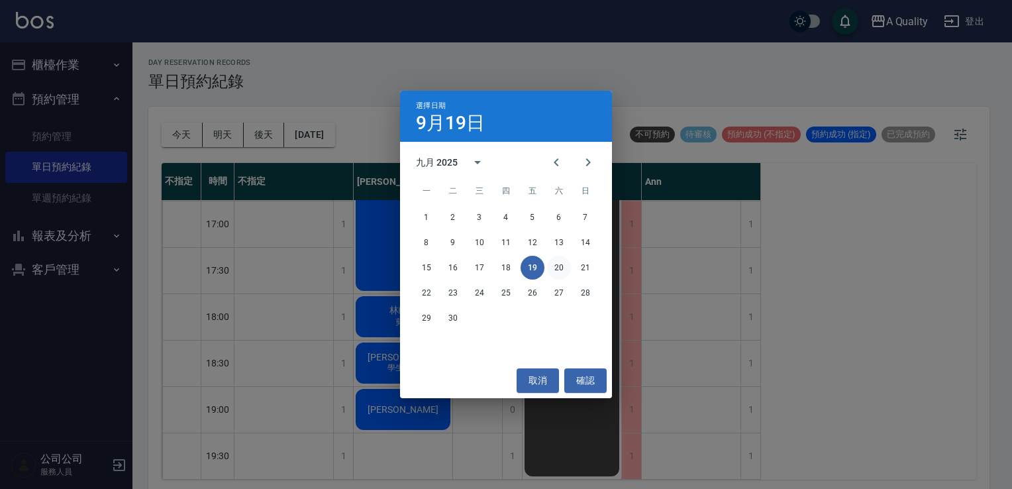
click at [559, 272] on button "20" at bounding box center [559, 268] width 24 height 24
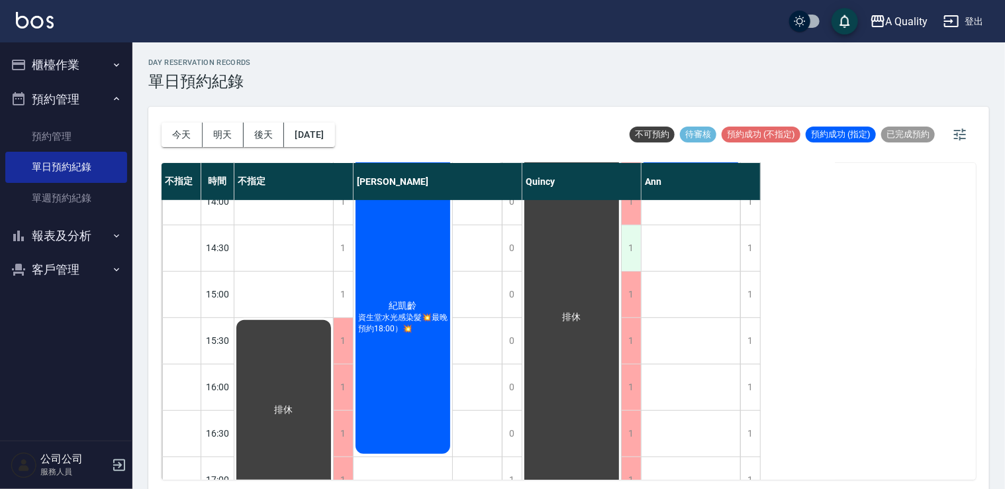
scroll to position [168, 0]
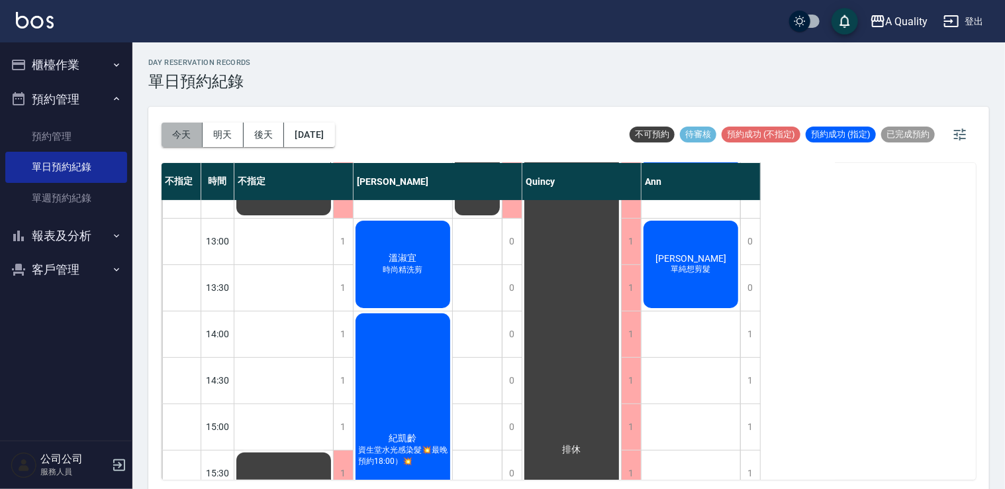
click at [177, 139] on button "今天" at bounding box center [182, 135] width 41 height 25
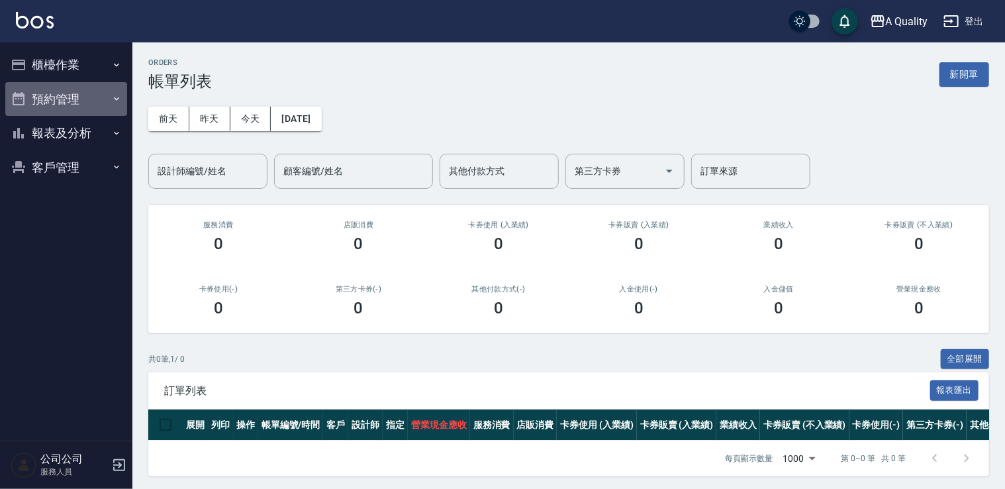
click at [40, 94] on button "預約管理" at bounding box center [66, 99] width 122 height 34
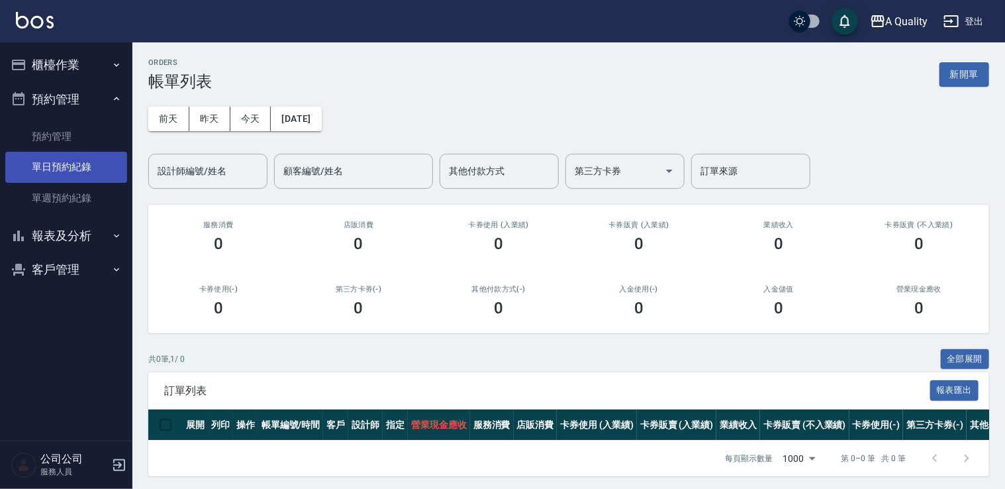
drag, startPoint x: 71, startPoint y: 165, endPoint x: 96, endPoint y: 158, distance: 26.2
click at [72, 164] on link "單日預約紀錄" at bounding box center [66, 167] width 122 height 30
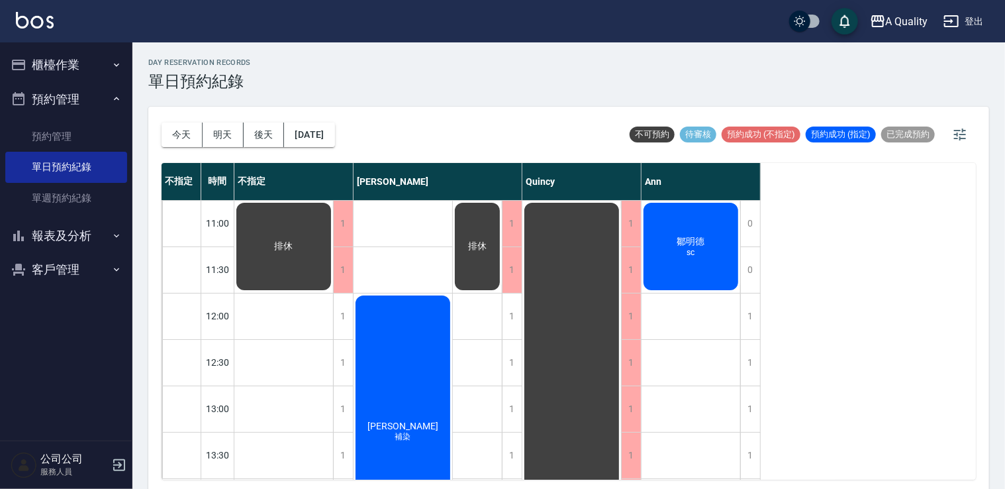
click at [685, 232] on div "鄒明德 sc" at bounding box center [691, 246] width 99 height 91
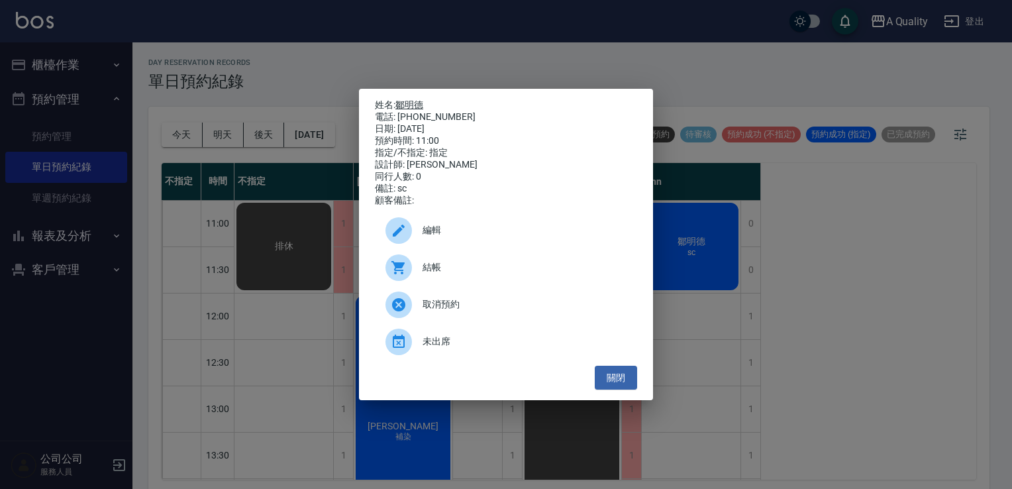
click at [413, 99] on link "鄒明德" at bounding box center [409, 104] width 28 height 11
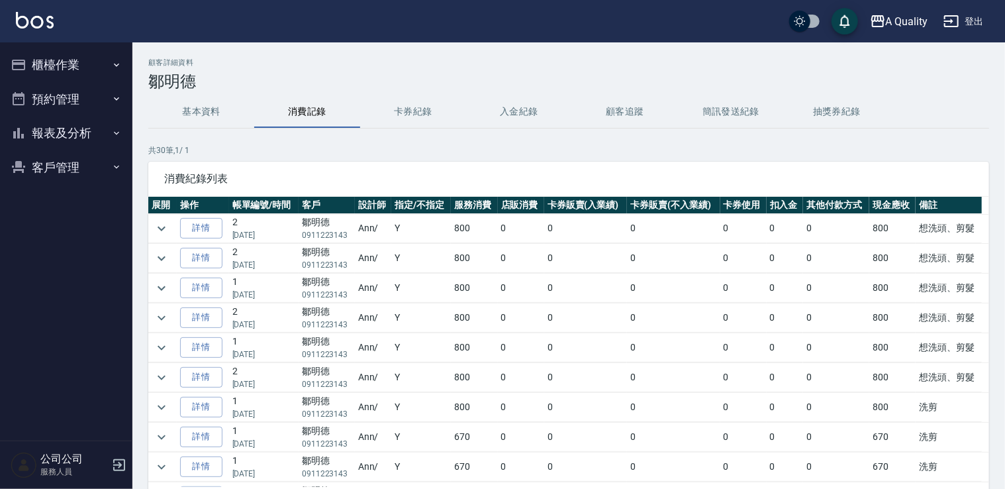
click at [54, 99] on button "預約管理" at bounding box center [66, 99] width 122 height 34
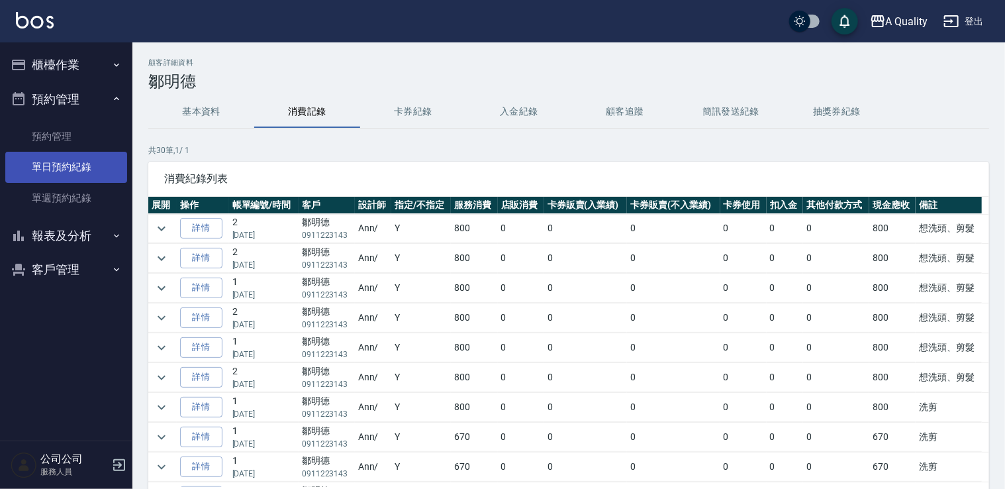
click at [64, 159] on link "單日預約紀錄" at bounding box center [66, 167] width 122 height 30
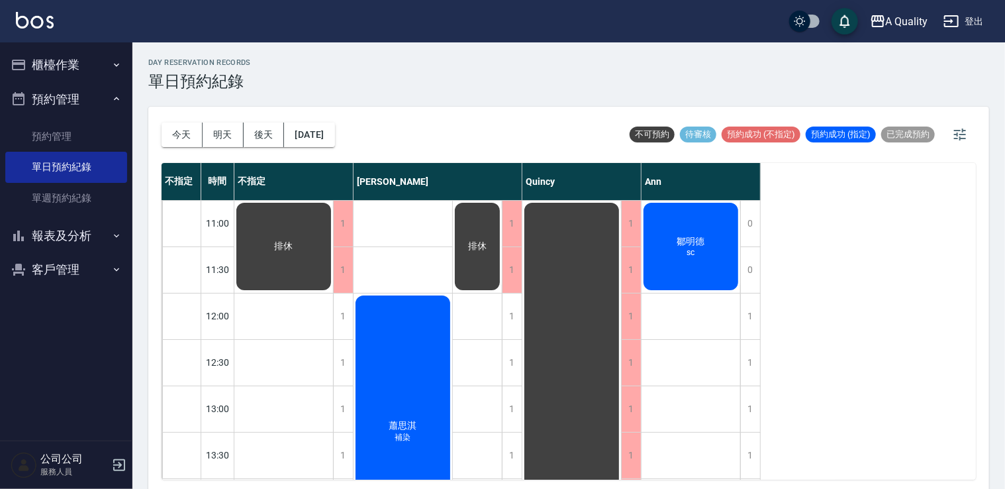
click at [695, 246] on span "鄒明德" at bounding box center [691, 242] width 33 height 12
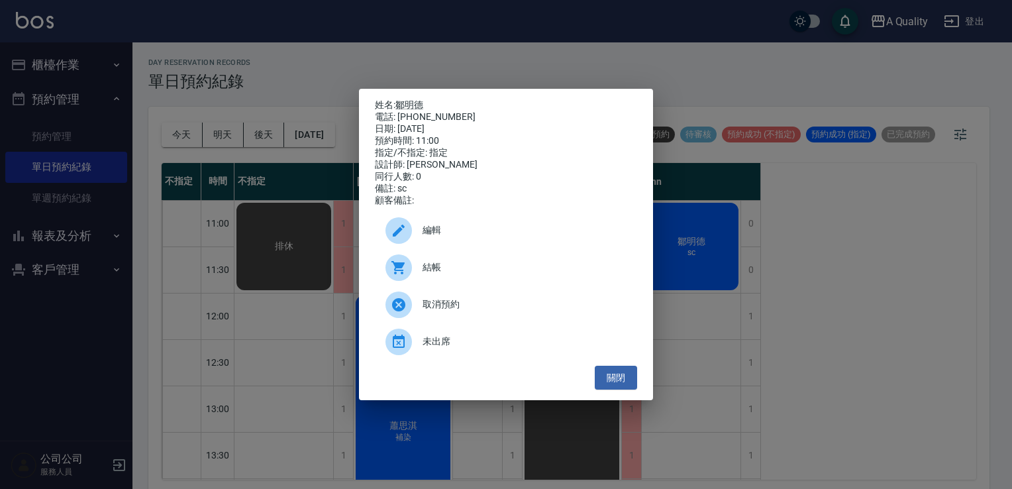
click at [441, 274] on span "結帳" at bounding box center [525, 267] width 204 height 14
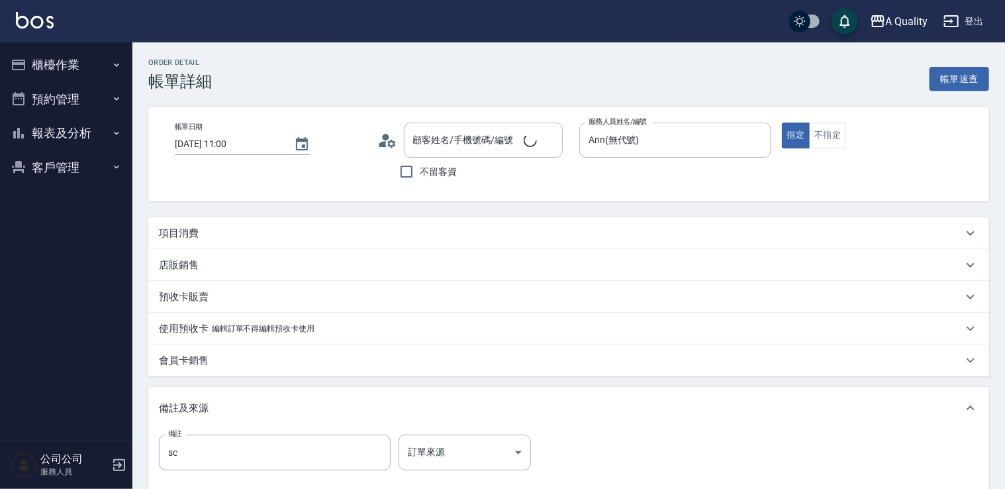
type input "[DATE] 11:00"
type input "Ann(無代號)"
type input "sc"
type input "[PERSON_NAME]/0911223143/"
click at [219, 232] on div "項目消費" at bounding box center [561, 234] width 804 height 14
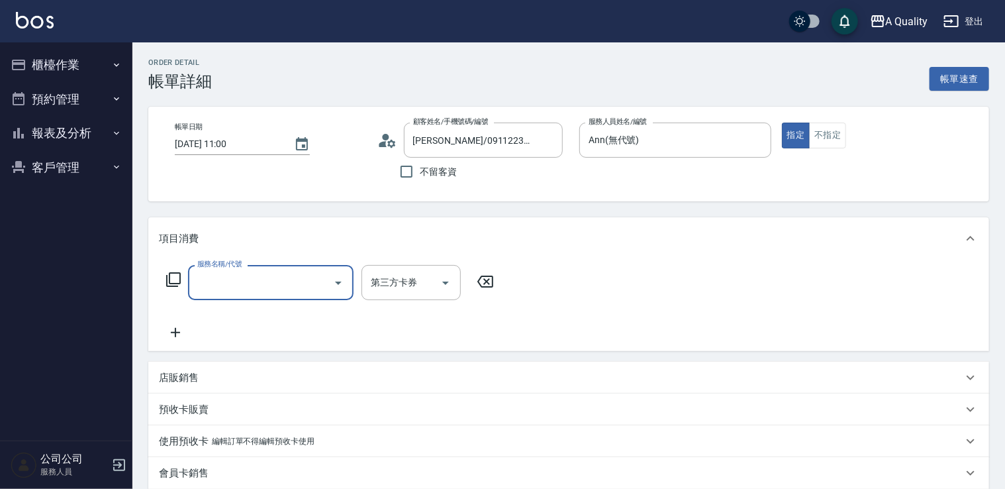
click at [215, 293] on input "服務名稱/代號" at bounding box center [261, 282] width 134 height 23
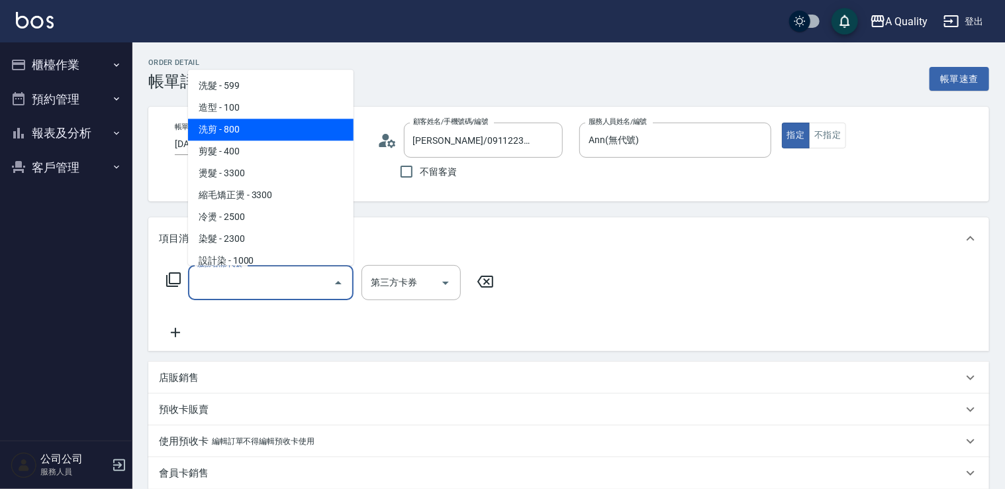
click at [246, 132] on span "洗剪 - 800" at bounding box center [271, 130] width 166 height 22
type input "洗剪(103)"
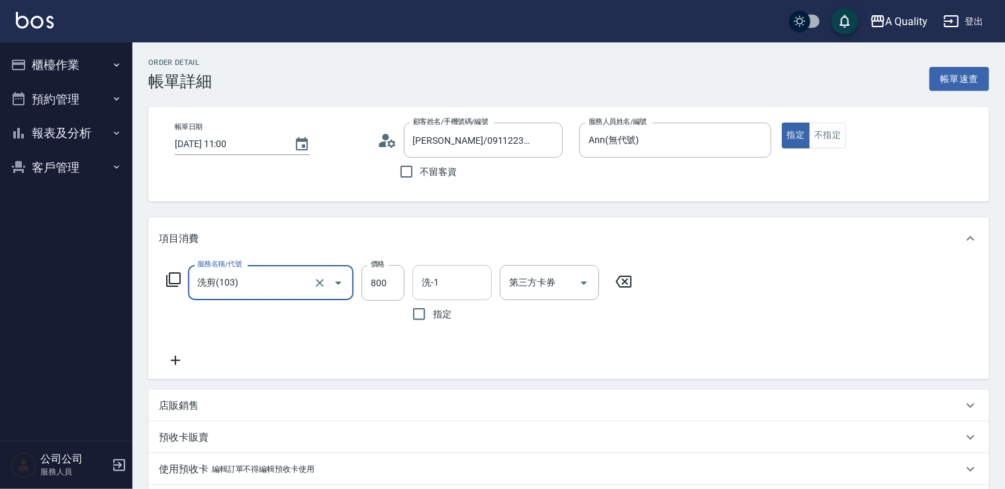
click at [453, 281] on input "洗-1" at bounding box center [453, 282] width 68 height 23
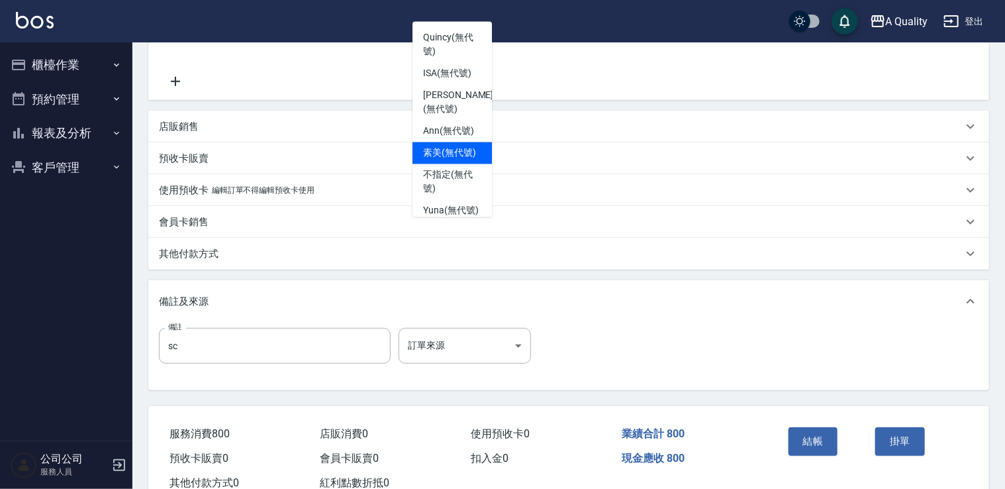
scroll to position [321, 0]
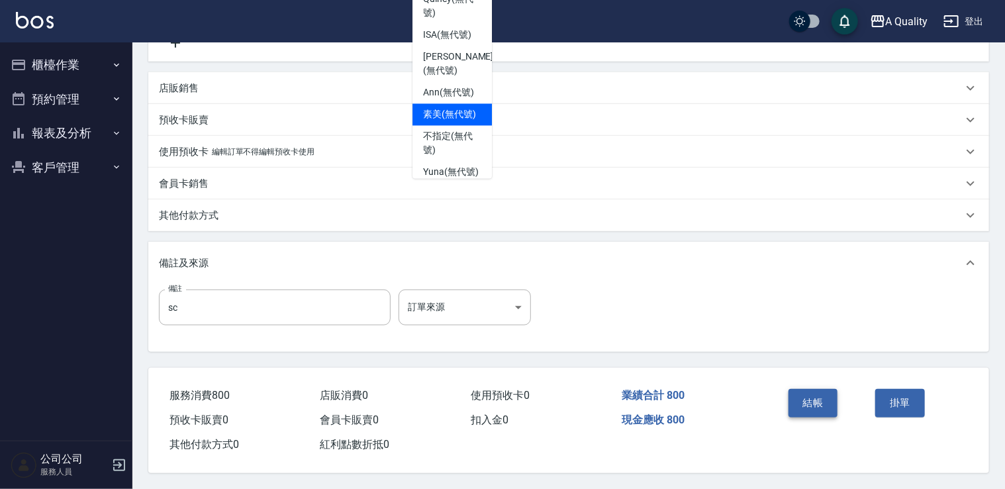
click at [824, 404] on button "結帳" at bounding box center [814, 403] width 50 height 28
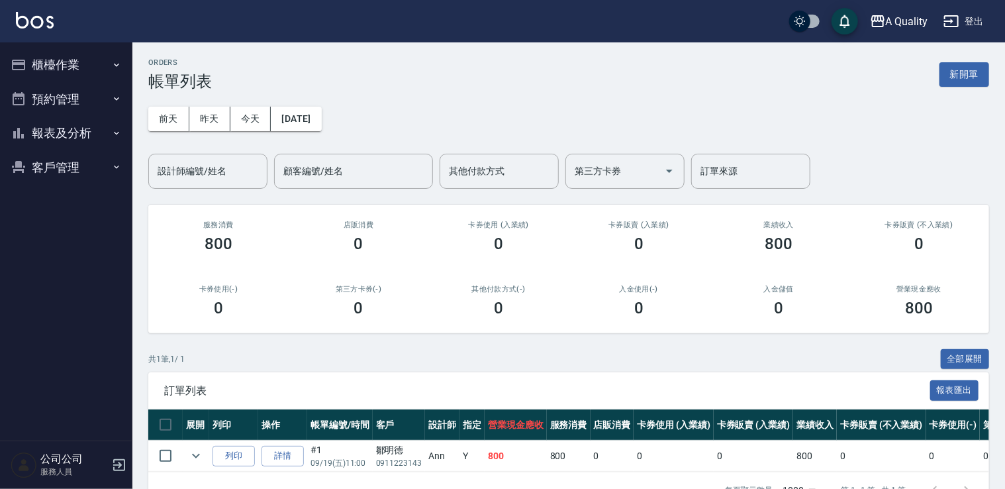
click at [66, 93] on button "預約管理" at bounding box center [66, 99] width 122 height 34
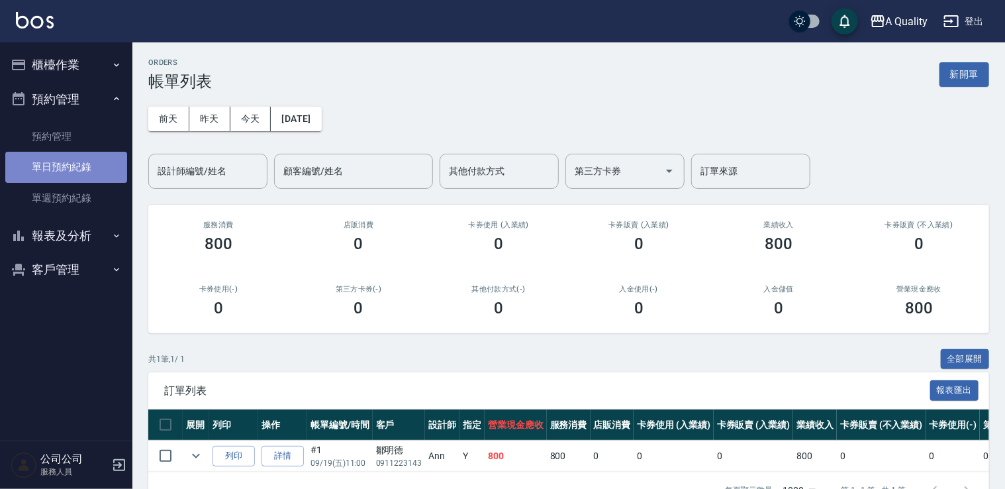
click at [72, 152] on link "單日預約紀錄" at bounding box center [66, 167] width 122 height 30
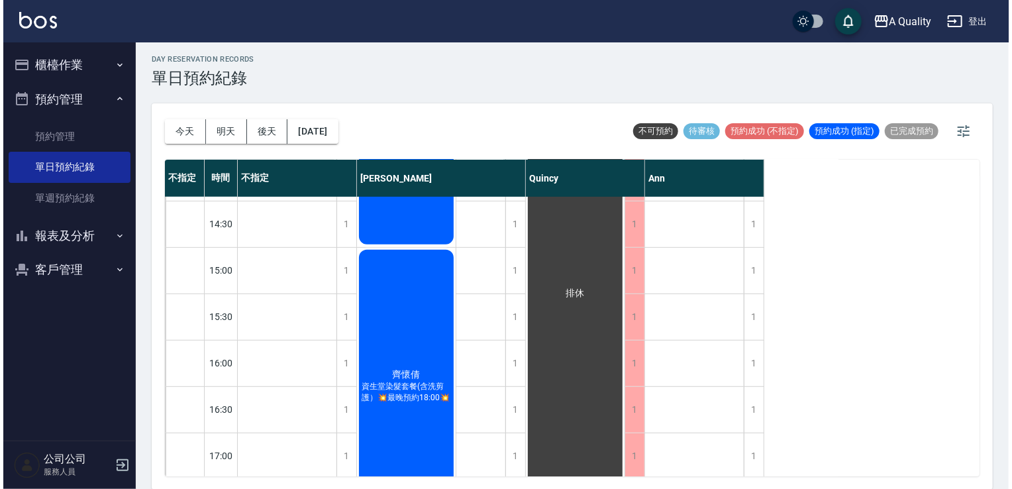
scroll to position [331, 0]
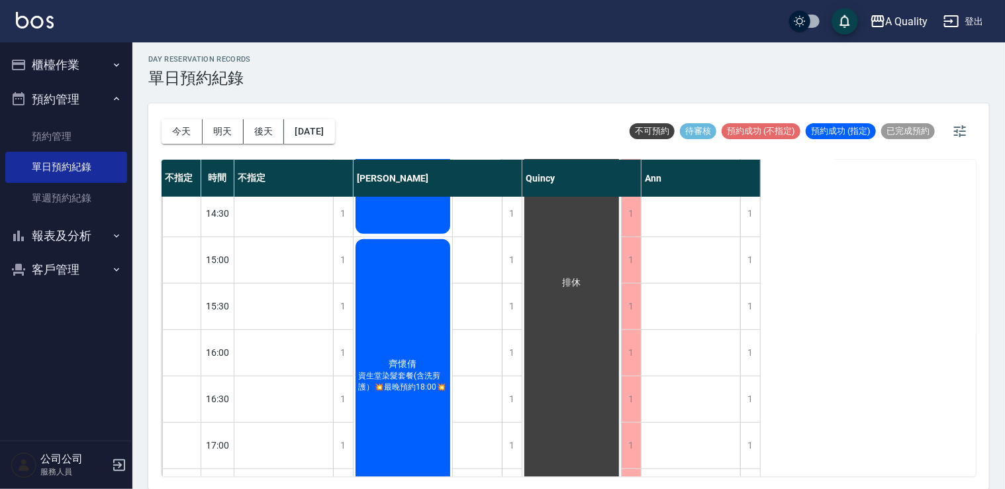
click at [416, 303] on div "齊懷倩 資生堂染髮套餐(含洗剪護）💥最晚預約18:00💥" at bounding box center [403, 375] width 99 height 277
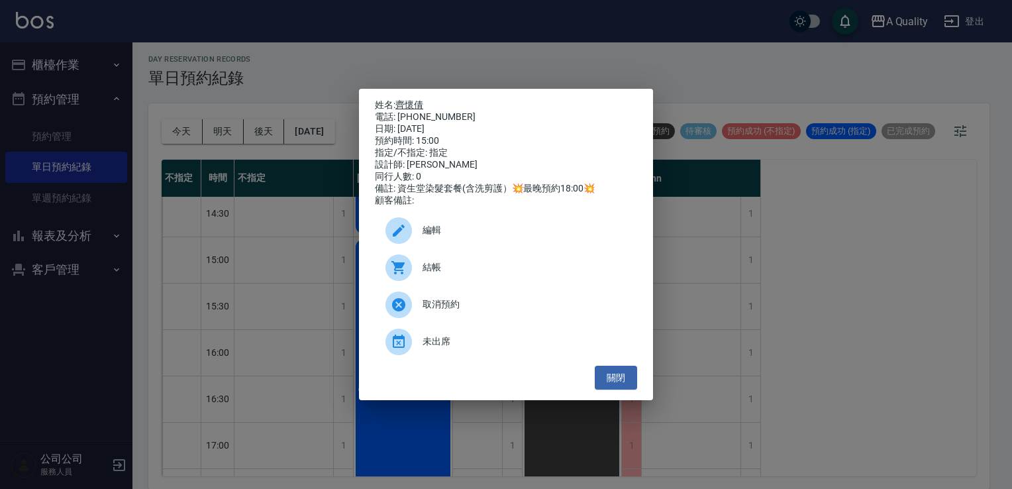
click at [415, 99] on link "齊懷倩" at bounding box center [409, 104] width 28 height 11
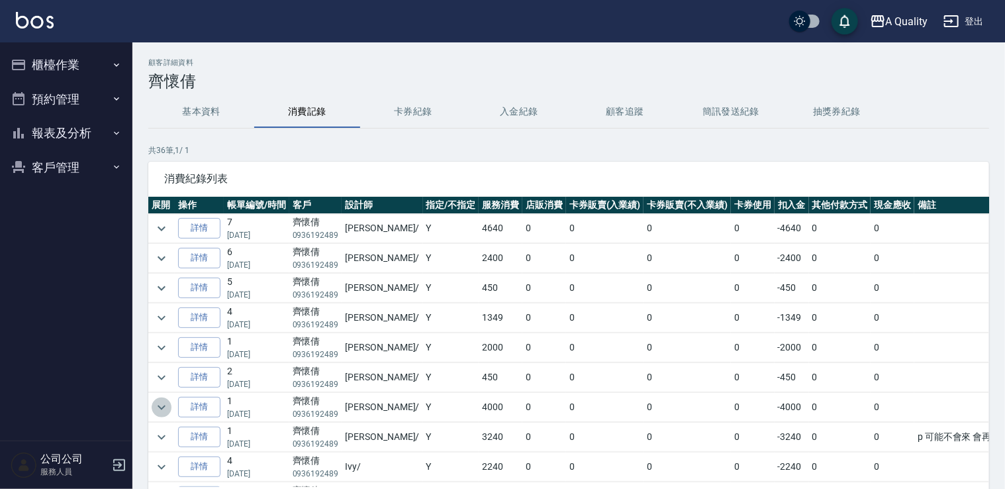
click at [164, 407] on icon "expand row" at bounding box center [162, 407] width 16 height 16
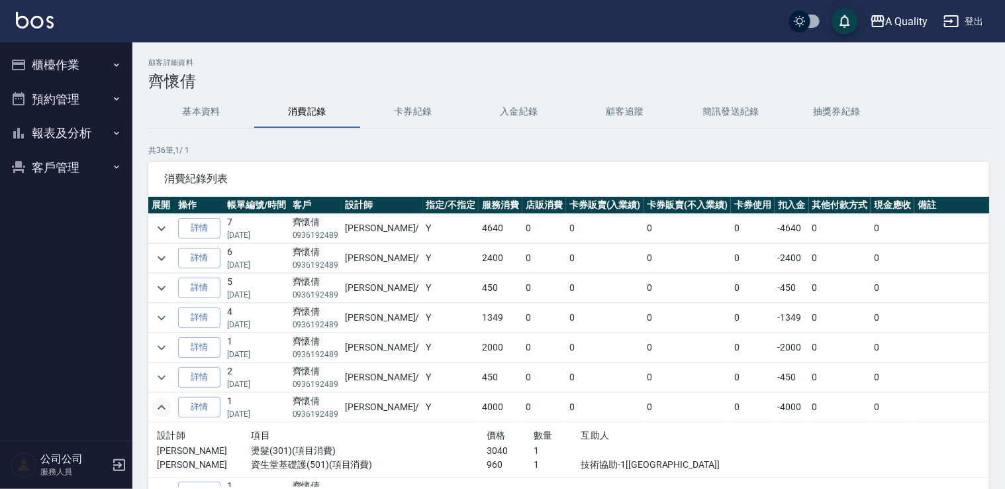
click at [164, 407] on icon "expand row" at bounding box center [162, 407] width 16 height 16
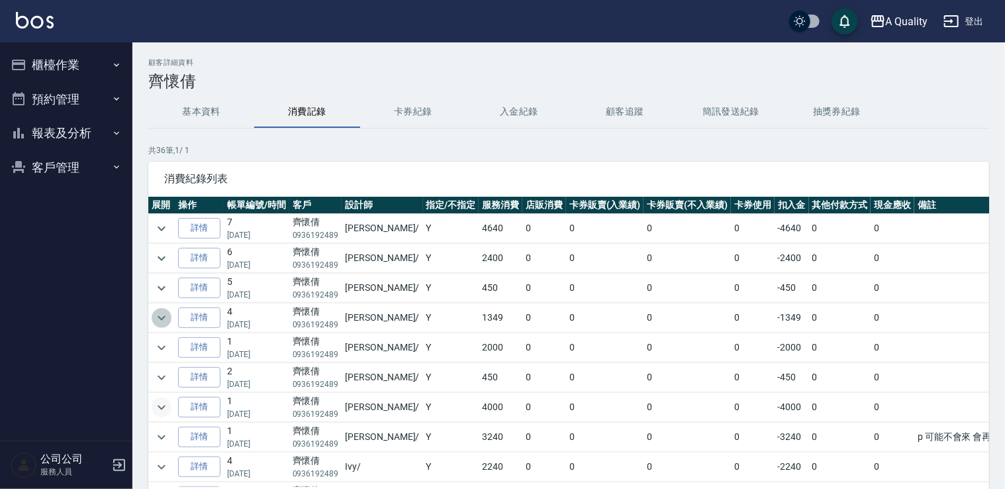
click at [162, 321] on icon "expand row" at bounding box center [162, 318] width 16 height 16
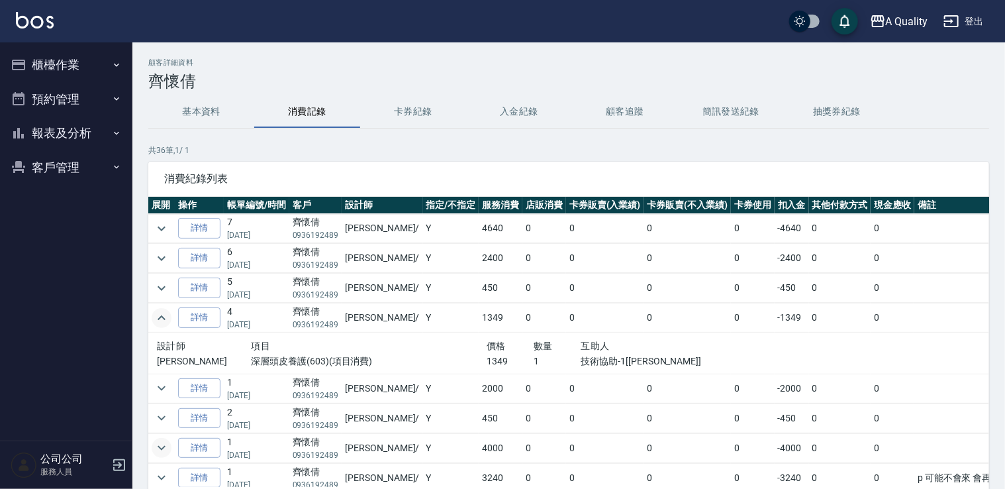
click at [160, 321] on icon "expand row" at bounding box center [162, 318] width 16 height 16
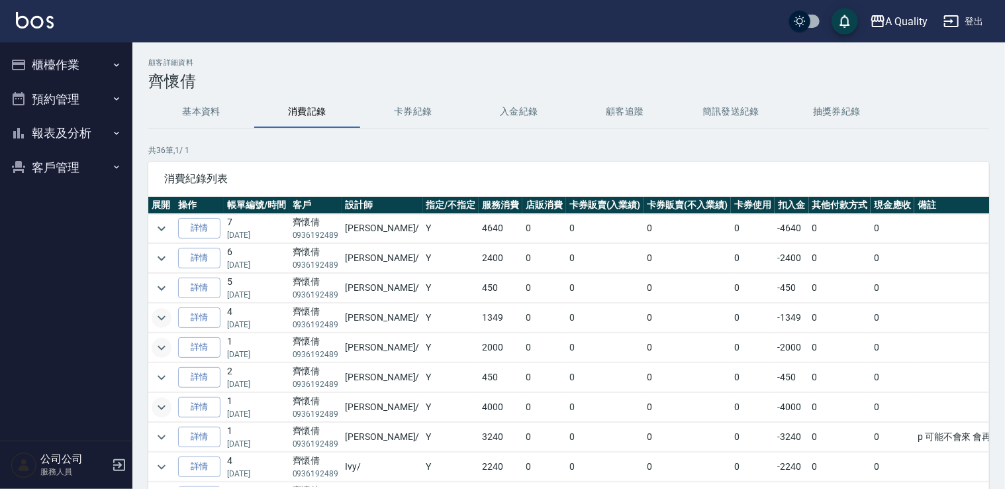
click at [165, 348] on icon "expand row" at bounding box center [162, 348] width 16 height 16
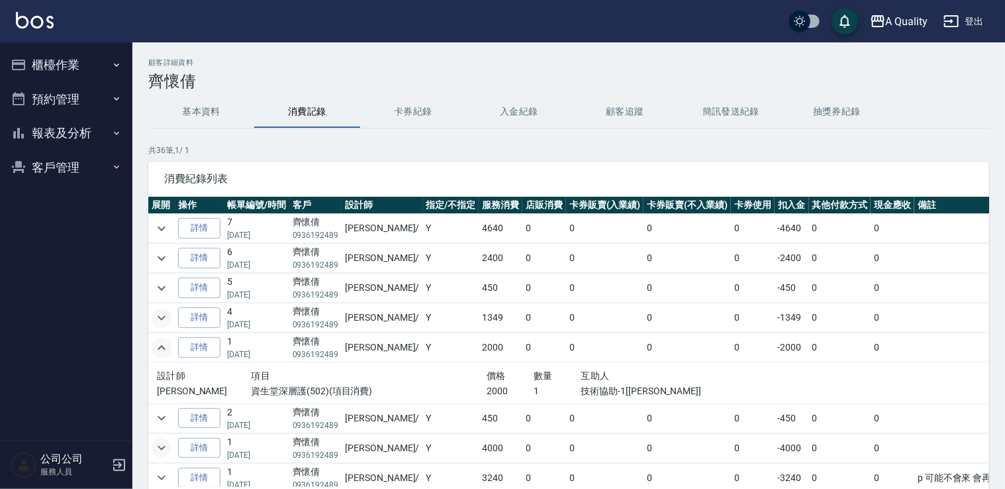
click at [165, 348] on icon "expand row" at bounding box center [162, 348] width 16 height 16
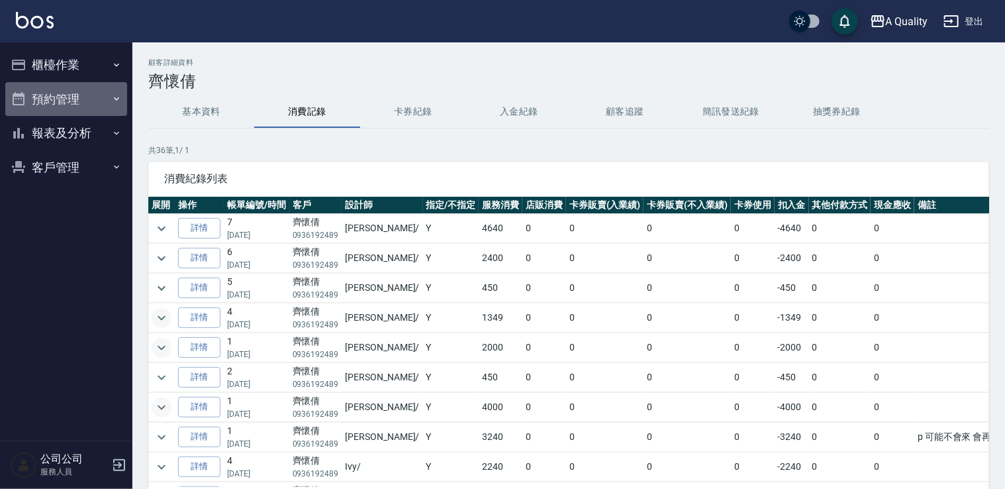
click at [90, 103] on button "預約管理" at bounding box center [66, 99] width 122 height 34
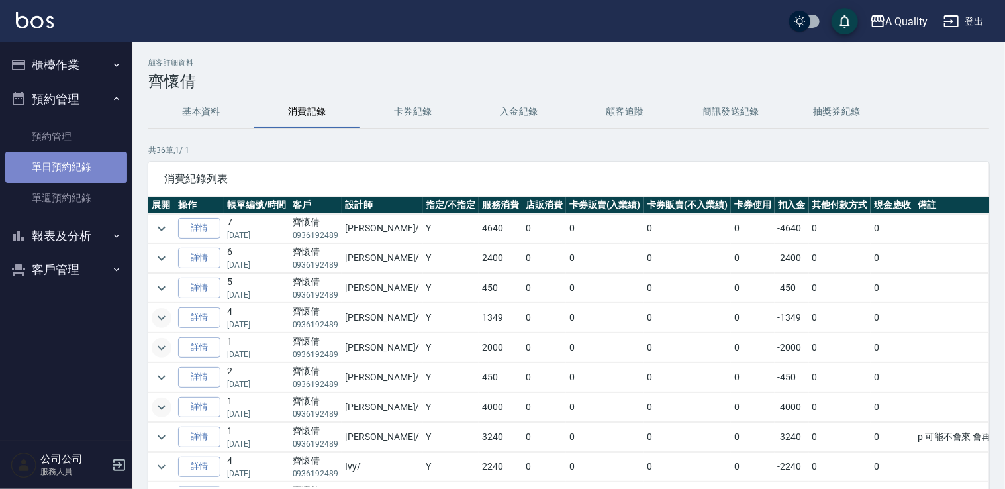
click at [74, 174] on link "單日預約紀錄" at bounding box center [66, 167] width 122 height 30
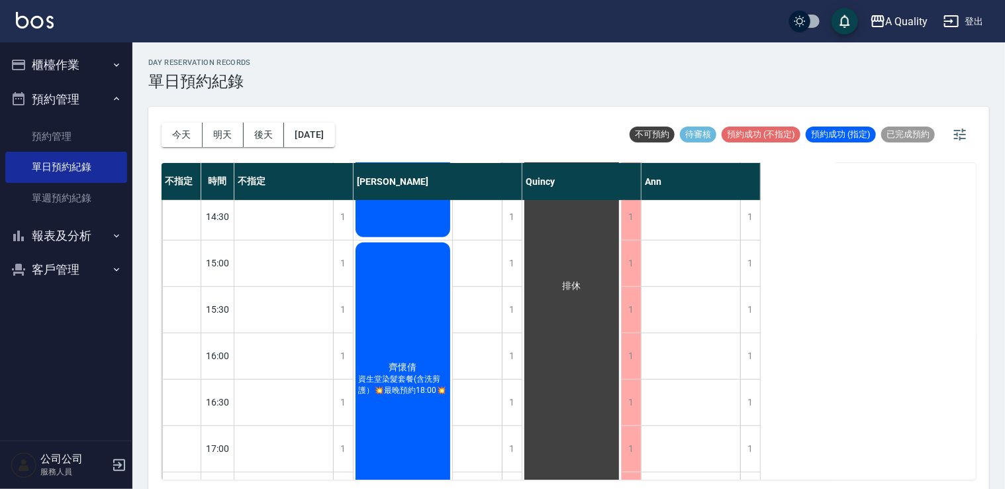
scroll to position [530, 0]
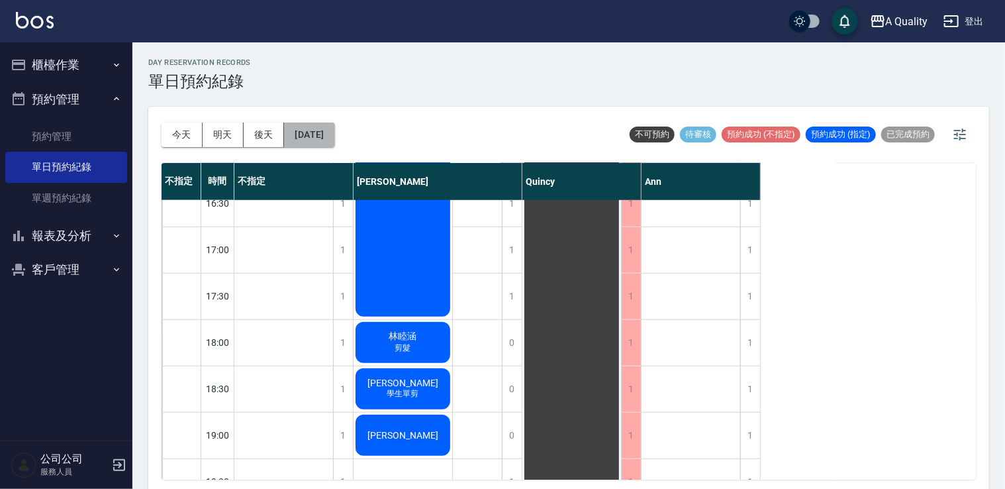
click at [321, 134] on button "[DATE]" at bounding box center [309, 135] width 50 height 25
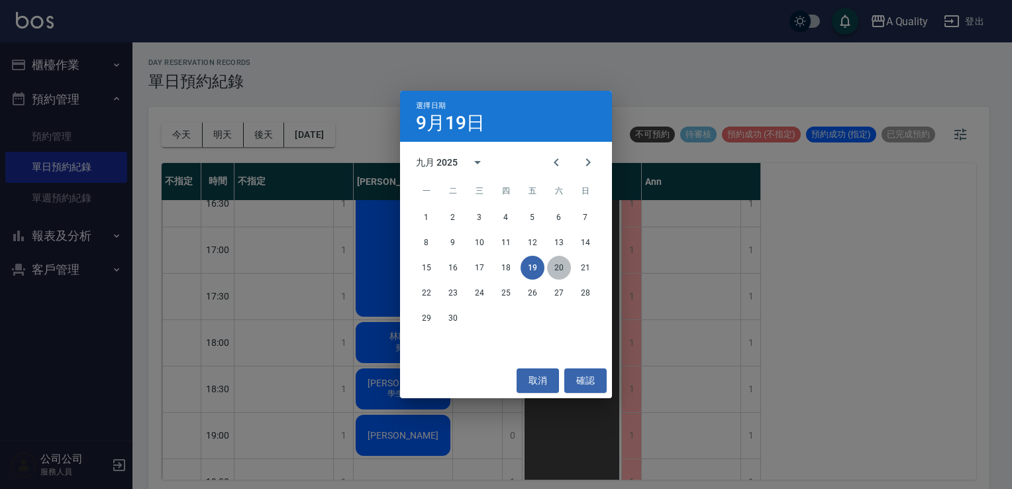
click at [562, 264] on button "20" at bounding box center [559, 268] width 24 height 24
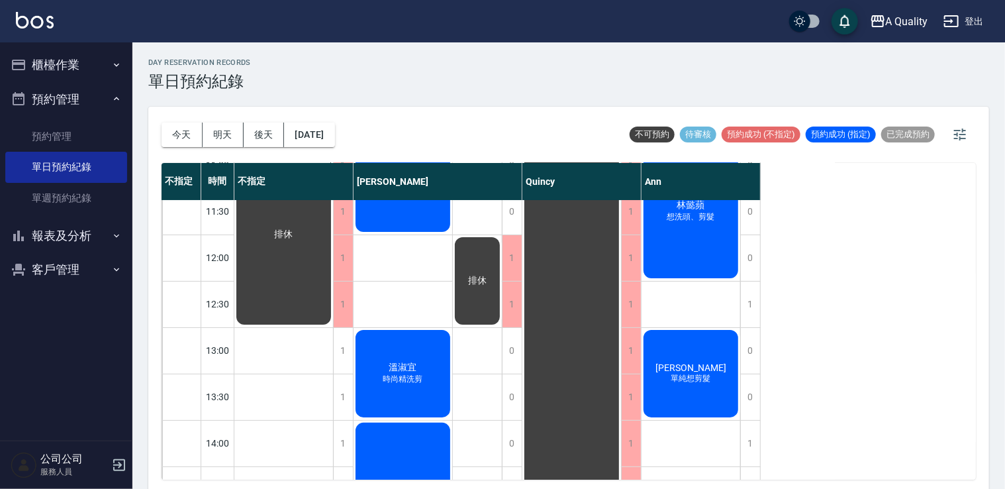
scroll to position [35, 0]
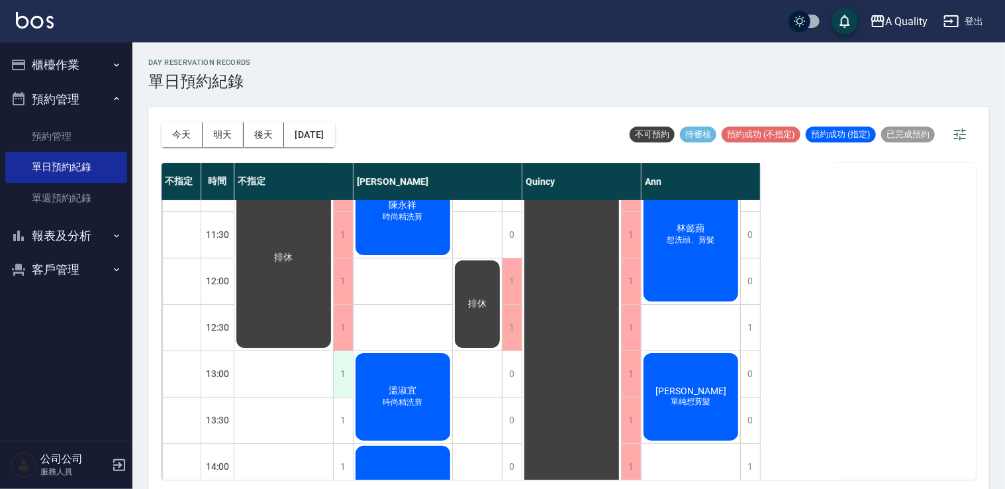
click at [342, 378] on div "1" at bounding box center [343, 374] width 20 height 46
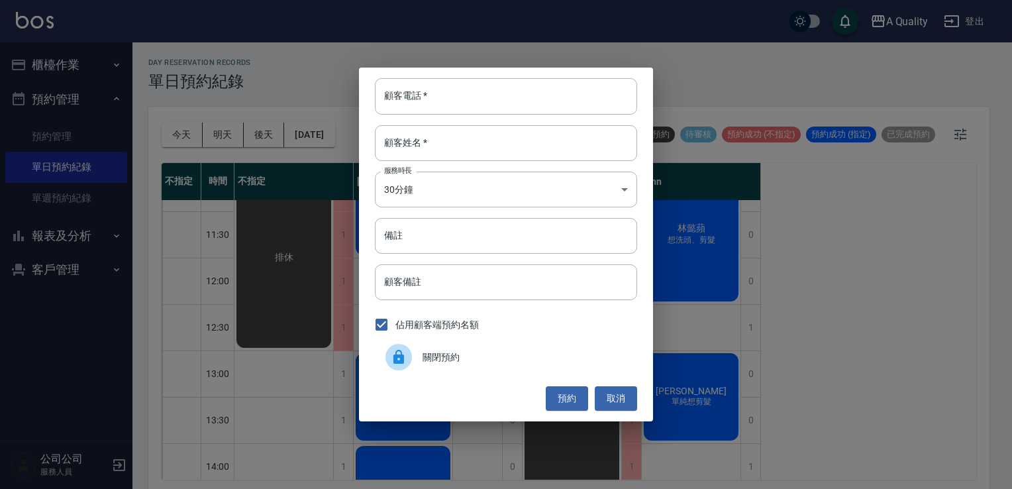
click at [450, 359] on span "關閉預約" at bounding box center [525, 357] width 204 height 14
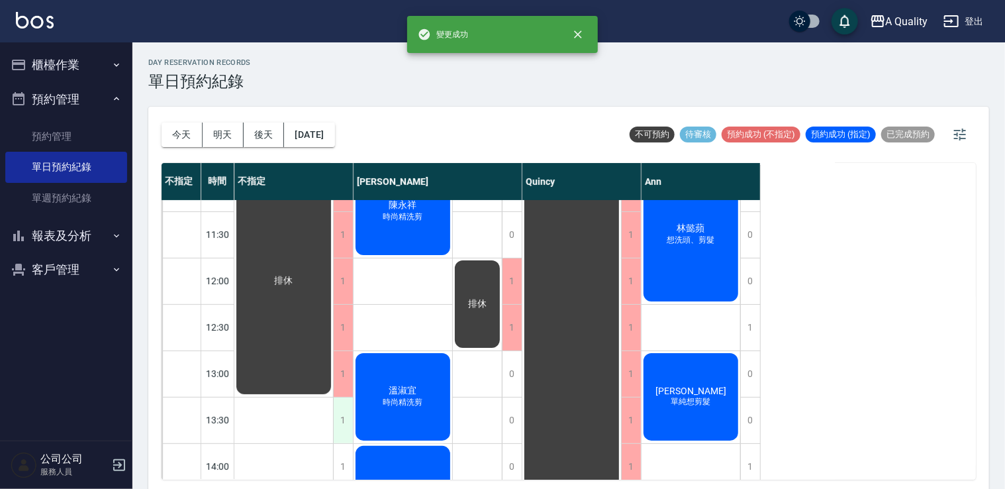
click at [342, 409] on div "1" at bounding box center [343, 420] width 20 height 46
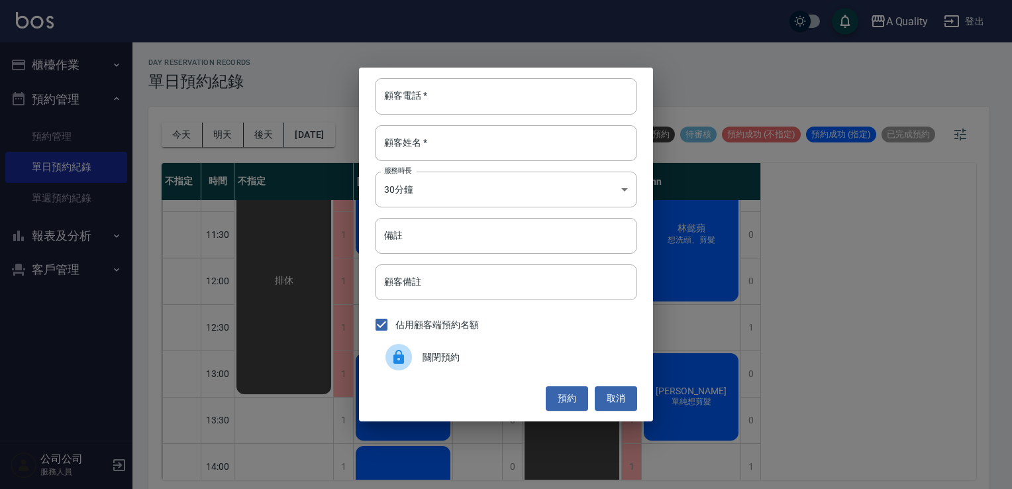
click at [424, 361] on span "關閉預約" at bounding box center [525, 357] width 204 height 14
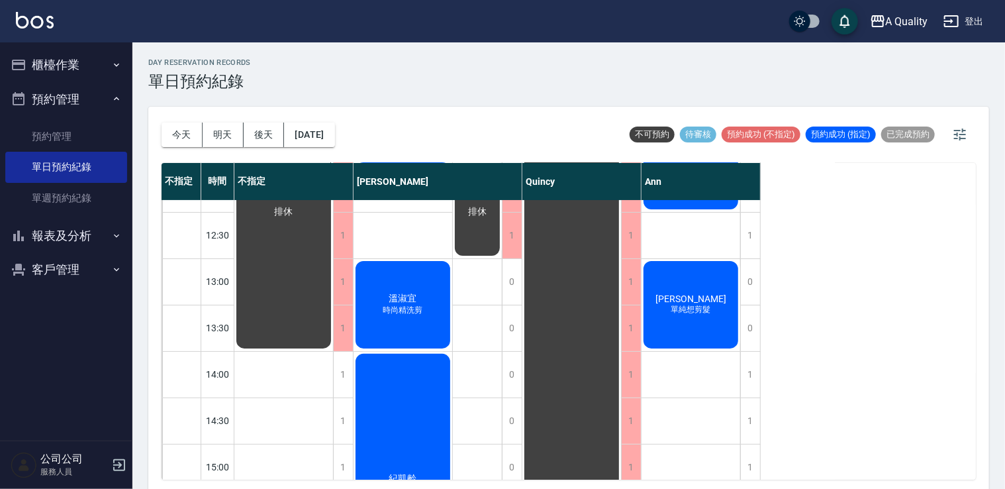
scroll to position [132, 0]
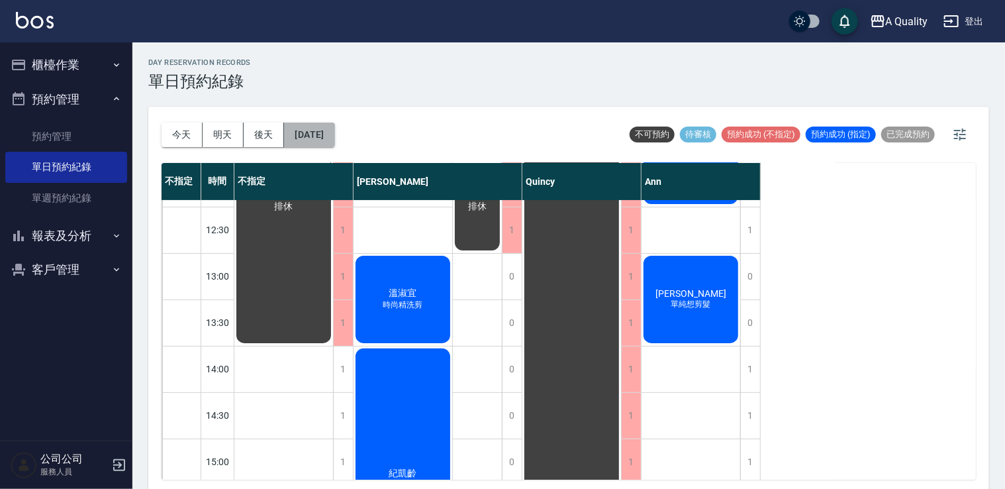
click at [334, 139] on button "2025/09/20" at bounding box center [309, 135] width 50 height 25
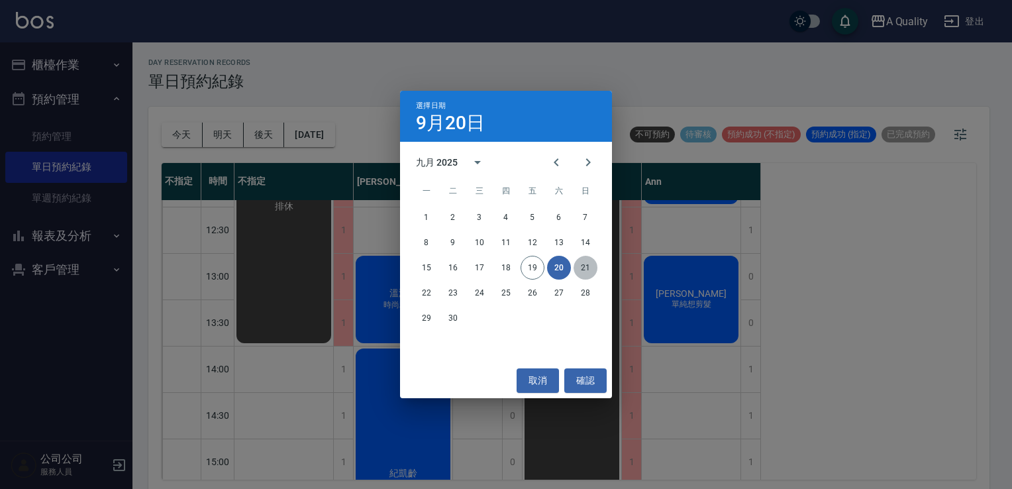
click at [585, 264] on button "21" at bounding box center [586, 268] width 24 height 24
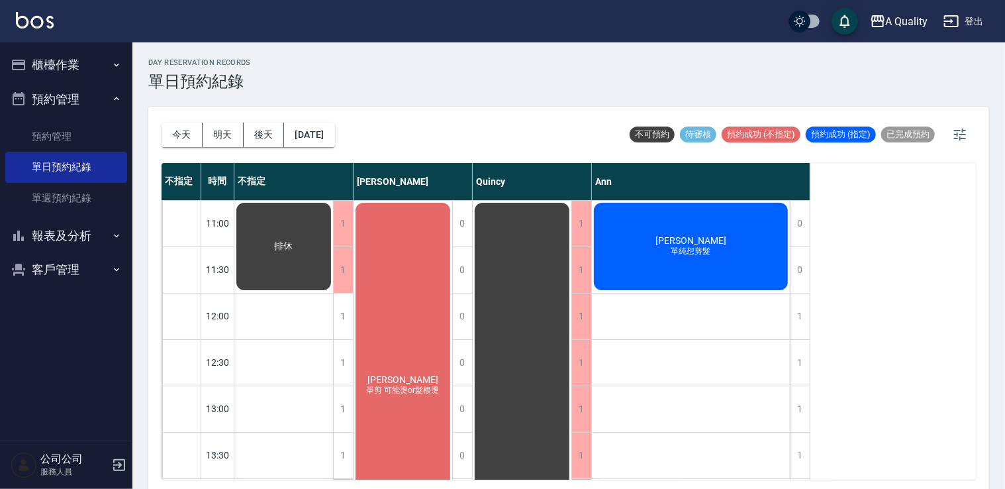
scroll to position [265, 0]
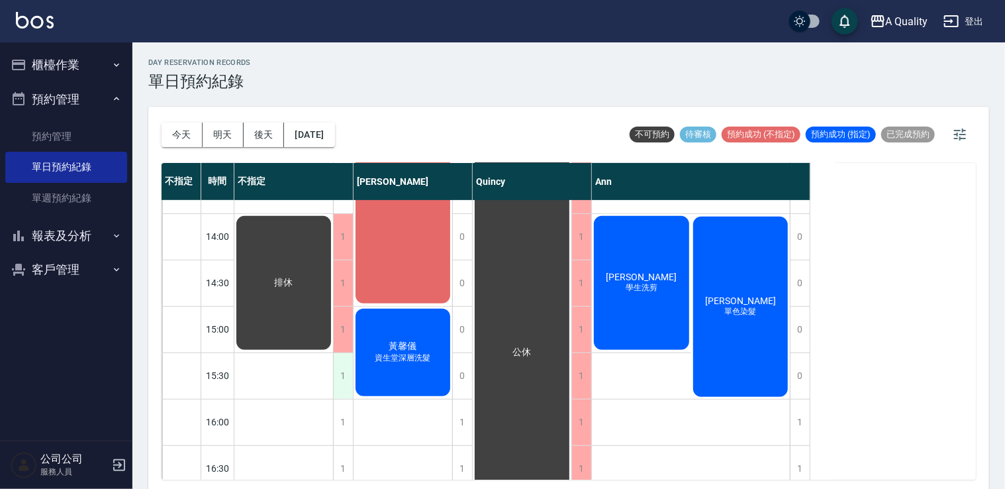
click at [340, 370] on div "1" at bounding box center [343, 376] width 20 height 46
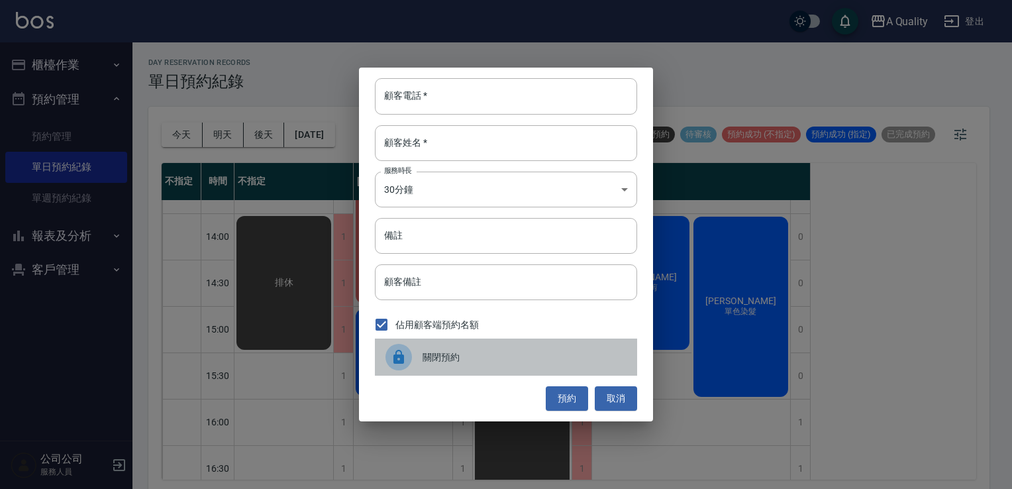
drag, startPoint x: 466, startPoint y: 353, endPoint x: 389, endPoint y: 363, distance: 76.8
click at [466, 354] on span "關閉預約" at bounding box center [525, 357] width 204 height 14
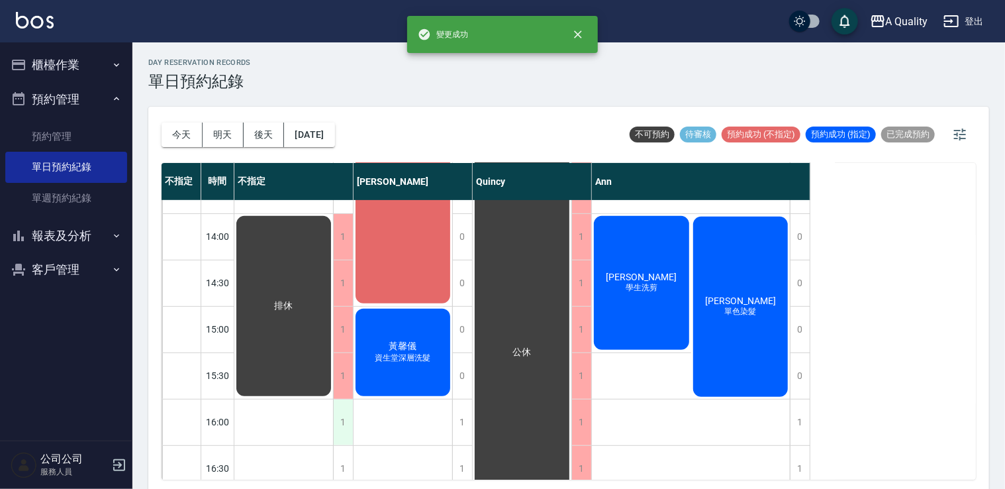
click at [344, 424] on div "1" at bounding box center [343, 422] width 20 height 46
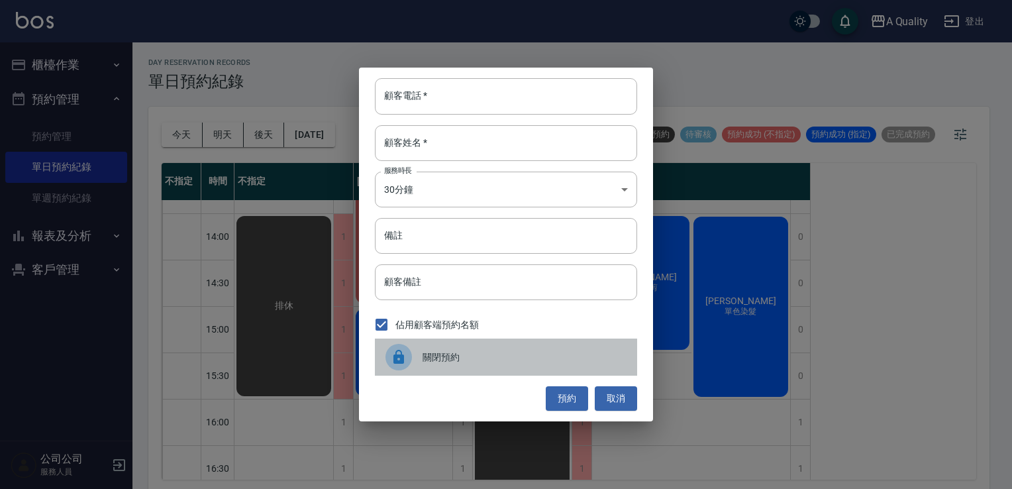
drag, startPoint x: 428, startPoint y: 362, endPoint x: 397, endPoint y: 348, distance: 33.8
click at [424, 364] on div "關閉預約" at bounding box center [506, 356] width 262 height 37
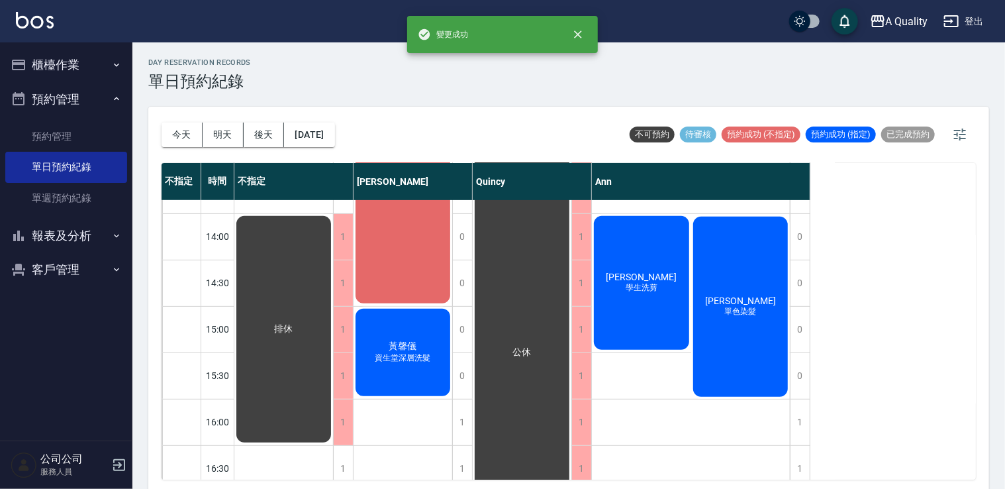
click at [729, 337] on div "邱欣怡 單色染髮" at bounding box center [740, 307] width 99 height 184
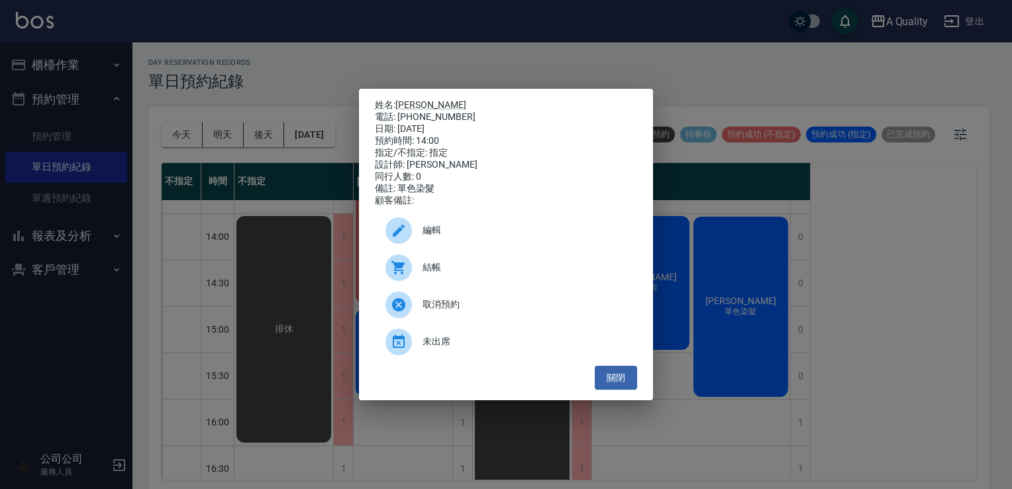
click at [511, 226] on div "編輯" at bounding box center [506, 230] width 262 height 37
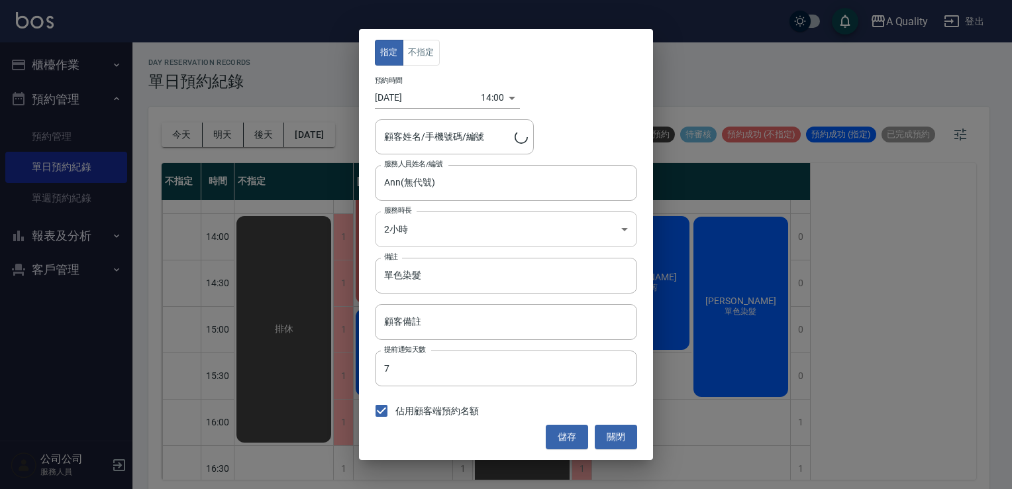
type input "邱欣怡/0921681386/000164"
click at [434, 226] on body "A Quality 登出 櫃檯作業 打帳單 帳單列表 營業儀表板 現金收支登錄 每日結帳 排班表 現場電腦打卡 預約管理 預約管理 單日預約紀錄 單週預約紀錄…" at bounding box center [506, 246] width 1012 height 493
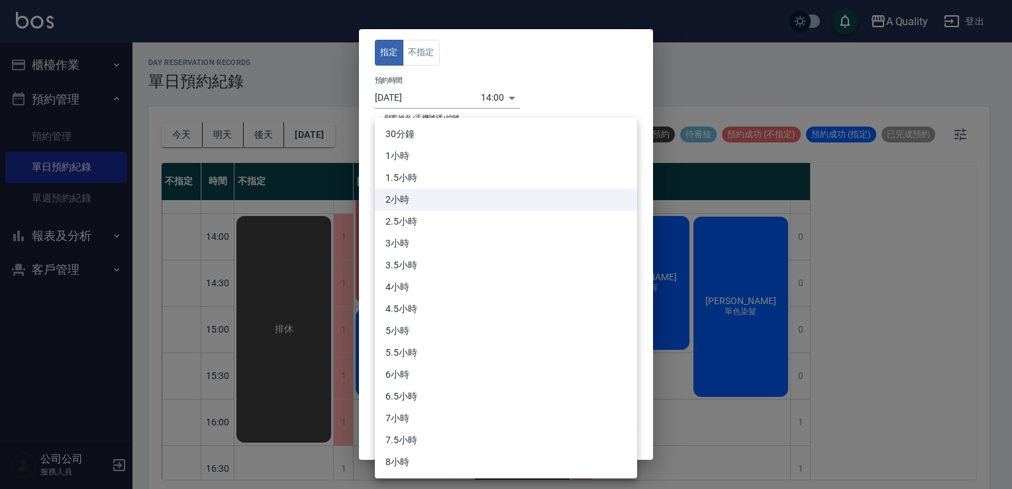
click at [401, 248] on li "3小時" at bounding box center [506, 243] width 262 height 22
type input "6"
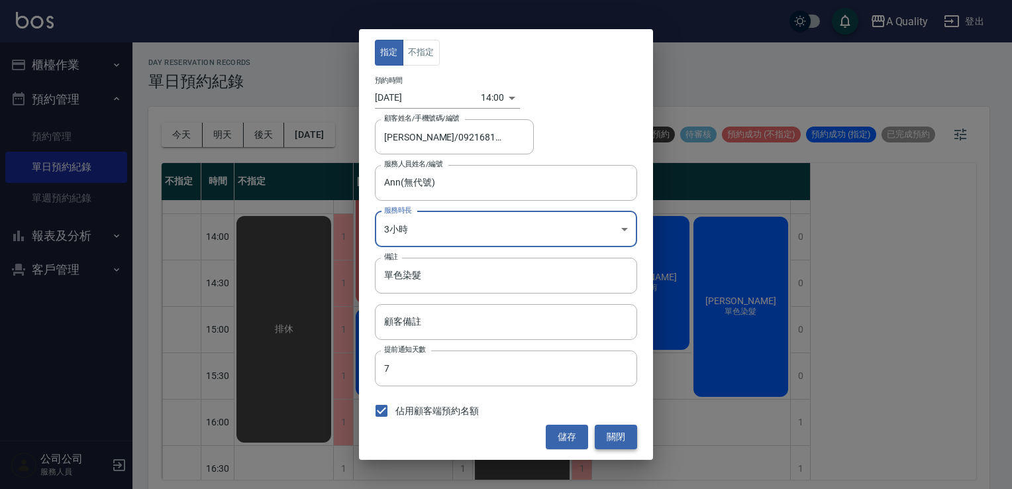
click at [615, 436] on button "關閉" at bounding box center [616, 437] width 42 height 25
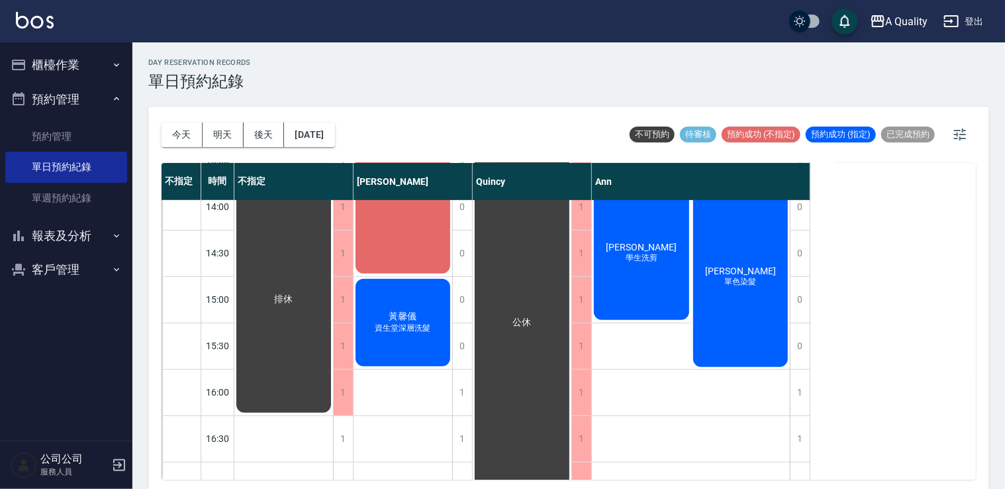
scroll to position [199, 0]
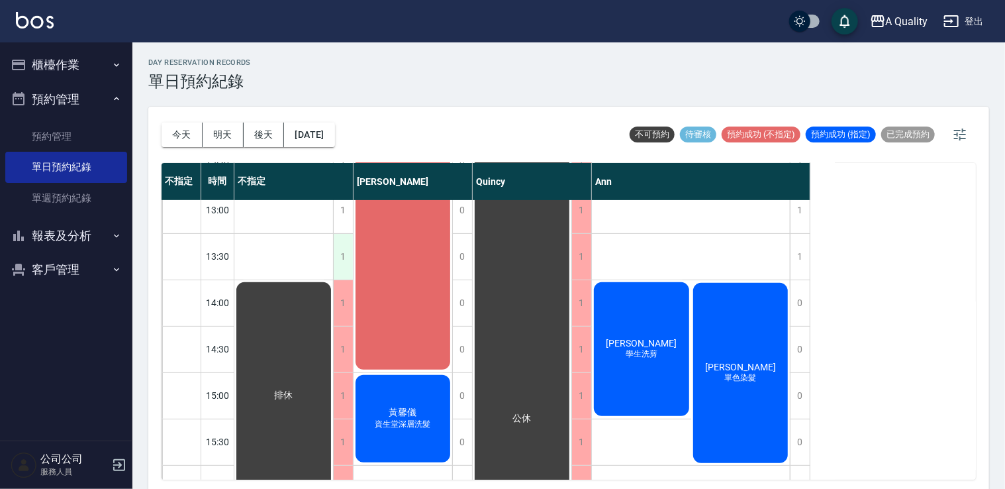
click at [336, 249] on div "1" at bounding box center [343, 257] width 20 height 46
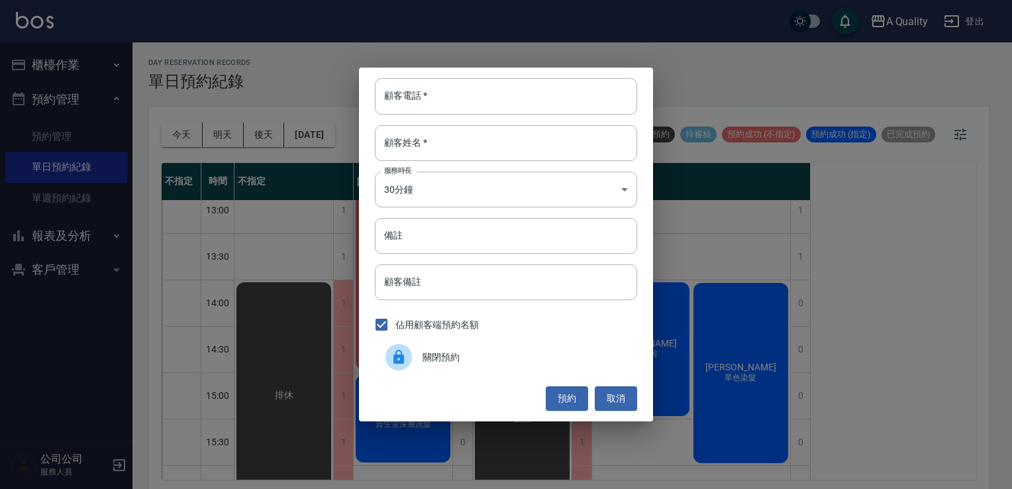
click at [452, 364] on div "關閉預約" at bounding box center [506, 356] width 262 height 37
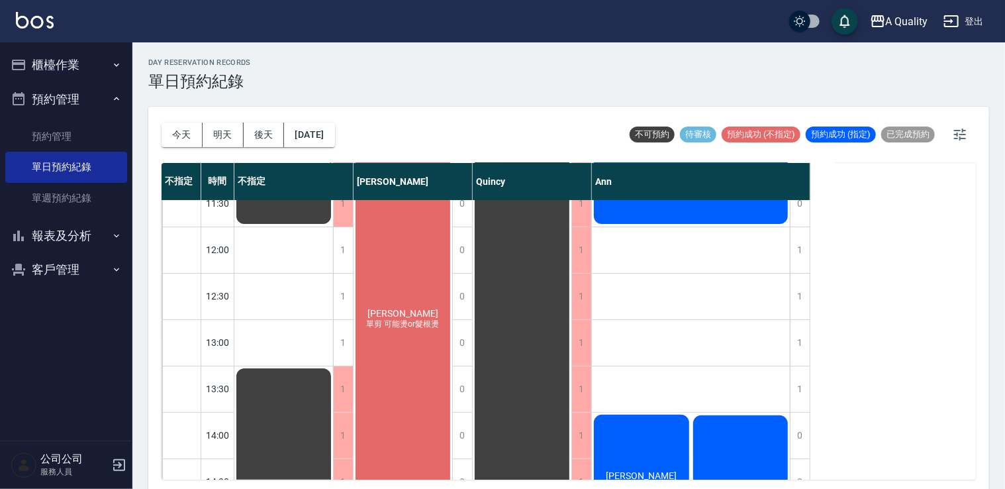
scroll to position [0, 0]
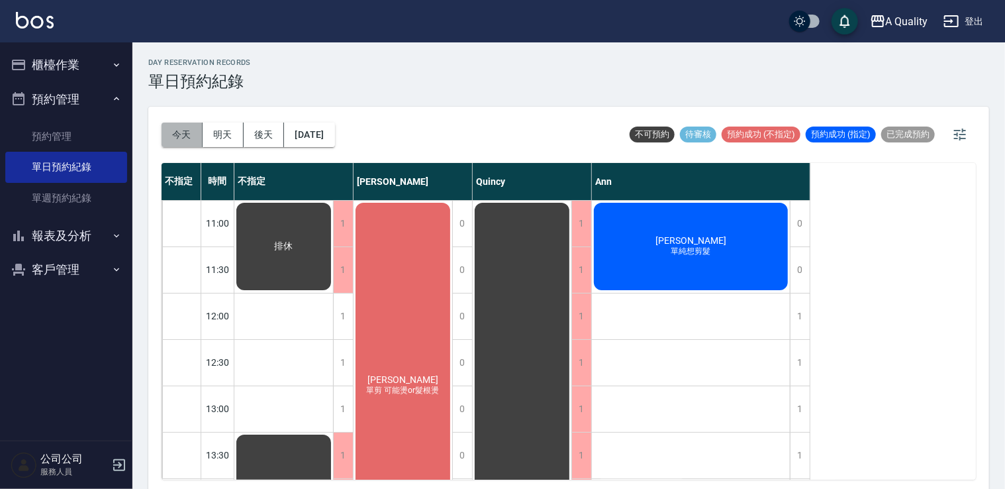
click at [172, 134] on button "今天" at bounding box center [182, 135] width 41 height 25
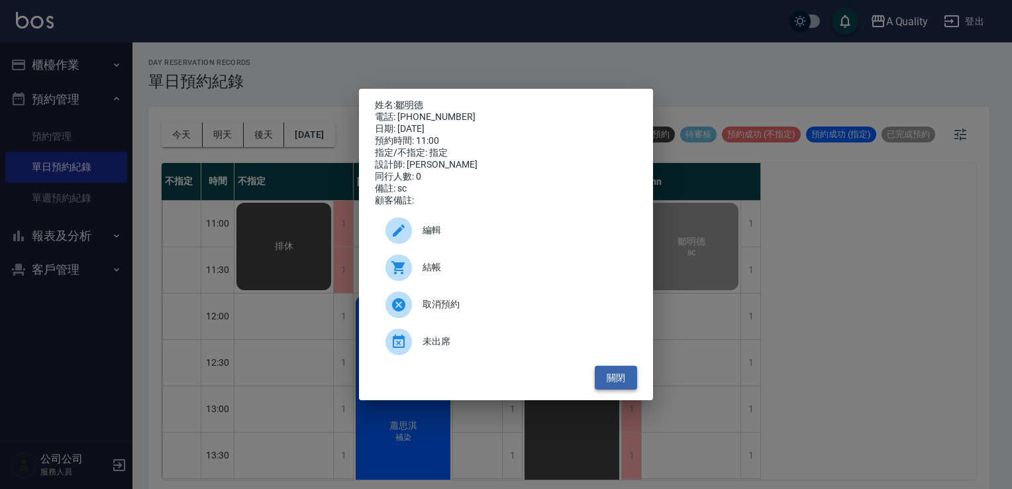
click at [628, 375] on button "關閉" at bounding box center [616, 378] width 42 height 25
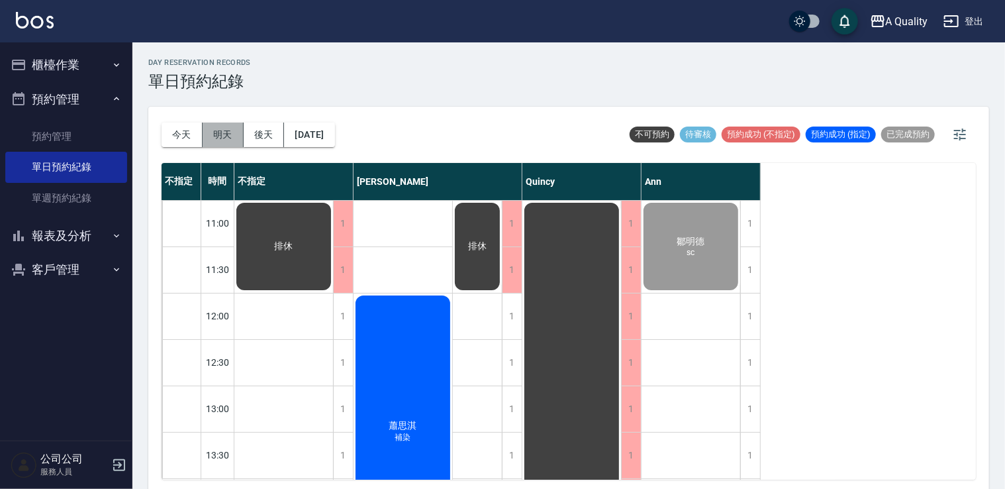
click at [215, 142] on button "明天" at bounding box center [223, 135] width 41 height 25
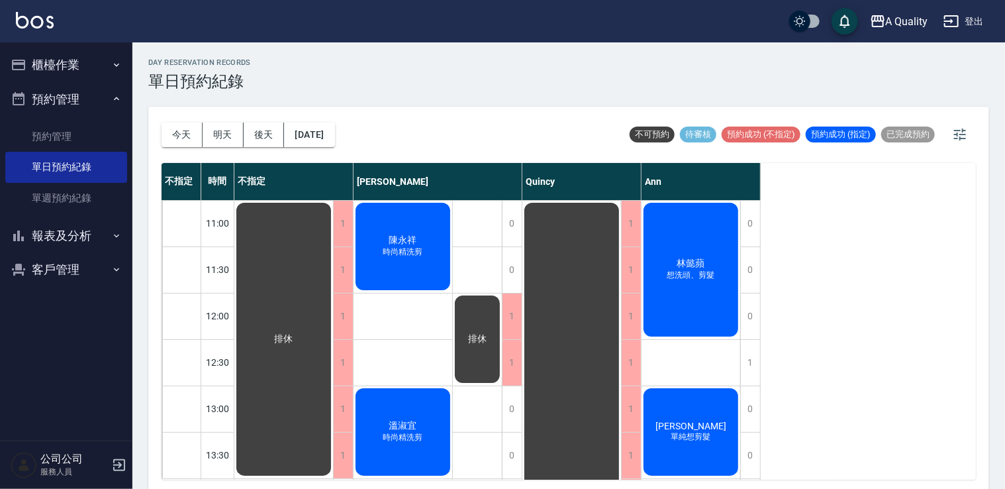
click at [399, 232] on div "[PERSON_NAME]精洗剪" at bounding box center [403, 246] width 99 height 91
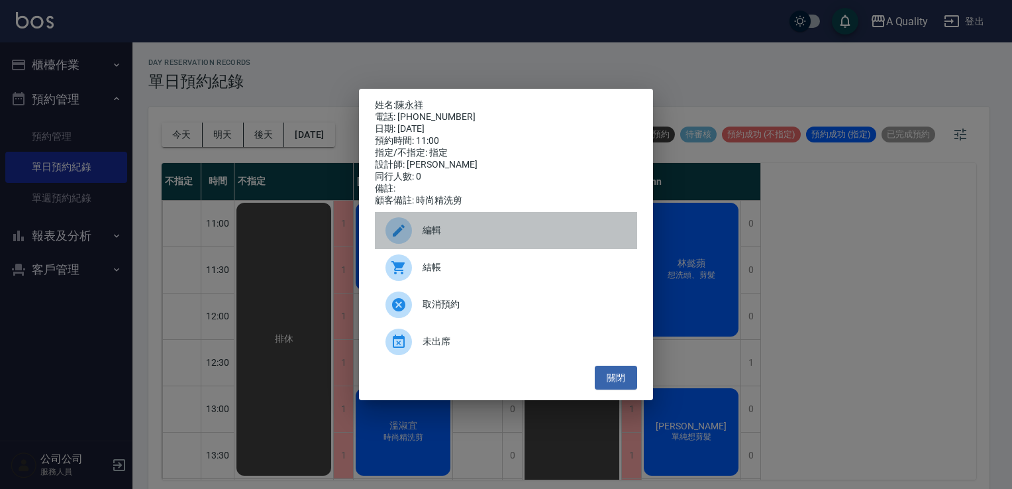
click at [426, 237] on span "編輯" at bounding box center [525, 230] width 204 height 14
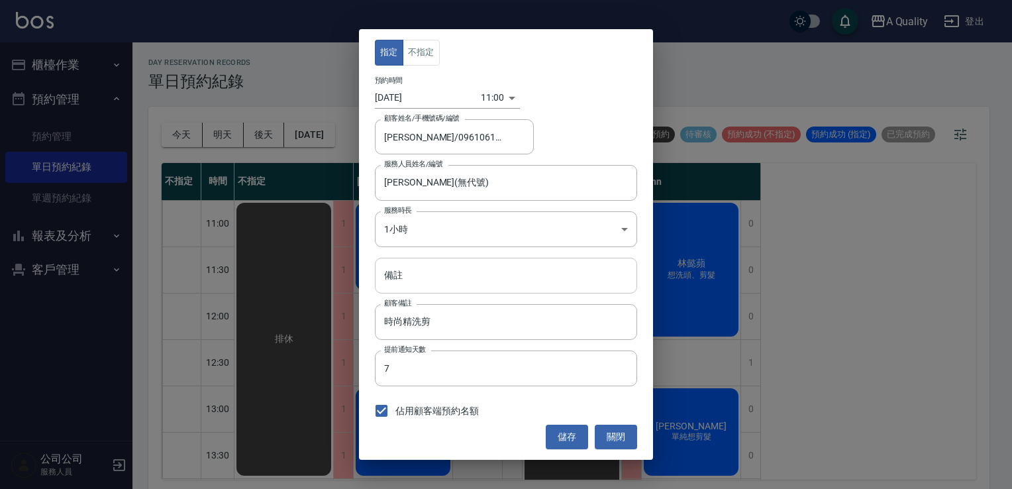
click at [409, 280] on input "備註" at bounding box center [506, 276] width 262 height 36
type input "死"
type input "取消"
click at [556, 444] on button "儲存" at bounding box center [567, 437] width 42 height 25
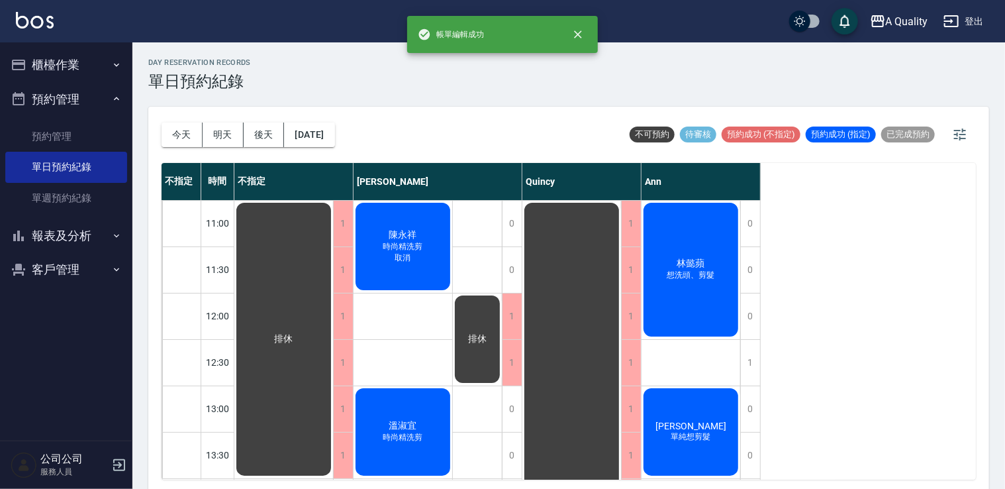
click at [432, 246] on div "[PERSON_NAME]精洗剪 取消" at bounding box center [403, 246] width 99 height 91
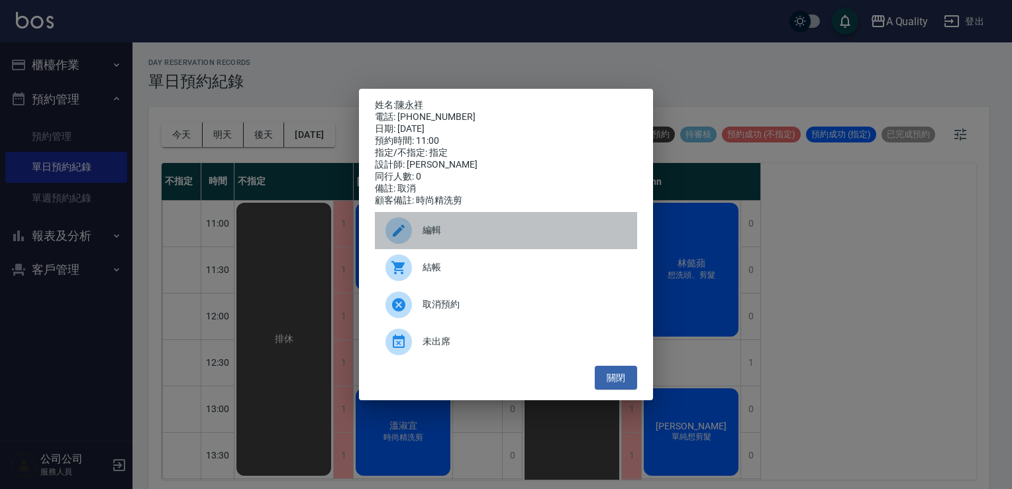
click at [470, 236] on span "編輯" at bounding box center [525, 230] width 204 height 14
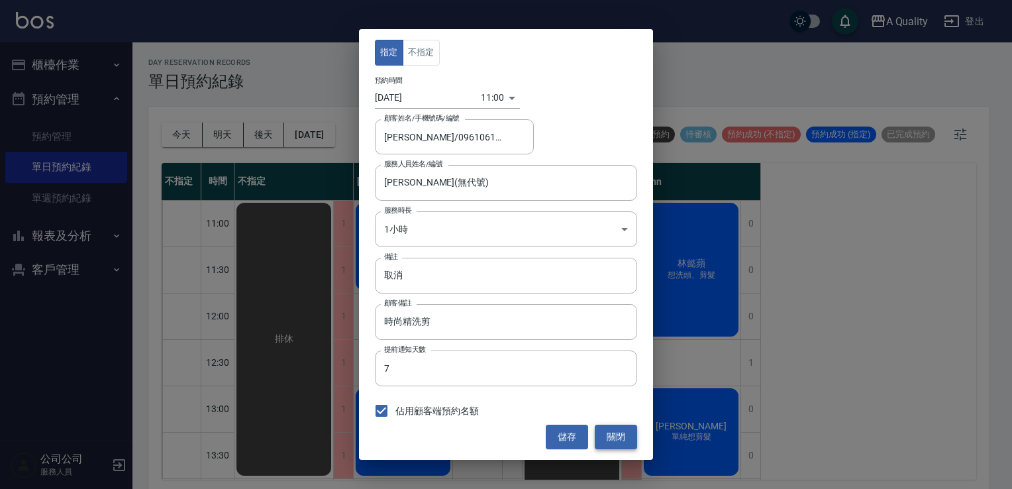
drag, startPoint x: 627, startPoint y: 442, endPoint x: 614, endPoint y: 436, distance: 14.2
click at [623, 441] on button "關閉" at bounding box center [616, 437] width 42 height 25
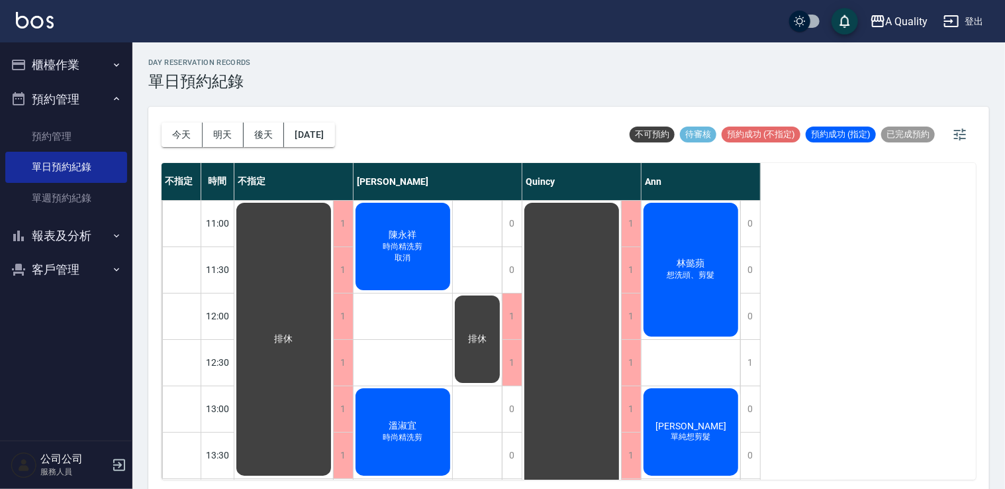
click at [416, 256] on div "[PERSON_NAME]精洗剪 取消" at bounding box center [403, 246] width 99 height 91
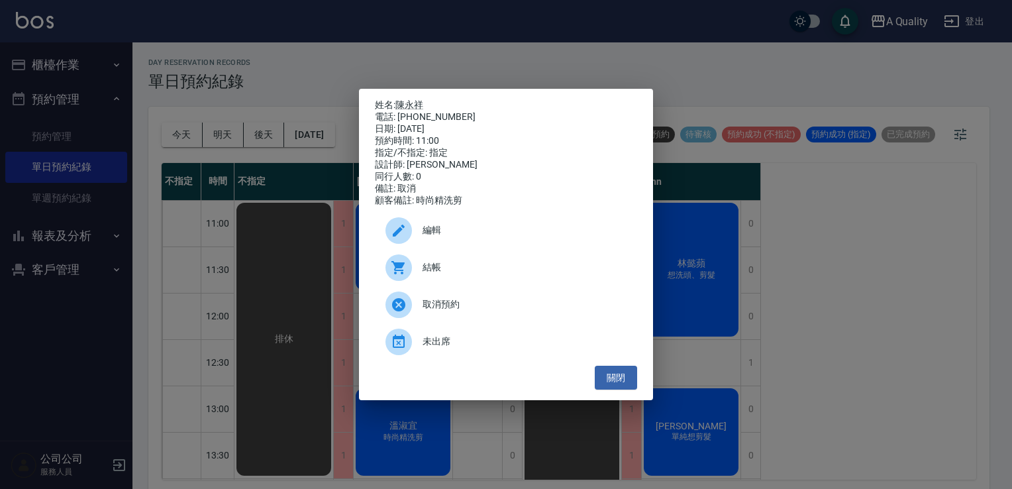
click at [430, 348] on span "未出席" at bounding box center [525, 341] width 204 height 14
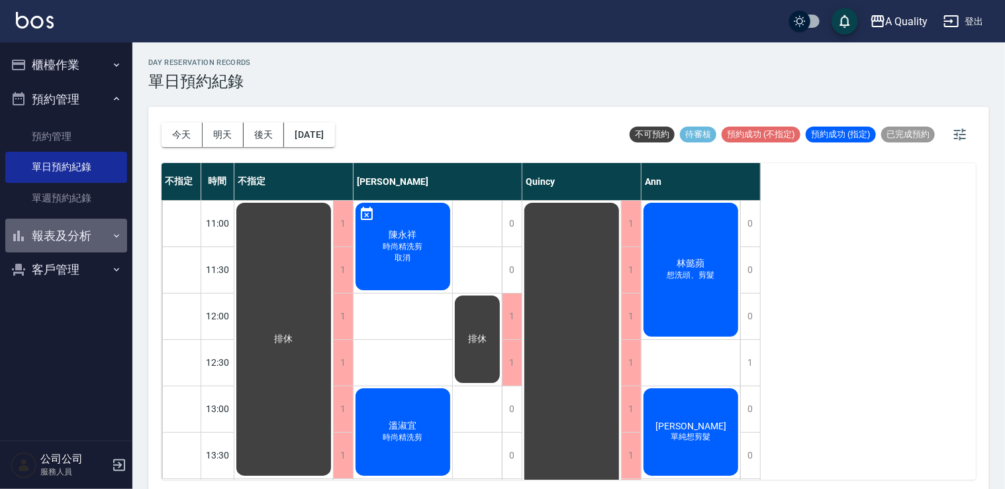
click at [66, 242] on button "報表及分析" at bounding box center [66, 236] width 122 height 34
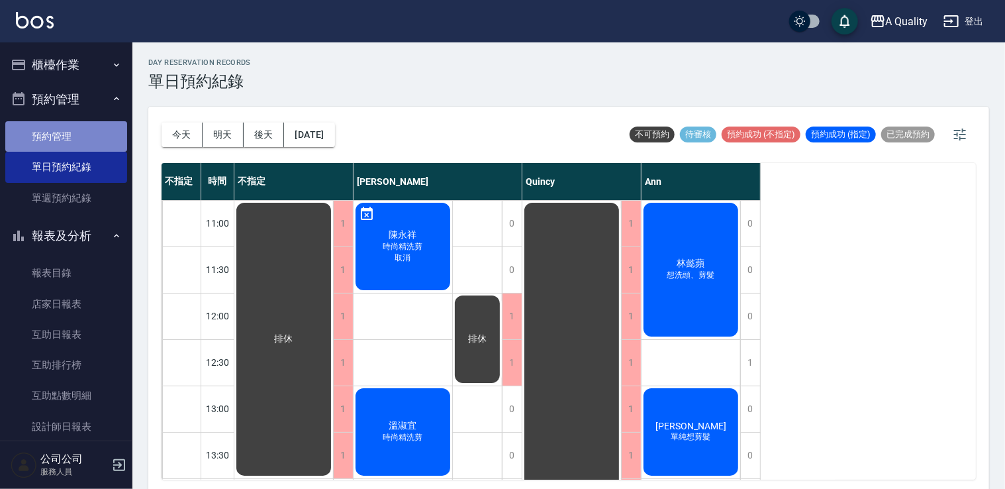
click at [88, 127] on link "預約管理" at bounding box center [66, 136] width 122 height 30
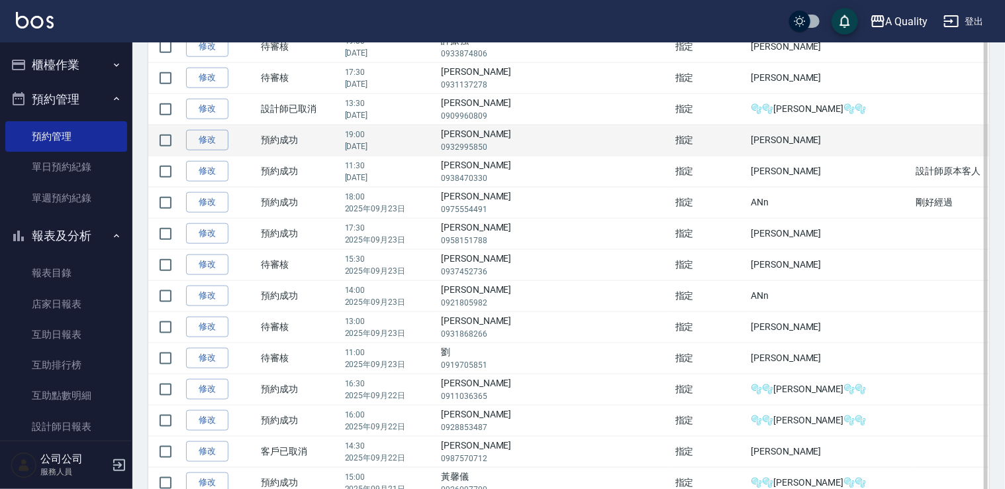
scroll to position [662, 0]
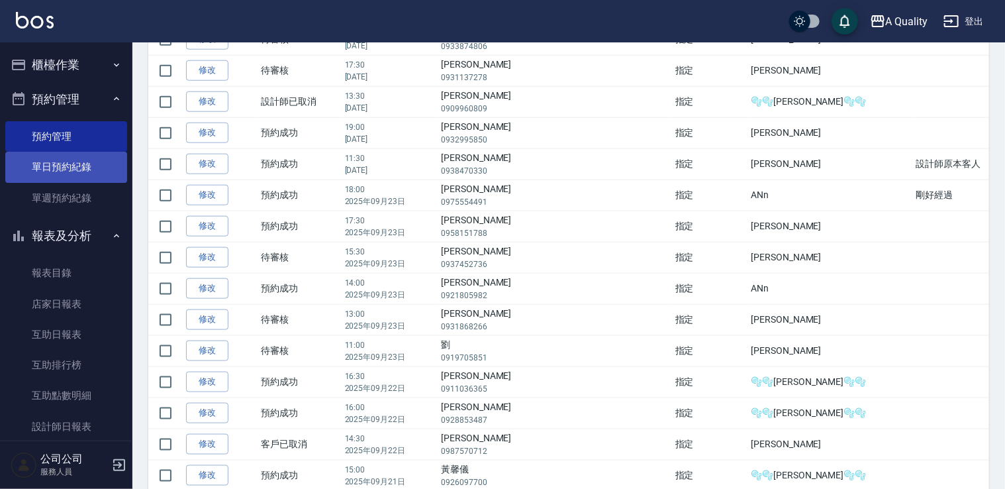
drag, startPoint x: 52, startPoint y: 163, endPoint x: 53, endPoint y: 170, distance: 7.4
click at [52, 163] on link "單日預約紀錄" at bounding box center [66, 167] width 122 height 30
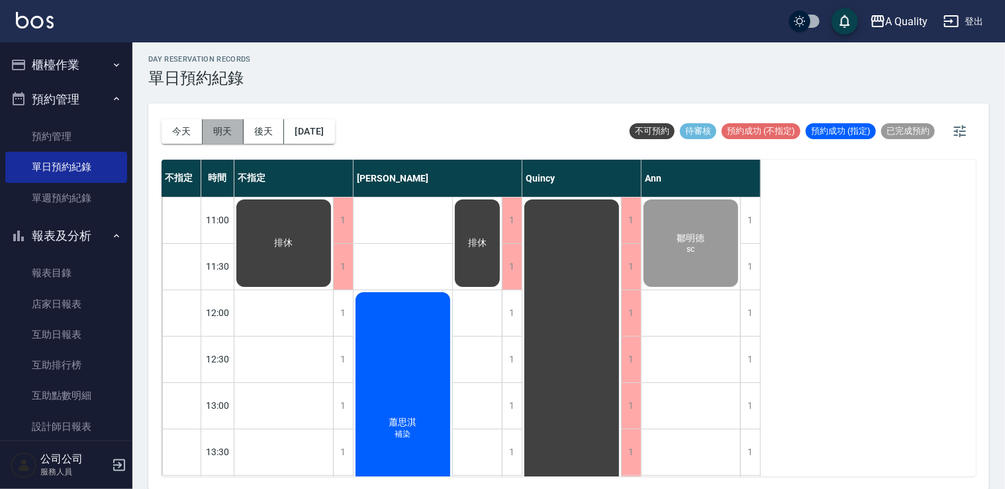
drag, startPoint x: 215, startPoint y: 124, endPoint x: 296, endPoint y: 196, distance: 108.4
click at [217, 124] on button "明天" at bounding box center [223, 131] width 41 height 25
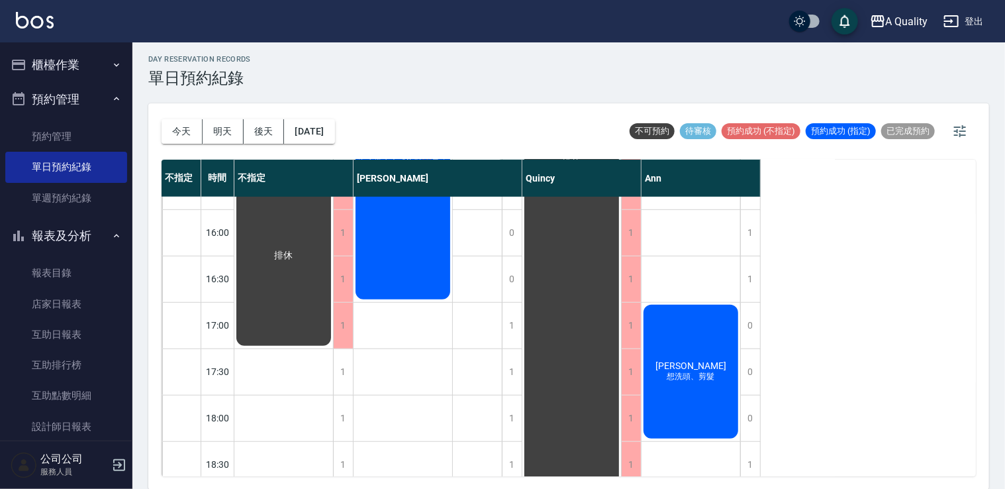
scroll to position [530, 0]
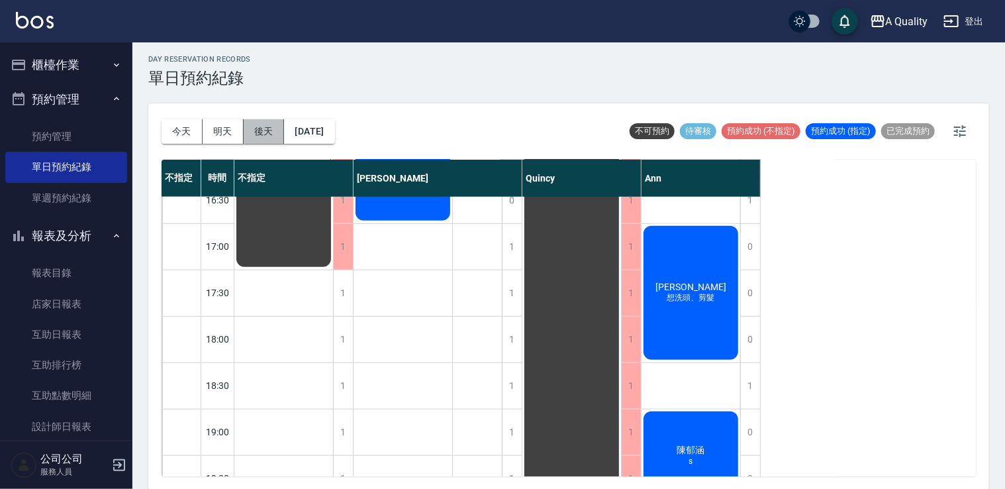
drag, startPoint x: 270, startPoint y: 128, endPoint x: 262, endPoint y: 140, distance: 14.3
click at [270, 128] on button "後天" at bounding box center [264, 131] width 41 height 25
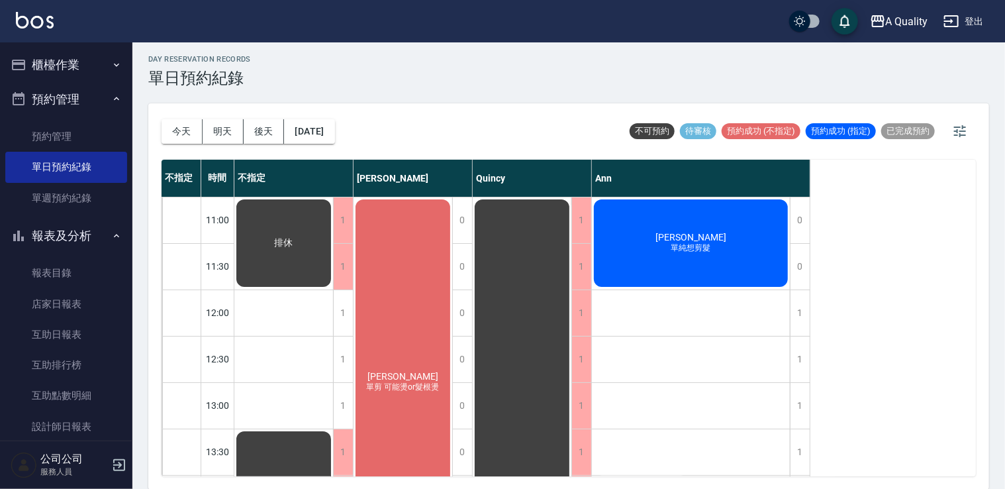
click at [183, 117] on div "[DATE] [DATE] [DATE] [DATE]" at bounding box center [249, 131] width 174 height 56
click at [185, 130] on button "今天" at bounding box center [182, 131] width 41 height 25
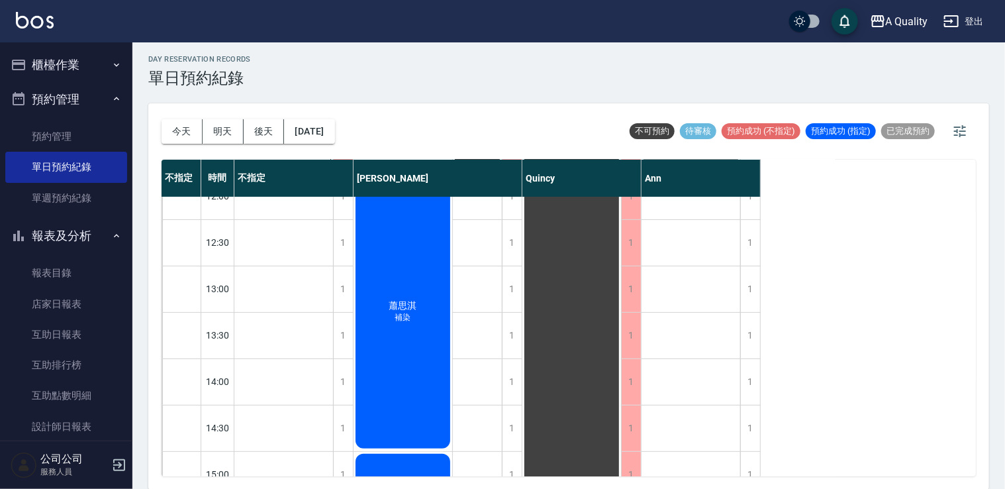
scroll to position [265, 0]
